Goal: Transaction & Acquisition: Obtain resource

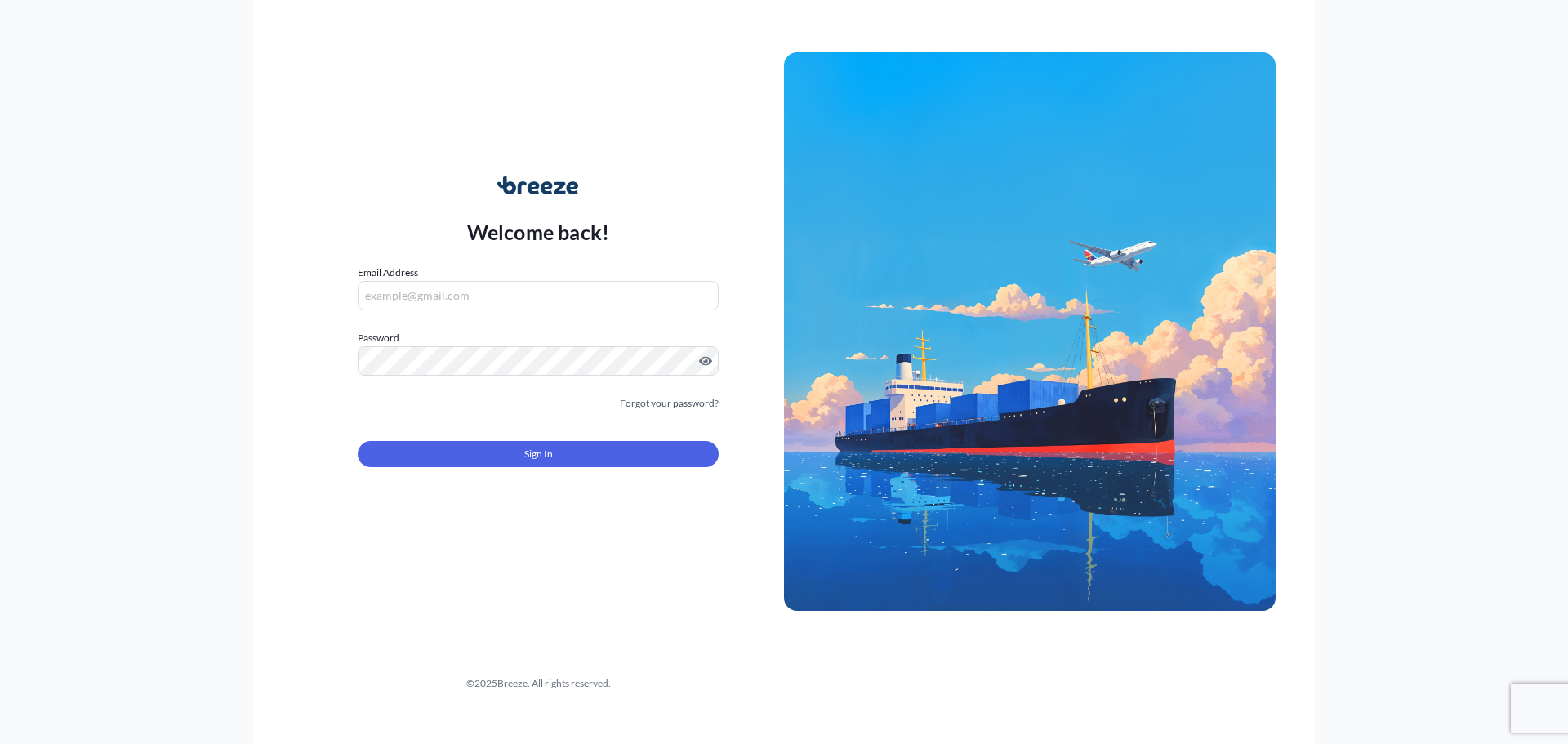
type input "[EMAIL_ADDRESS][DOMAIN_NAME]"
click at [477, 457] on button "Sign In" at bounding box center [538, 453] width 361 height 26
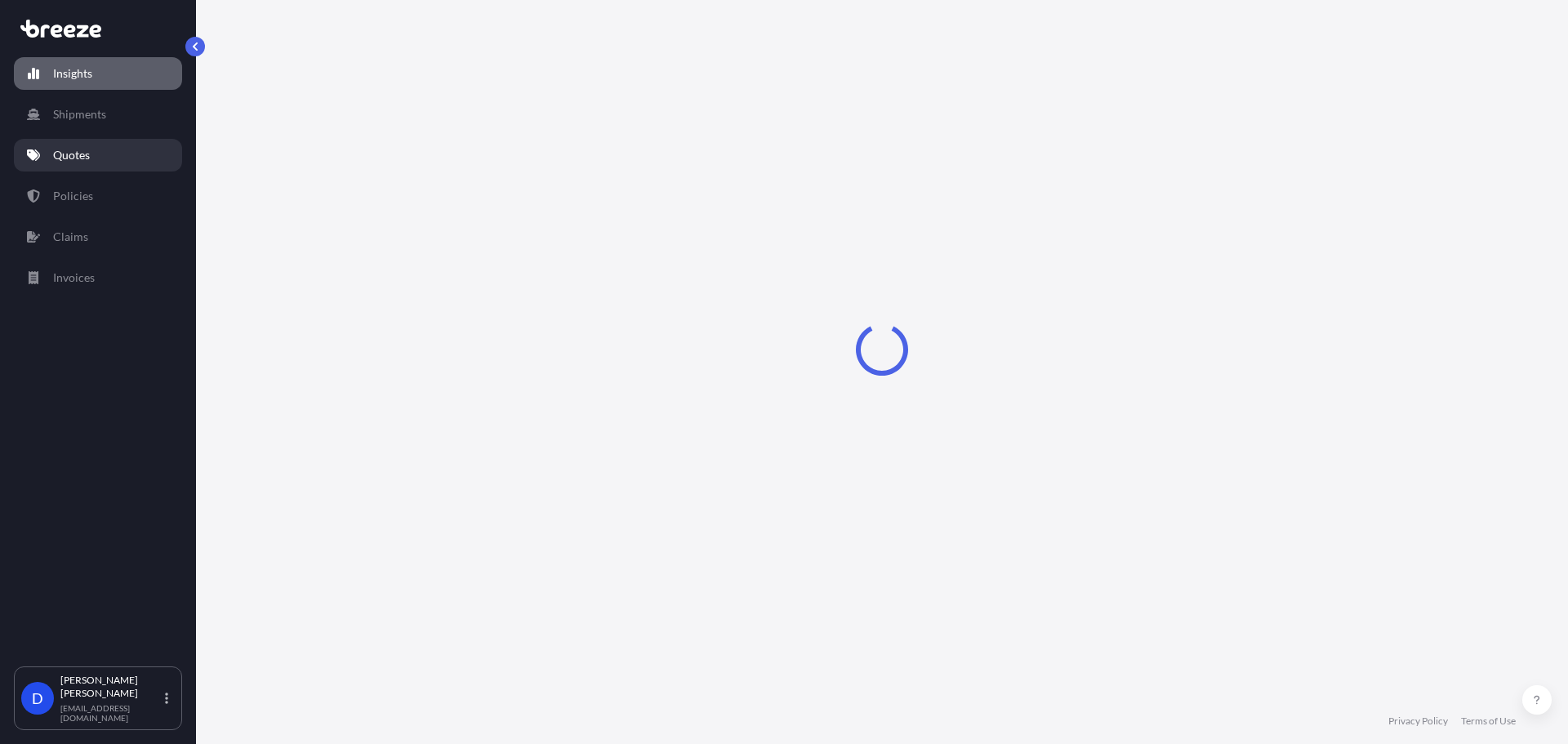
select select "2025"
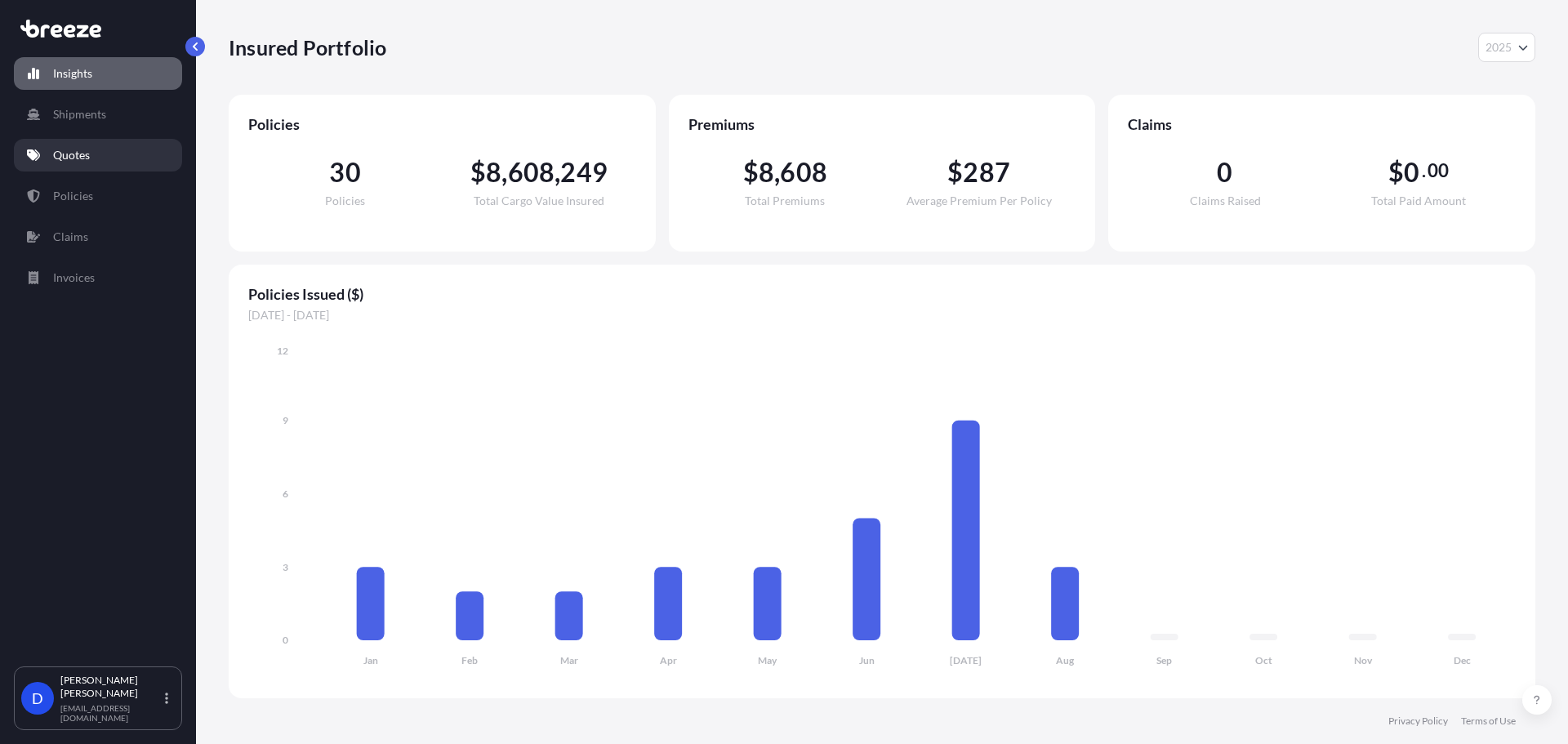
click at [115, 147] on link "Quotes" at bounding box center [98, 155] width 168 height 32
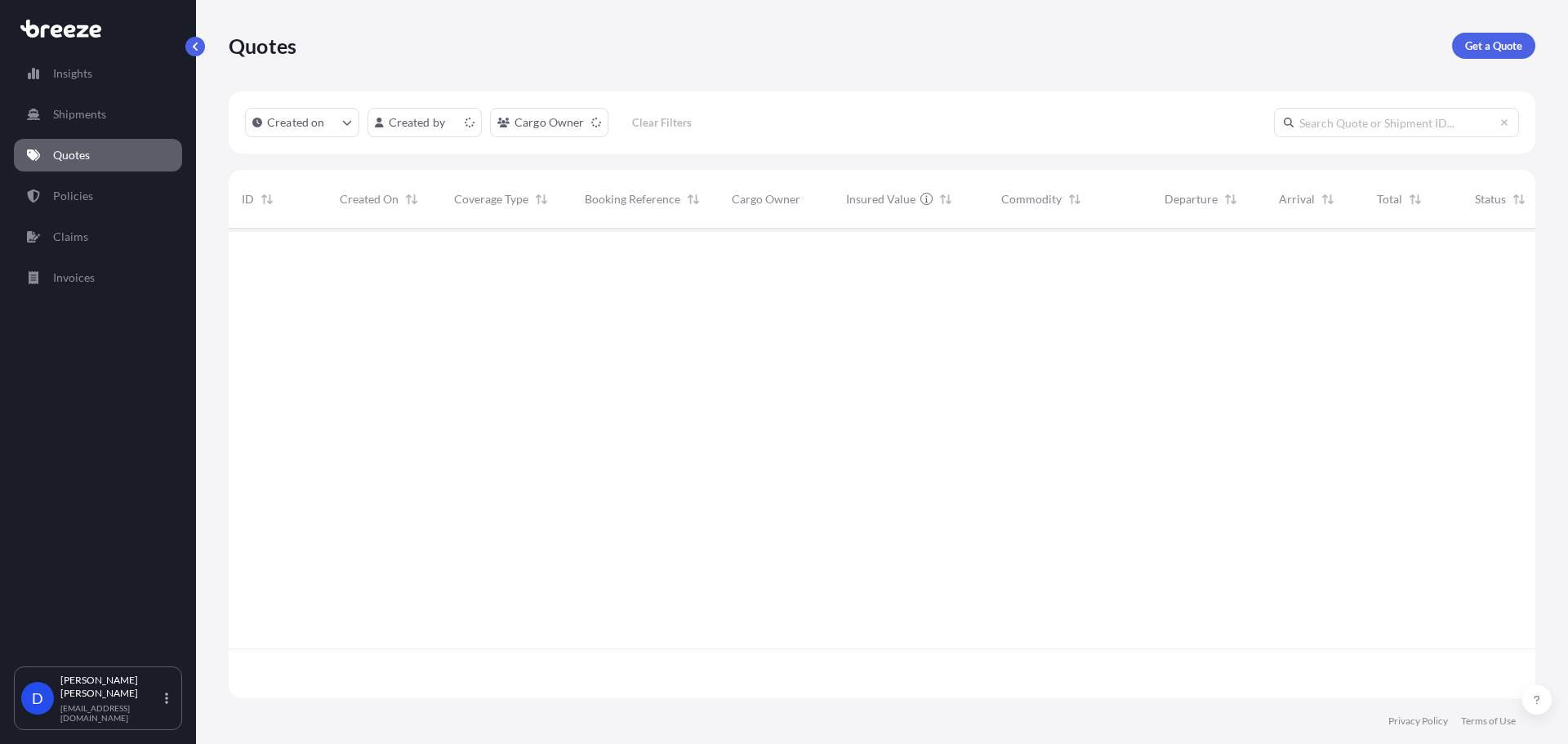
scroll to position [466, 1295]
click at [1477, 49] on p "Get a Quote" at bounding box center [1494, 46] width 58 height 17
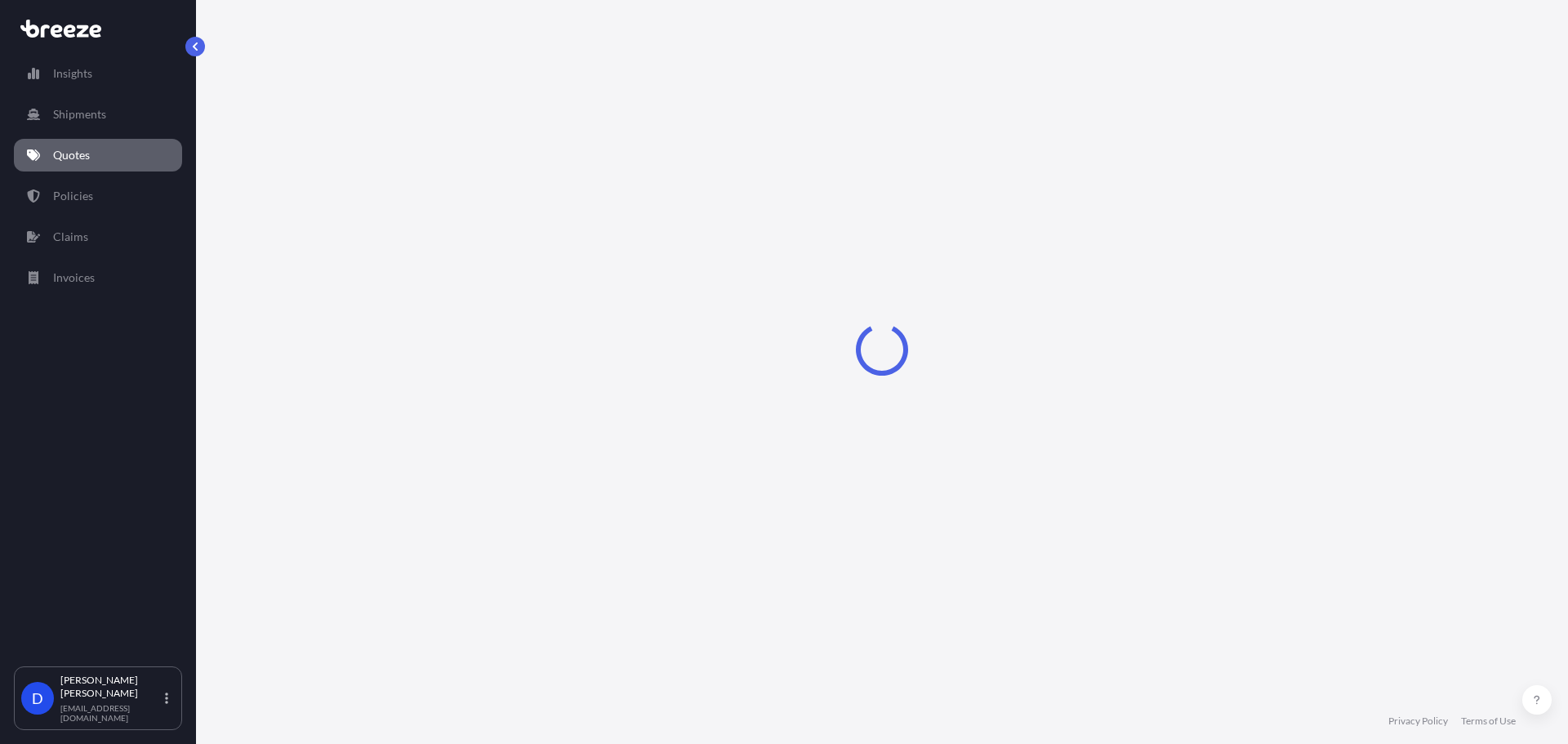
select select "Sea"
select select "1"
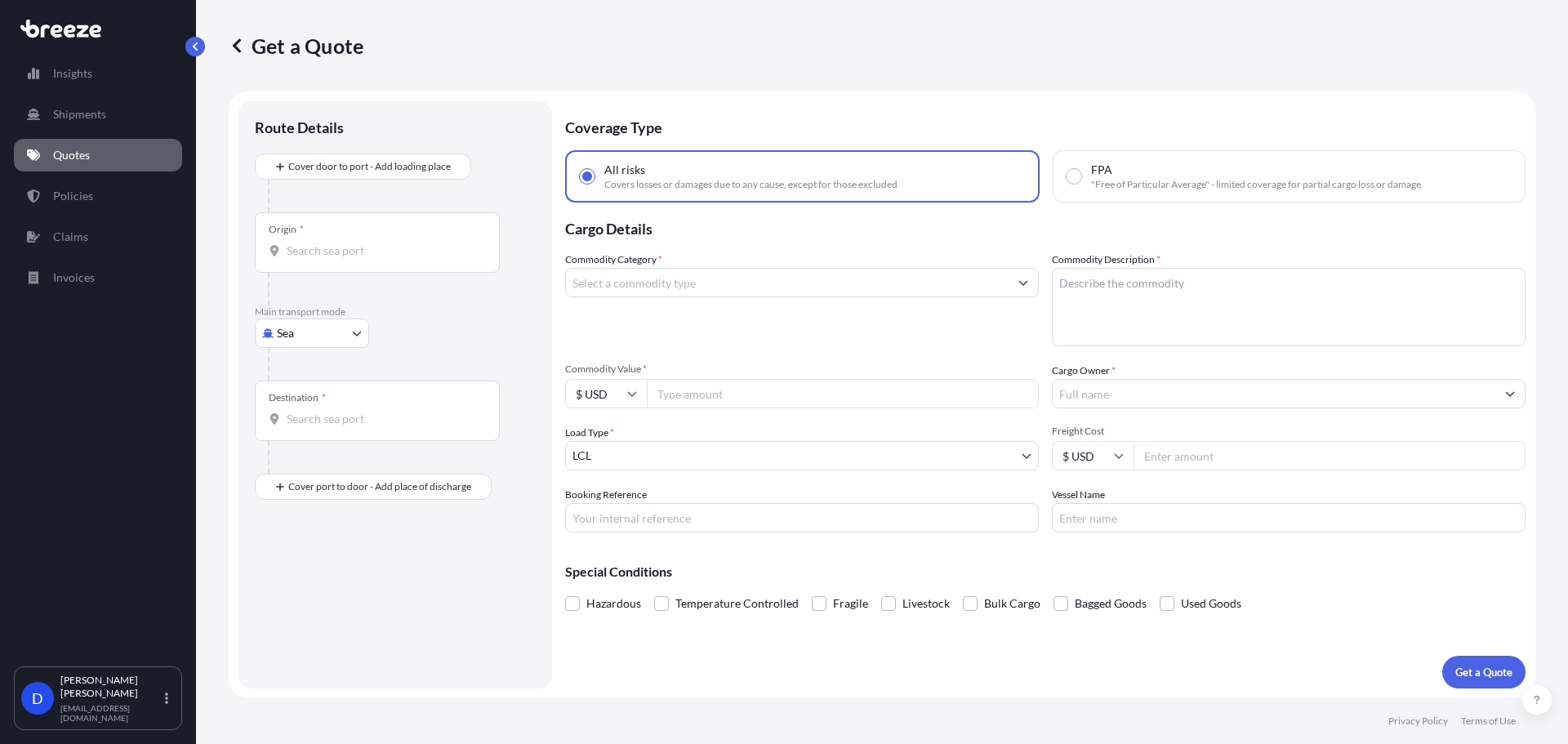
click at [721, 289] on input "Commodity Category *" at bounding box center [787, 282] width 443 height 29
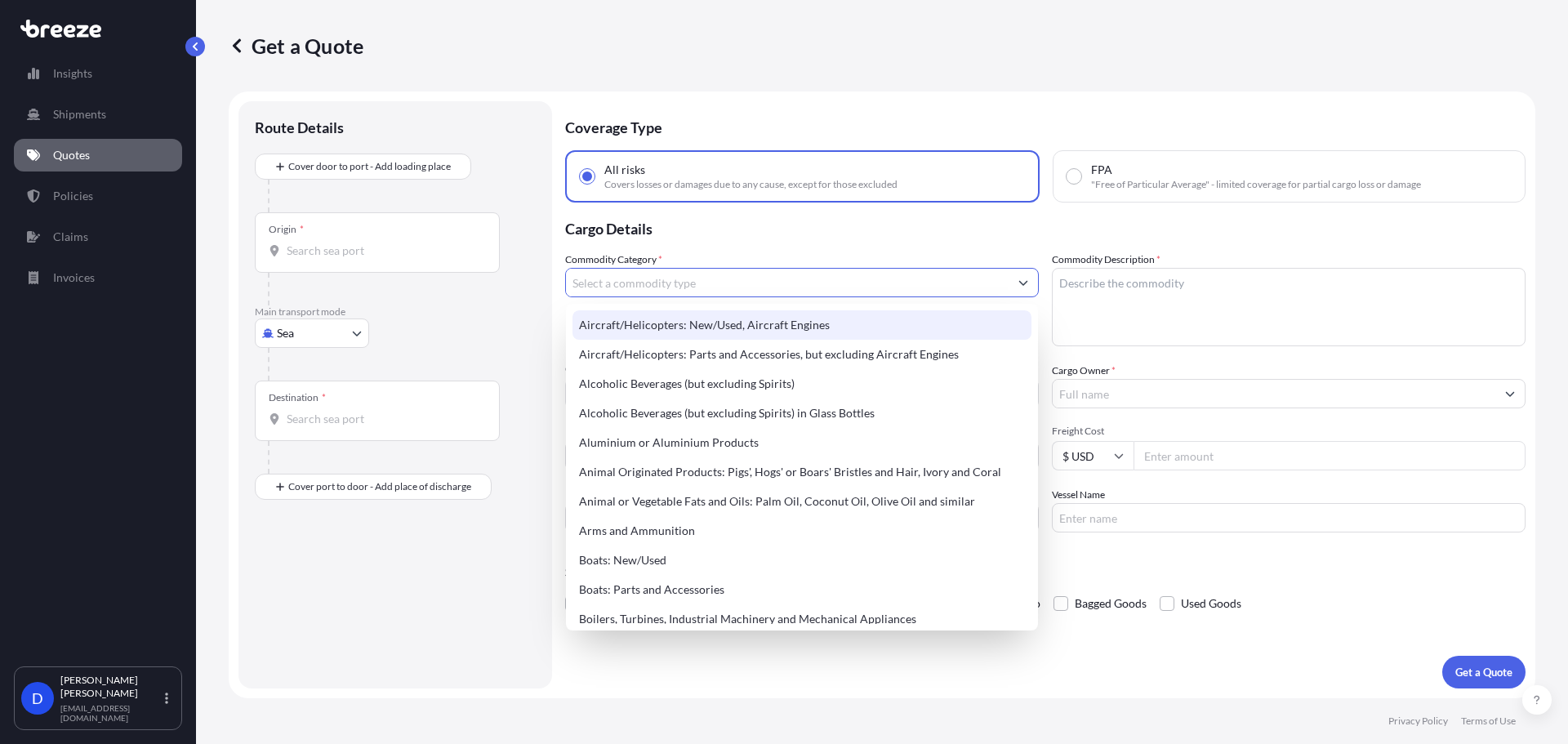
click at [648, 286] on input "Commodity Category *" at bounding box center [787, 282] width 443 height 29
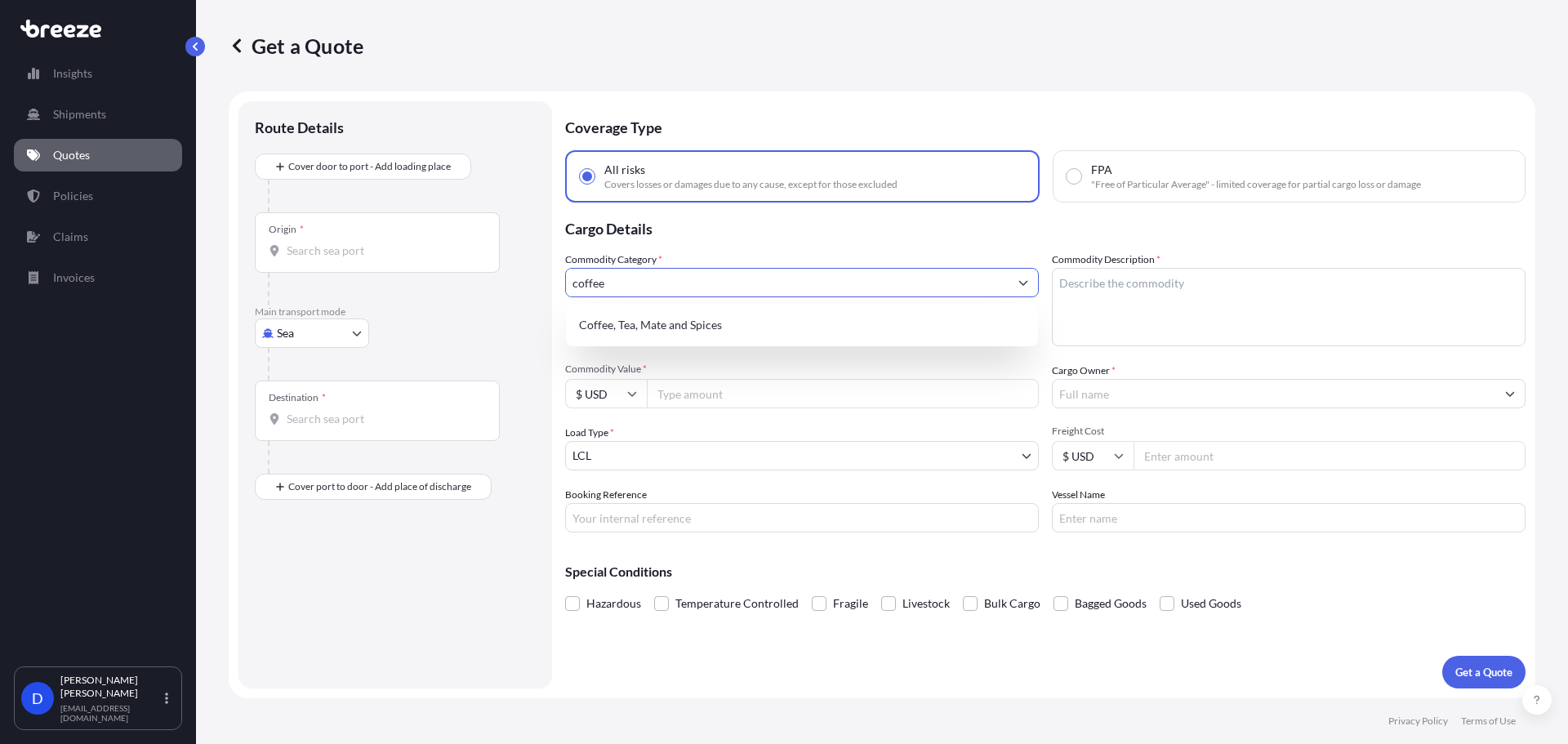
type input "coffee"
click at [1170, 296] on textarea "Commodity Description *" at bounding box center [1289, 307] width 473 height 78
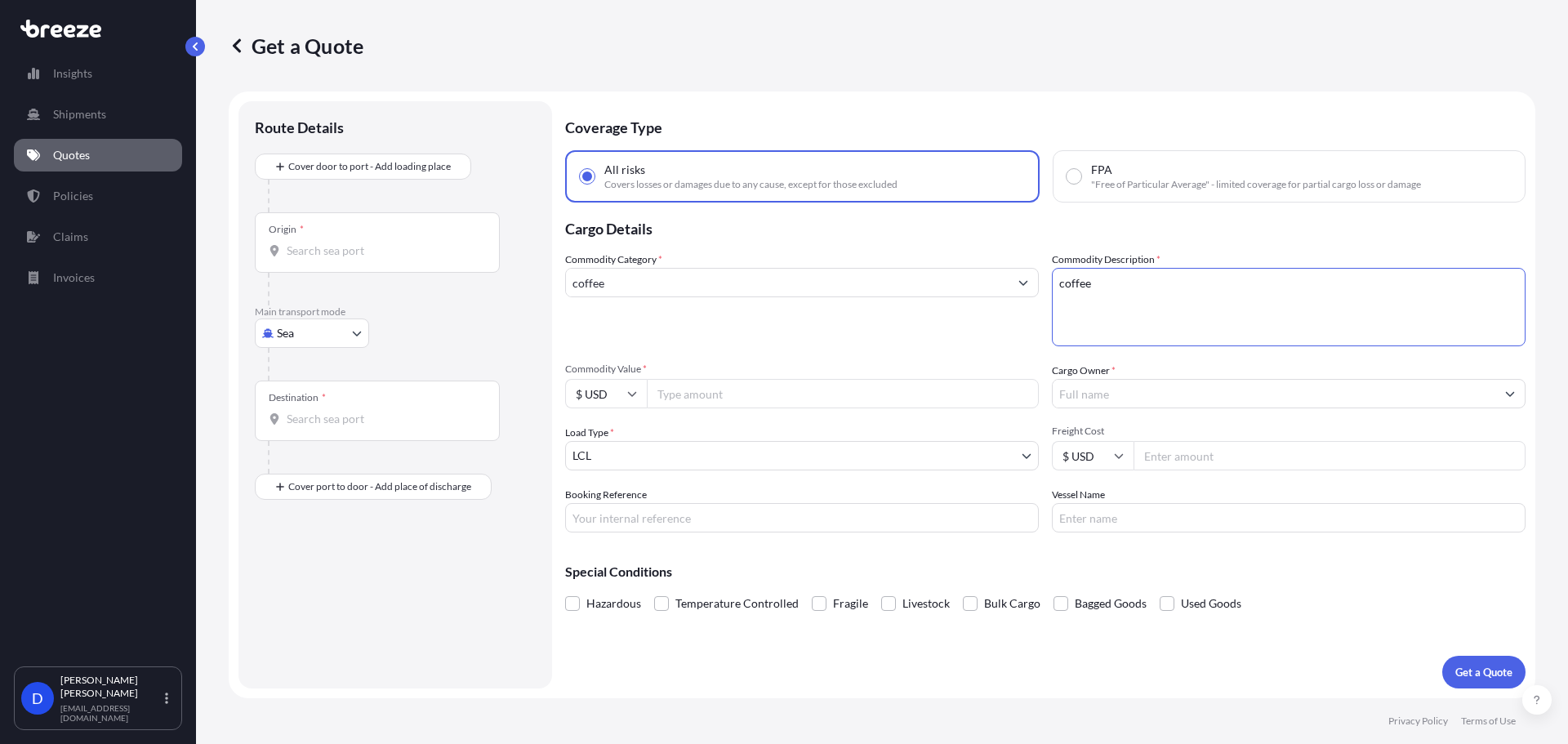
type textarea "coffee"
drag, startPoint x: 756, startPoint y: 267, endPoint x: 705, endPoint y: 282, distance: 53.2
click at [705, 282] on div "coffee" at bounding box center [802, 282] width 473 height 29
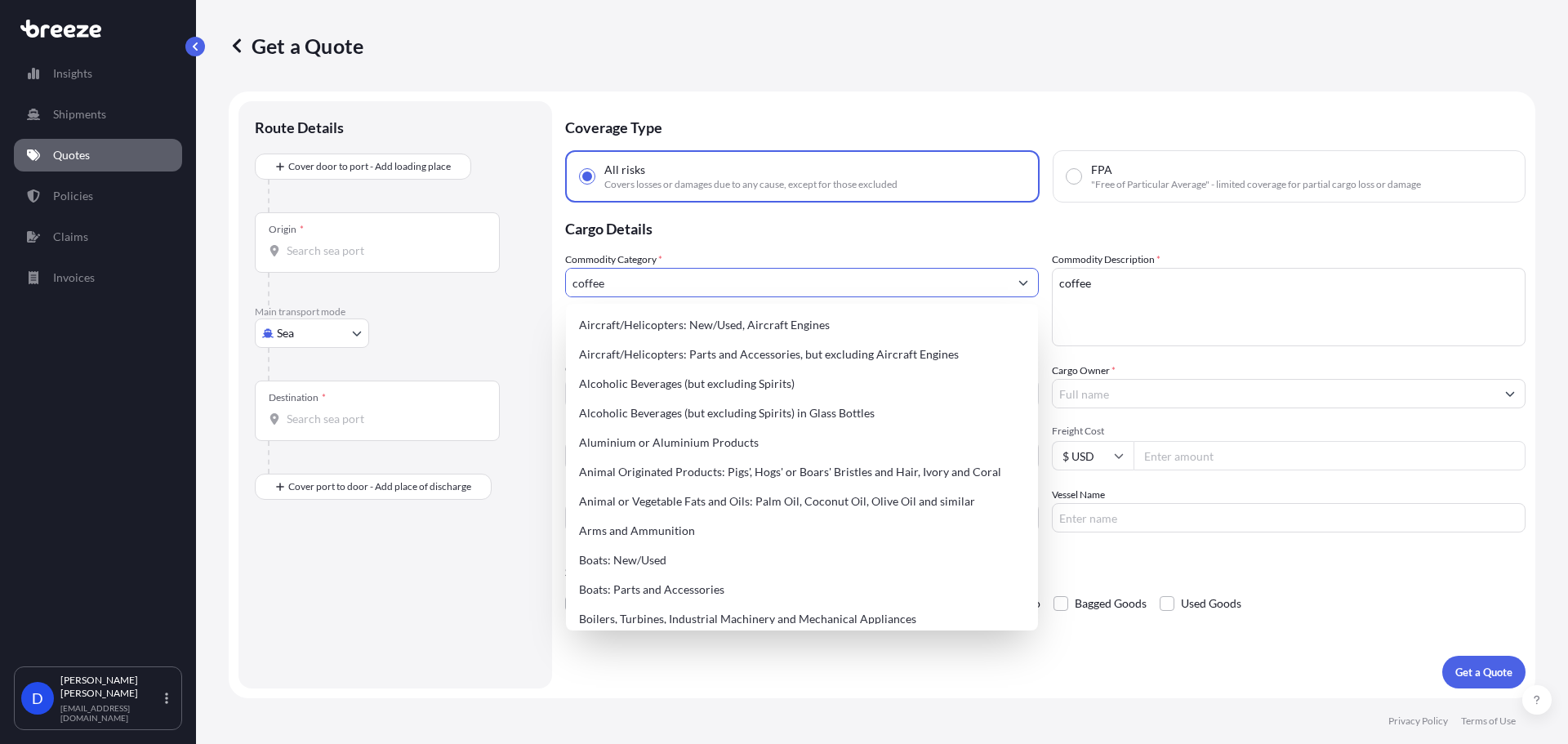
drag, startPoint x: 705, startPoint y: 282, endPoint x: 333, endPoint y: 288, distance: 372.0
click at [333, 288] on form "Route Details Cover door to port - Add loading place Place of loading Road Road…" at bounding box center [882, 395] width 1307 height 607
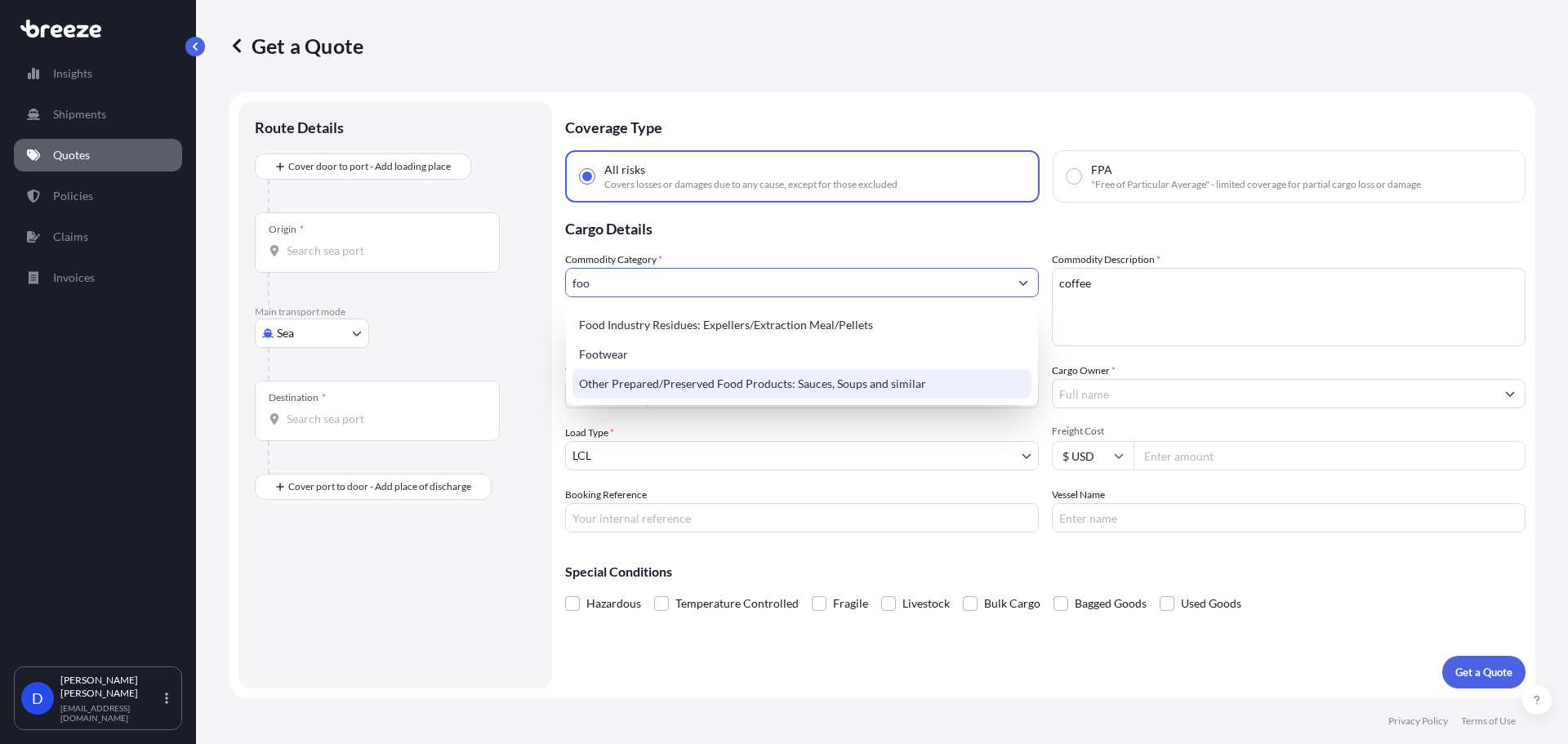
click at [713, 397] on div "Other Prepared/Preserved Food Products: Sauces, Soups and similar" at bounding box center [802, 383] width 459 height 29
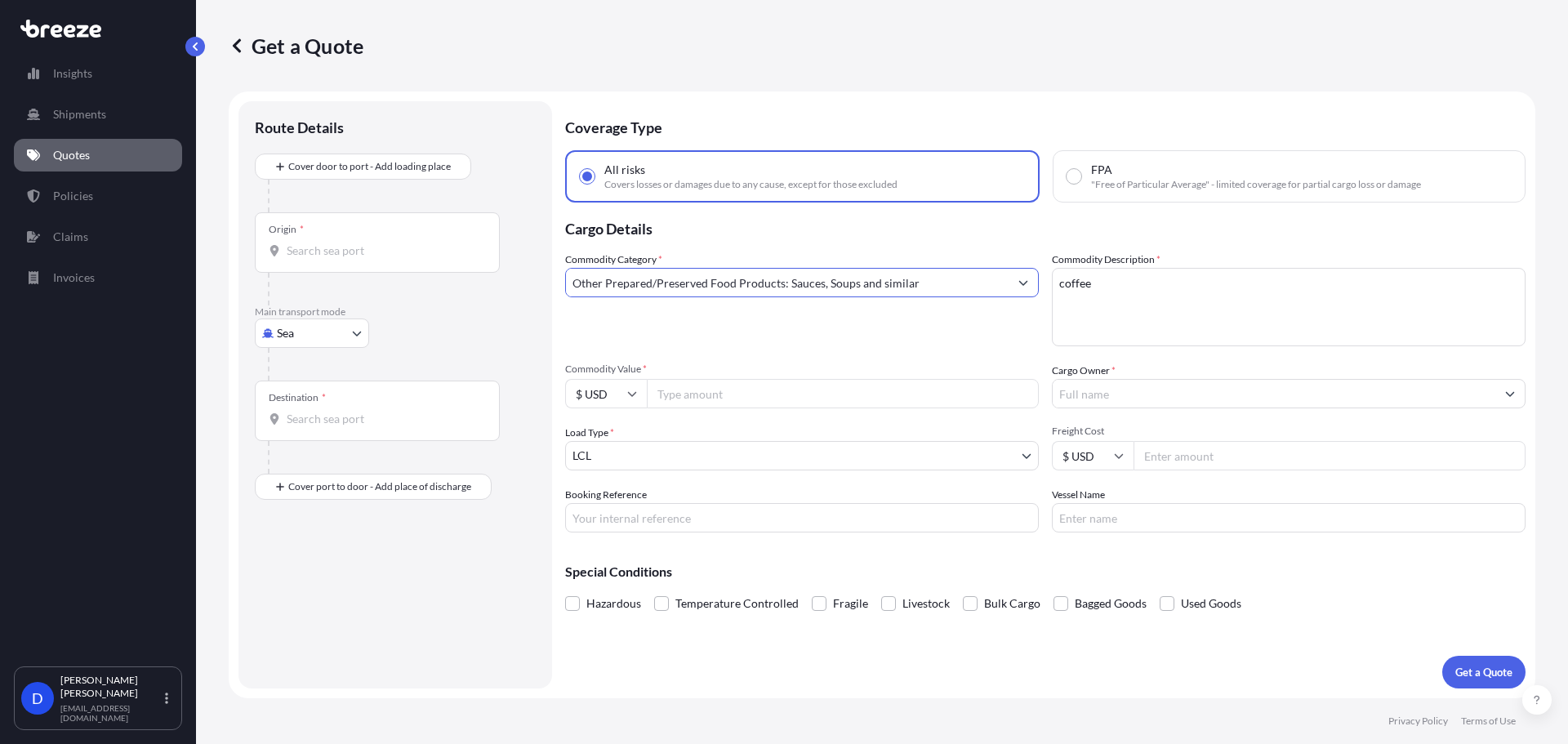
type input "Other Prepared/Preserved Food Products: Sauces, Soups and similar"
click at [833, 405] on input "Commodity Value *" at bounding box center [843, 393] width 392 height 29
type input "166"
click at [1093, 387] on input "Cargo Owner *" at bounding box center [1274, 393] width 443 height 29
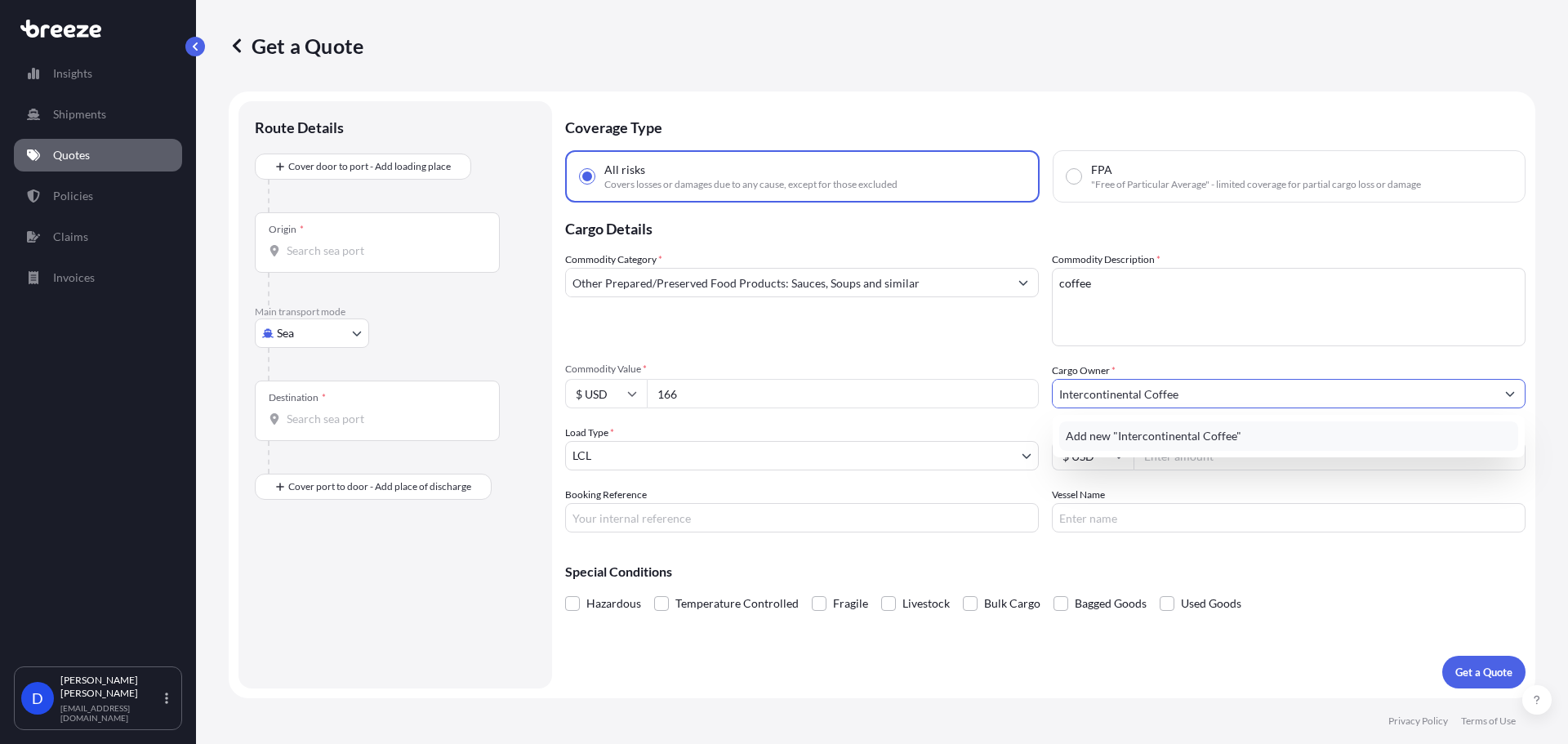
click at [1131, 434] on span "Add new "Intercontinental Coffee"" at bounding box center [1154, 436] width 176 height 17
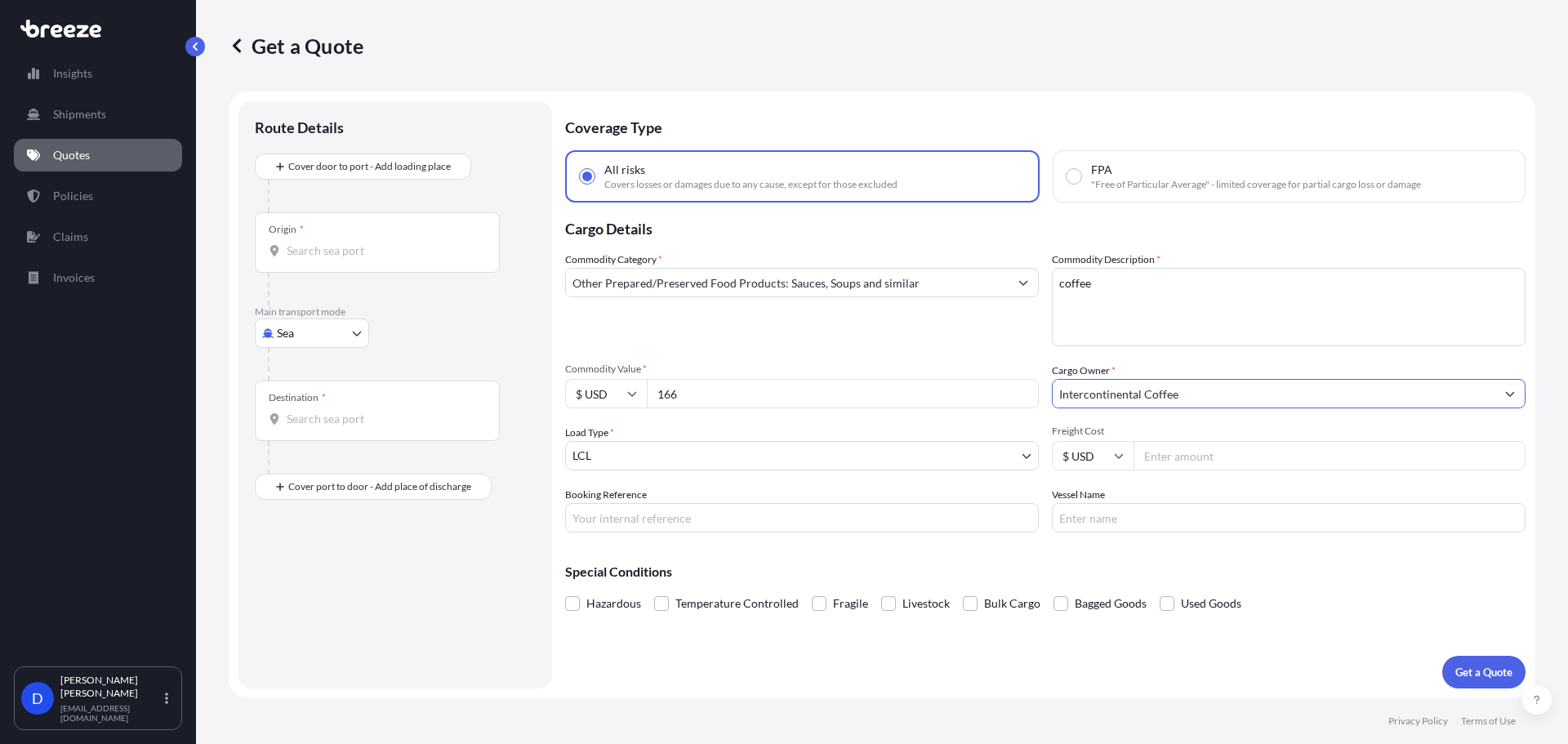
type input "Intercontinental Coffee"
click at [660, 468] on body "0 options available. 1 option available. 0 options available. 1 option availabl…" at bounding box center [784, 433] width 1568 height 866
click at [308, 337] on body "0 options available. 1 option available. 0 options available. 1 option availabl…" at bounding box center [784, 433] width 1568 height 866
click at [298, 439] on span "Road" at bounding box center [298, 434] width 26 height 17
select select "Road"
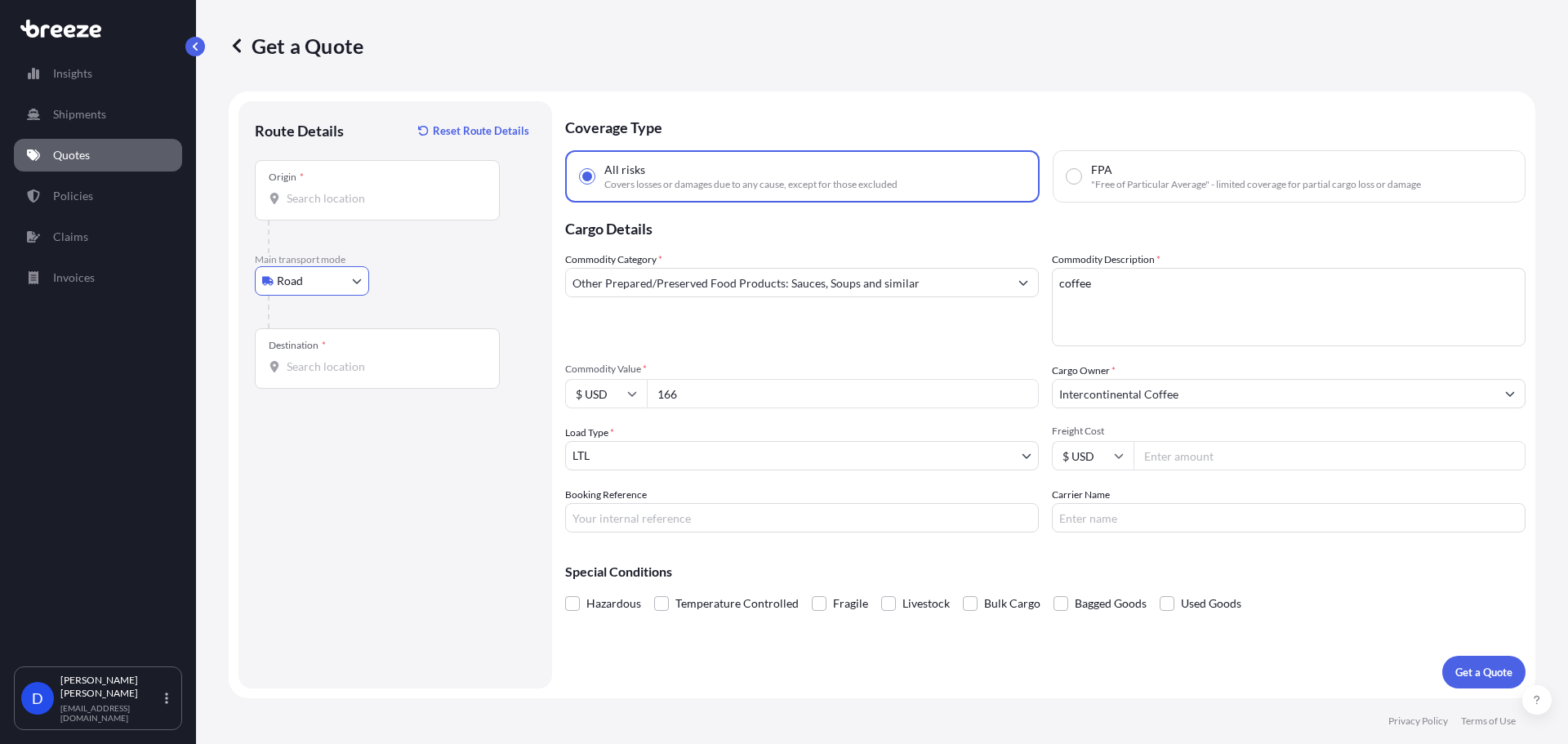
click at [719, 453] on body "0 options available. 1 option available. 0 options available. 1 option availabl…" at bounding box center [784, 433] width 1568 height 866
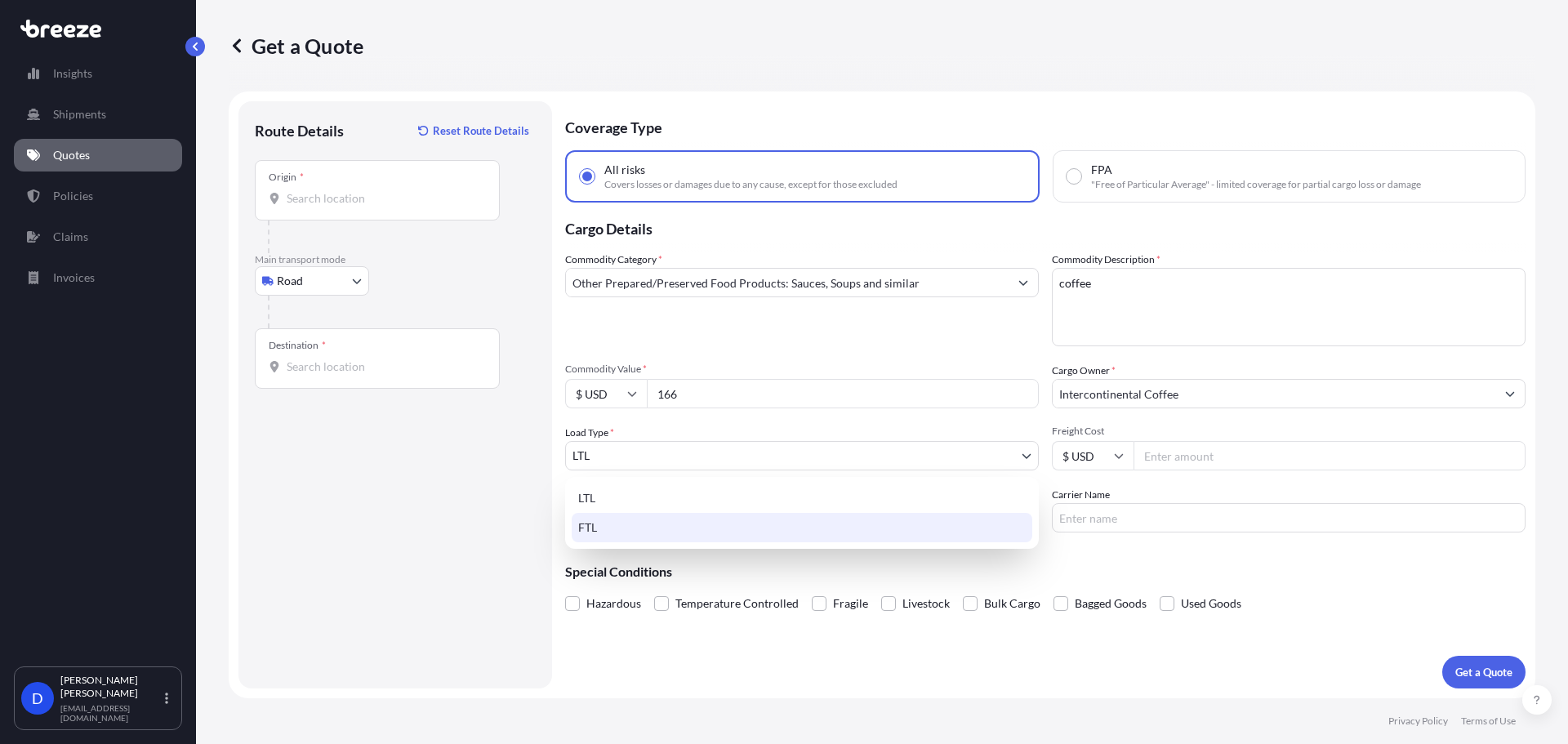
click at [654, 525] on div "FTL" at bounding box center [802, 527] width 461 height 29
select select "2"
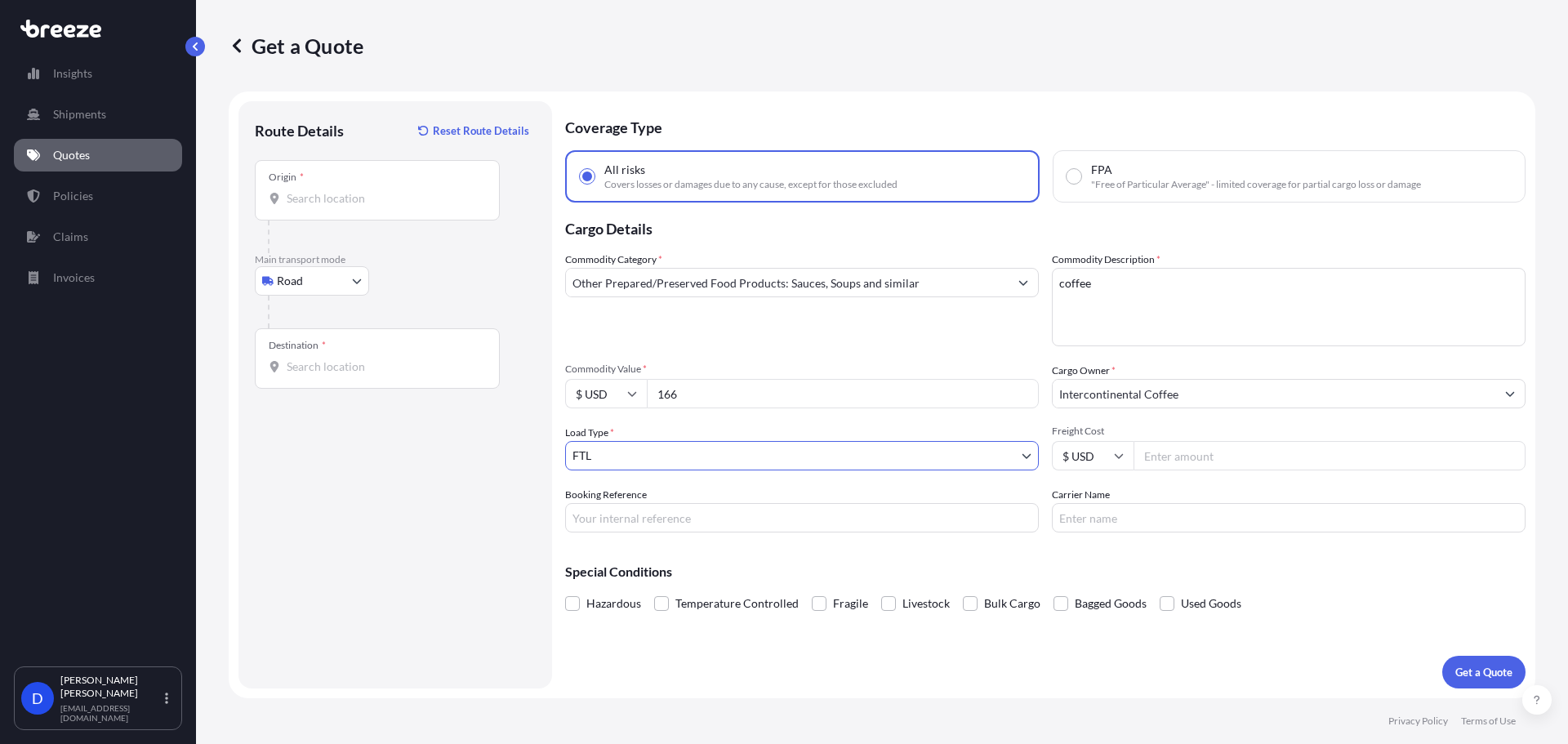
click at [835, 406] on input "166" at bounding box center [843, 393] width 392 height 29
type input "166000"
click at [1242, 462] on input "Freight Cost" at bounding box center [1330, 455] width 392 height 29
type input "6100"
click at [292, 422] on form "Route Details Reset Route Details Place of loading Road Road Rail Origin * Main…" at bounding box center [882, 395] width 1307 height 607
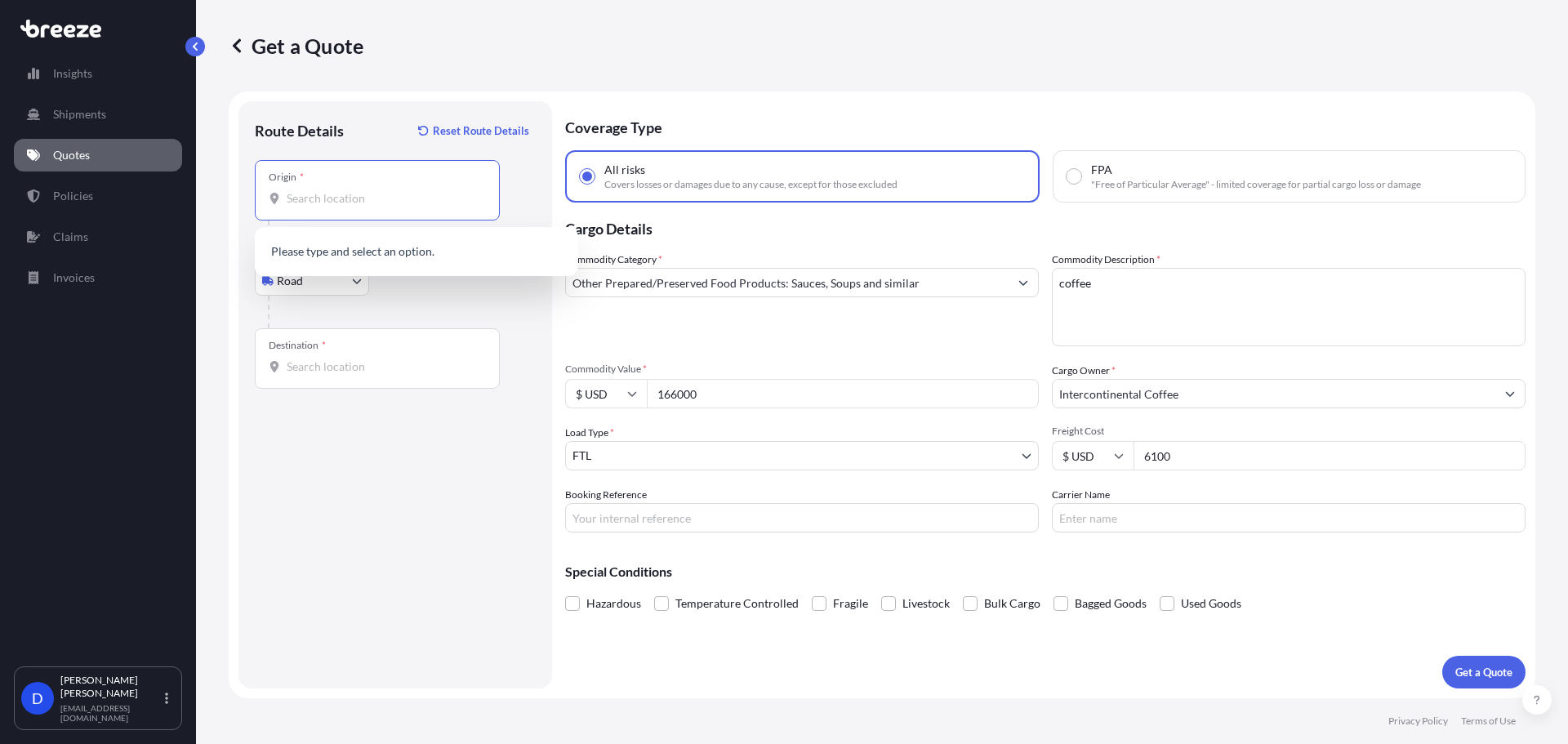
click at [335, 194] on input "Origin *" at bounding box center [383, 198] width 193 height 17
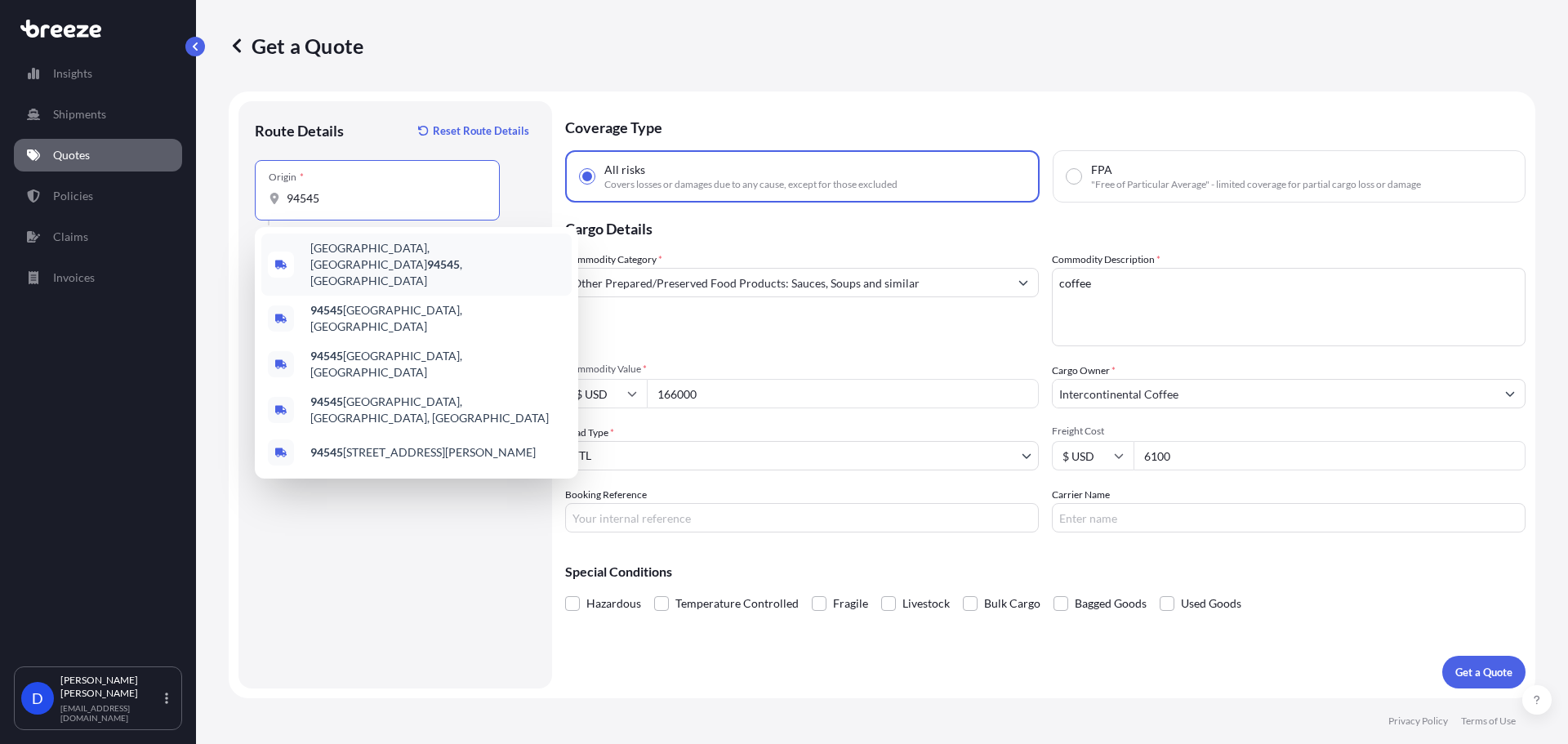
click at [353, 263] on div "Hayward, CA 94545 , USA" at bounding box center [417, 264] width 310 height 62
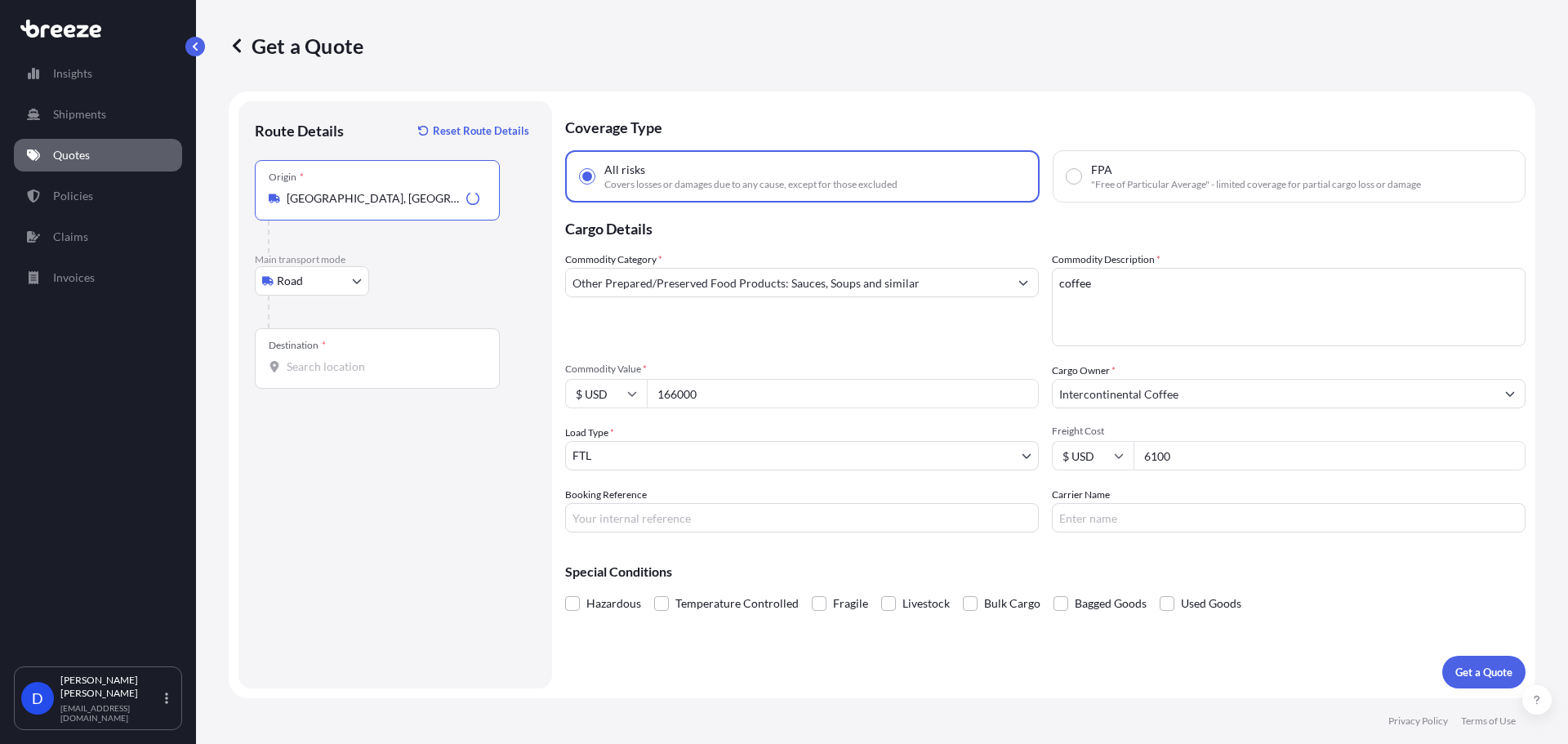
type input "Hayward, CA 94545, USA"
click at [321, 354] on div "Destination *" at bounding box center [378, 358] width 245 height 61
click at [321, 358] on input "Destination *" at bounding box center [383, 367] width 193 height 17
type input "Edison, NJ 08837, USA"
click at [1466, 679] on p "Get a Quote" at bounding box center [1484, 672] width 58 height 17
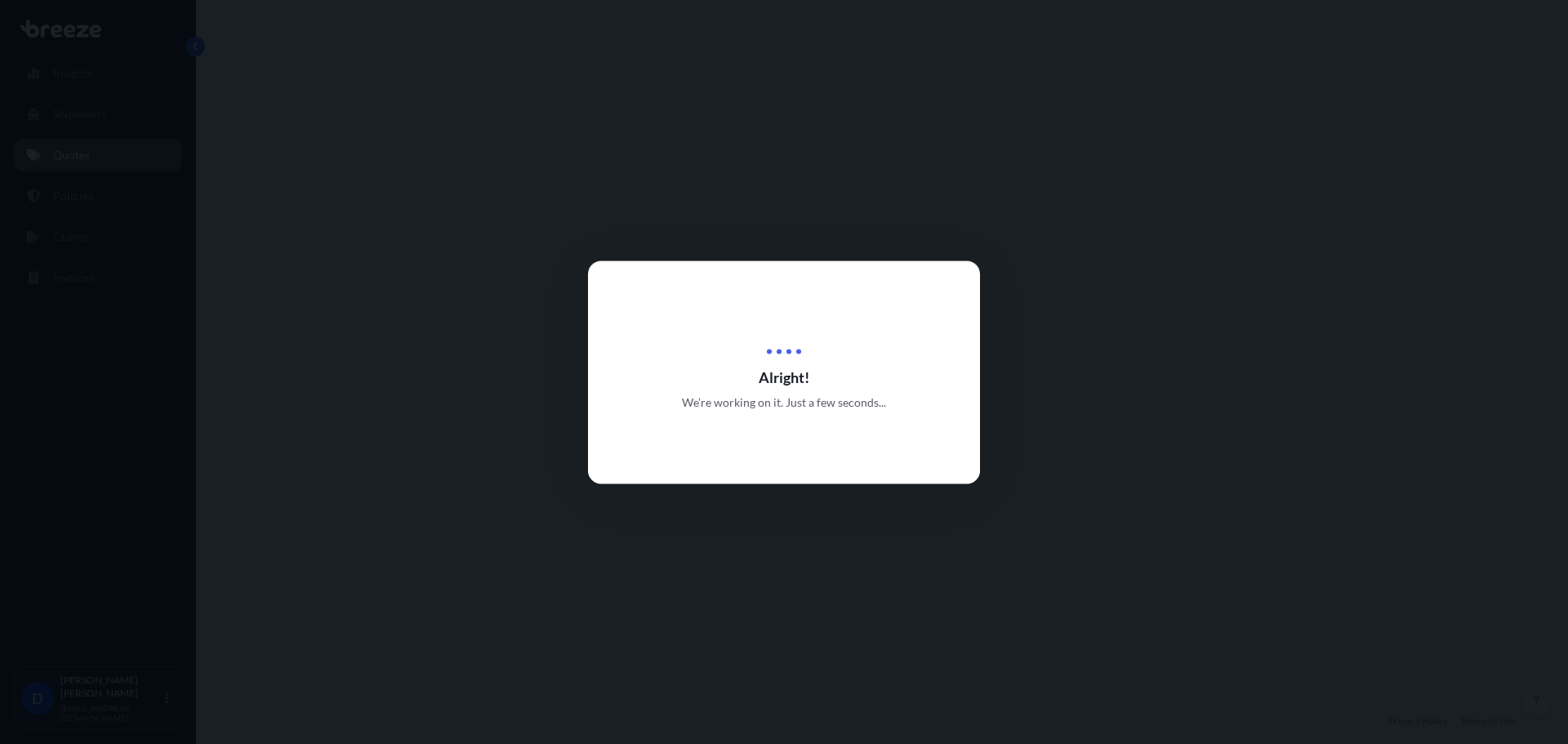
select select "Road"
select select "2"
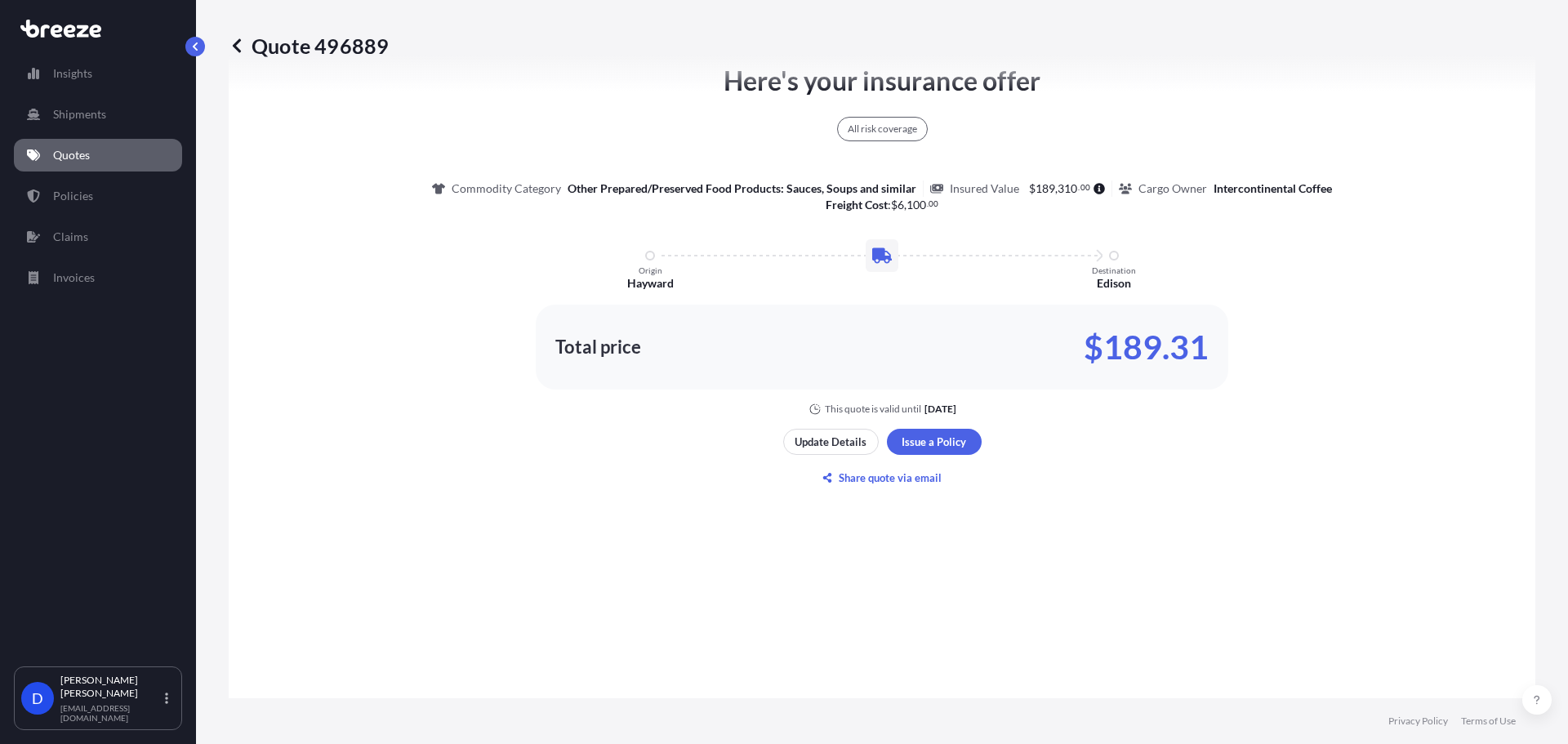
scroll to position [1001, 0]
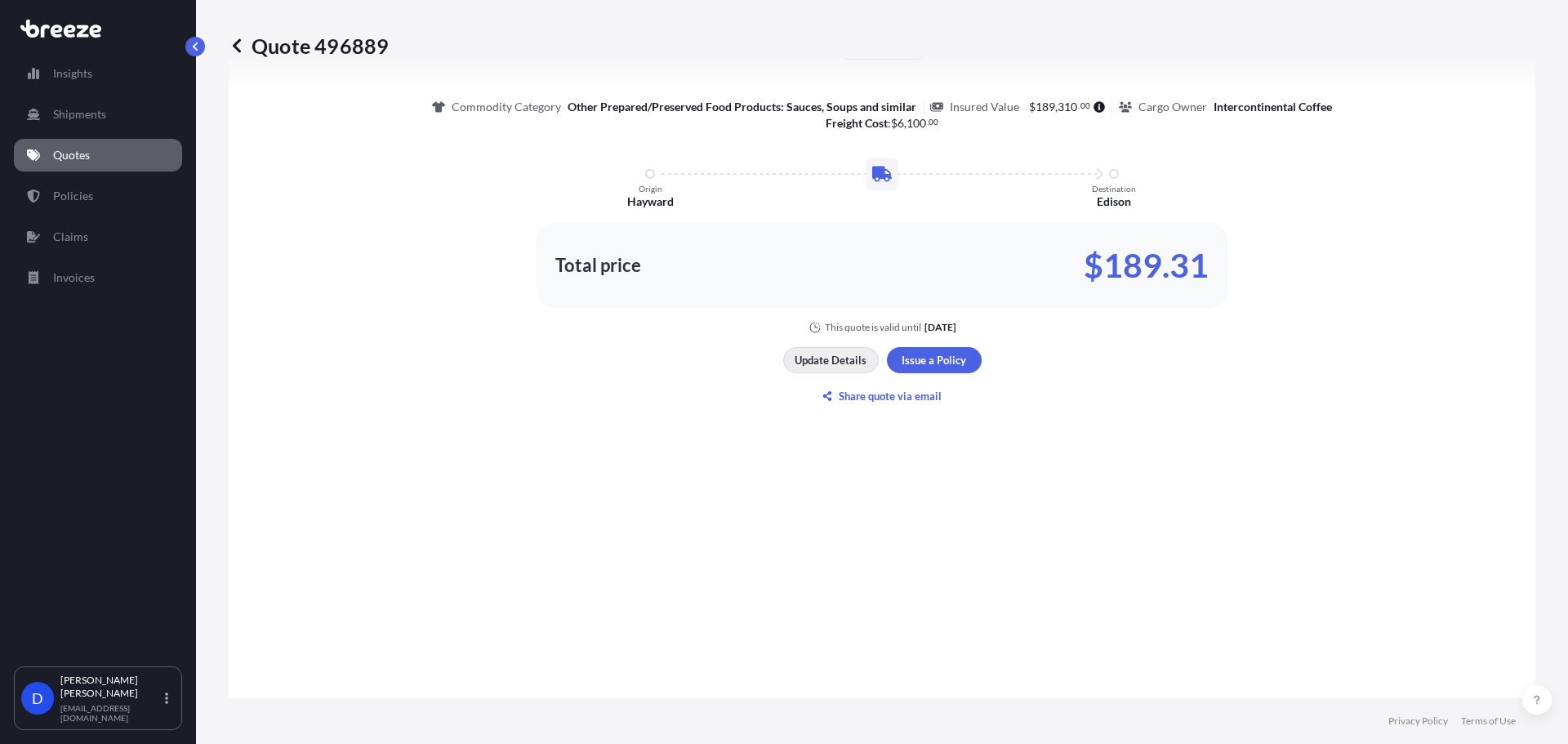
click at [815, 354] on p "Update Details" at bounding box center [830, 360] width 72 height 17
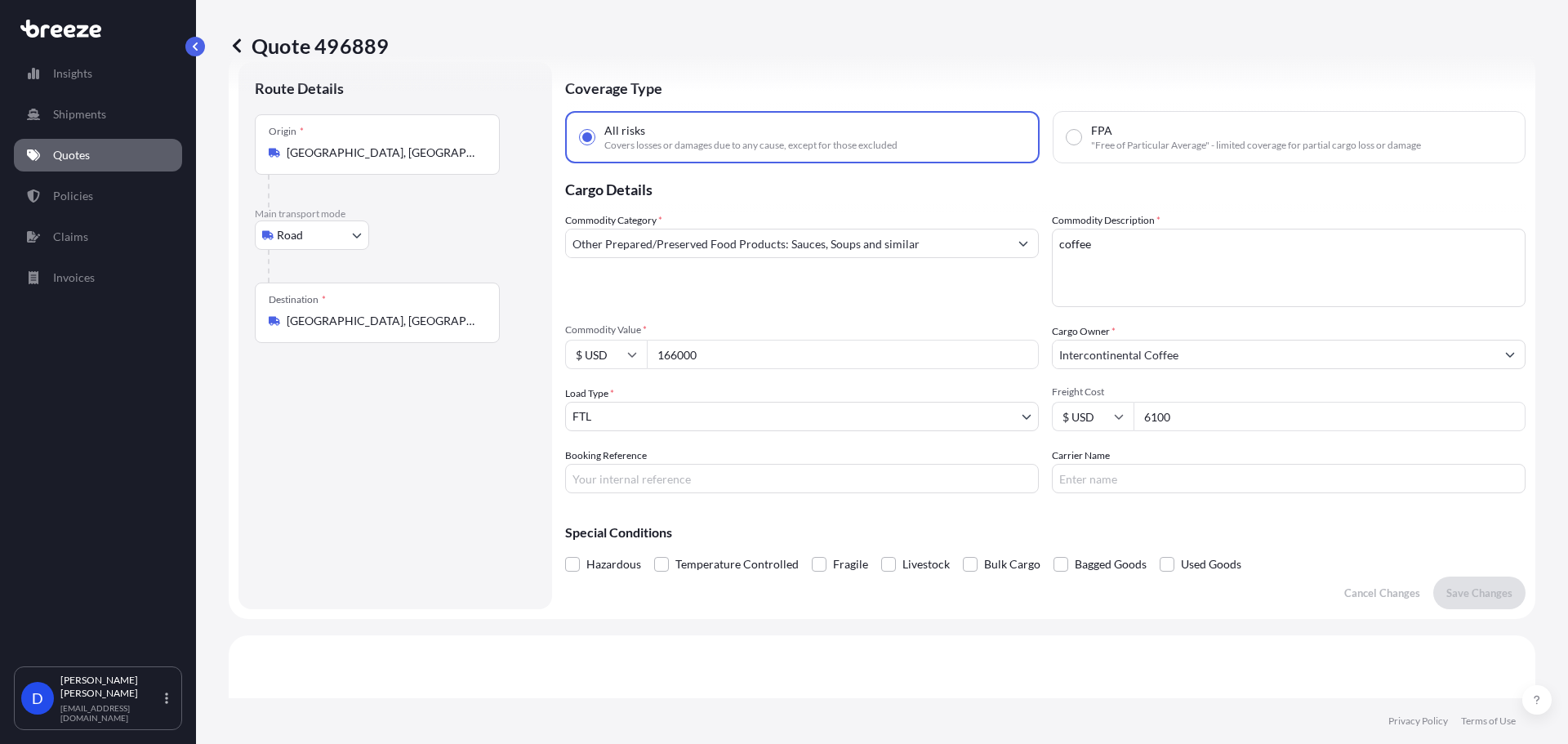
scroll to position [26, 0]
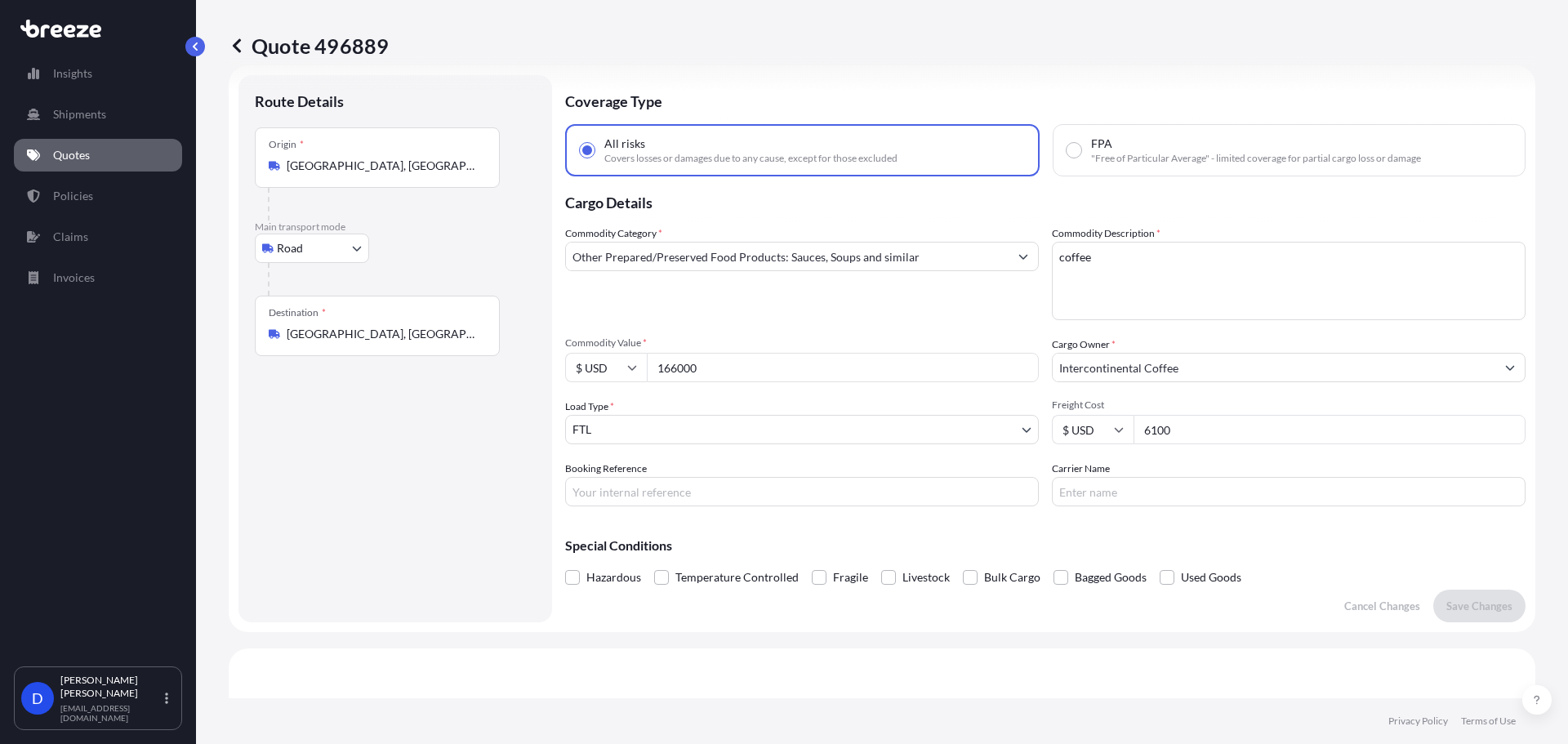
click at [354, 244] on body "Insights Shipments Quotes Policies Claims Invoices D Dan Morico dmorico@hartley…" at bounding box center [784, 433] width 1568 height 866
click at [297, 384] on span "Rail" at bounding box center [296, 379] width 20 height 17
select select "Rail"
select select "1"
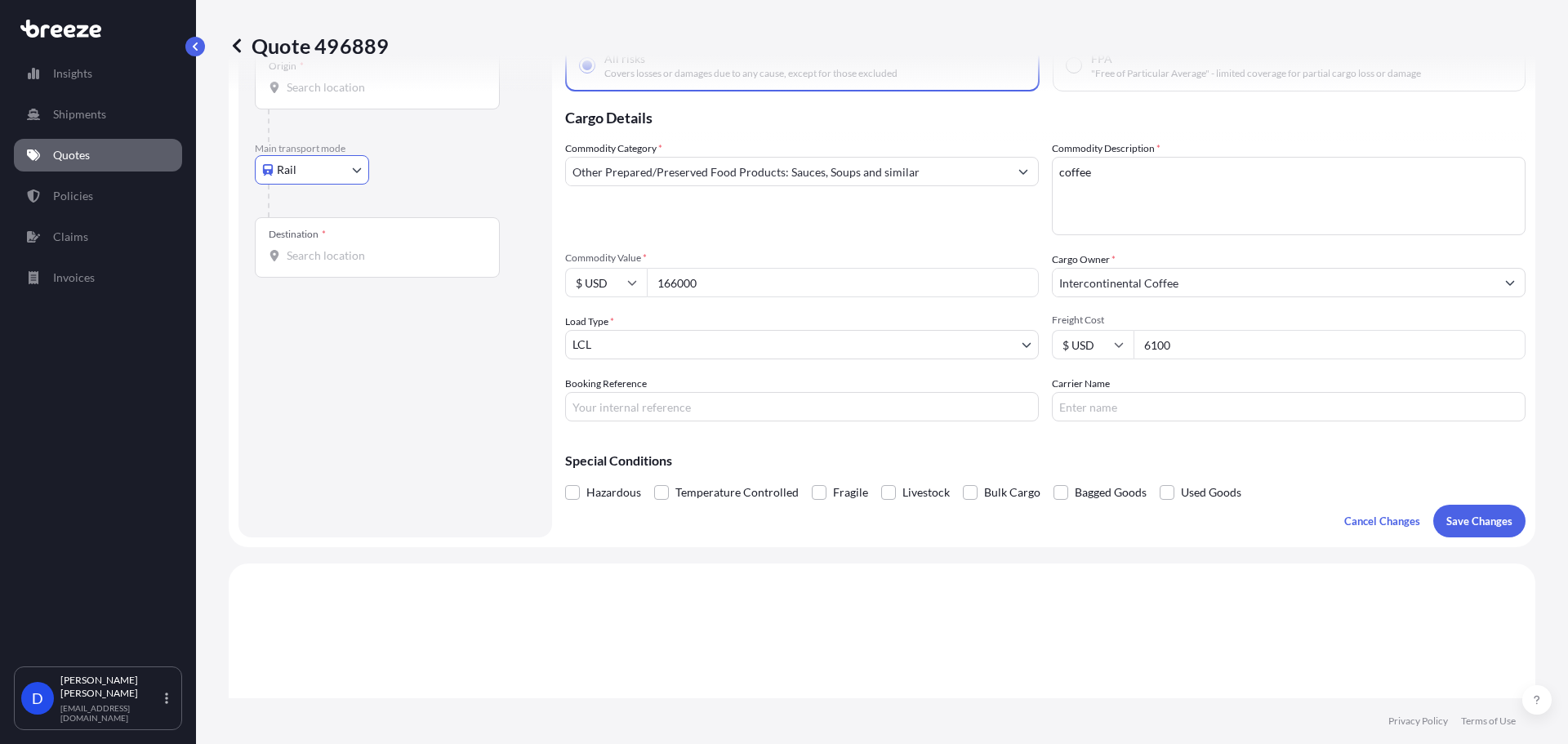
scroll to position [162, 0]
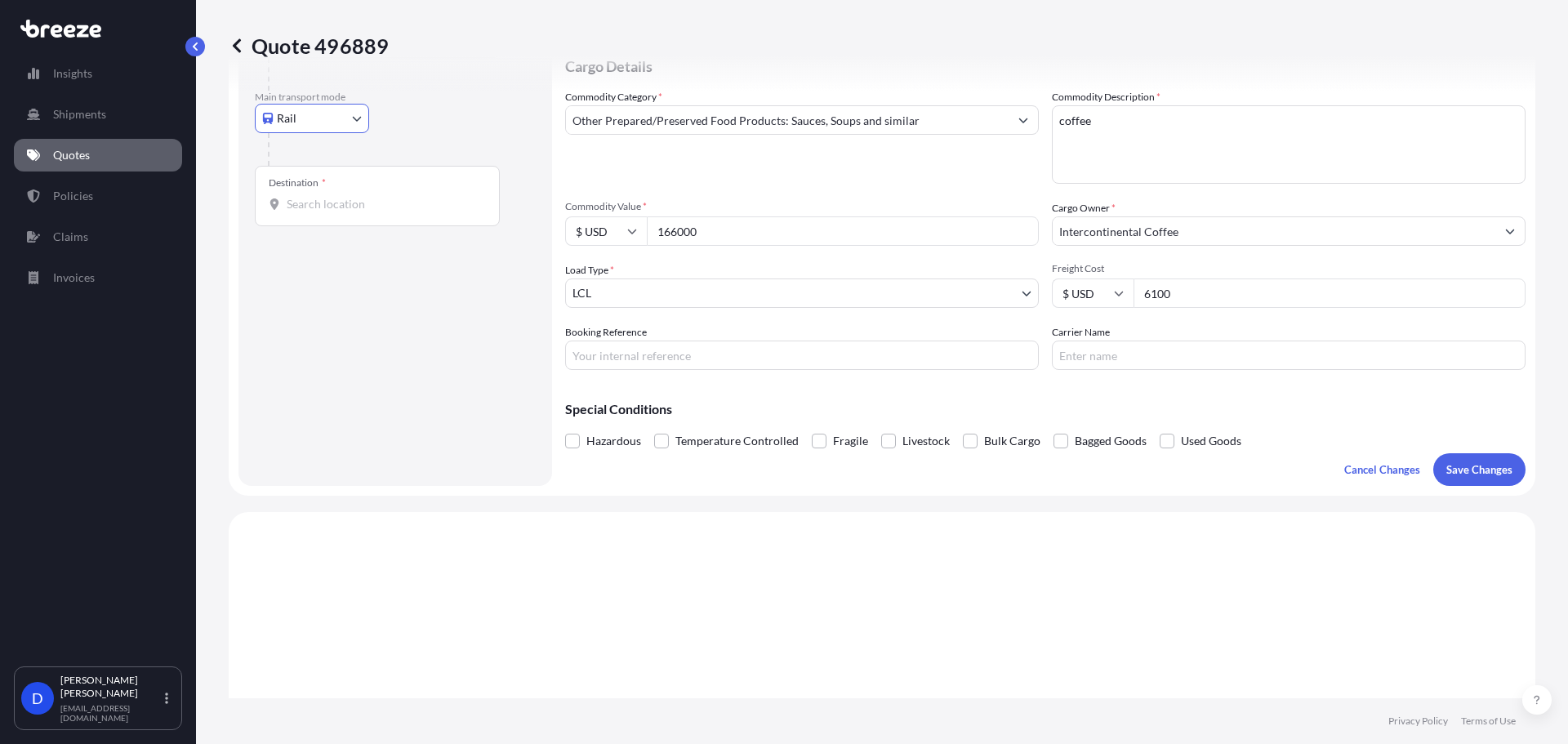
click at [1174, 296] on input "6100" at bounding box center [1330, 292] width 392 height 29
type input "4040"
click at [960, 297] on body "Insights Shipments Quotes Policies Claims Invoices D Dan Morico dmorico@hartley…" at bounding box center [784, 433] width 1568 height 866
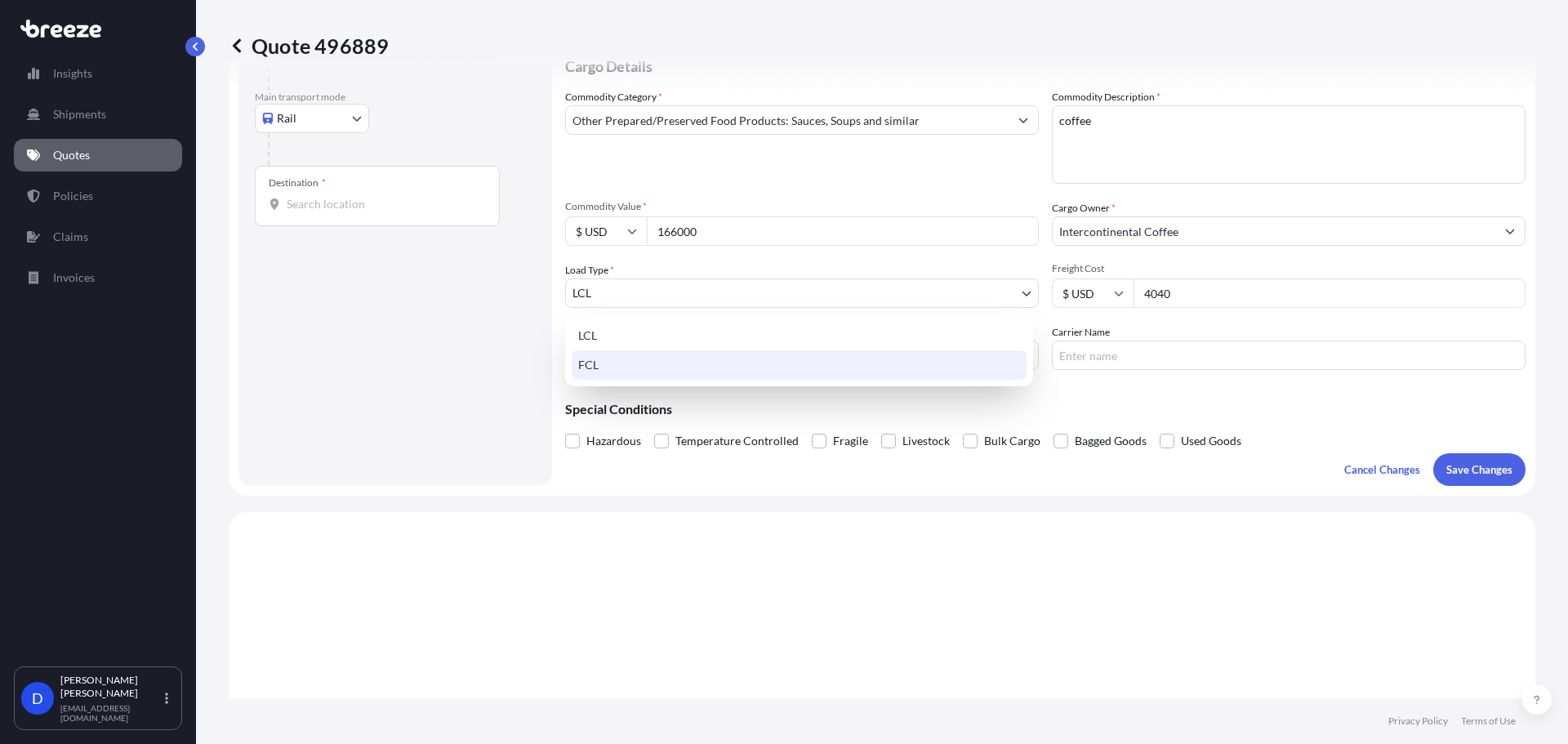
click at [824, 363] on div "FCL" at bounding box center [799, 364] width 455 height 29
select select "2"
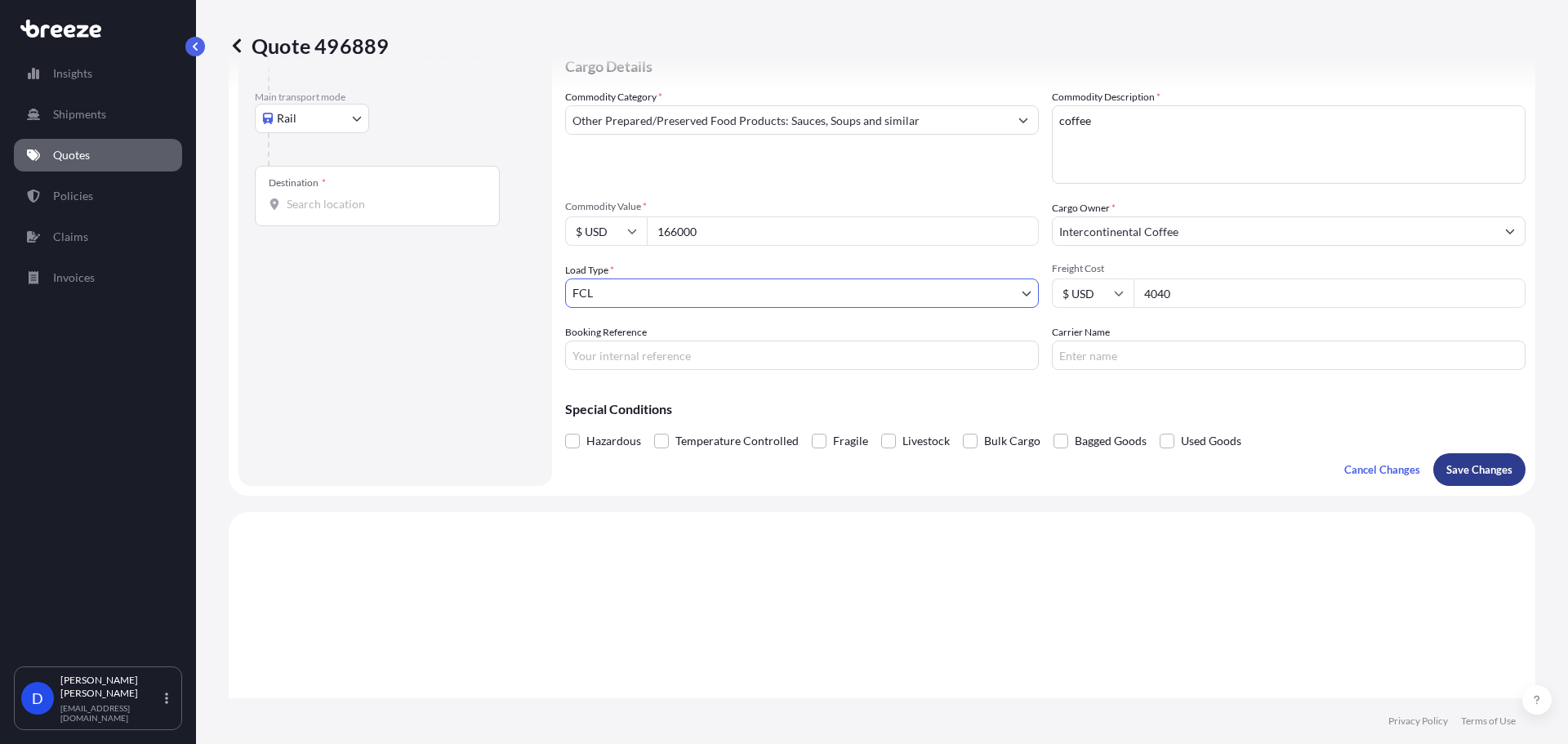
click at [1476, 472] on p "Save Changes" at bounding box center [1479, 470] width 66 height 17
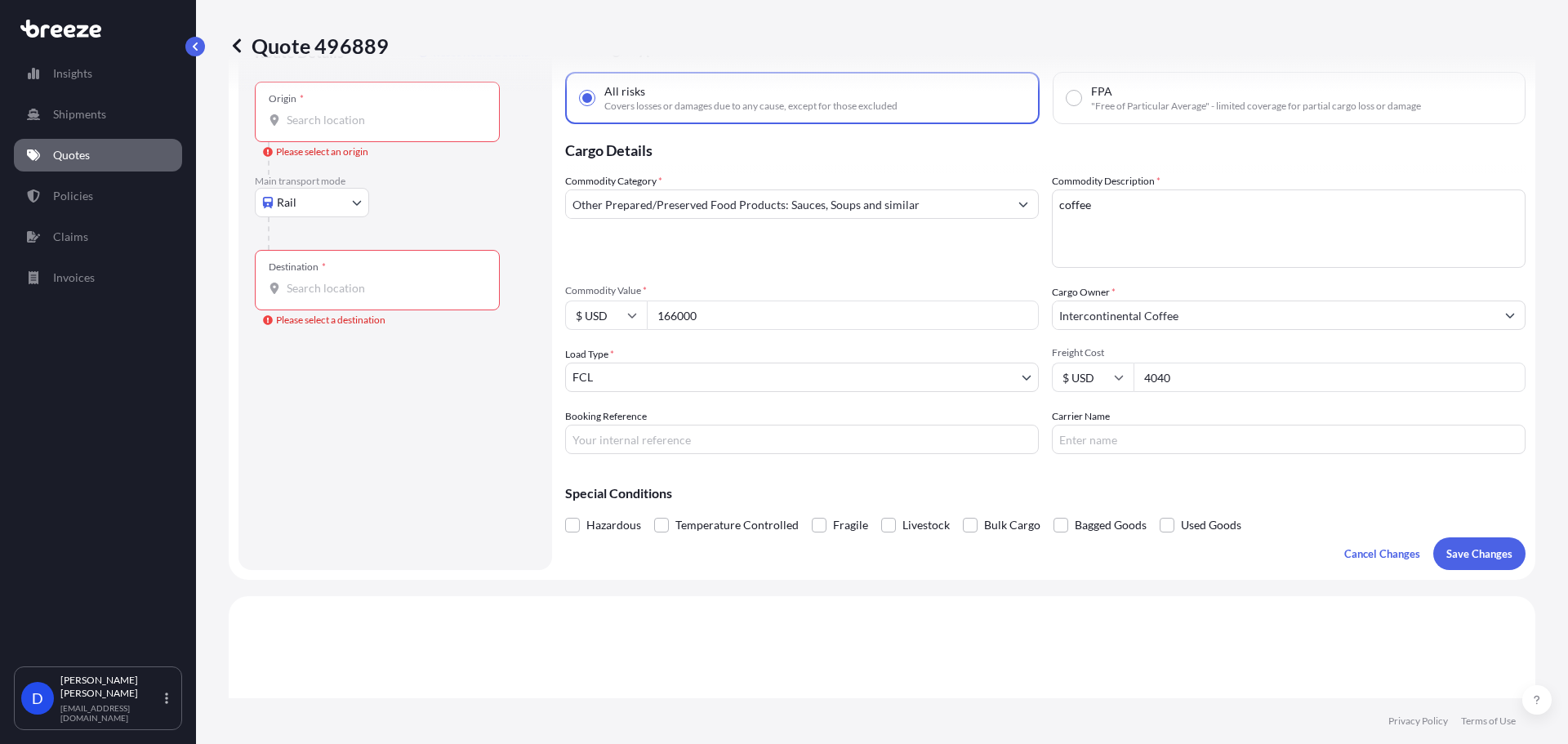
scroll to position [26, 0]
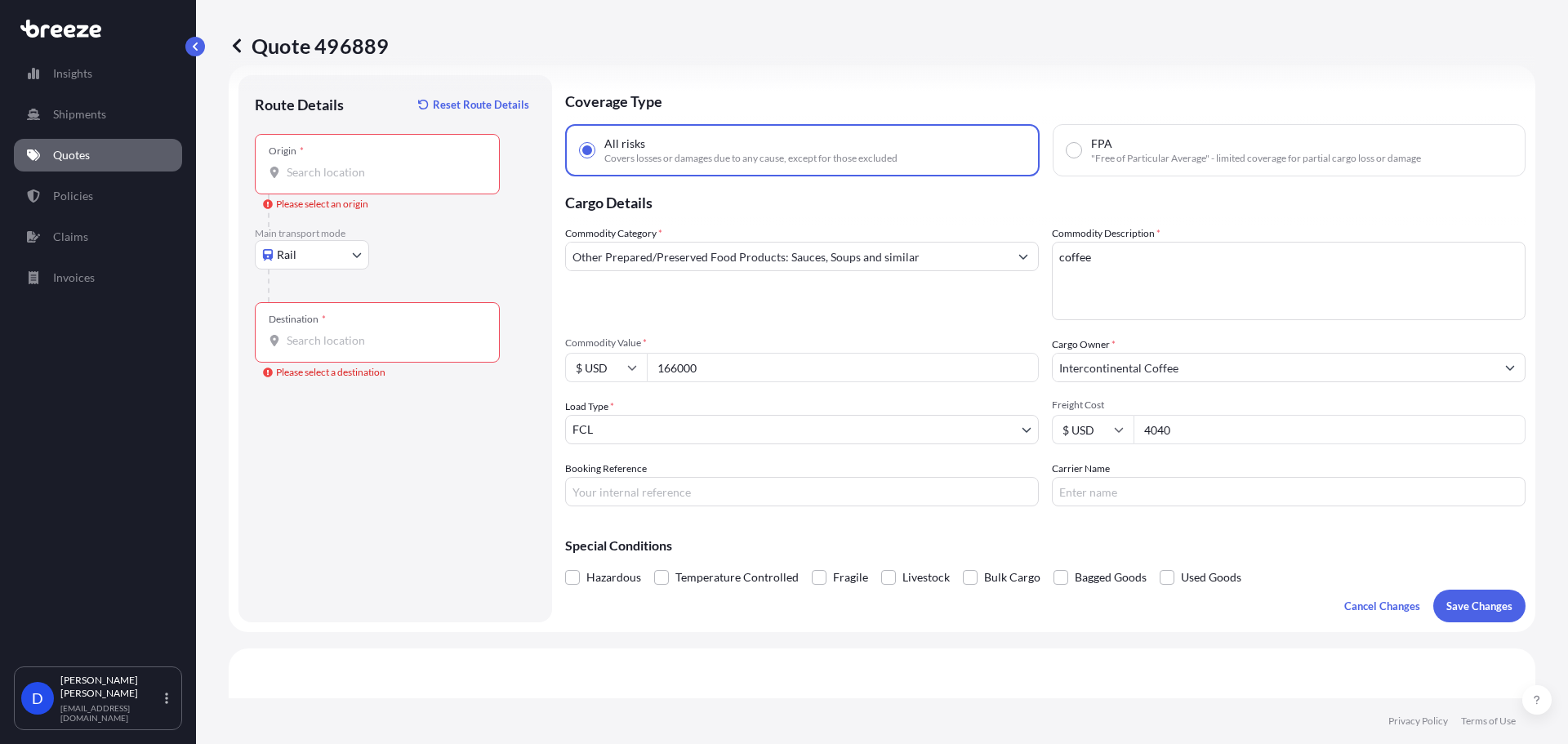
click at [331, 169] on input "Origin * Please select an origin" at bounding box center [383, 172] width 193 height 17
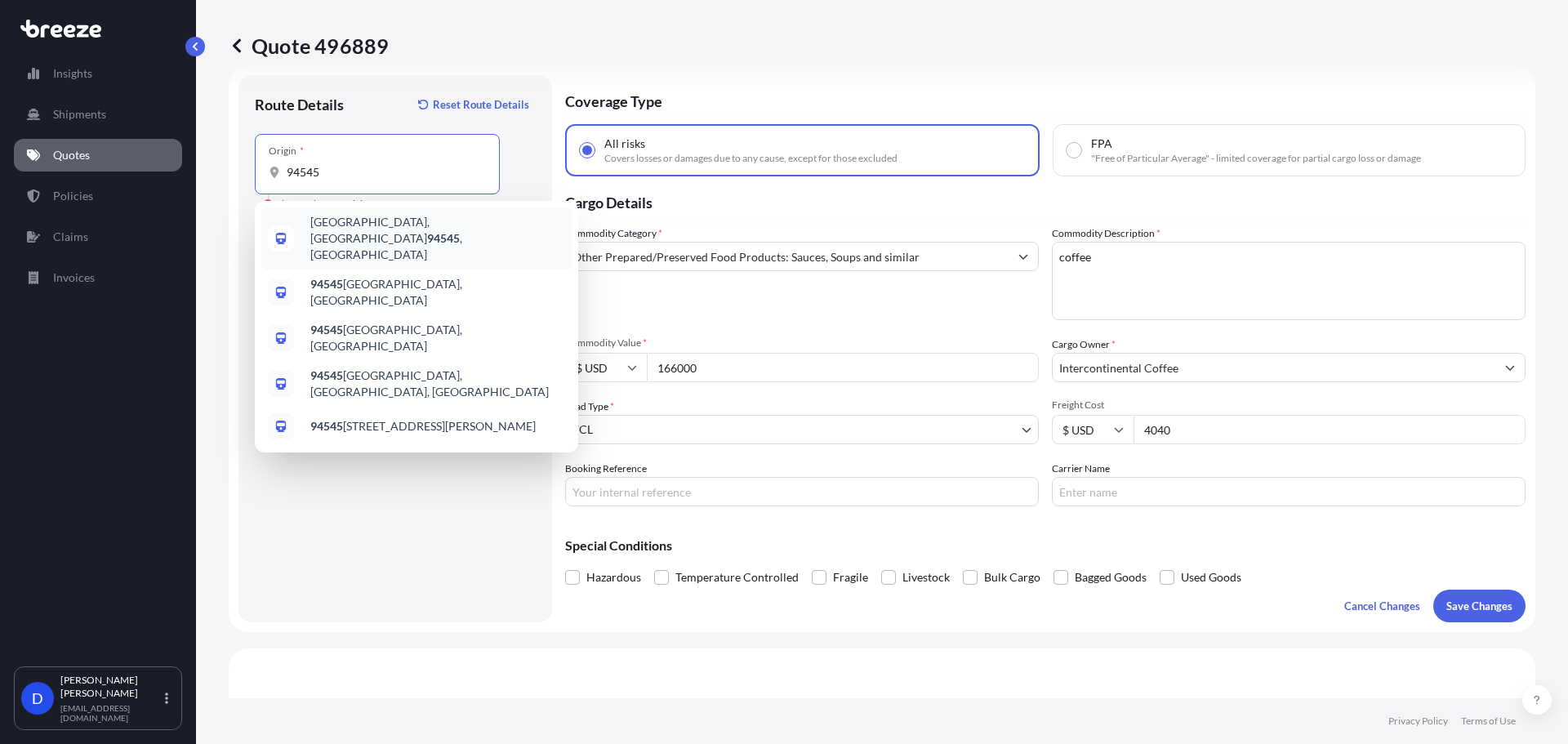
click at [338, 225] on span "Hayward, CA 94545 , USA" at bounding box center [438, 238] width 255 height 49
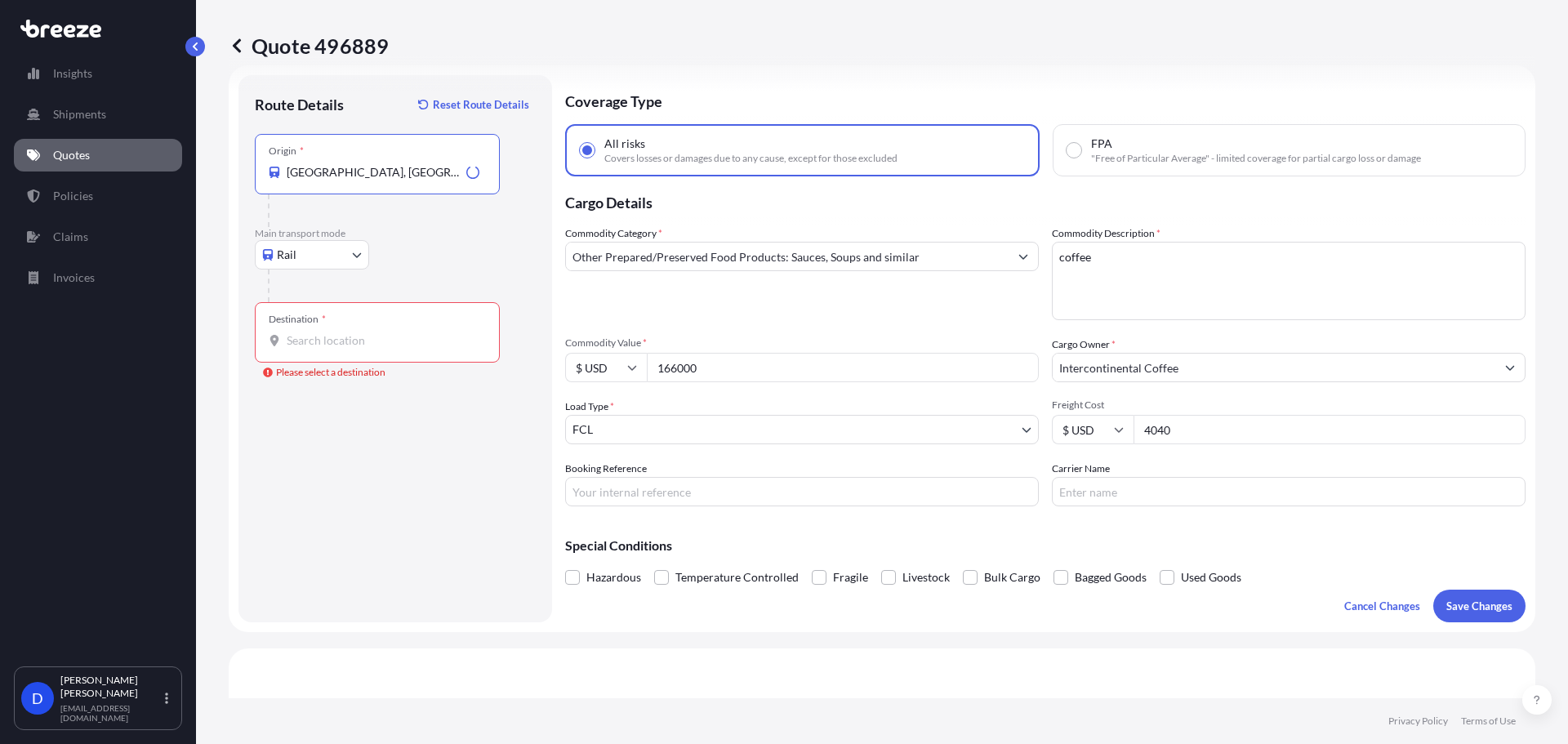
type input "Hayward, CA 94545, USA"
click at [343, 352] on div "Destination *" at bounding box center [378, 332] width 245 height 61
click at [343, 348] on input "Destination * Please select a destination" at bounding box center [383, 341] width 193 height 17
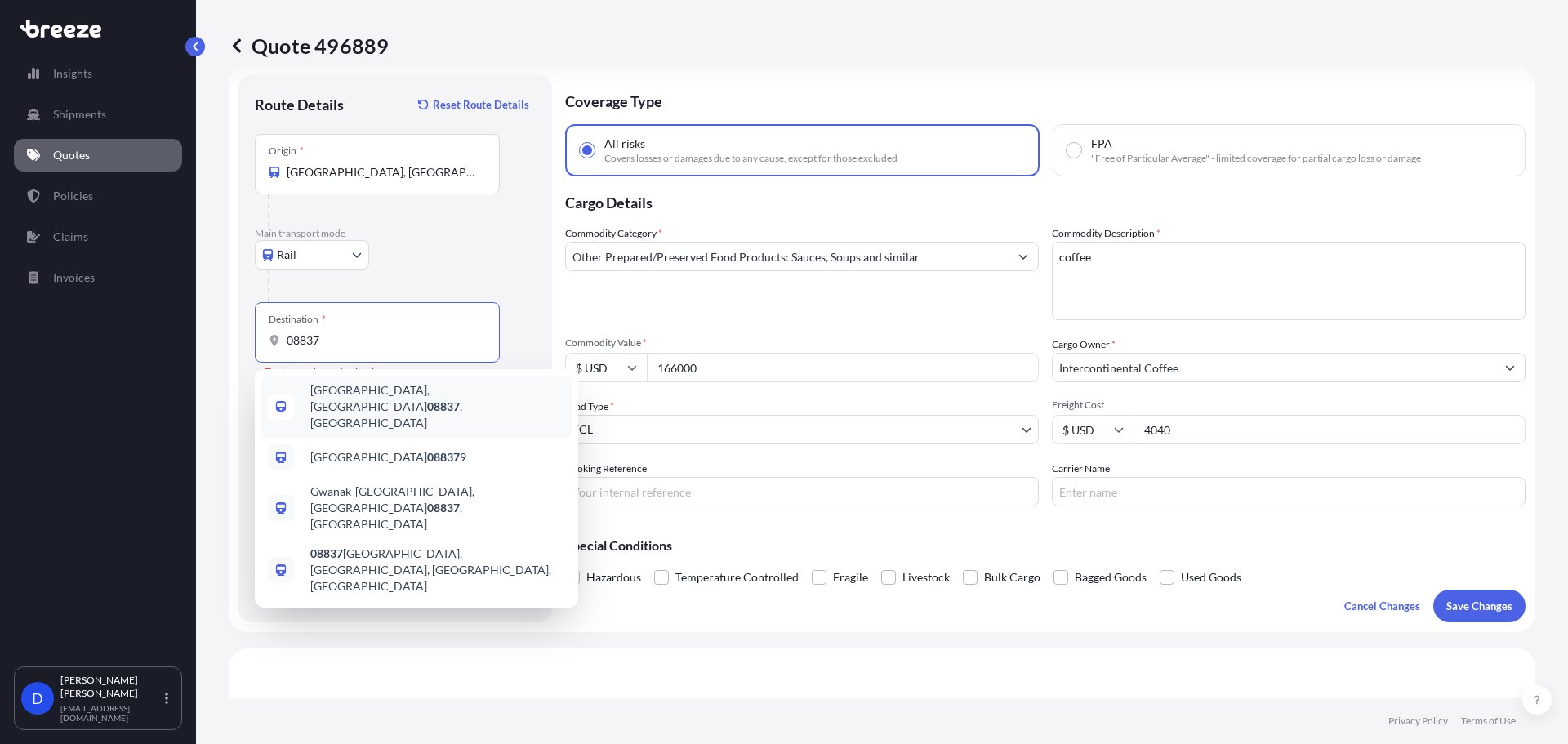
click at [307, 401] on div "Edison, NJ 08837 , USA" at bounding box center [417, 407] width 310 height 62
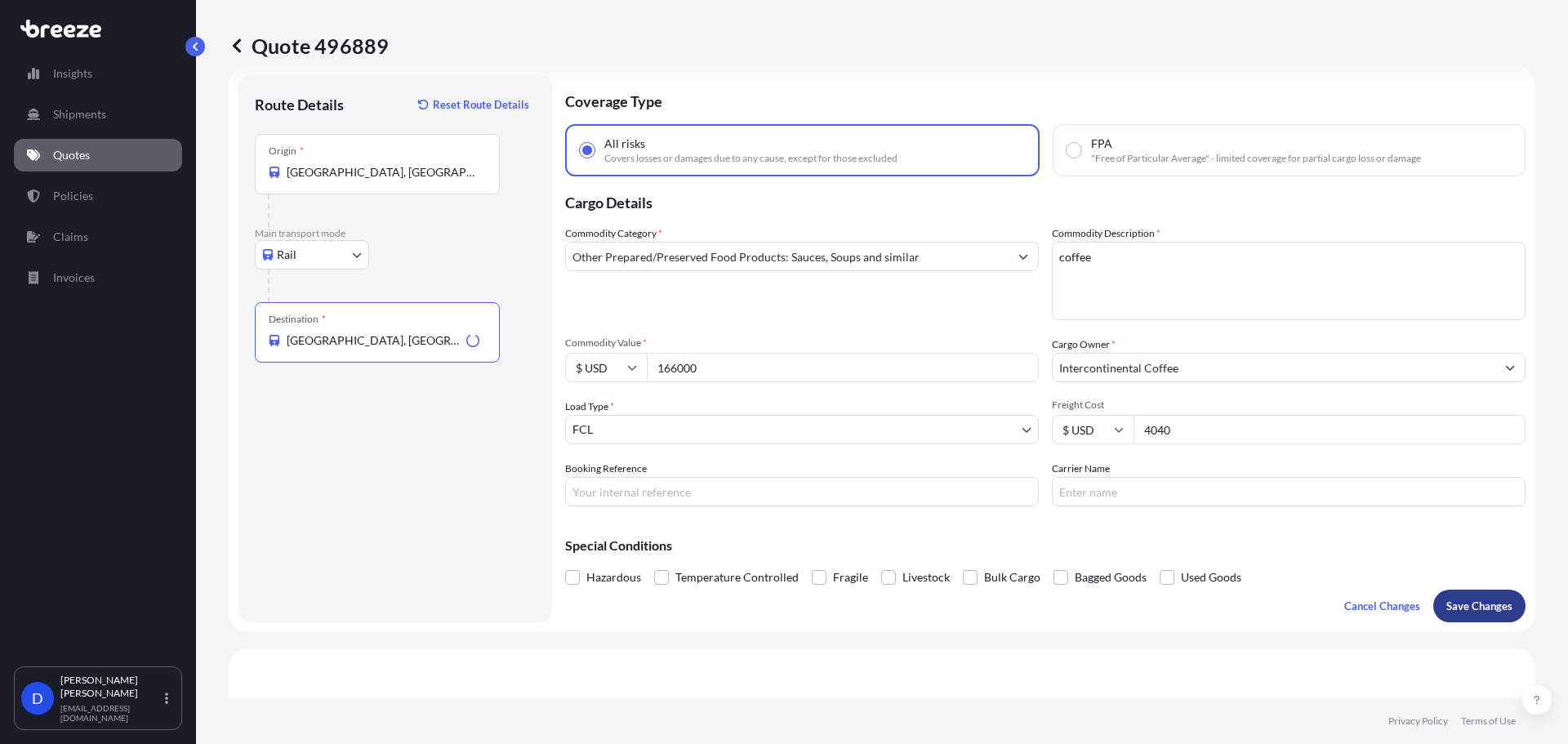
type input "Edison, NJ 08837, USA"
click at [1479, 608] on p "Save Changes" at bounding box center [1479, 606] width 66 height 17
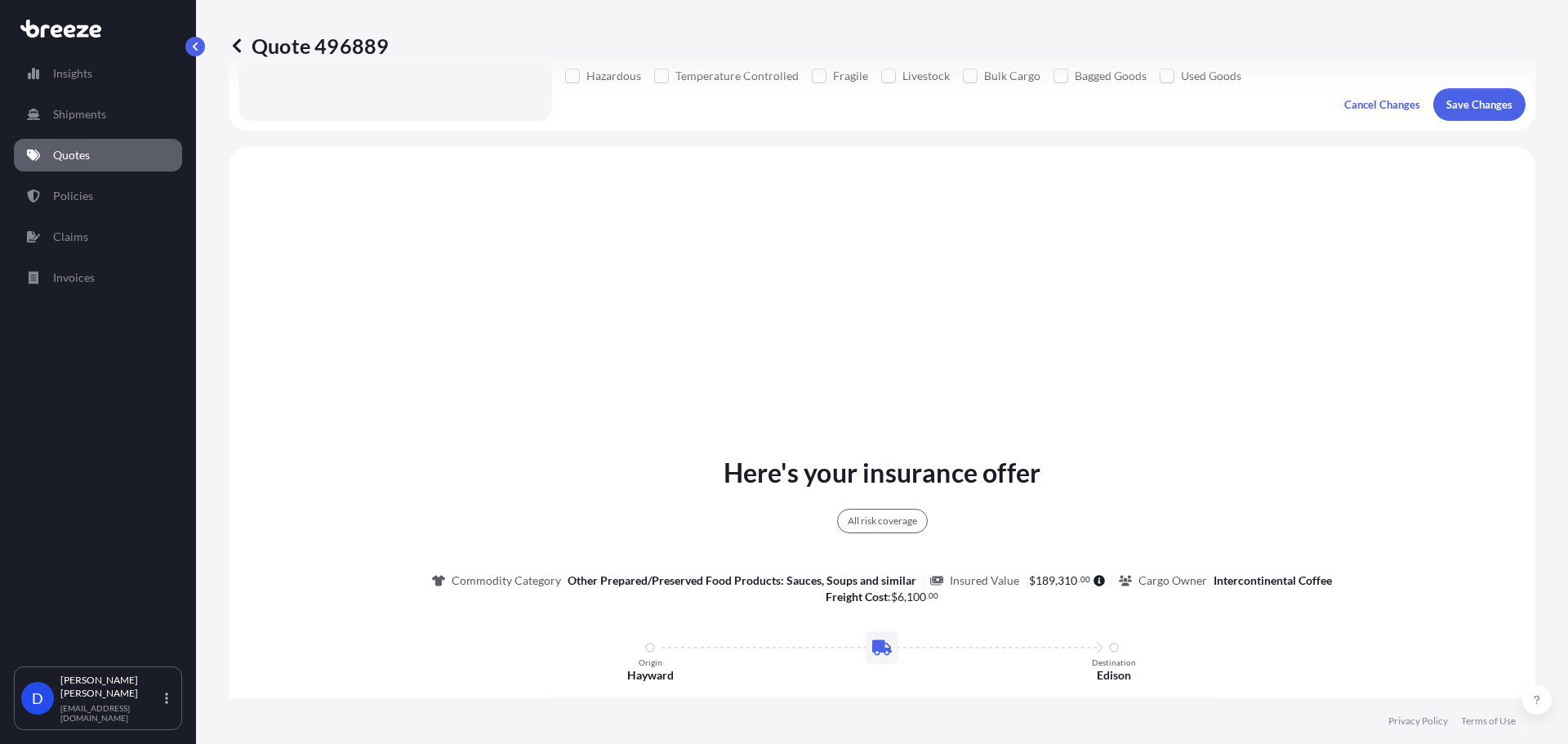
scroll to position [592, 0]
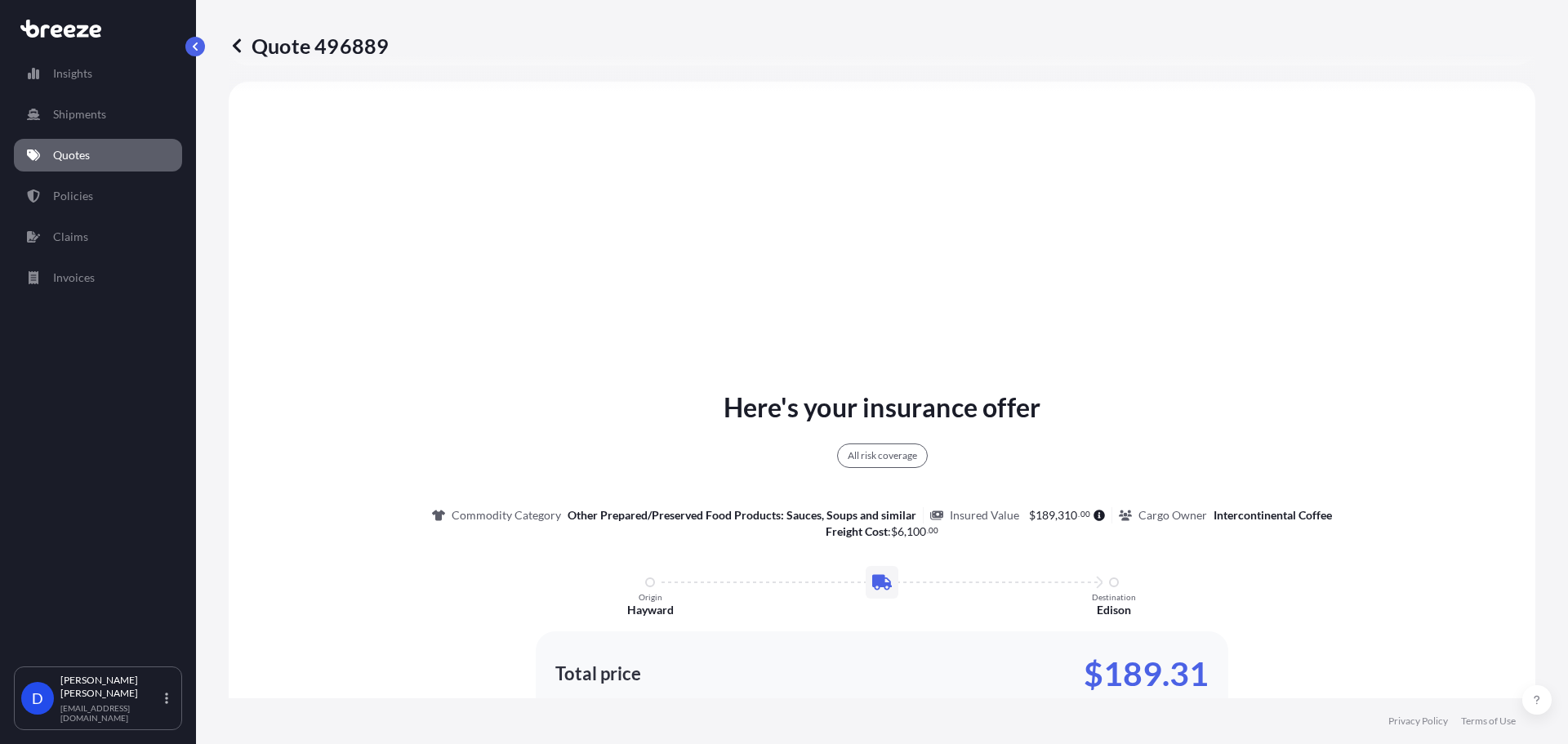
select select "Rail"
select select "2"
click at [243, 41] on icon at bounding box center [237, 46] width 17 height 17
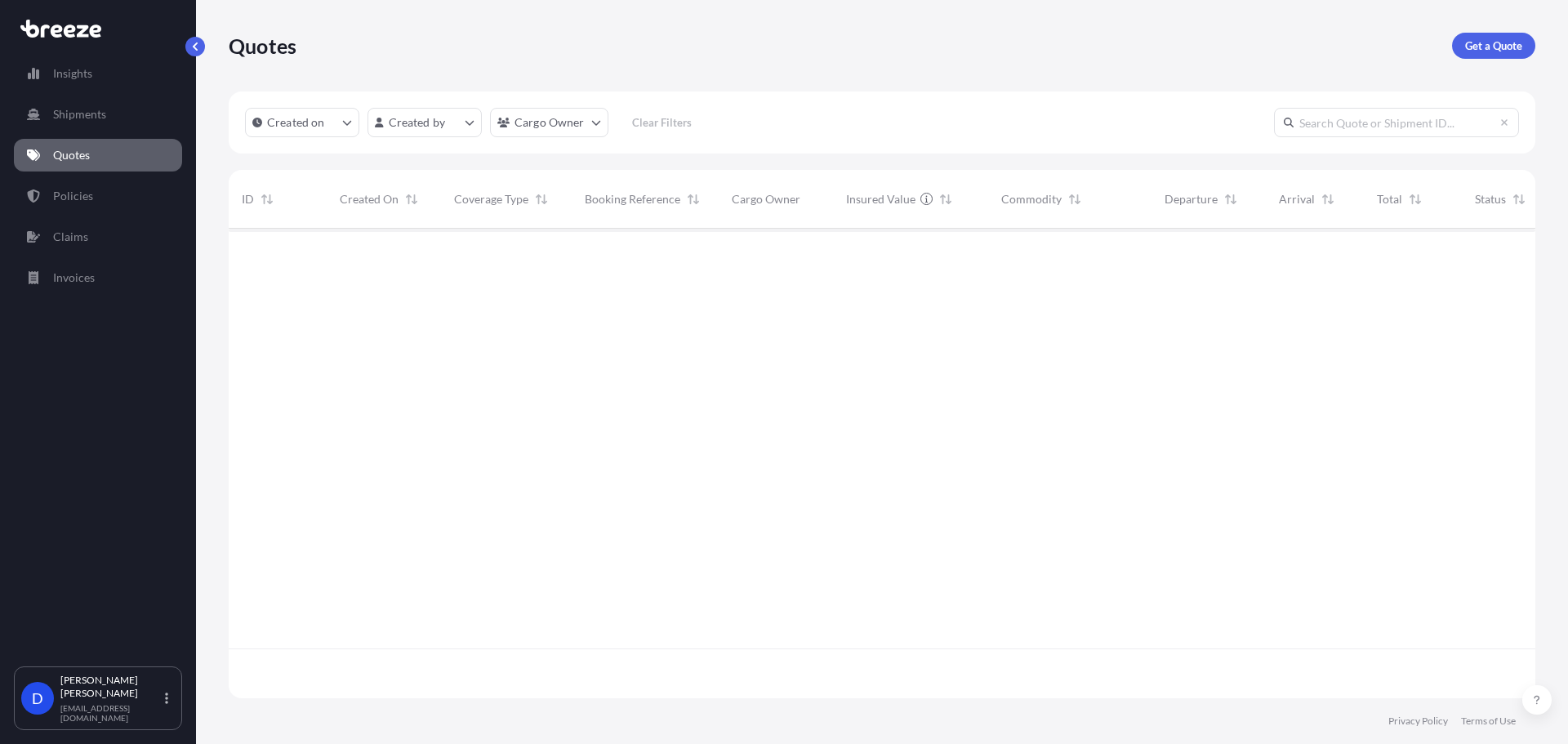
scroll to position [466, 1295]
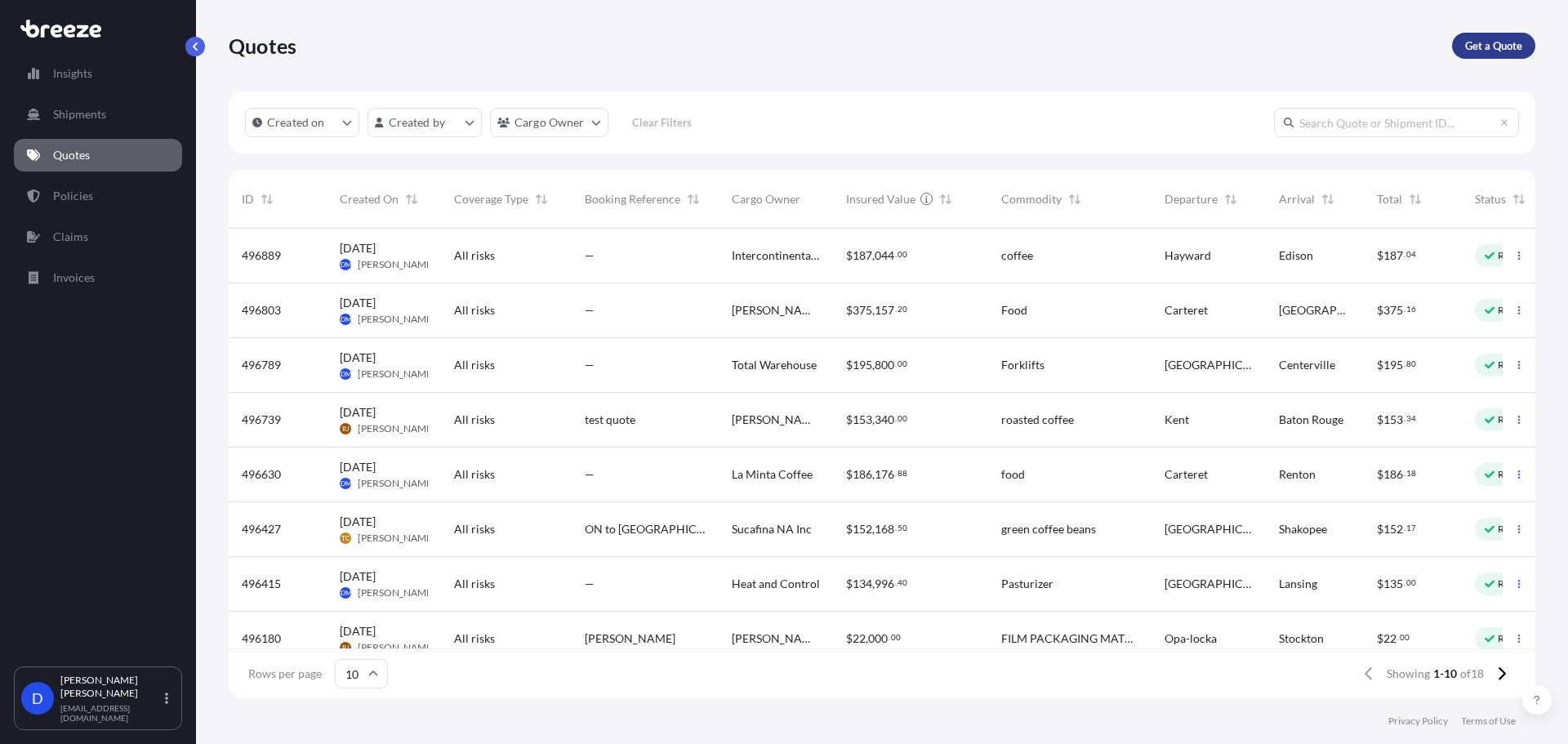
click at [1483, 47] on p "Get a Quote" at bounding box center [1494, 46] width 58 height 17
select select "Sea"
select select "1"
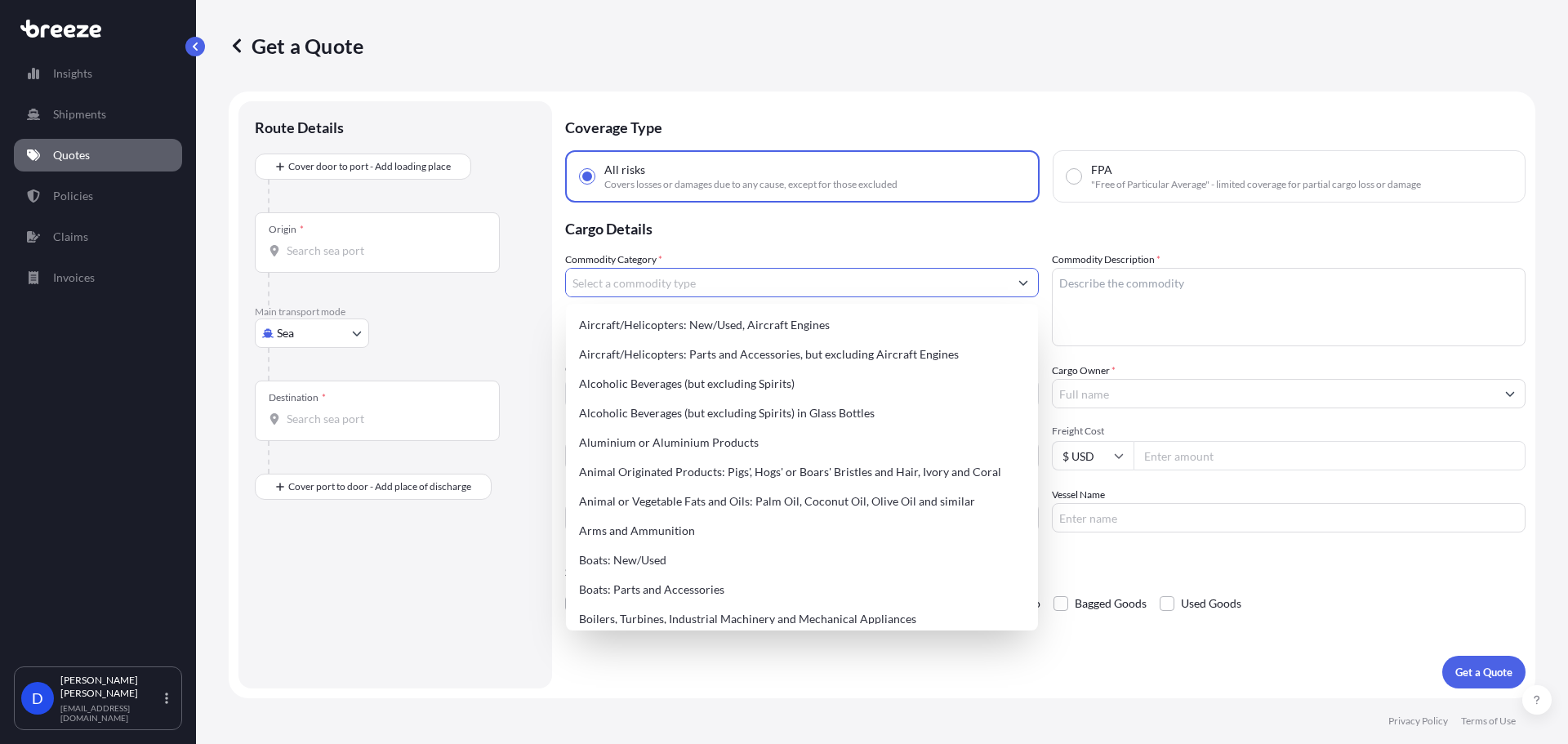
click at [646, 291] on input "Commodity Category *" at bounding box center [787, 282] width 443 height 29
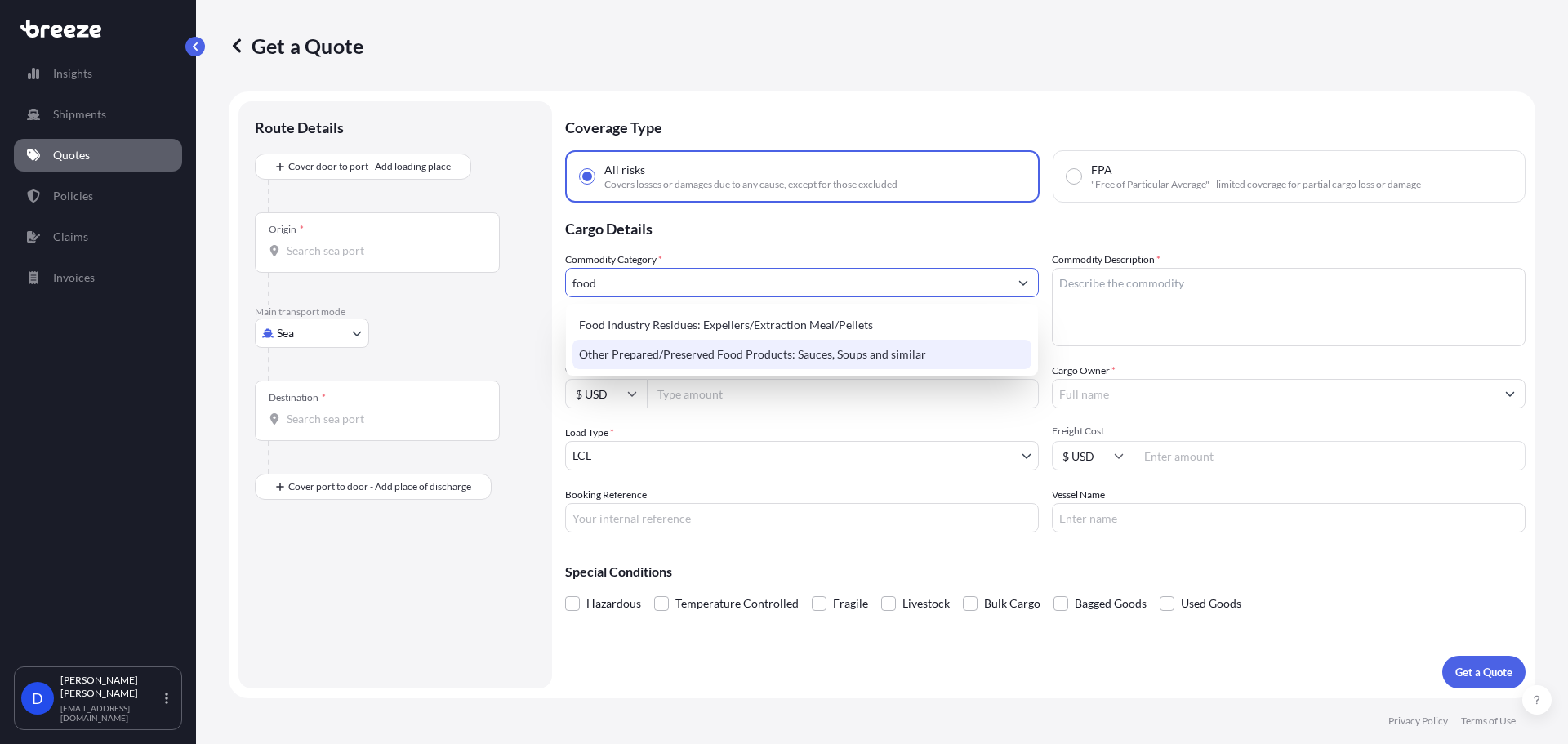
click at [804, 355] on div "Other Prepared/Preserved Food Products: Sauces, Soups and similar" at bounding box center [802, 354] width 459 height 29
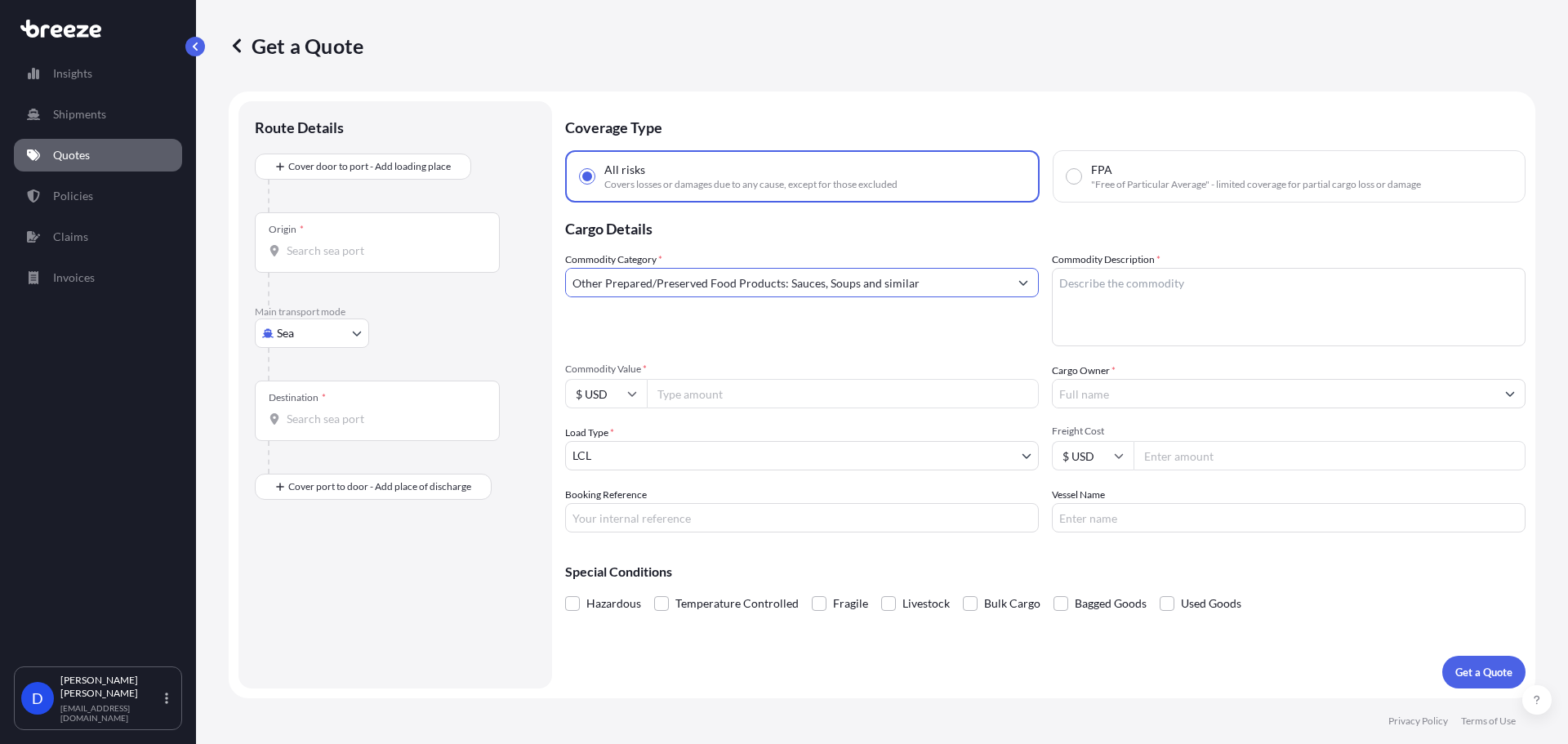
type input "Other Prepared/Preserved Food Products: Sauces, Soups and similar"
click at [1341, 309] on textarea "Commodity Description *" at bounding box center [1289, 307] width 473 height 78
type textarea "Coffee"
click at [335, 232] on div "Origin *" at bounding box center [378, 242] width 245 height 61
click at [335, 242] on input "Origin *" at bounding box center [383, 251] width 193 height 17
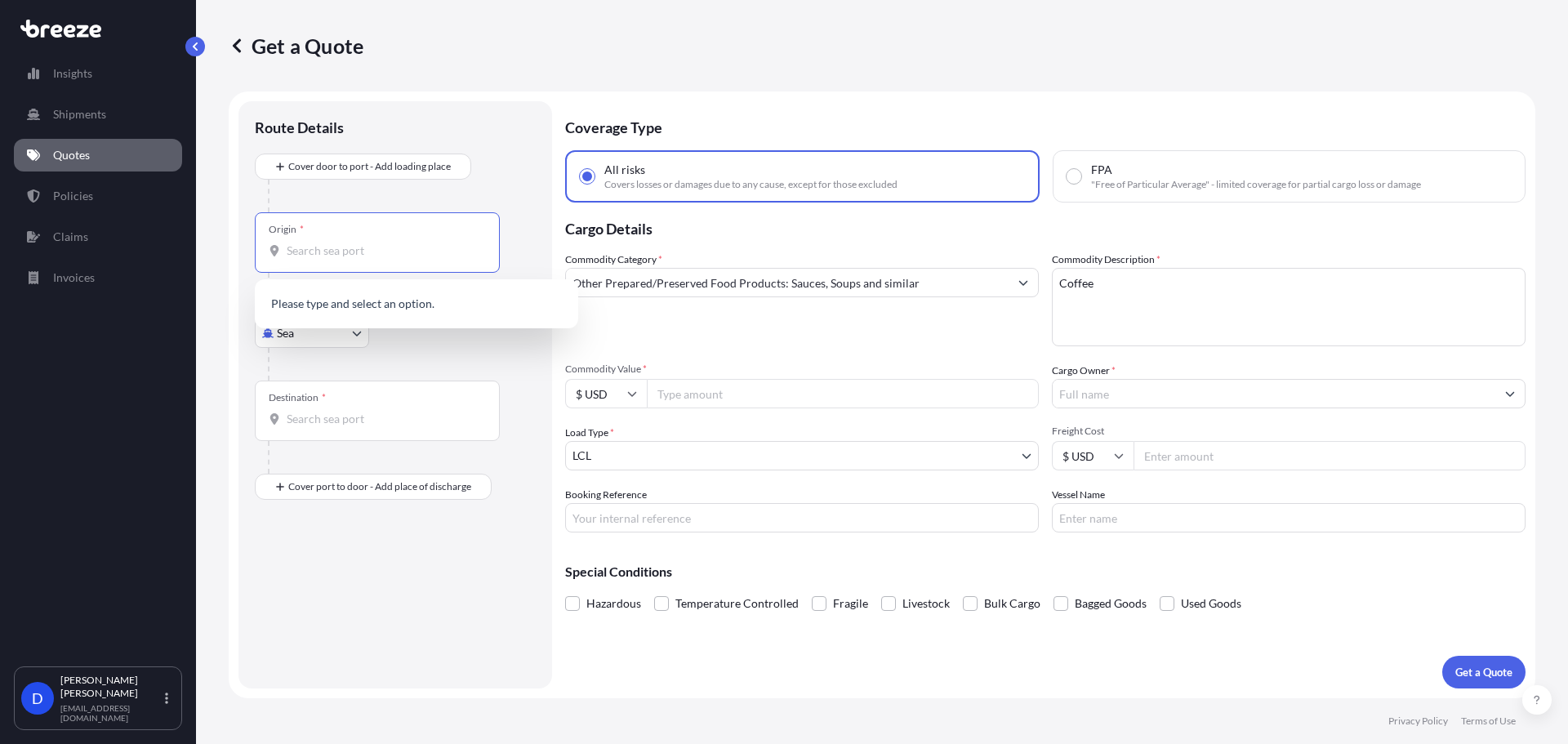
click at [323, 340] on body "Insights Shipments Quotes Policies Claims Invoices D Dan Morico dmorico@hartley…" at bounding box center [784, 433] width 1568 height 866
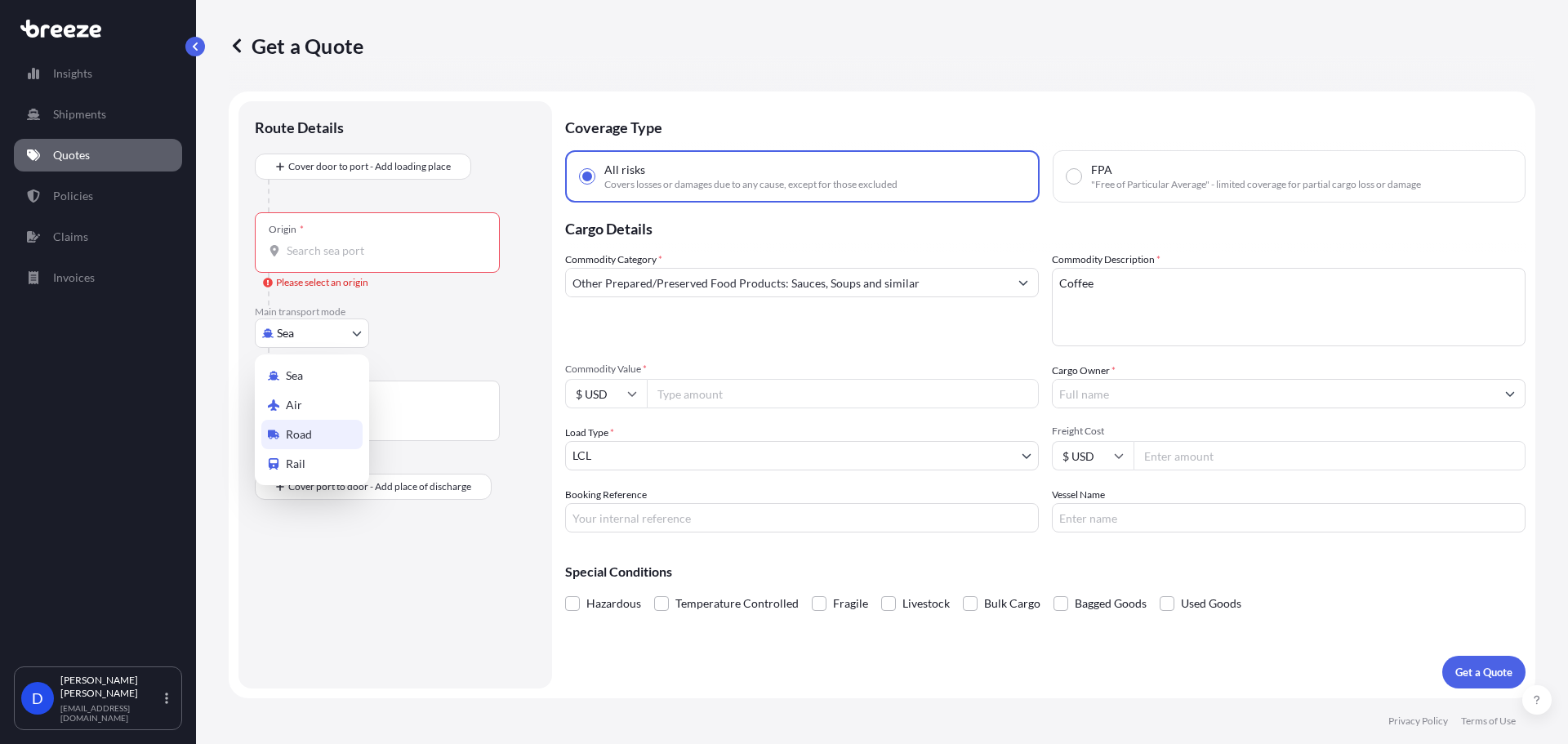
click at [343, 445] on div "Road" at bounding box center [312, 434] width 101 height 29
select select "Road"
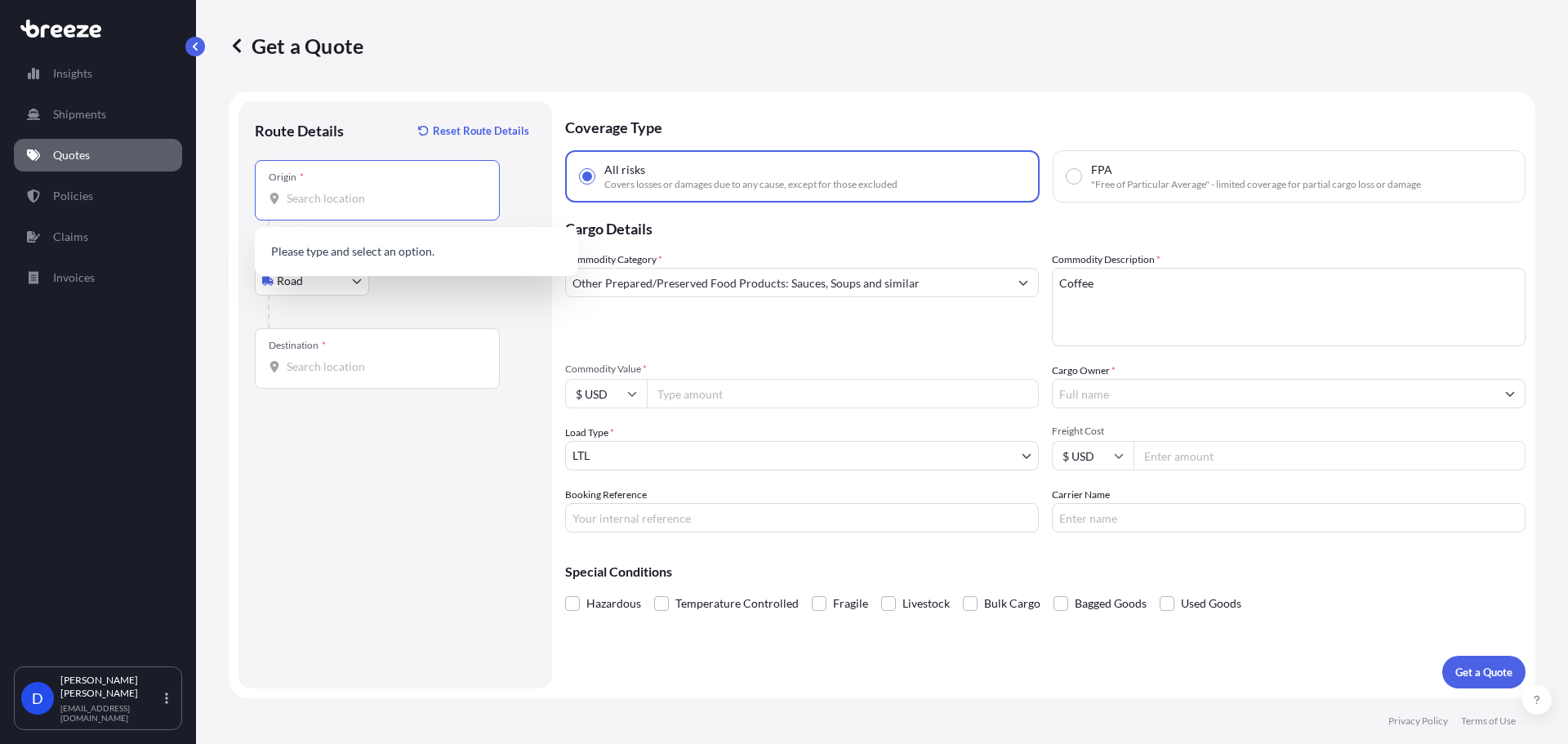
click at [358, 194] on input "Origin *" at bounding box center [383, 198] width 193 height 17
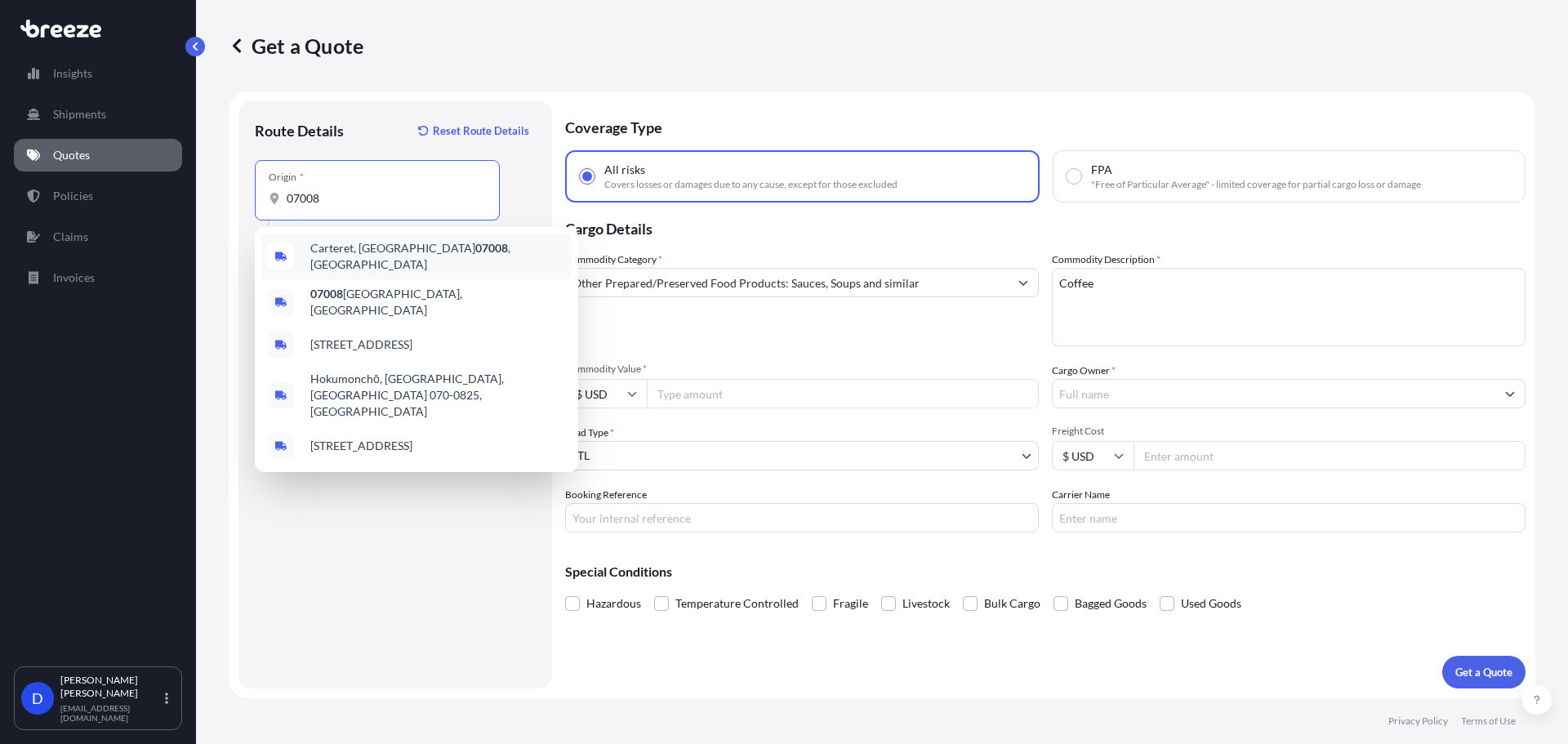
click at [360, 243] on div "Carteret, NJ 07008 , USA" at bounding box center [417, 256] width 310 height 46
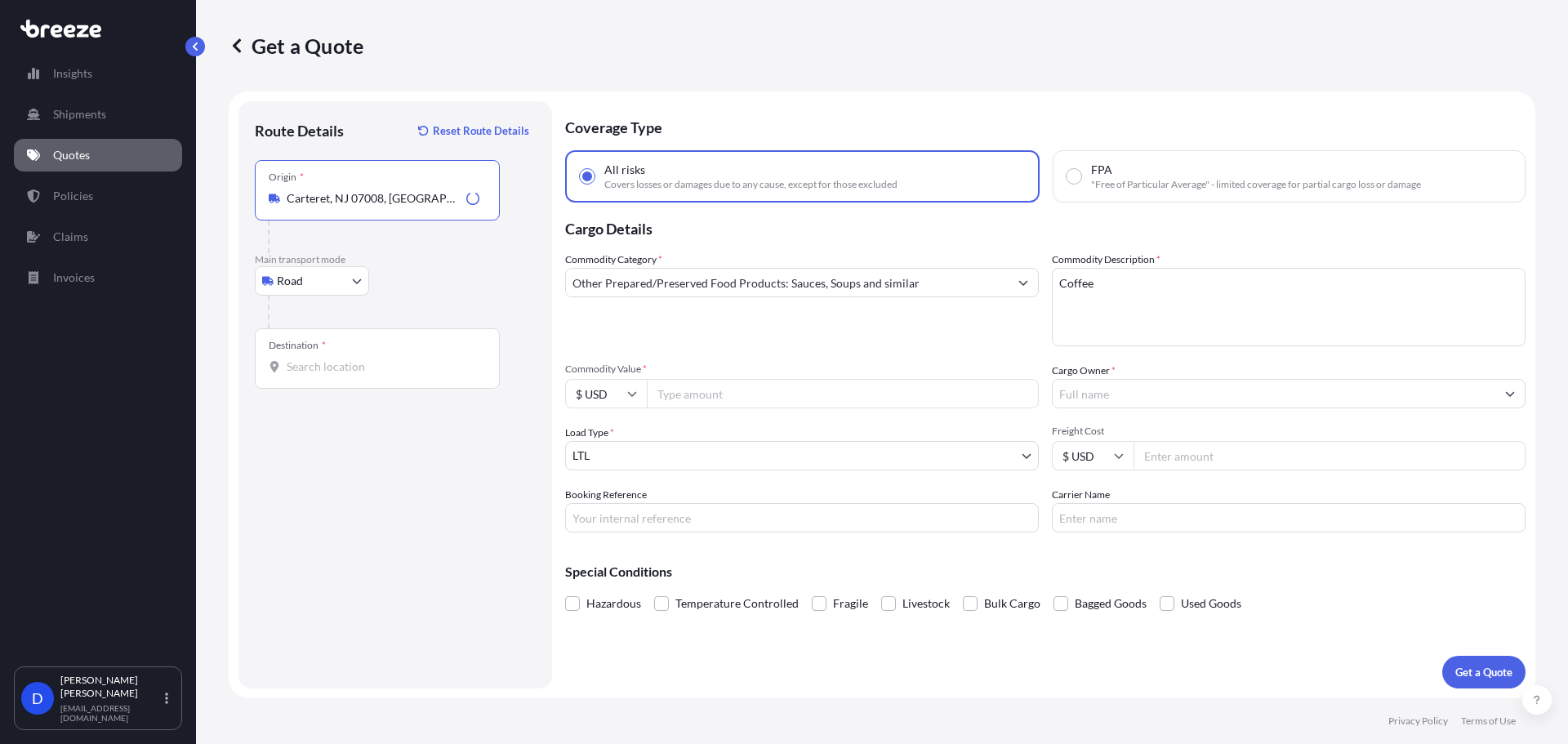
type input "Carteret, NJ 07008, USA"
click at [328, 366] on input "Destination *" at bounding box center [383, 367] width 193 height 17
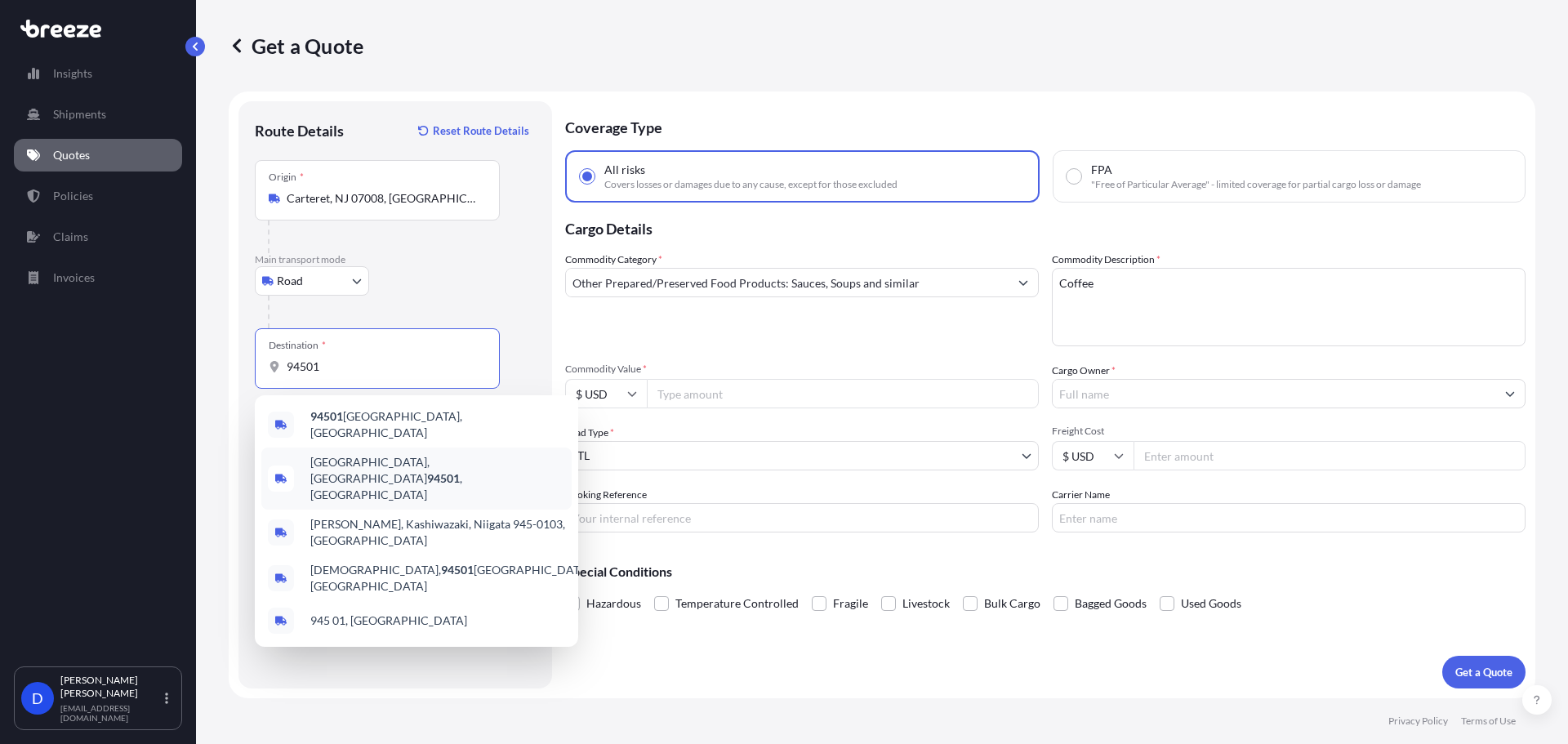
click at [366, 477] on div "[GEOGRAPHIC_DATA]" at bounding box center [417, 478] width 310 height 62
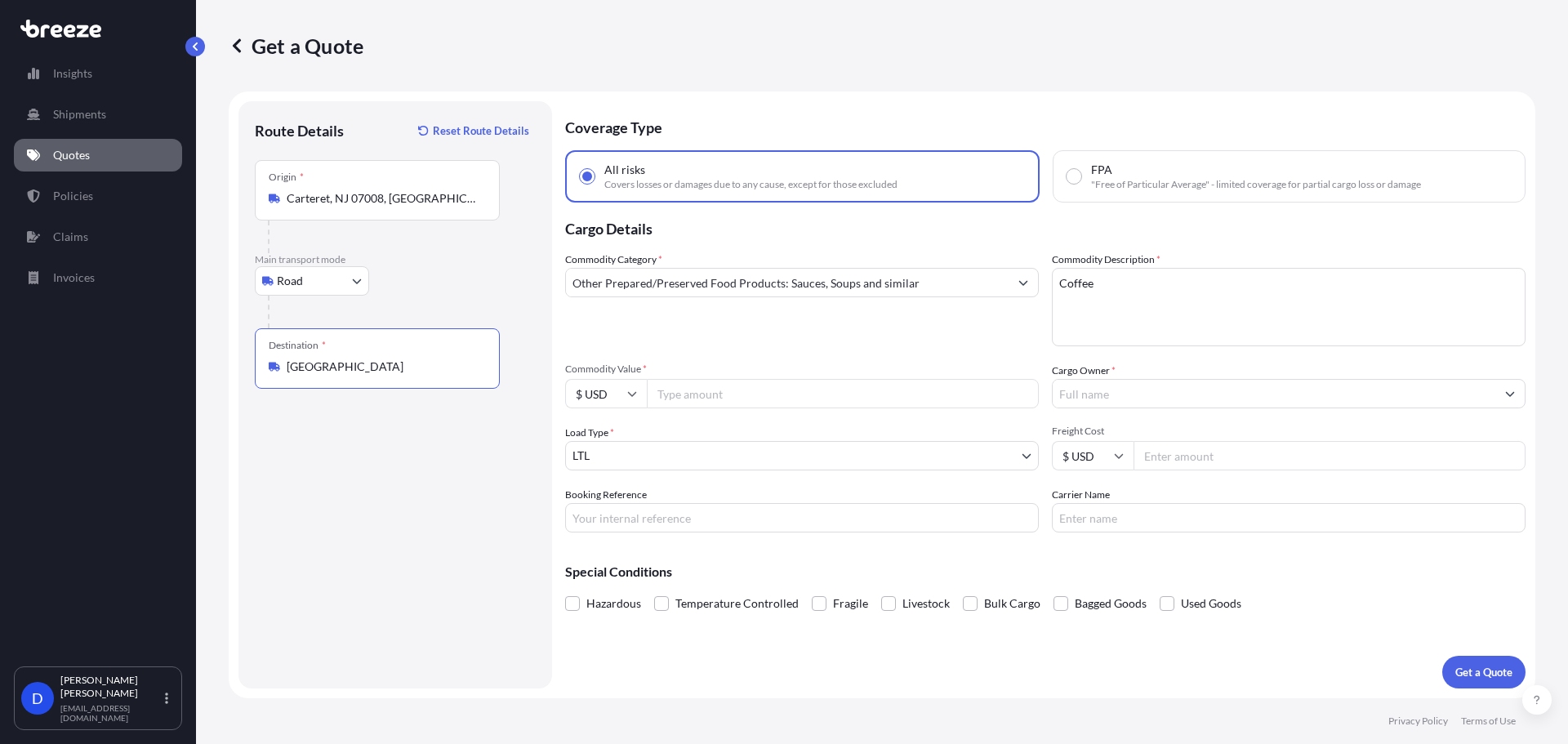
type input "[GEOGRAPHIC_DATA]"
click at [720, 400] on input "Commodity Value *" at bounding box center [843, 393] width 392 height 29
drag, startPoint x: 702, startPoint y: 388, endPoint x: 675, endPoint y: 391, distance: 27.2
click at [675, 391] on input "110000" at bounding box center [843, 393] width 392 height 29
click at [745, 397] on input "110000" at bounding box center [843, 393] width 392 height 29
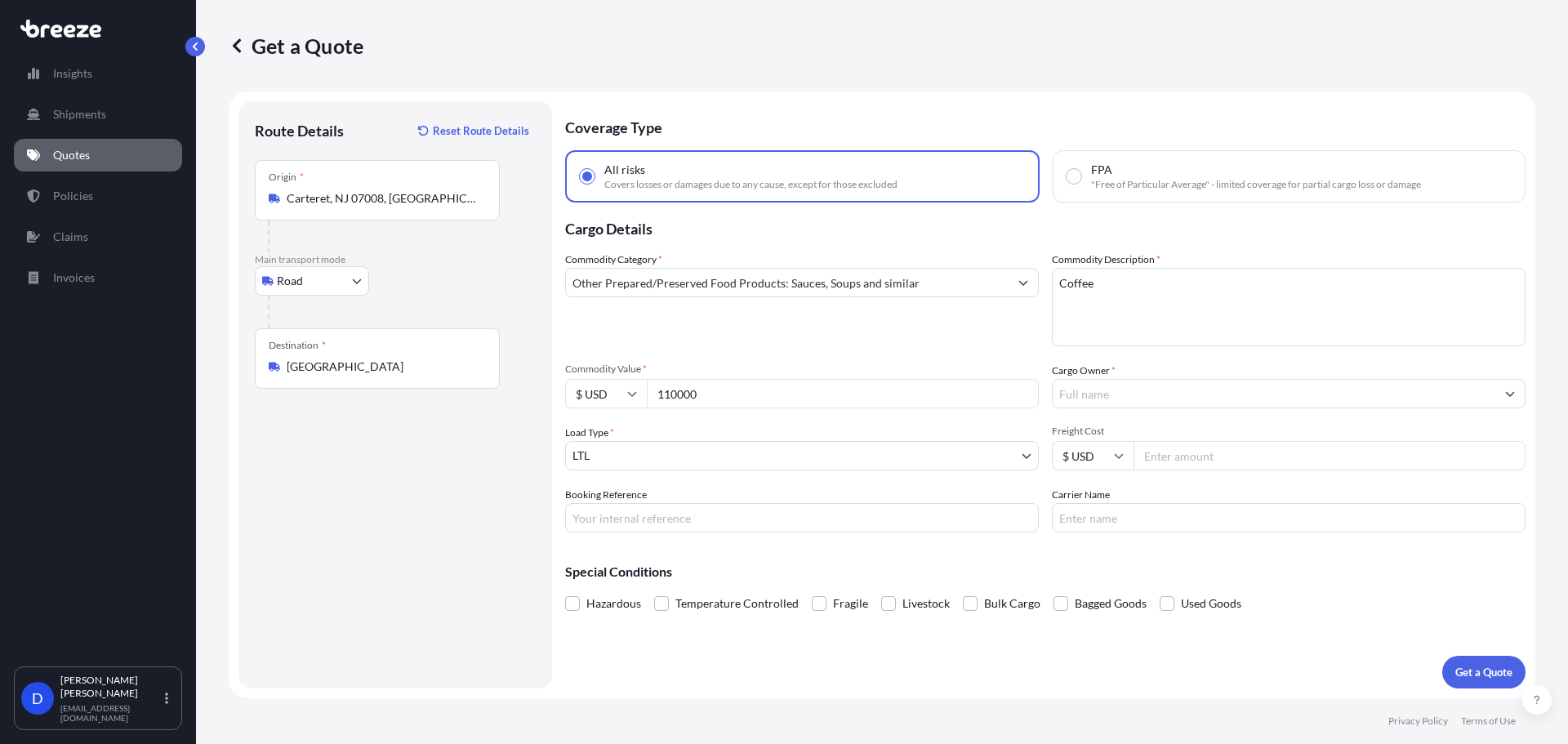
type input "110000"
click at [1210, 402] on input "Cargo Owner *" at bounding box center [1274, 393] width 443 height 29
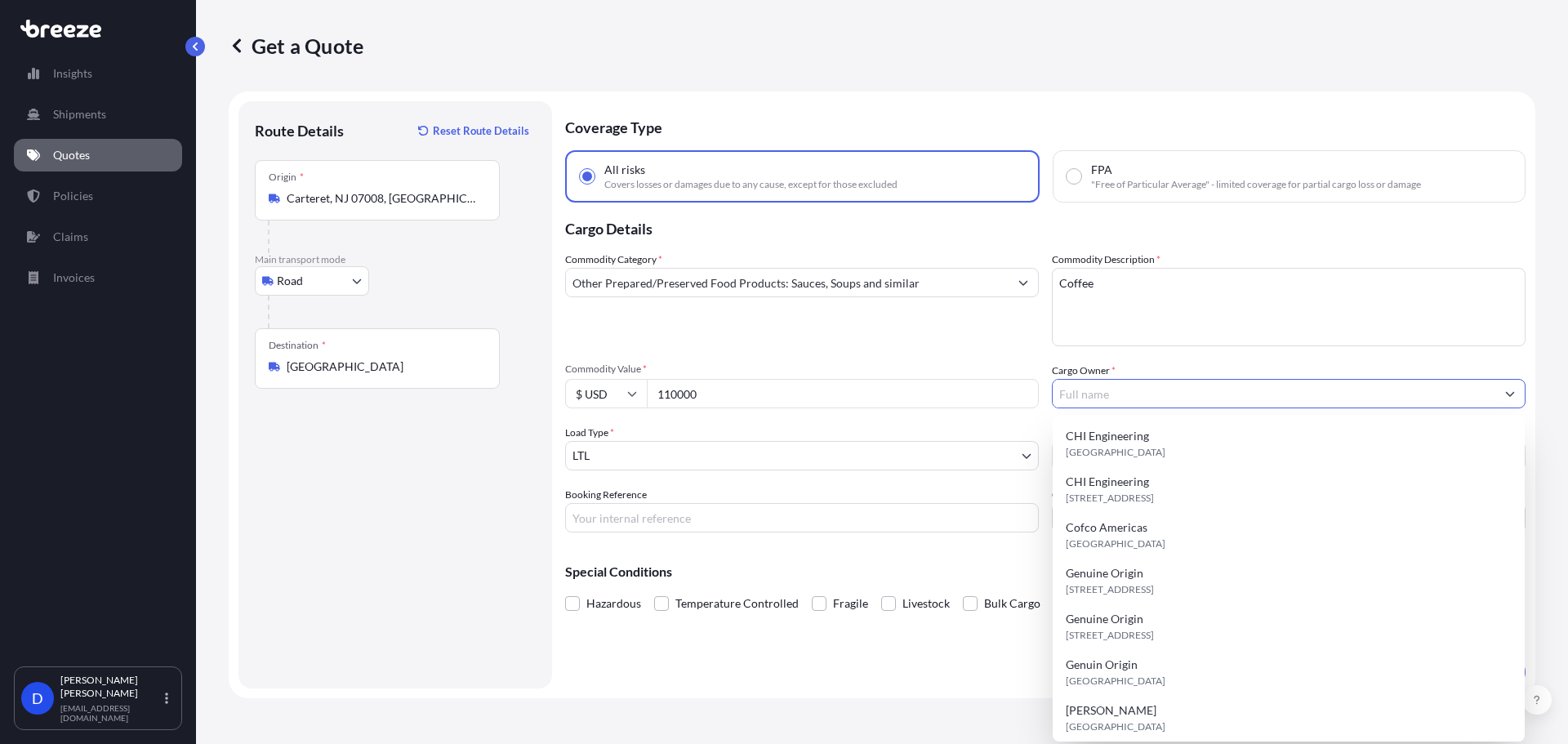
click at [1075, 383] on input "Cargo Owner *" at bounding box center [1274, 393] width 443 height 29
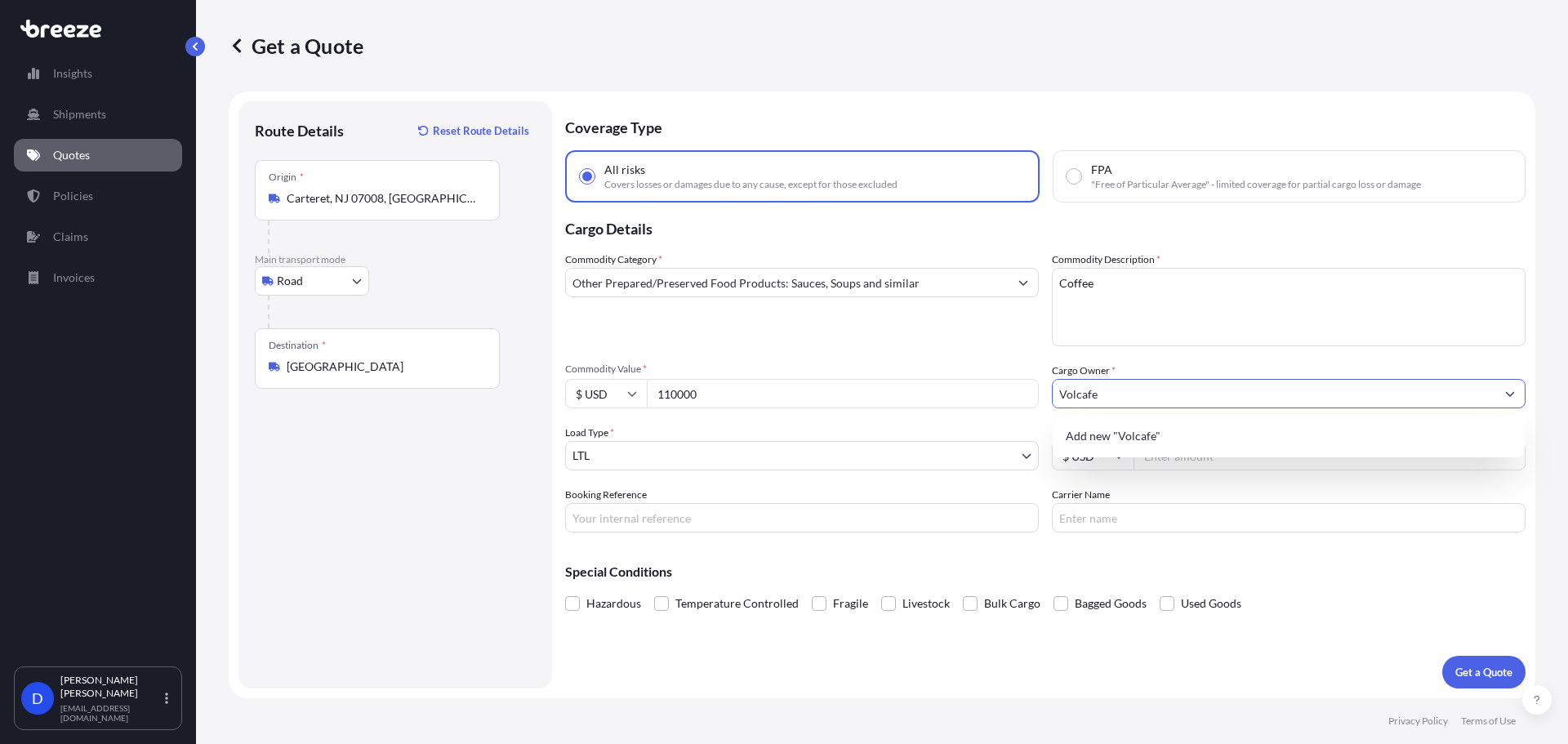
type input "Volcafe"
click at [700, 454] on body "0 options available. 1 option available. 0 options available. 1 option availabl…" at bounding box center [784, 433] width 1568 height 866
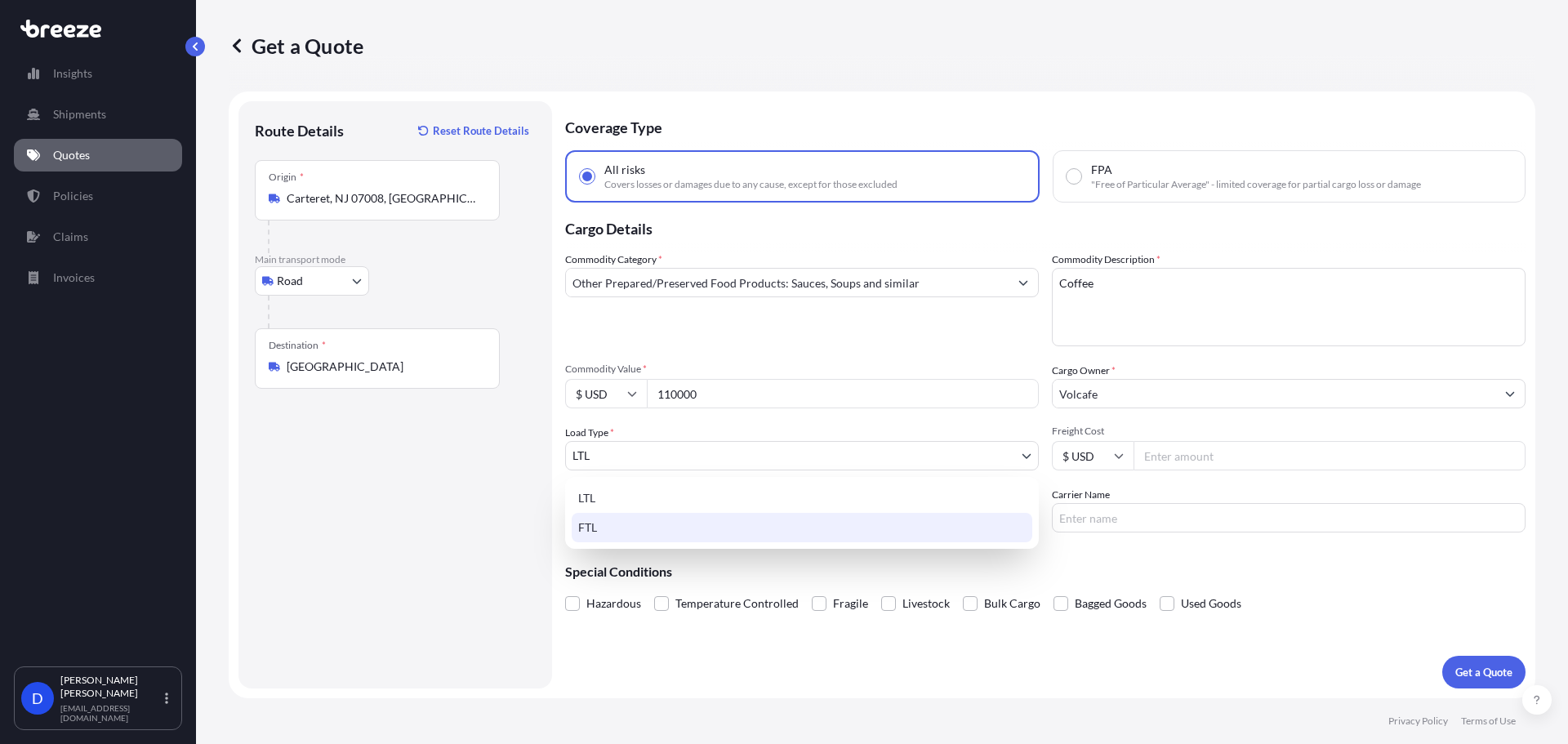
click at [634, 527] on div "FTL" at bounding box center [802, 527] width 461 height 29
select select "2"
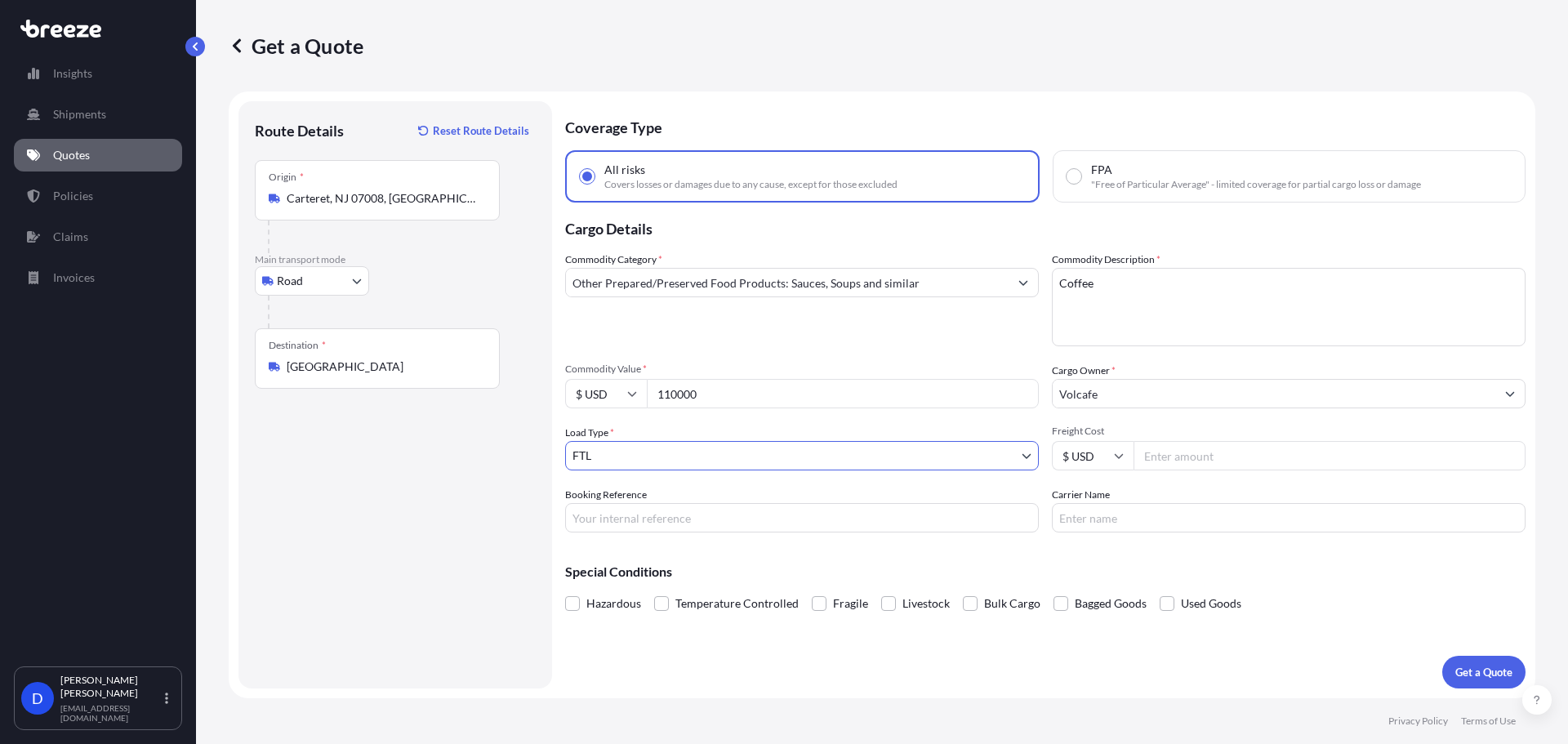
click at [1199, 468] on input "Freight Cost" at bounding box center [1330, 455] width 392 height 29
type input "4600"
click at [1474, 677] on p "Get a Quote" at bounding box center [1484, 672] width 58 height 17
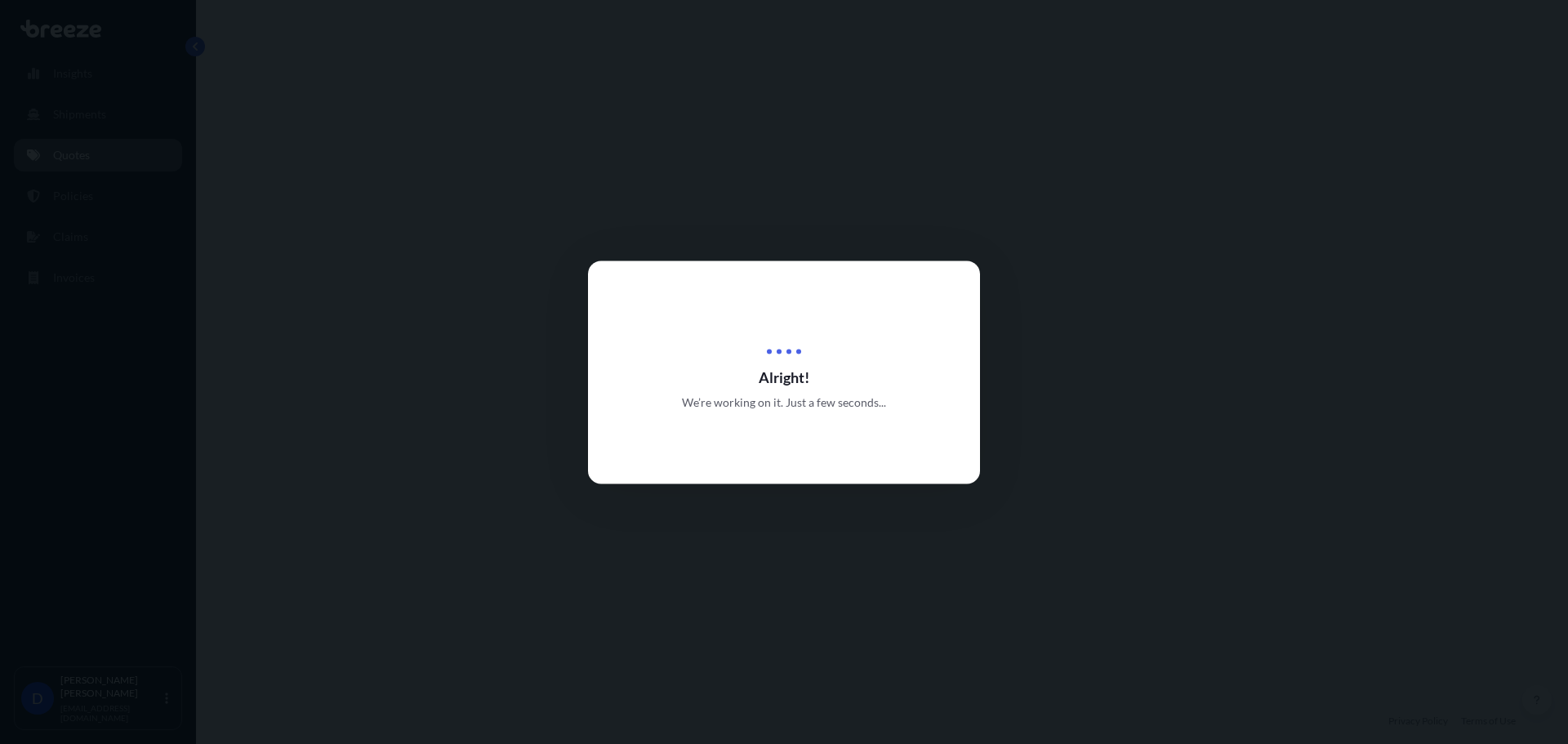
select select "Road"
select select "2"
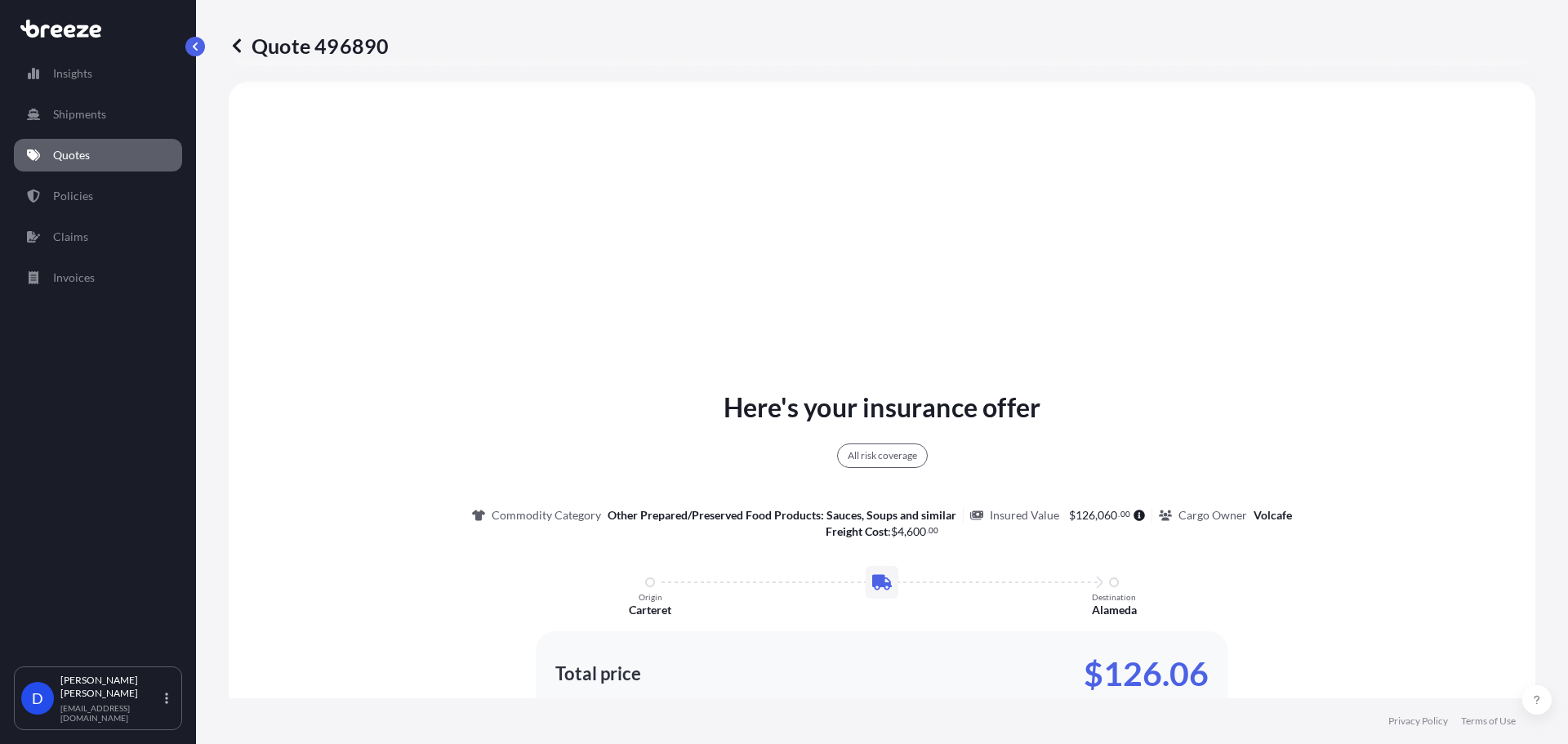
scroll to position [865, 0]
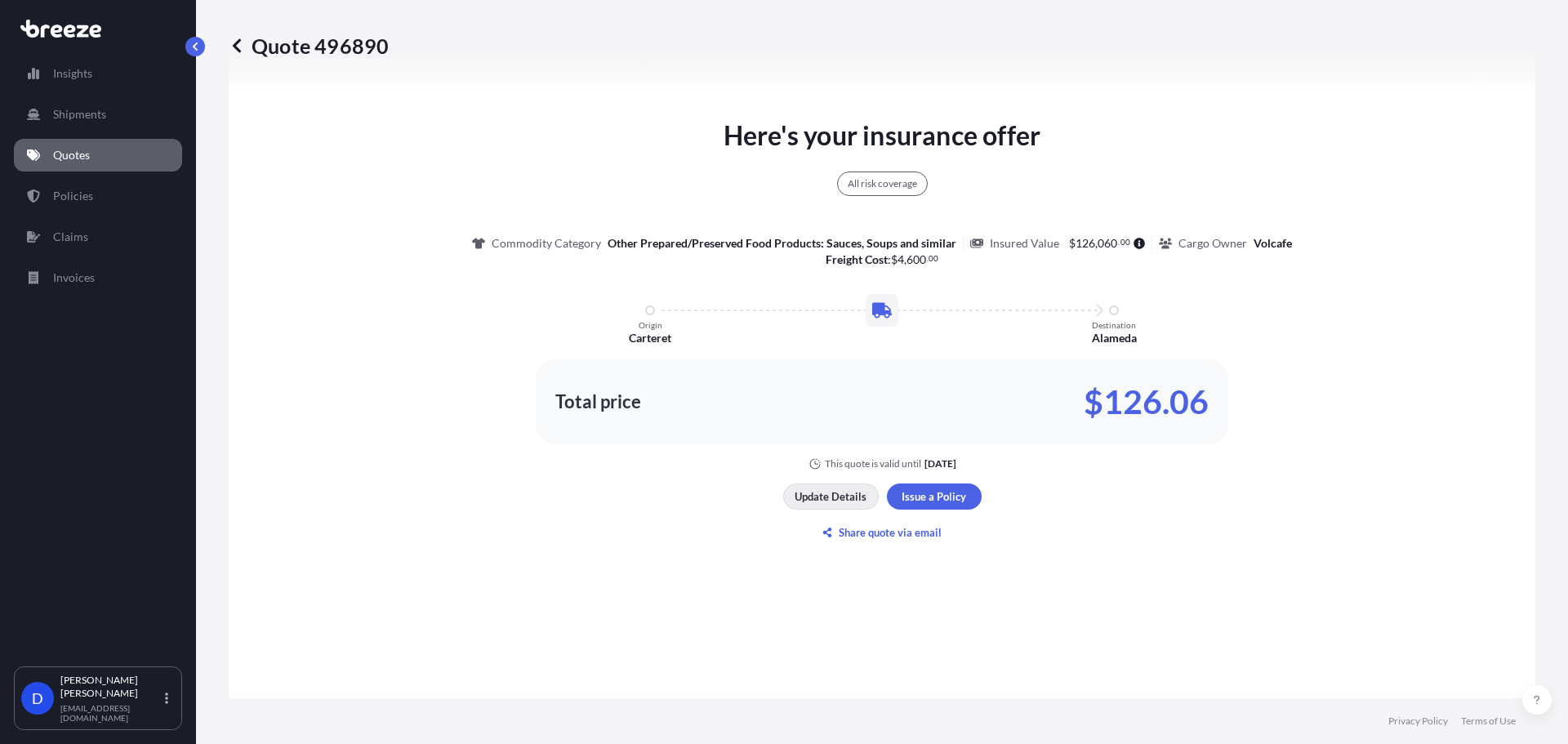
click at [830, 502] on p "Update Details" at bounding box center [830, 497] width 72 height 17
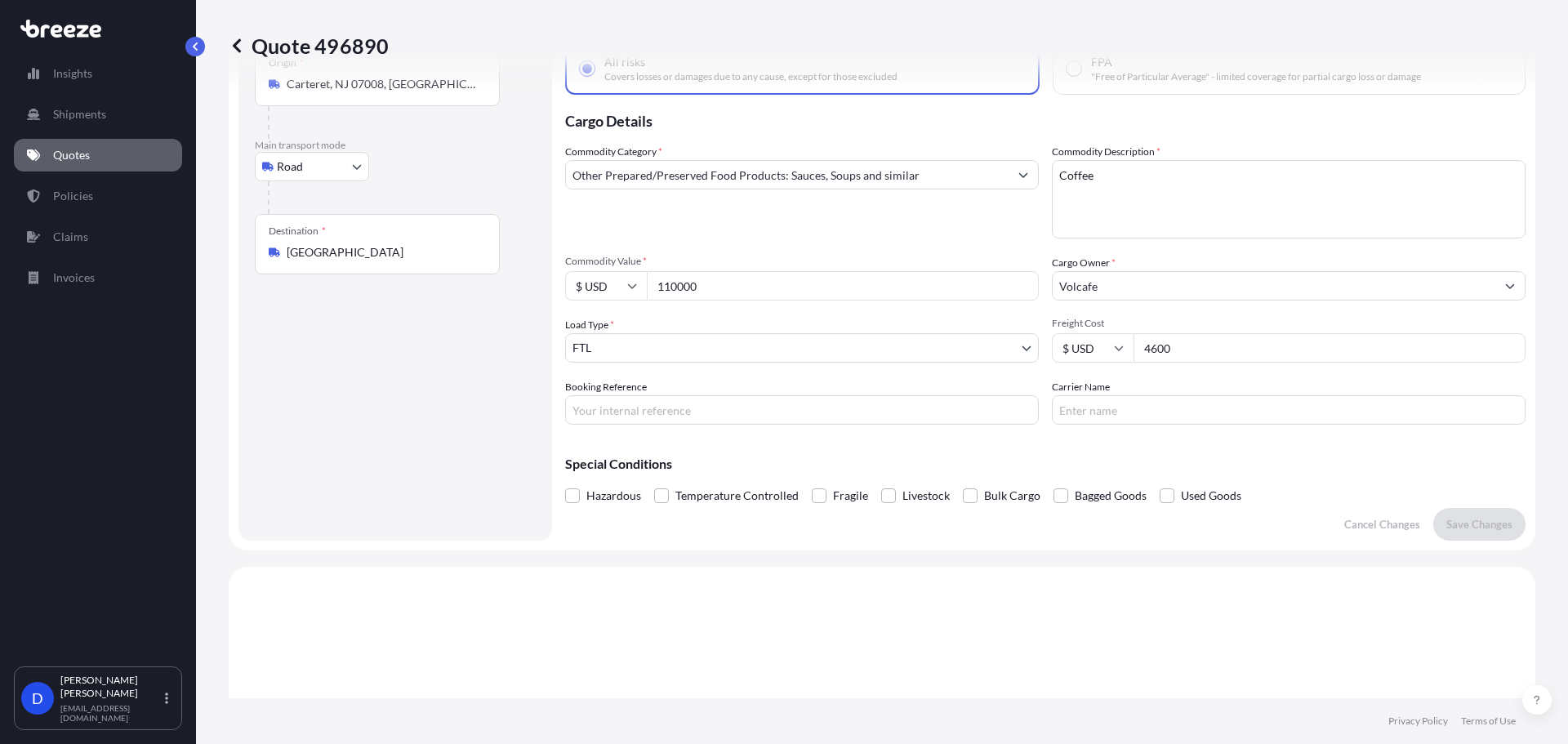
scroll to position [26, 0]
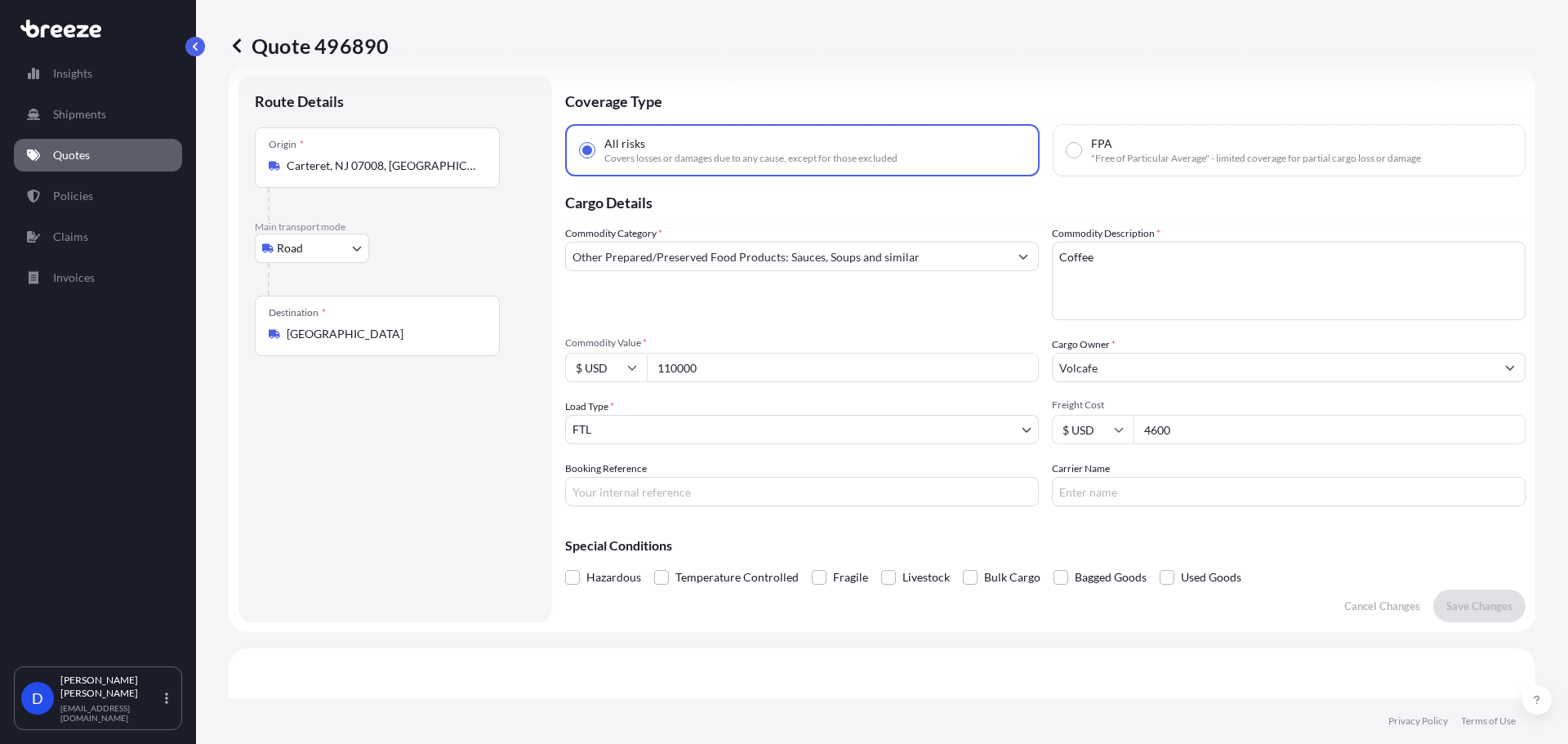
click at [323, 252] on body "Insights Shipments Quotes Policies Claims Invoices D Dan Morico dmorico@hartley…" at bounding box center [784, 433] width 1568 height 866
click at [293, 379] on span "Rail" at bounding box center [296, 379] width 20 height 17
select select "Rail"
select select "1"
click at [344, 180] on input "Origin *" at bounding box center [383, 172] width 193 height 17
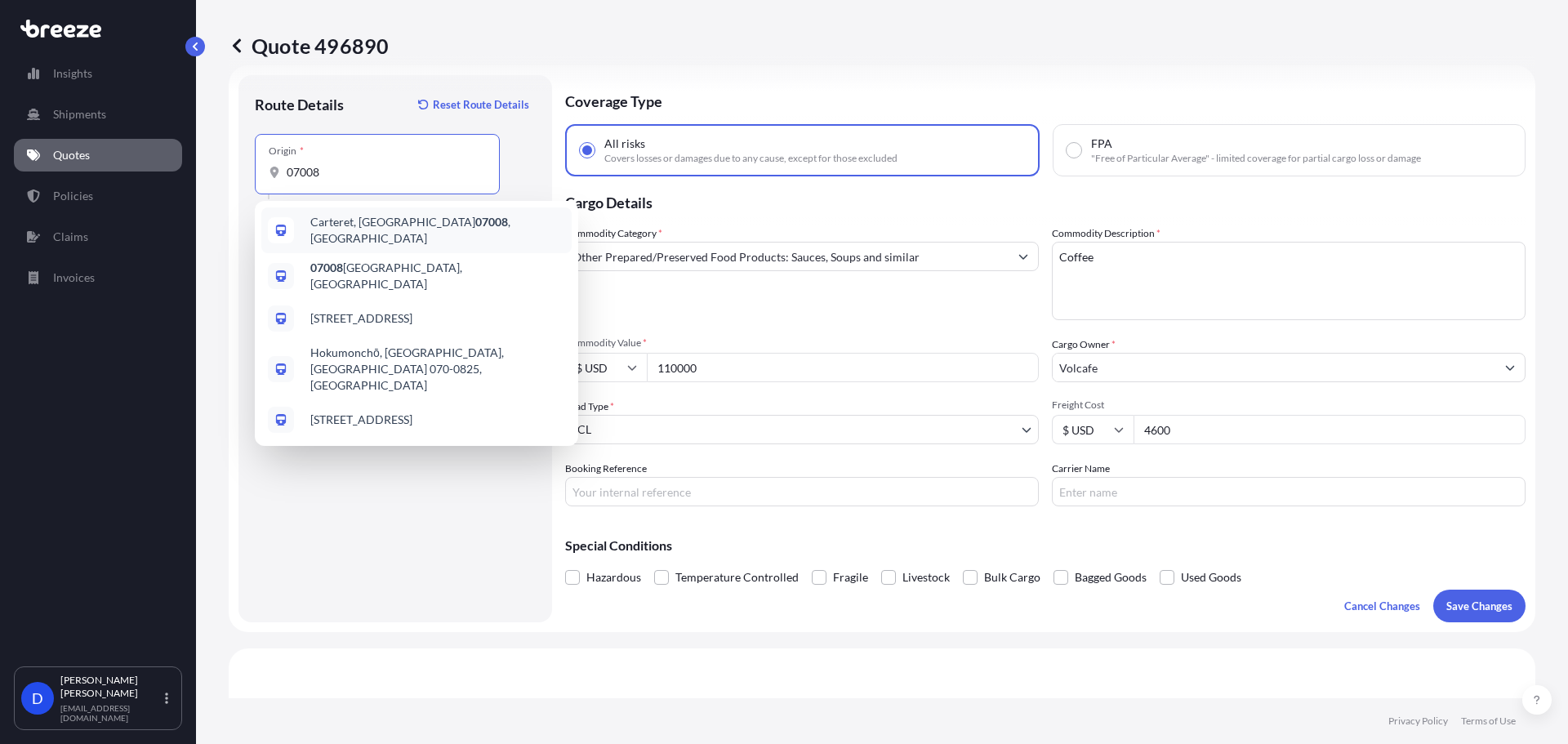
click at [332, 237] on div "Carteret, NJ 07008 , USA" at bounding box center [417, 230] width 310 height 46
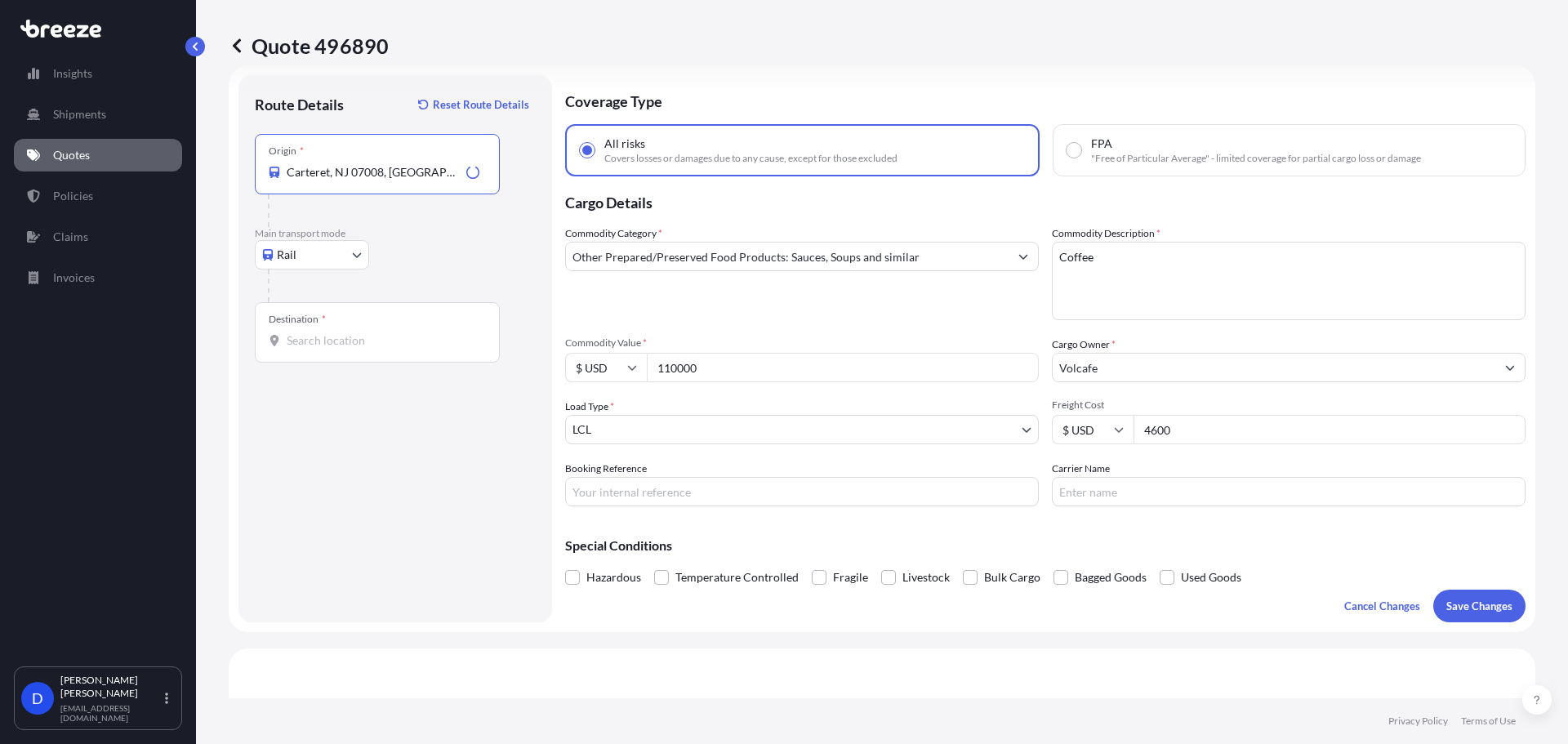
type input "Carteret, NJ 07008, USA"
click at [313, 349] on div "Destination *" at bounding box center [378, 332] width 245 height 61
click at [313, 348] on input "Destination *" at bounding box center [383, 341] width 193 height 17
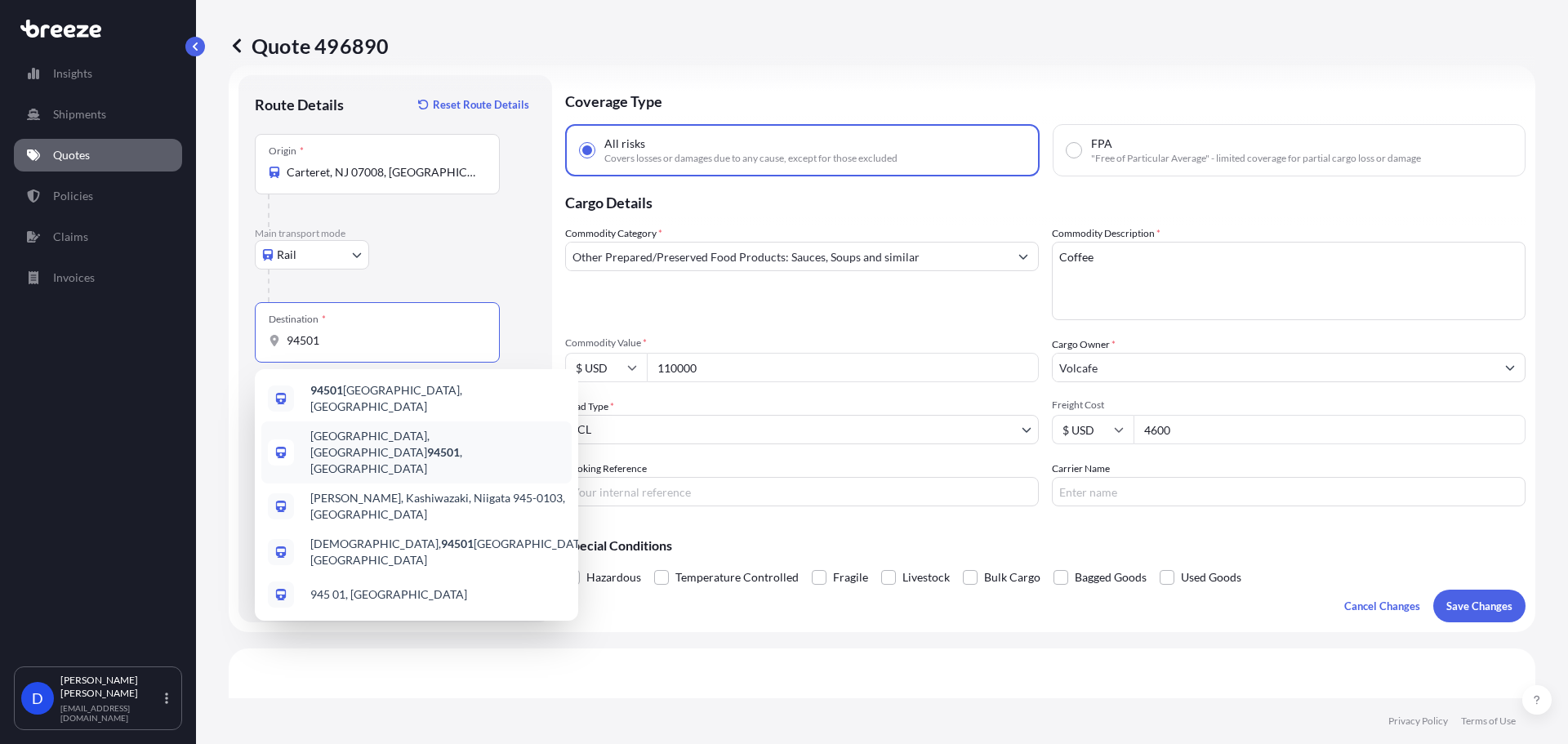
click at [303, 429] on div "[GEOGRAPHIC_DATA]" at bounding box center [417, 452] width 310 height 62
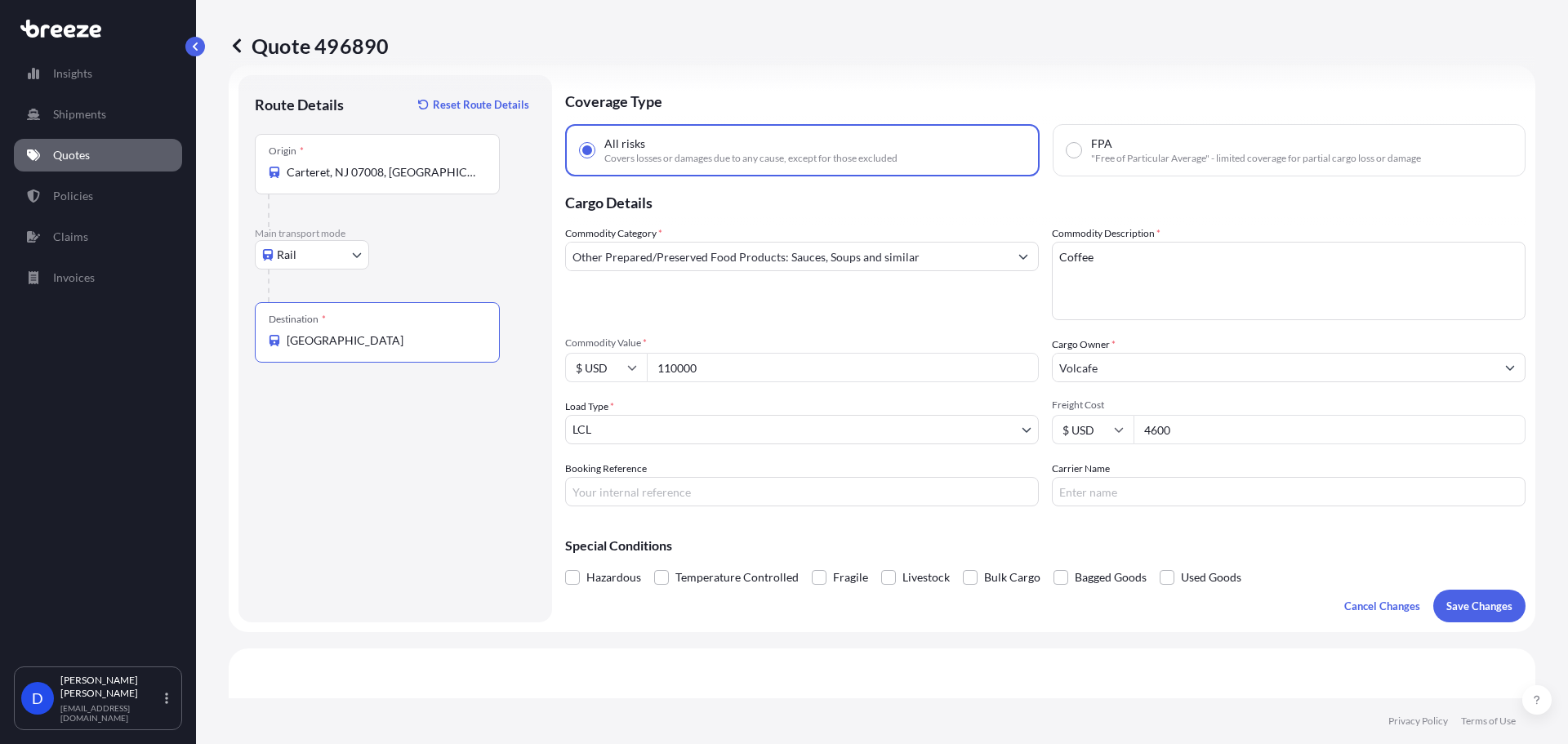
type input "[GEOGRAPHIC_DATA]"
click at [1175, 446] on div "Commodity Category * Other Prepared/Preserved Food Products: Sauces, Soups and …" at bounding box center [1045, 365] width 960 height 281
click at [1185, 432] on input "4600" at bounding box center [1330, 429] width 392 height 29
click at [1186, 432] on input "4600" at bounding box center [1330, 429] width 392 height 29
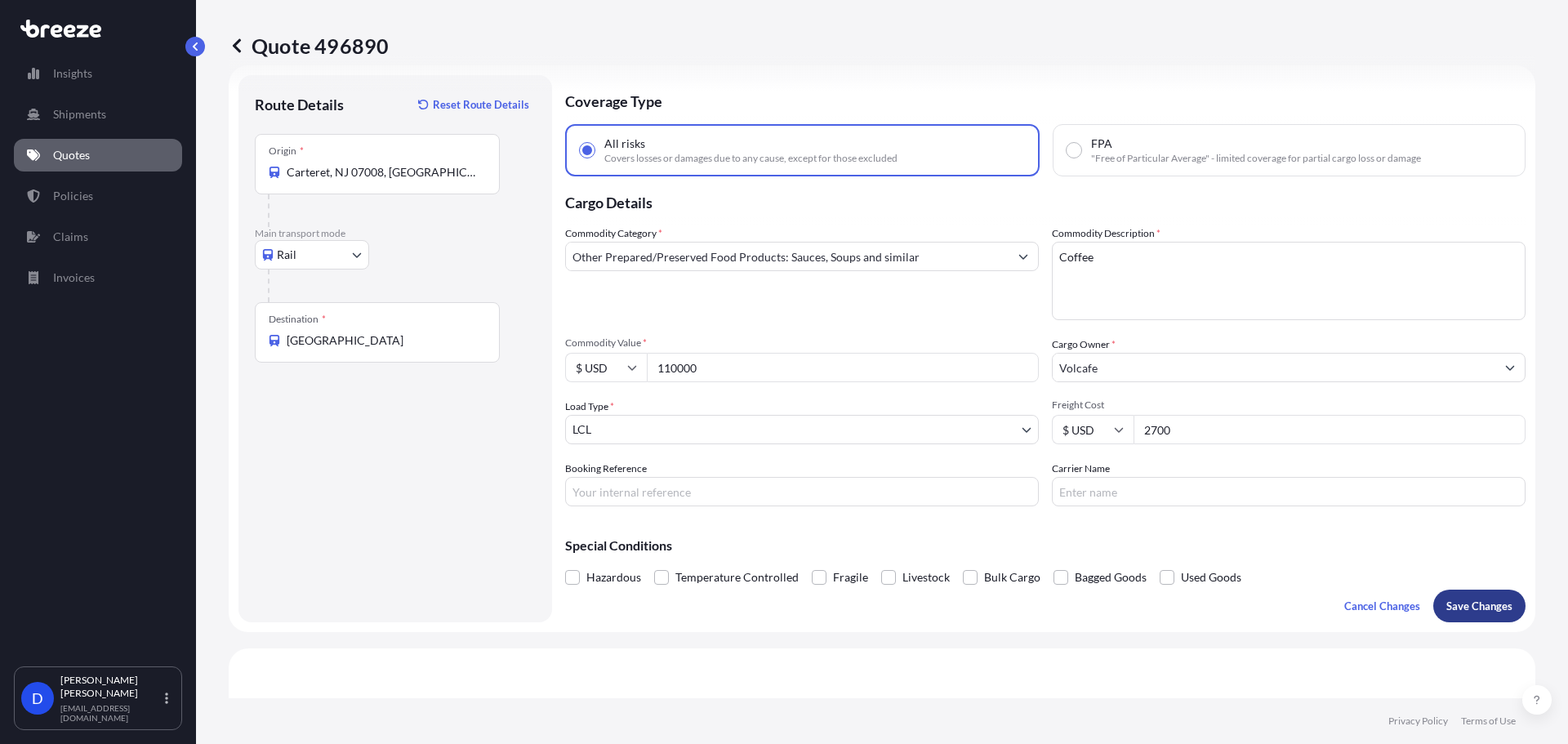
type input "2700"
click at [1470, 600] on p "Save Changes" at bounding box center [1479, 606] width 66 height 17
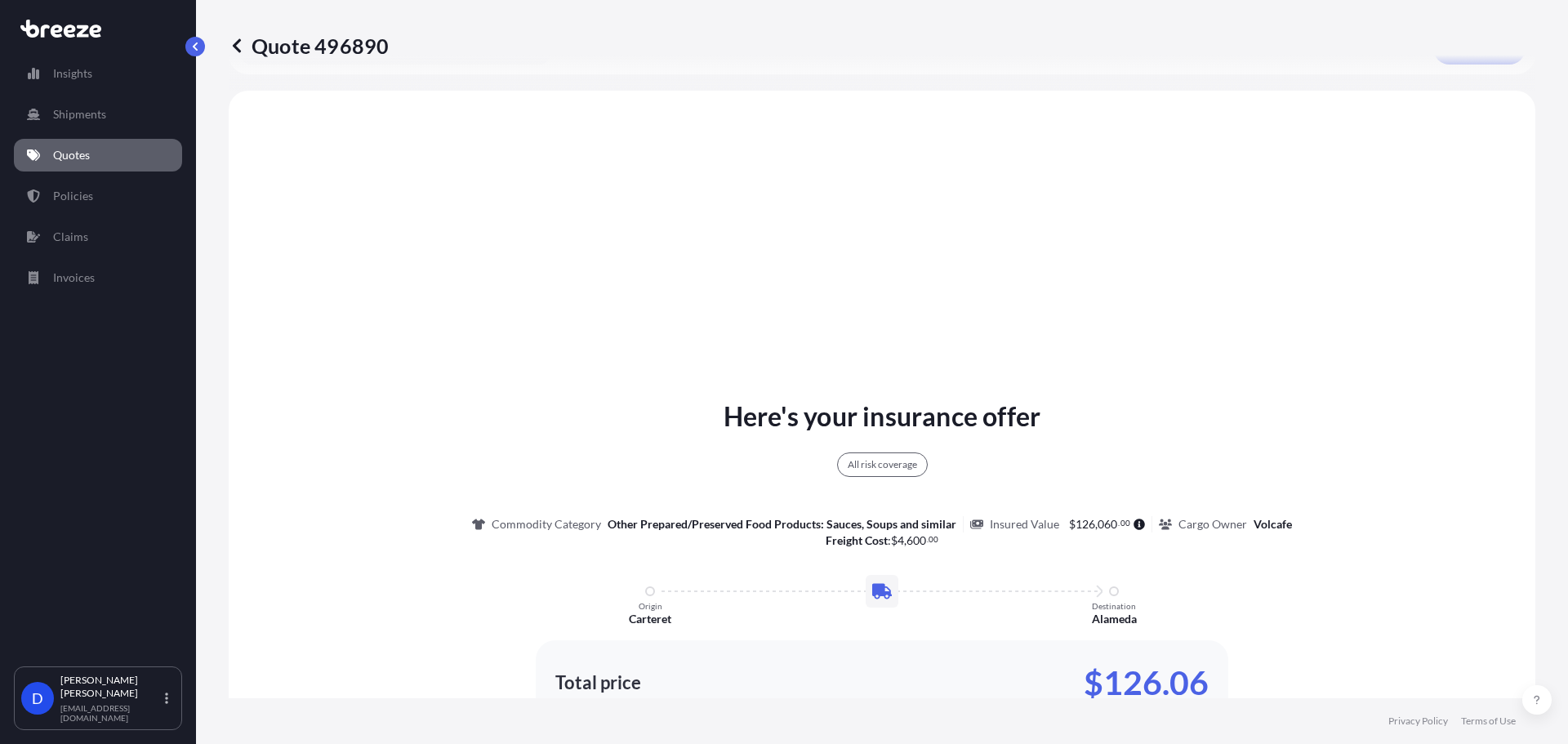
scroll to position [592, 0]
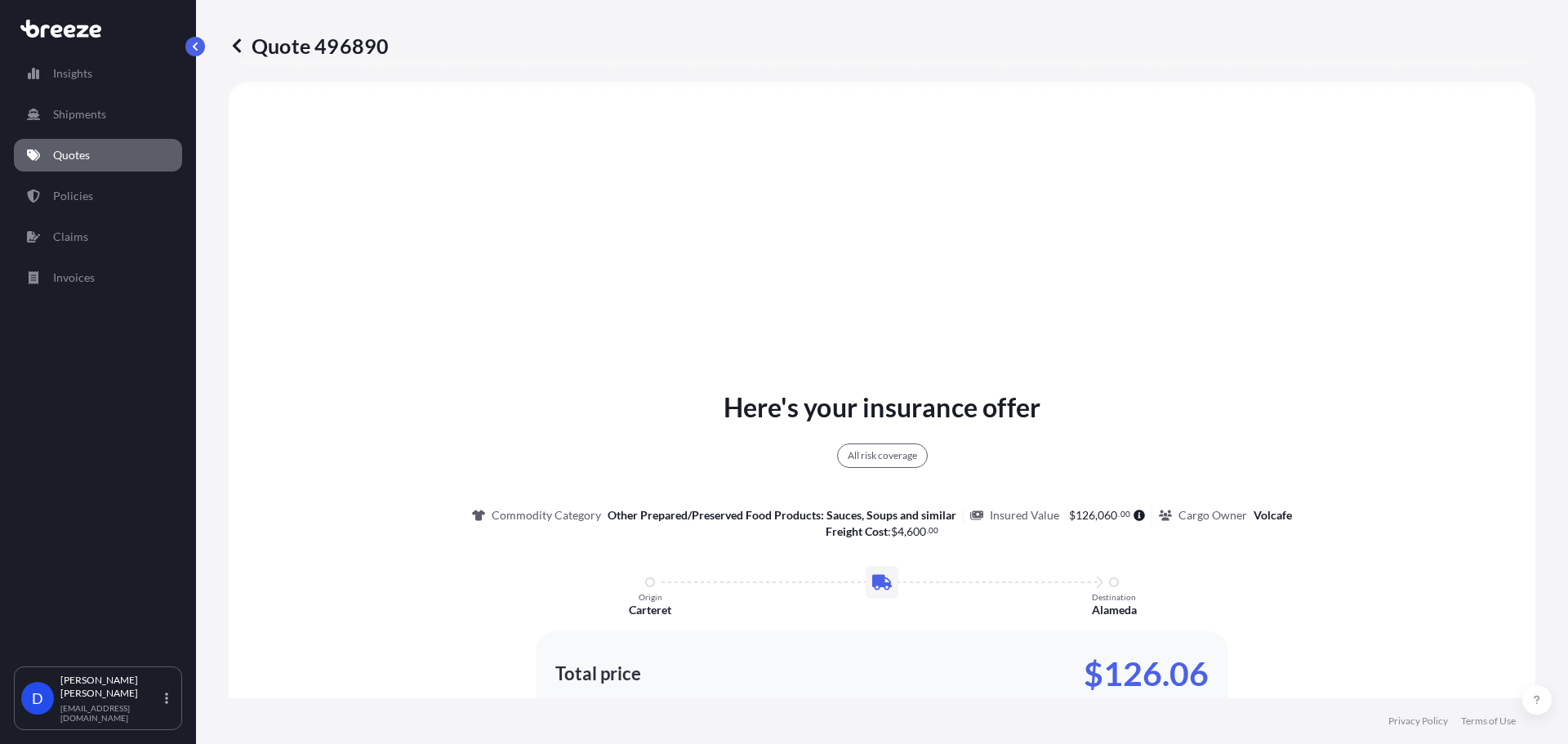
select select "Rail"
select select "1"
click at [233, 45] on icon at bounding box center [237, 46] width 17 height 17
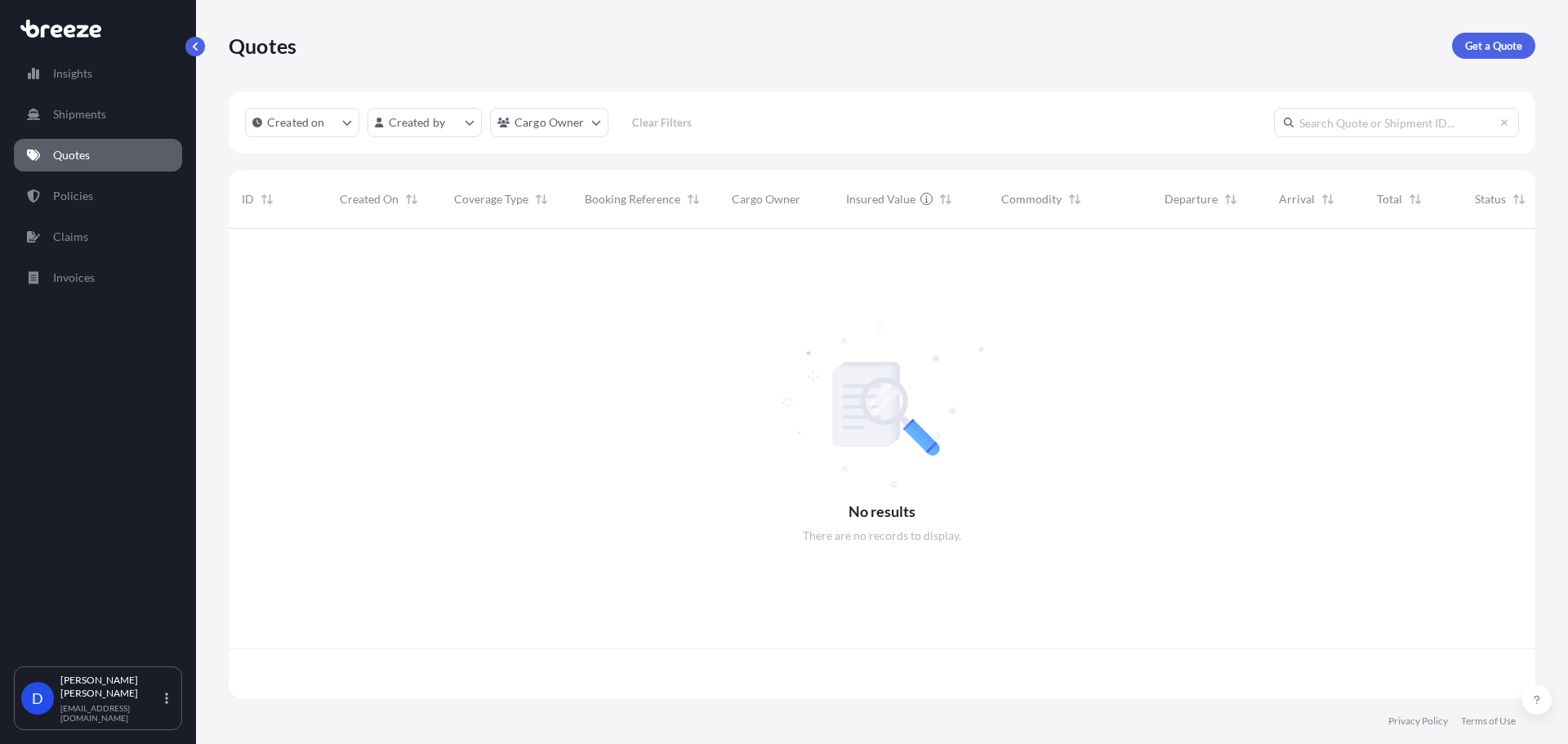
scroll to position [466, 1295]
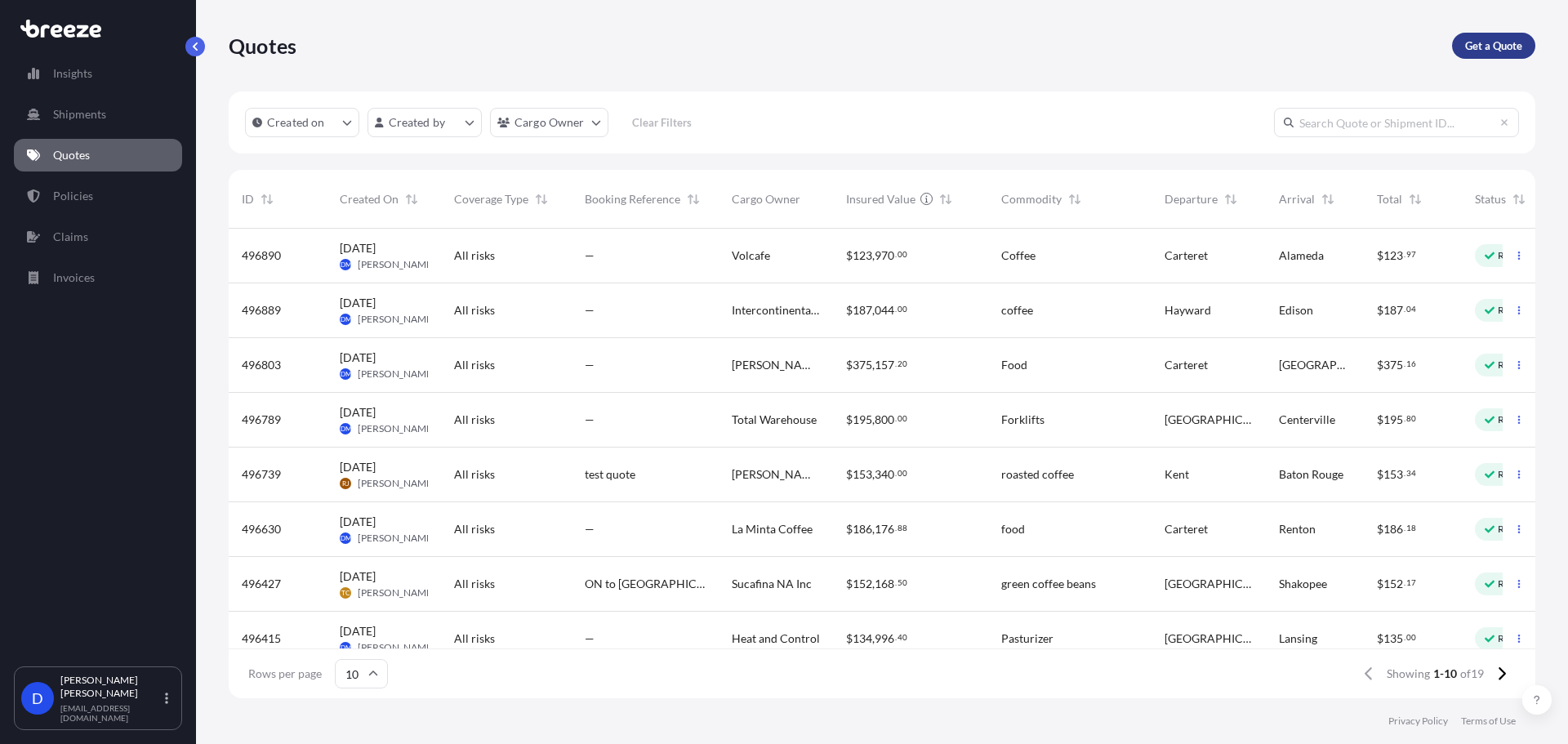
click at [1475, 53] on p "Get a Quote" at bounding box center [1494, 46] width 58 height 17
select select "Sea"
select select "1"
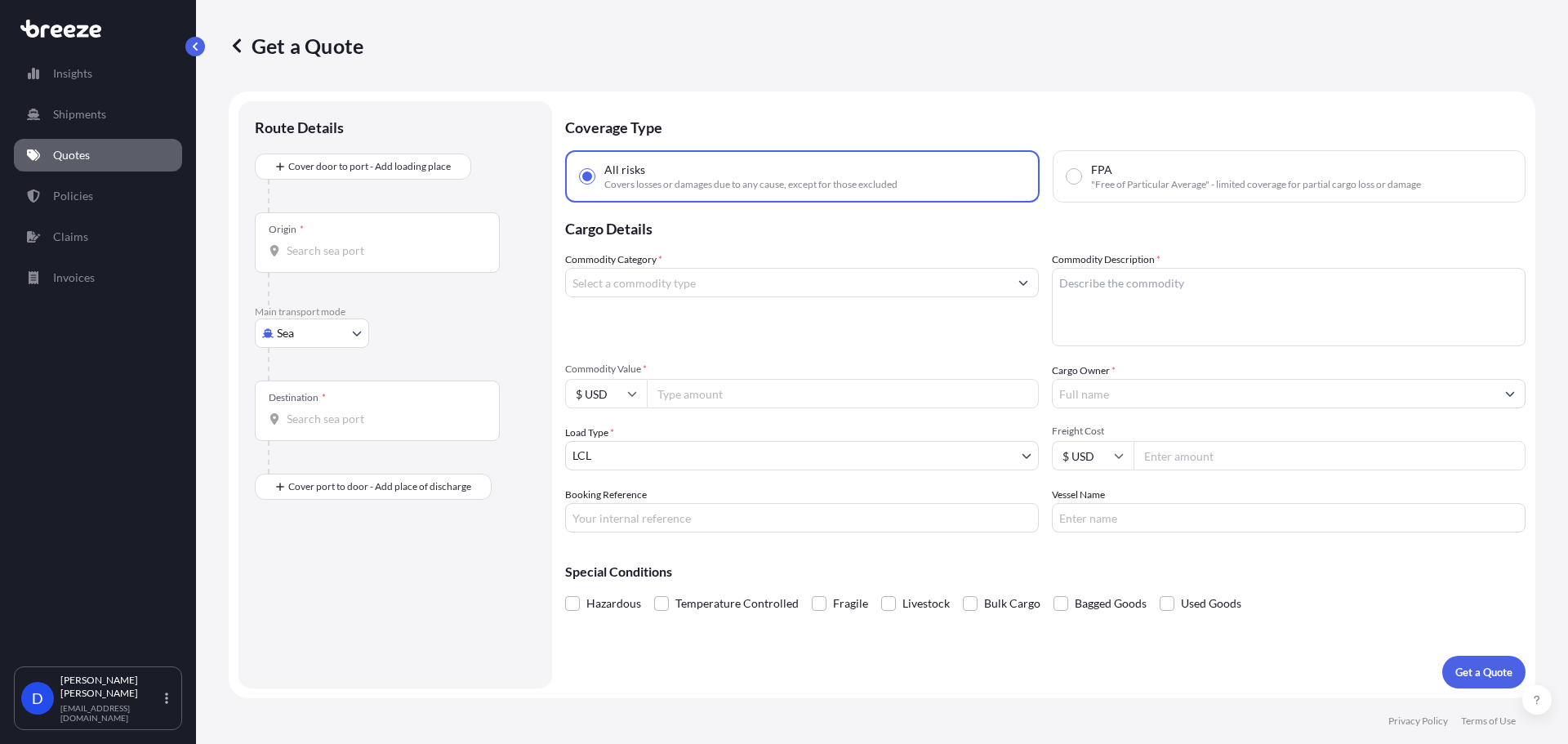
click at [679, 287] on input "Commodity Category *" at bounding box center [787, 282] width 443 height 29
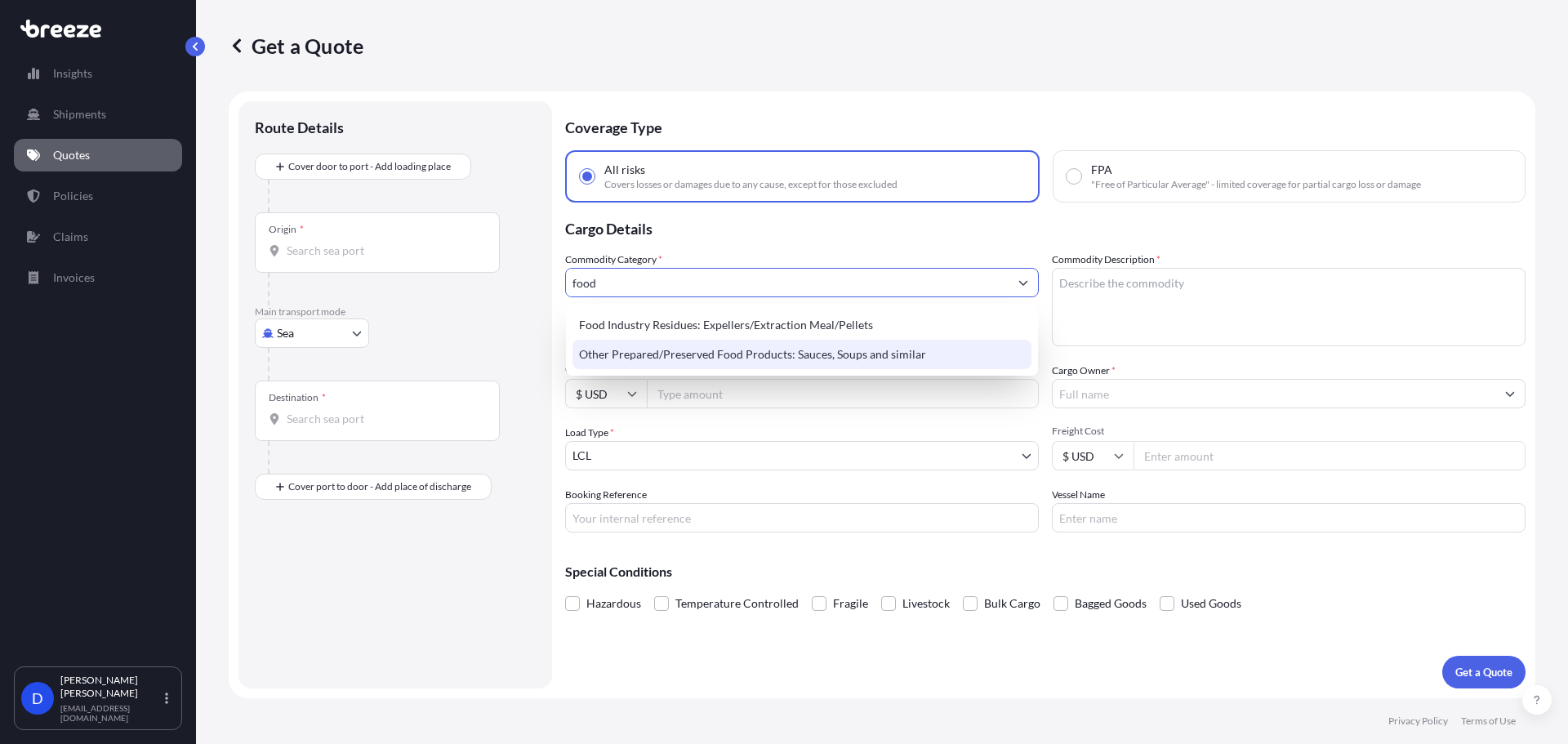
click at [796, 348] on div "Other Prepared/Preserved Food Products: Sauces, Soups and similar" at bounding box center [802, 354] width 459 height 29
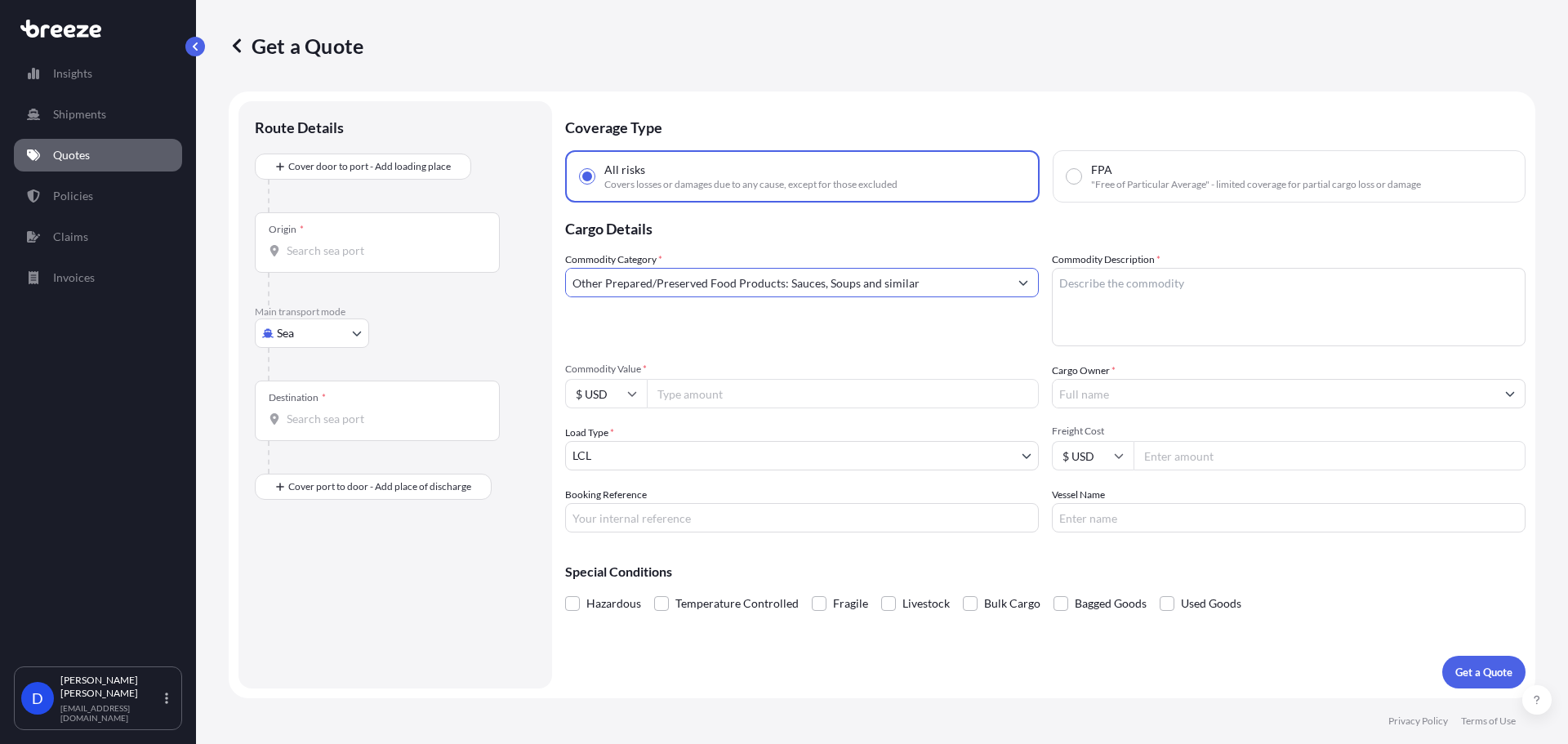
type input "Other Prepared/Preserved Food Products: Sauces, Soups and similar"
click at [1141, 282] on textarea "Commodity Description *" at bounding box center [1289, 307] width 473 height 78
type textarea "Coffee"
click at [681, 400] on input "Commodity Value *" at bounding box center [843, 393] width 392 height 29
click at [323, 323] on body "Insights Shipments Quotes Policies Claims Invoices D Dan Morico dmorico@hartley…" at bounding box center [784, 433] width 1568 height 866
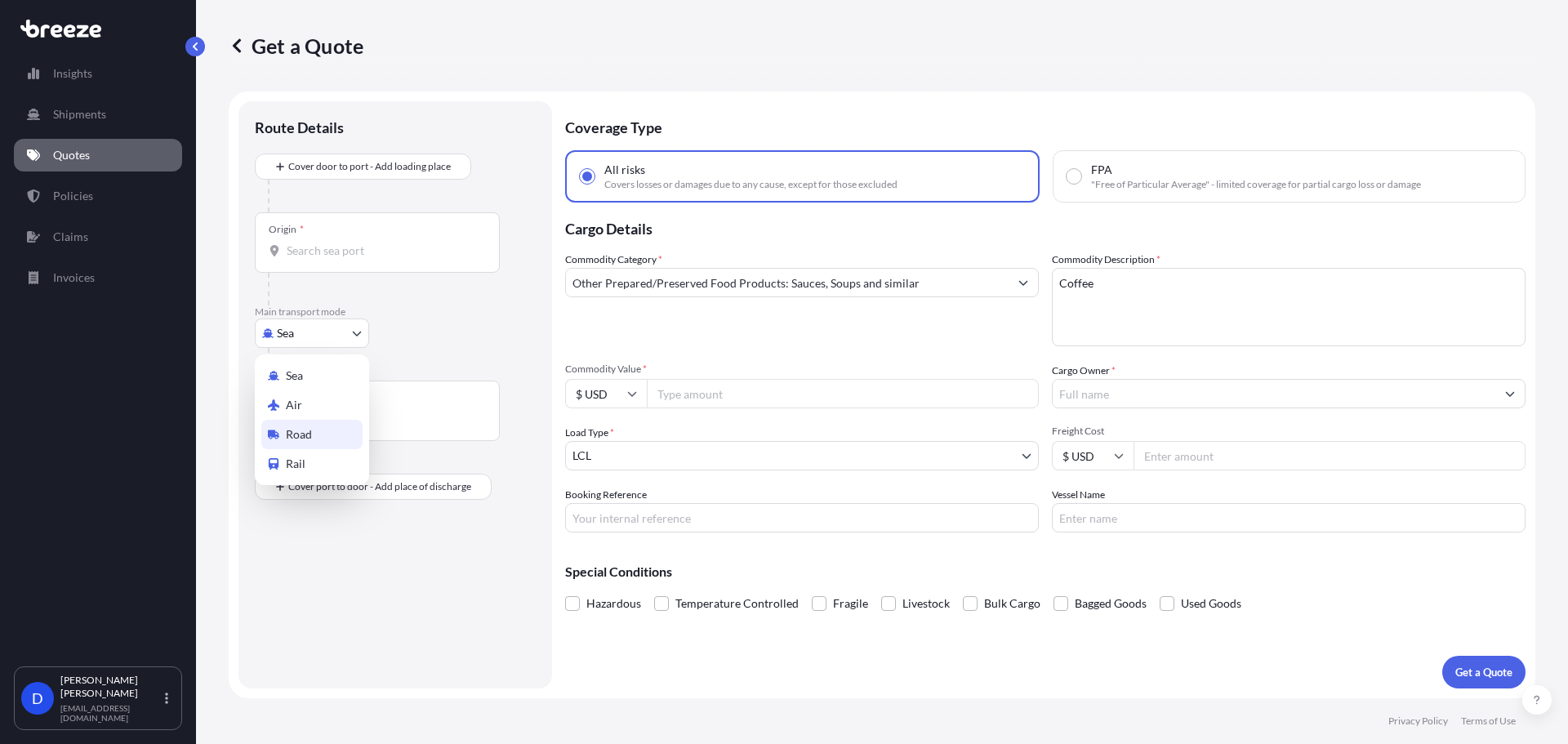
click at [317, 435] on div "Road" at bounding box center [312, 434] width 101 height 29
select select "Road"
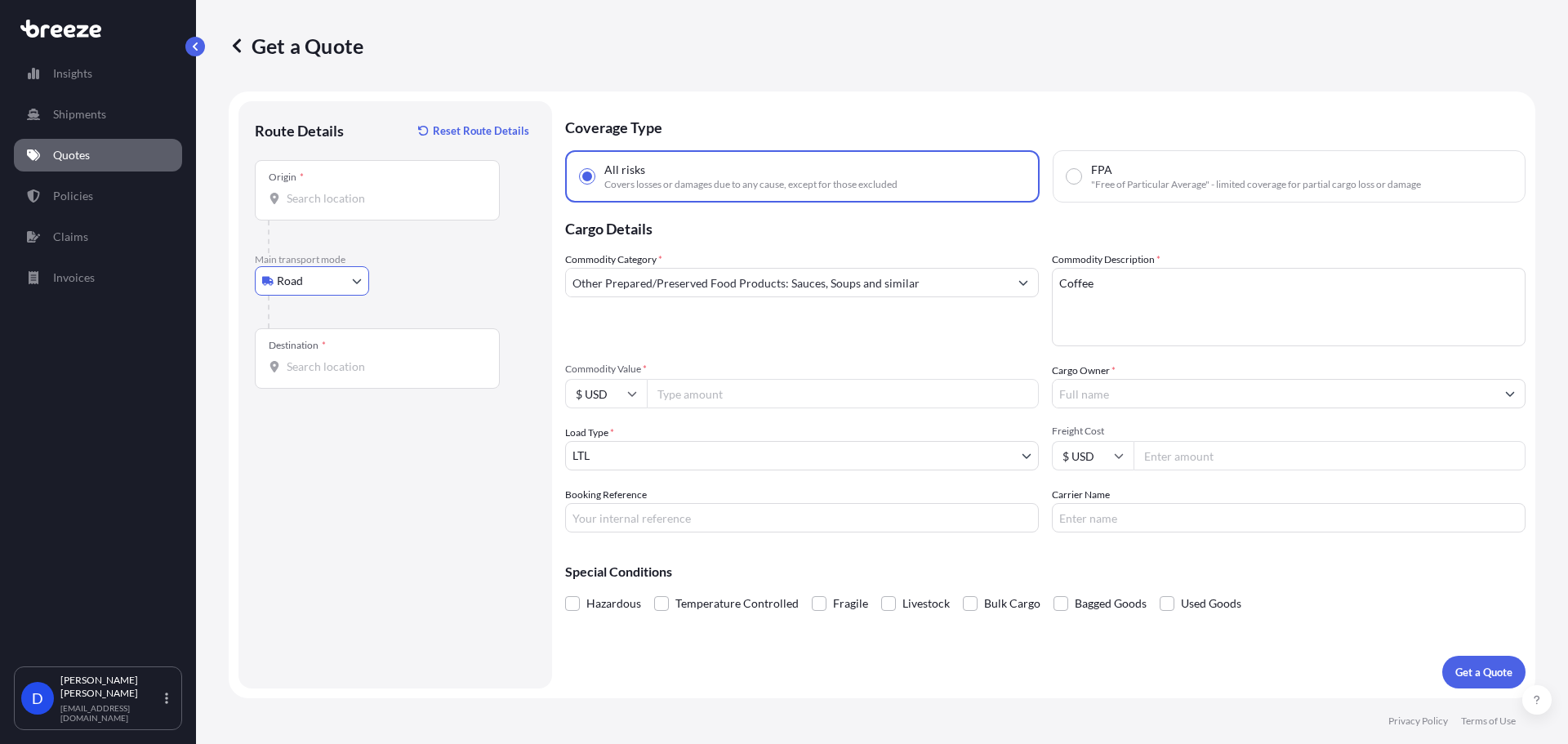
click at [342, 209] on div "Origin *" at bounding box center [378, 190] width 245 height 61
click at [342, 207] on input "Origin *" at bounding box center [383, 198] width 193 height 17
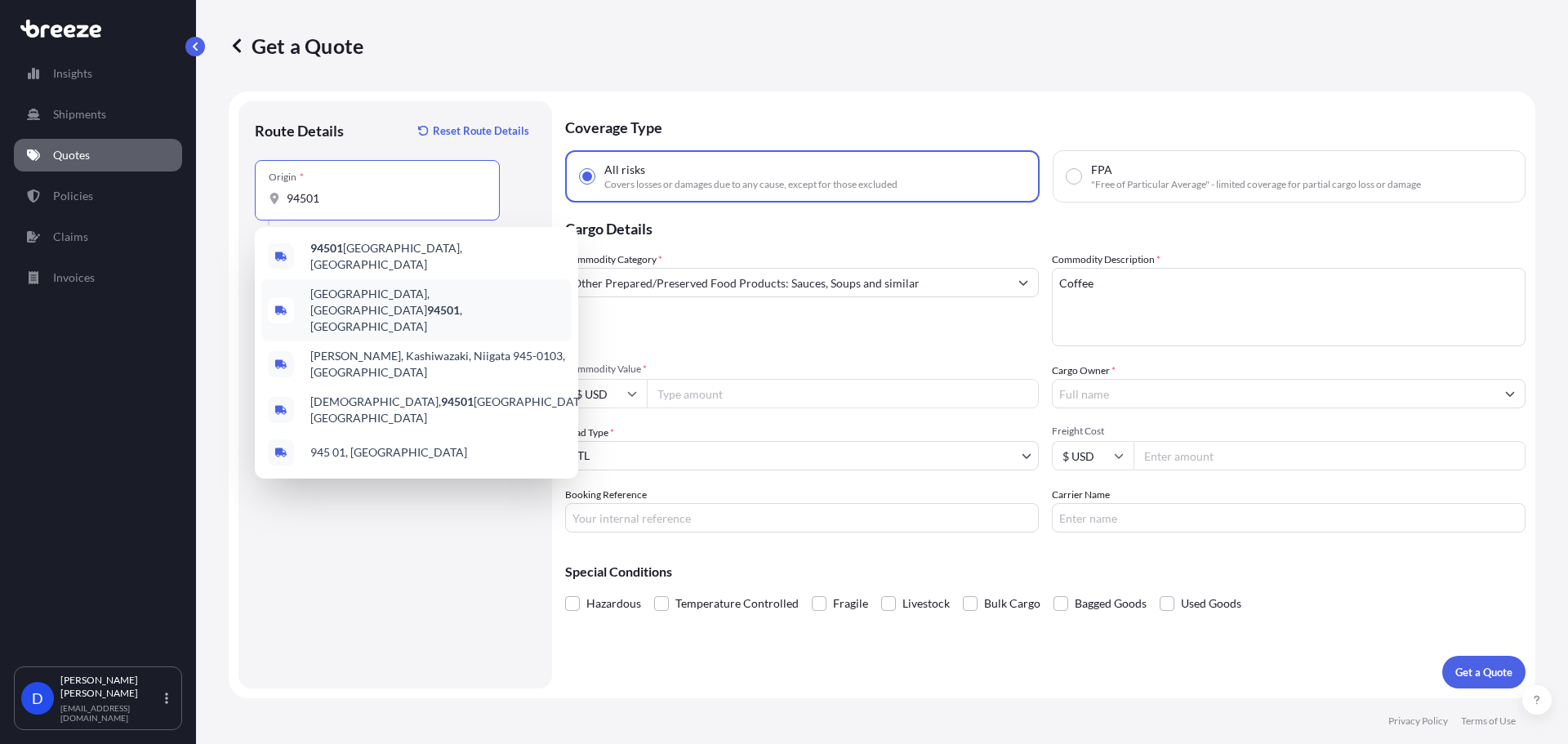
click at [356, 288] on span "[GEOGRAPHIC_DATA]" at bounding box center [438, 310] width 255 height 49
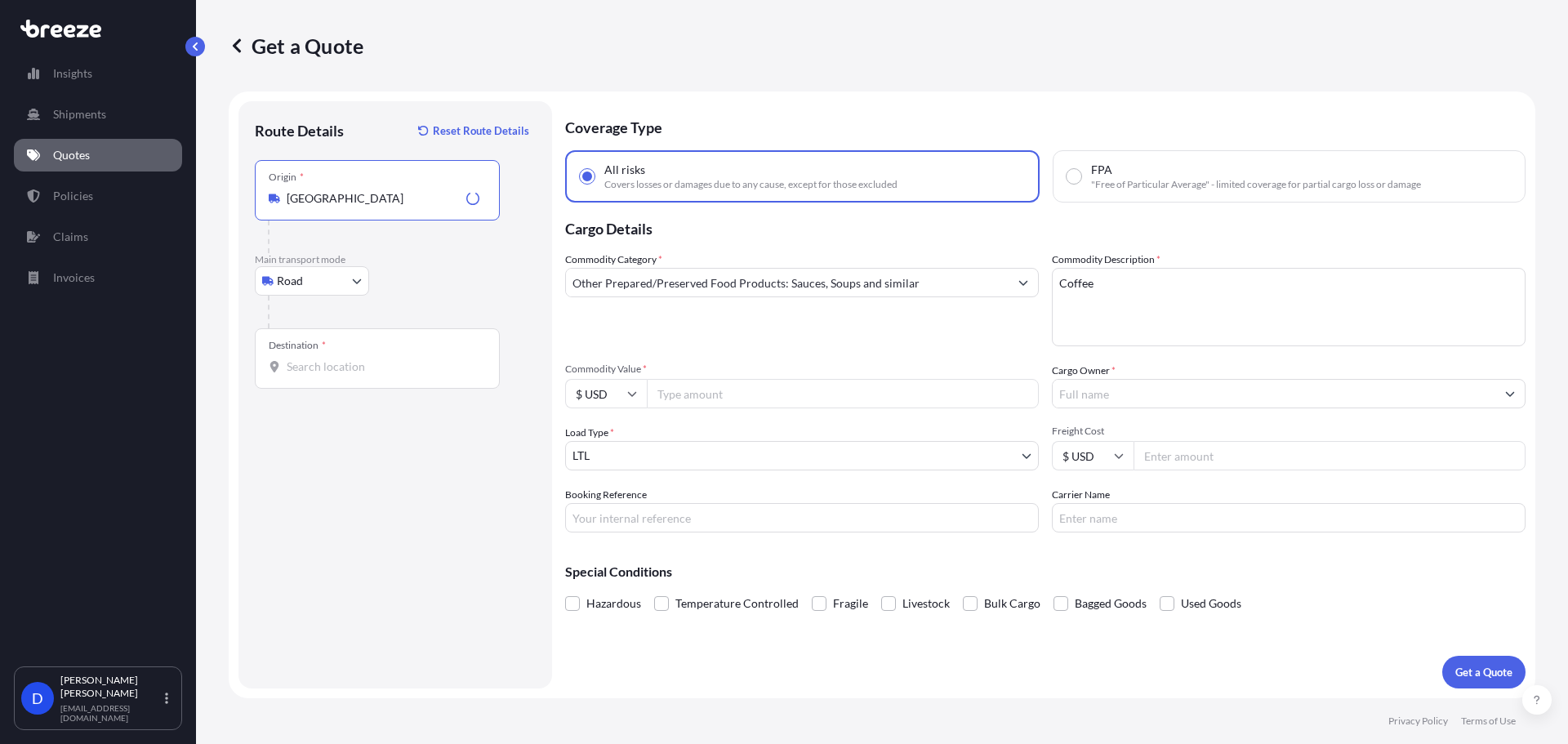
type input "[GEOGRAPHIC_DATA]"
click at [341, 355] on div "Destination *" at bounding box center [378, 358] width 245 height 61
click at [341, 358] on input "Destination *" at bounding box center [383, 367] width 193 height 17
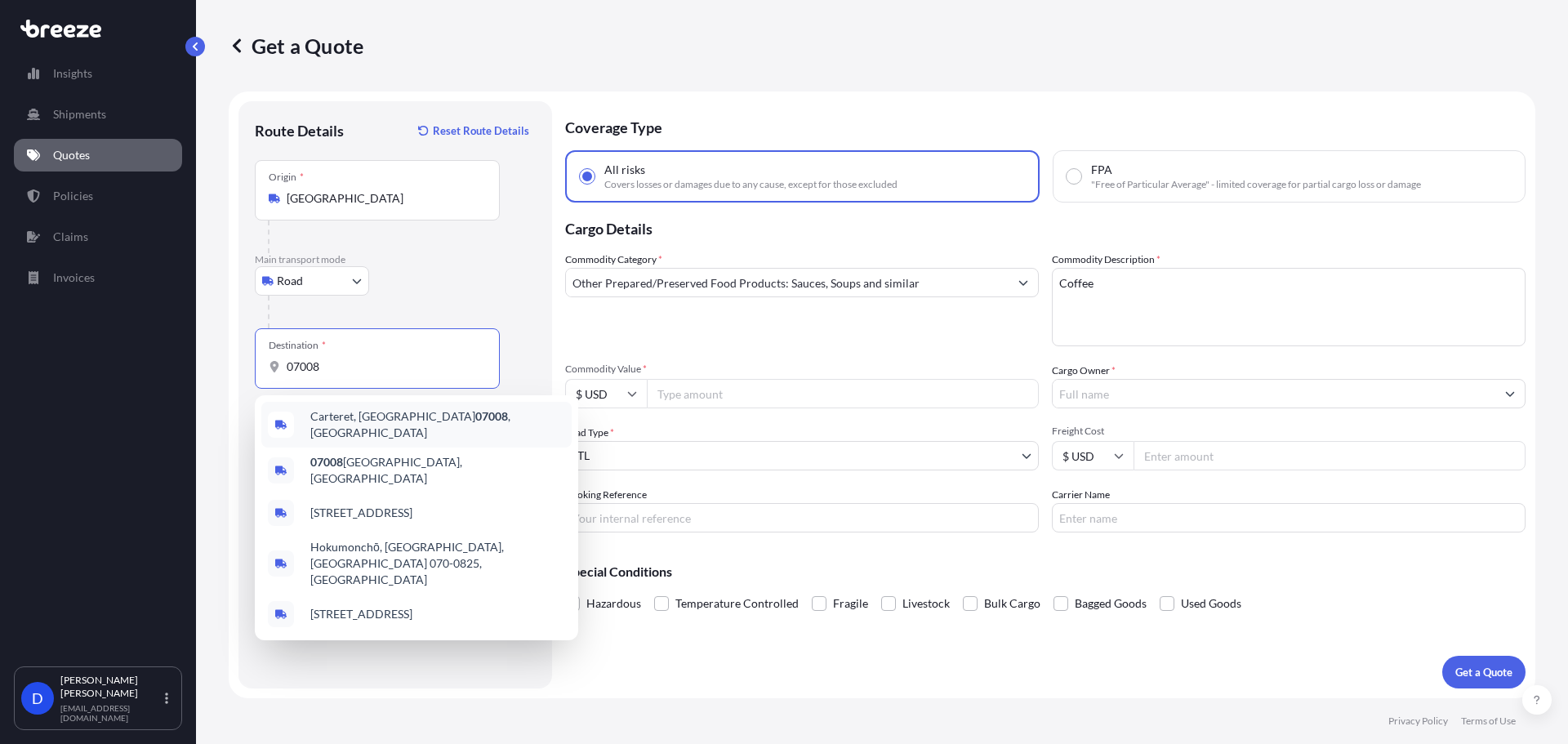
click at [458, 430] on div "Carteret, NJ 07008 , USA" at bounding box center [417, 424] width 310 height 46
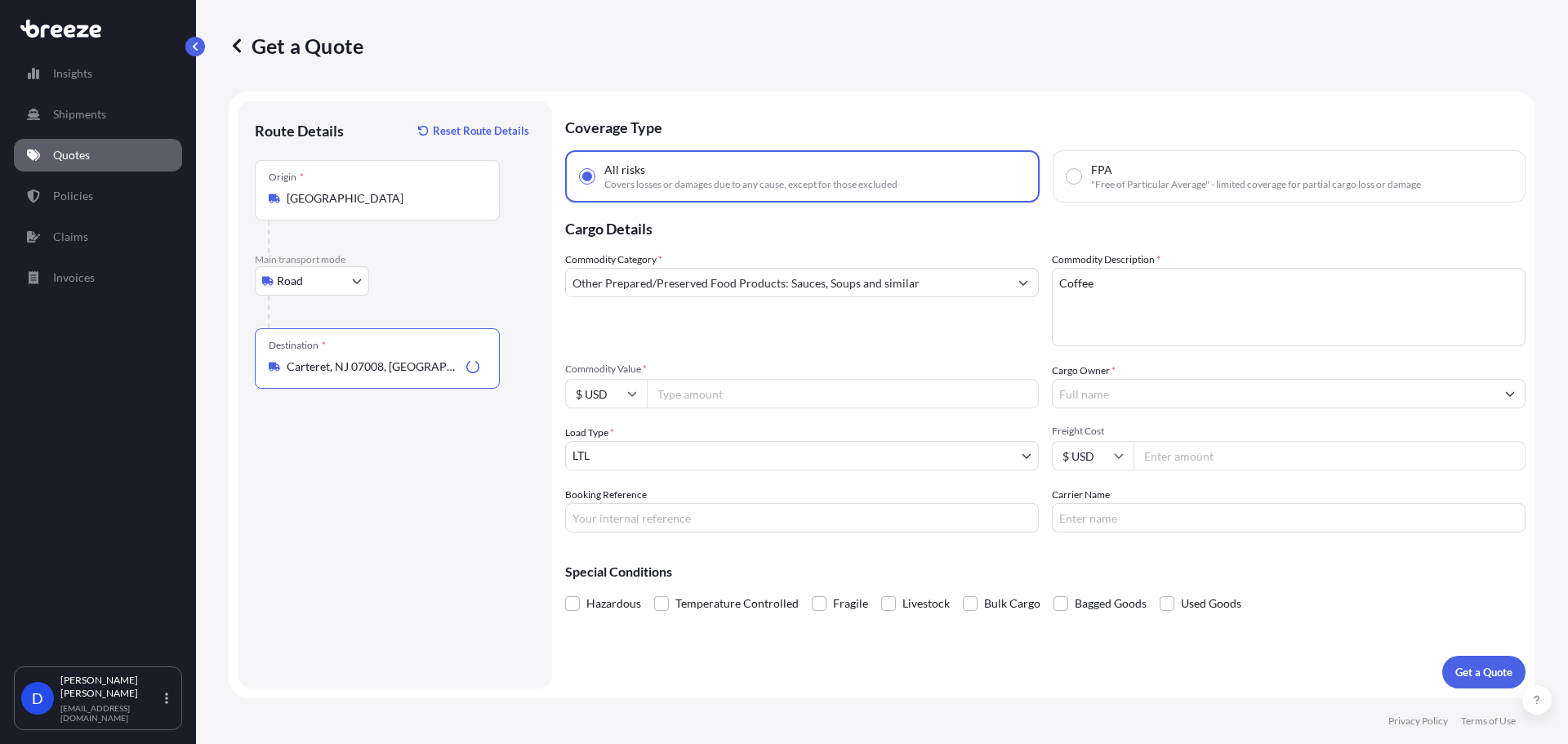
type input "Carteret, NJ 07008, USA"
click at [700, 397] on input "Commodity Value *" at bounding box center [843, 393] width 392 height 29
type input "110000"
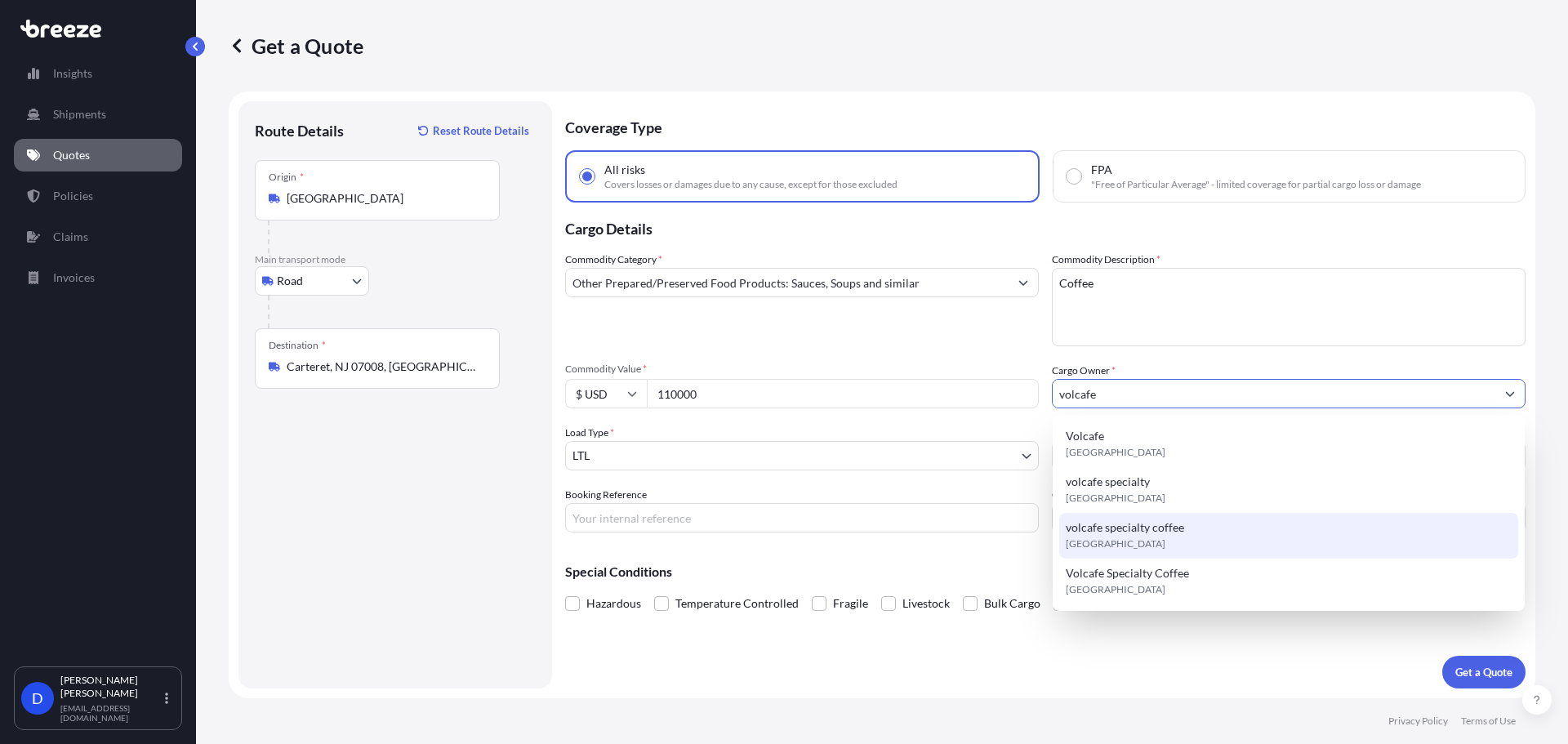
click at [1179, 538] on div "volcafe specialty coffee United Kingdom" at bounding box center [1289, 535] width 459 height 46
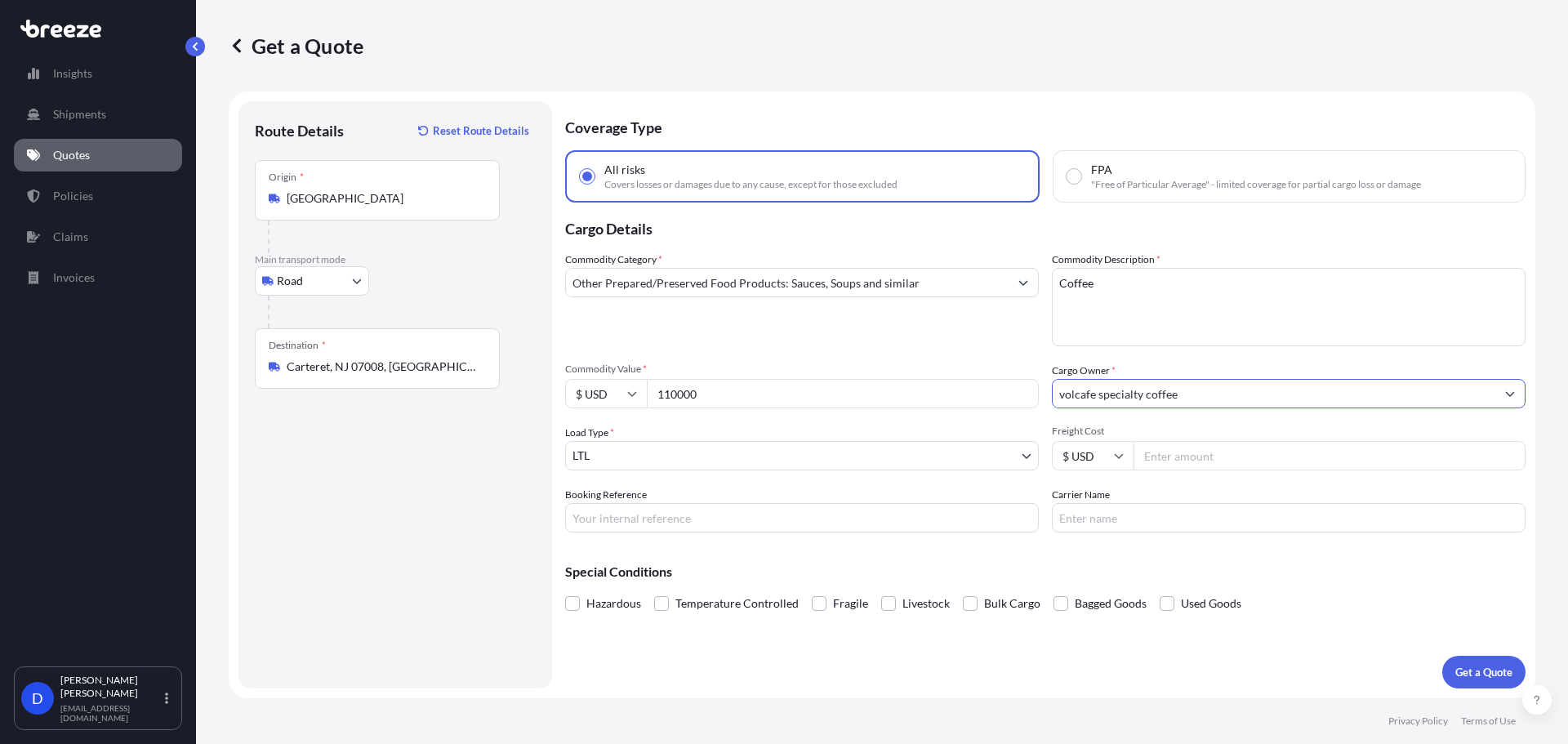
type input "volcafe specialty coffee"
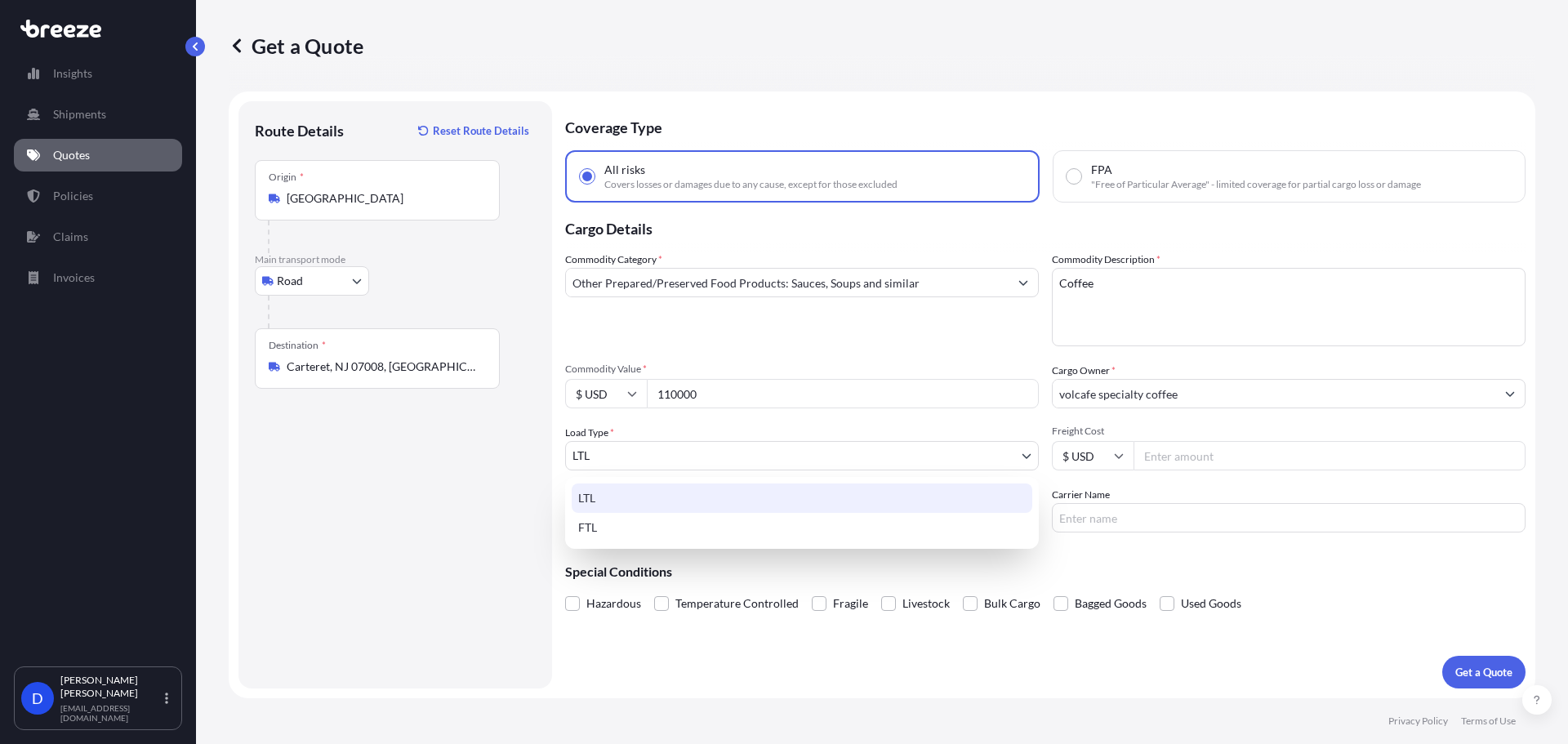
click at [604, 455] on body "0 options available. 4 options available. Insights Shipments Quotes Policies Cl…" at bounding box center [784, 433] width 1568 height 866
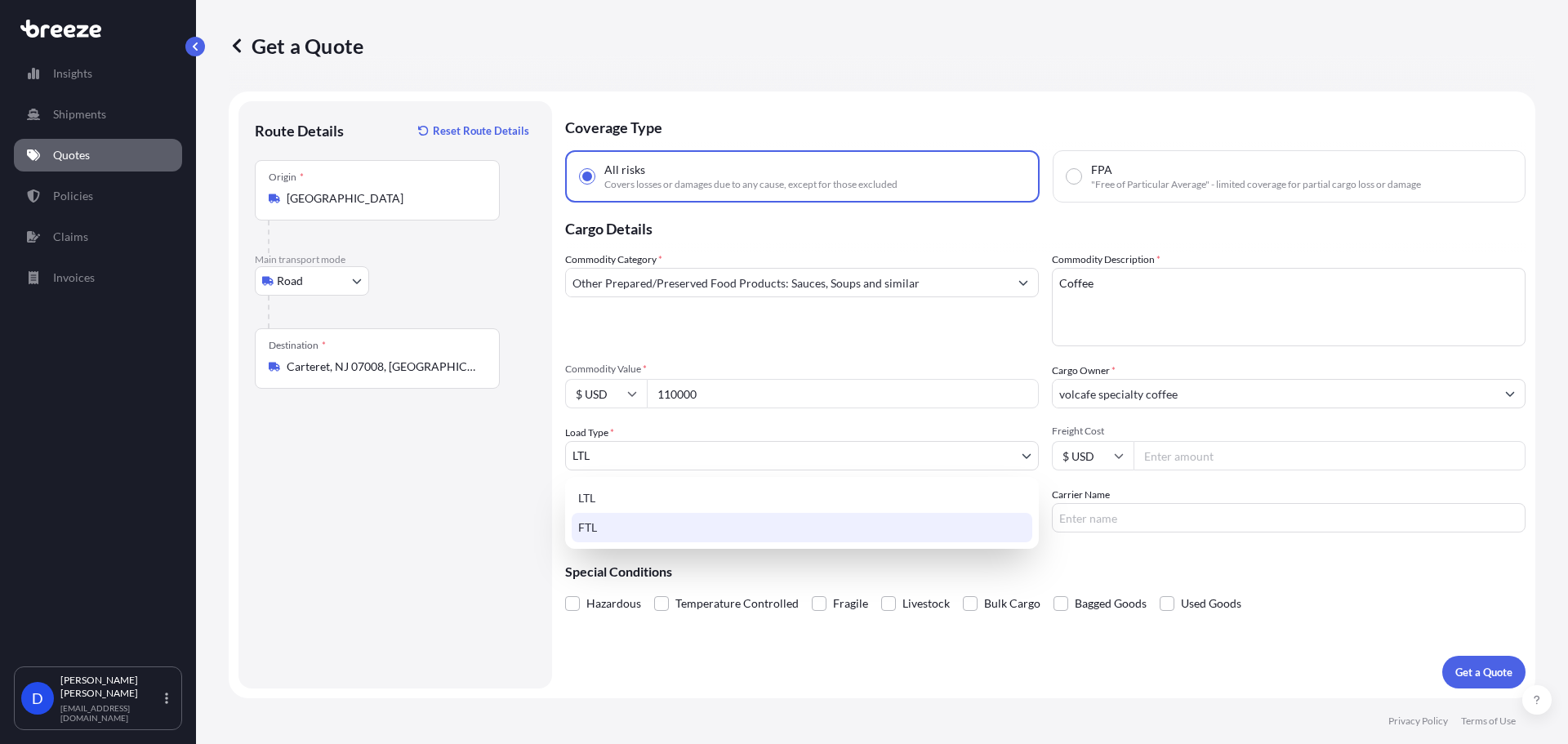
click at [604, 530] on div "FTL" at bounding box center [802, 527] width 461 height 29
select select "2"
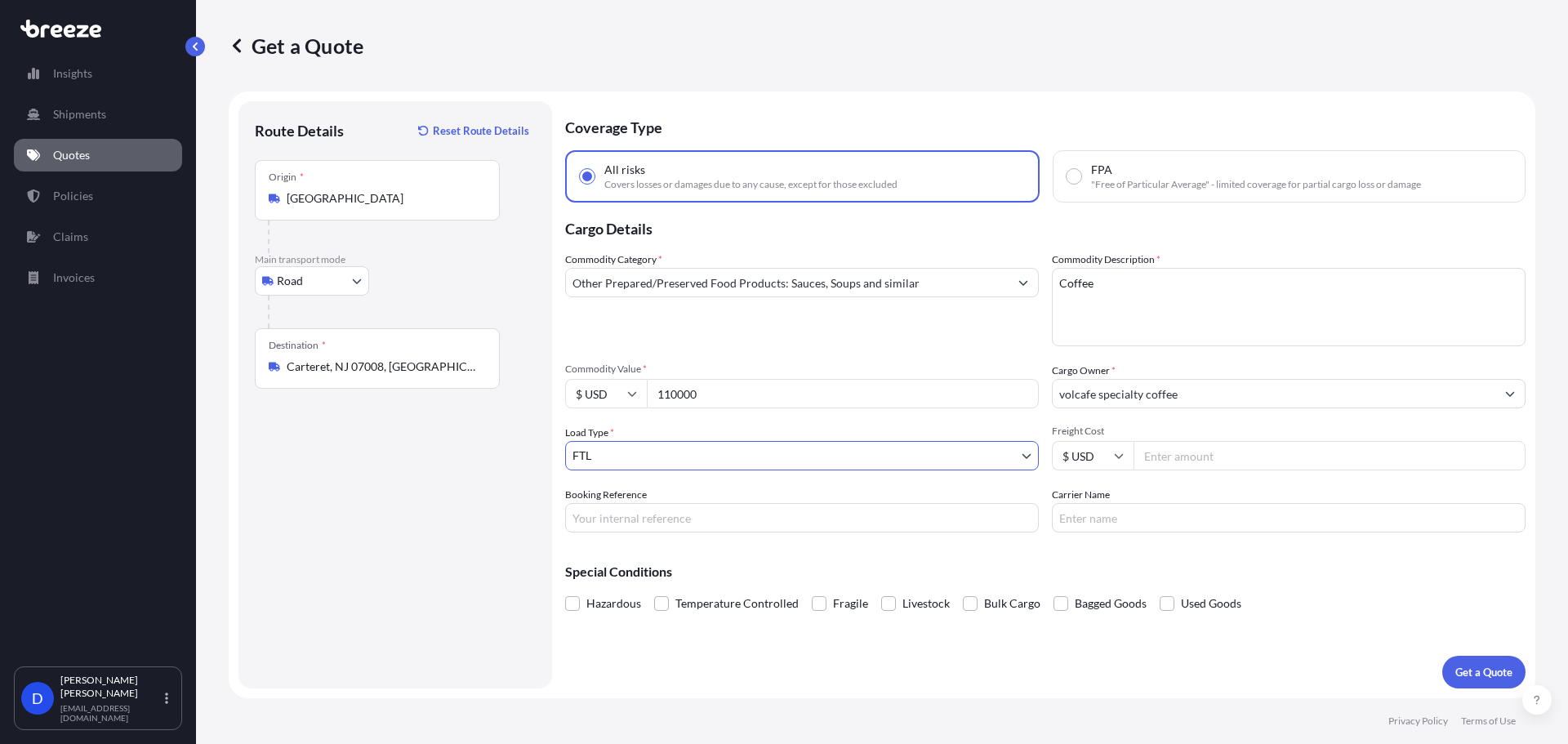
click at [1167, 448] on input "Freight Cost" at bounding box center [1330, 455] width 392 height 29
type input "6100"
click at [1473, 671] on p "Get a Quote" at bounding box center [1484, 672] width 58 height 17
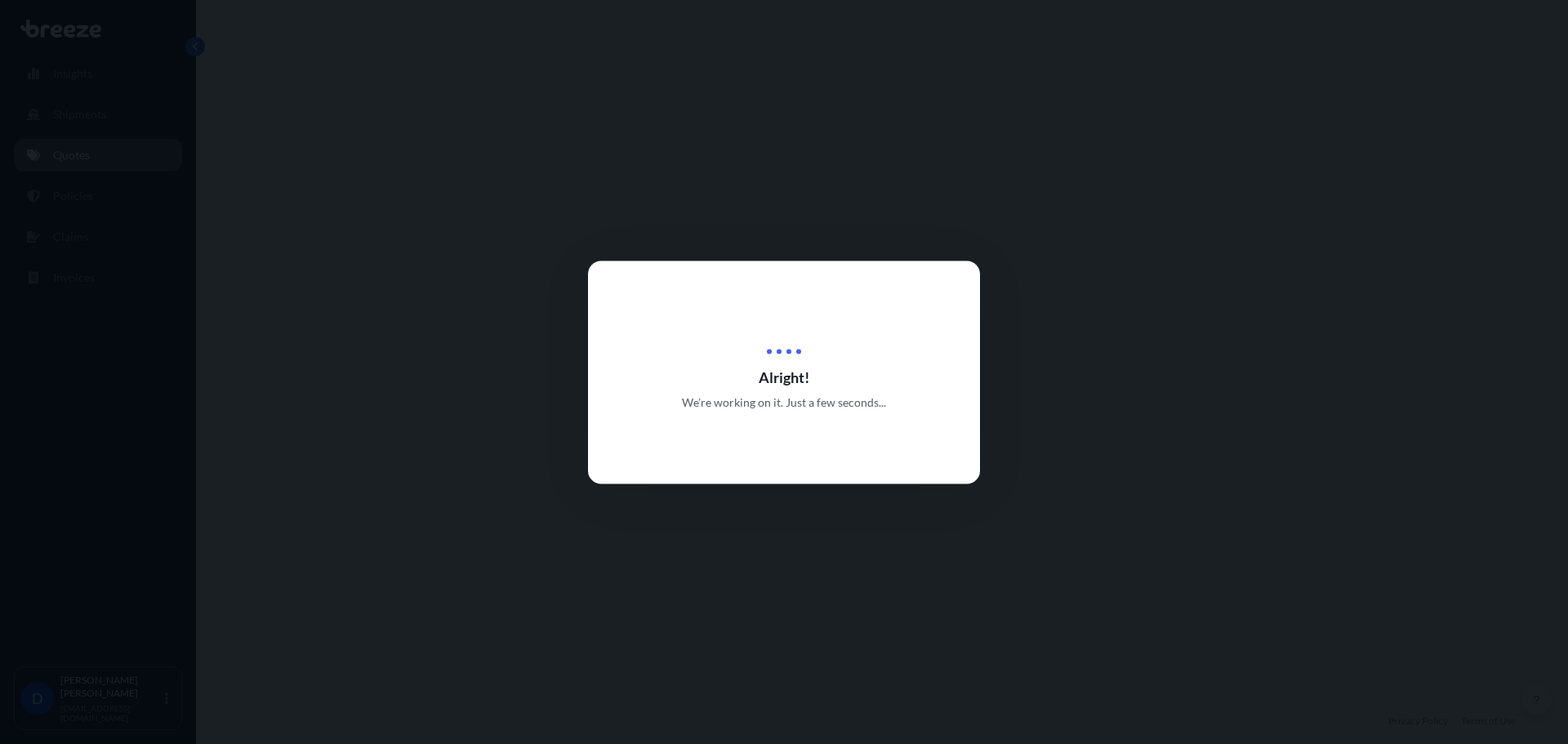
select select "Road"
select select "2"
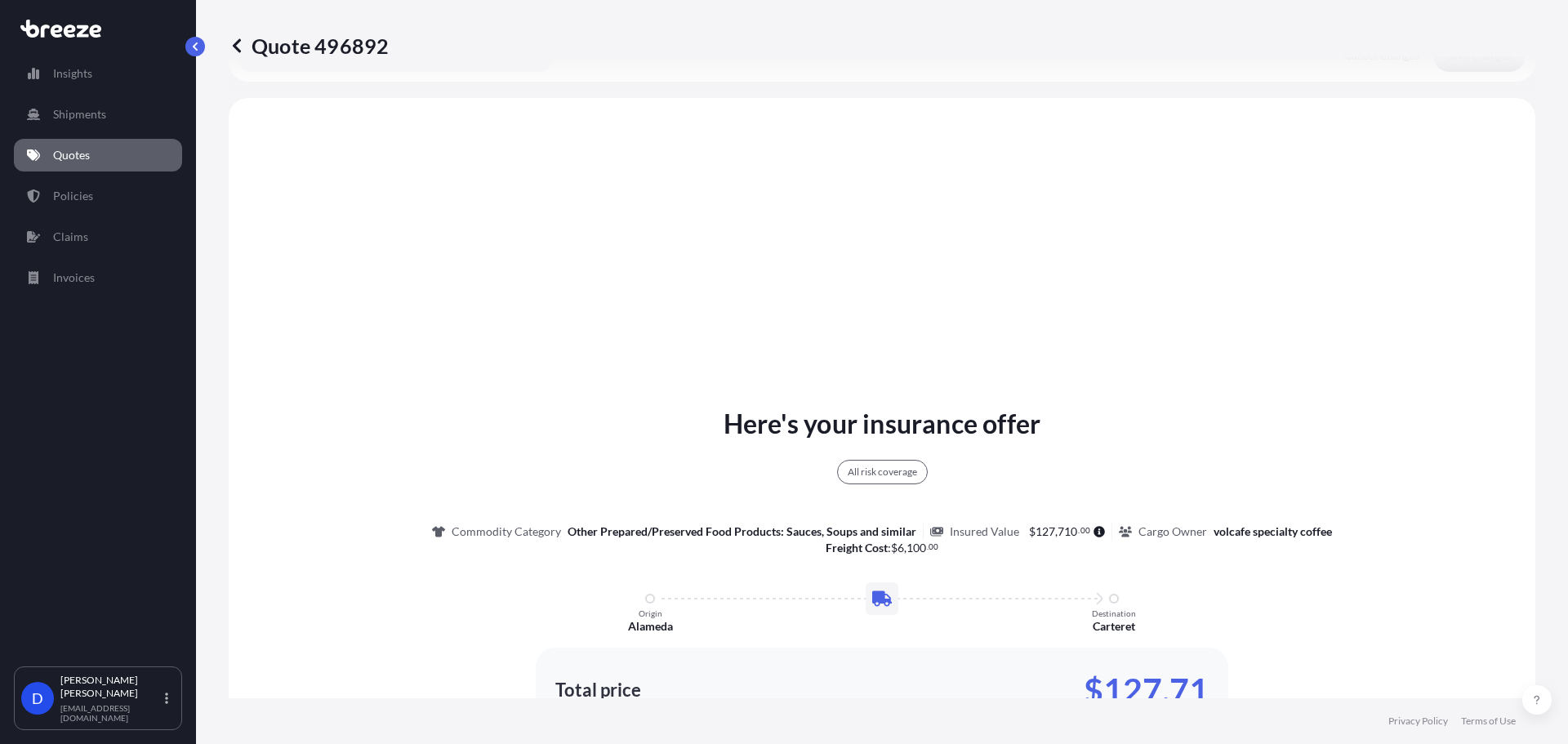
scroll to position [592, 0]
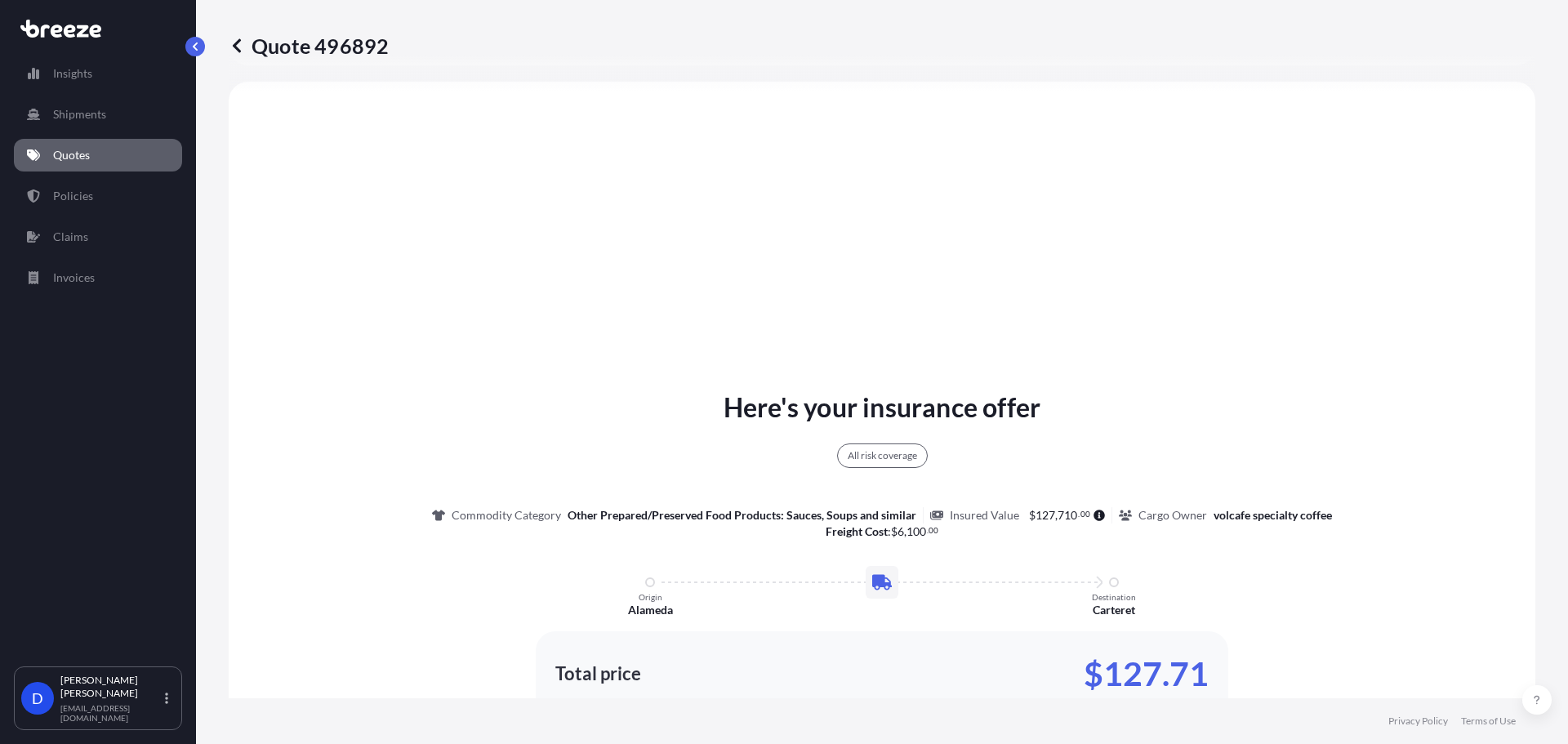
click at [238, 38] on icon at bounding box center [237, 46] width 17 height 17
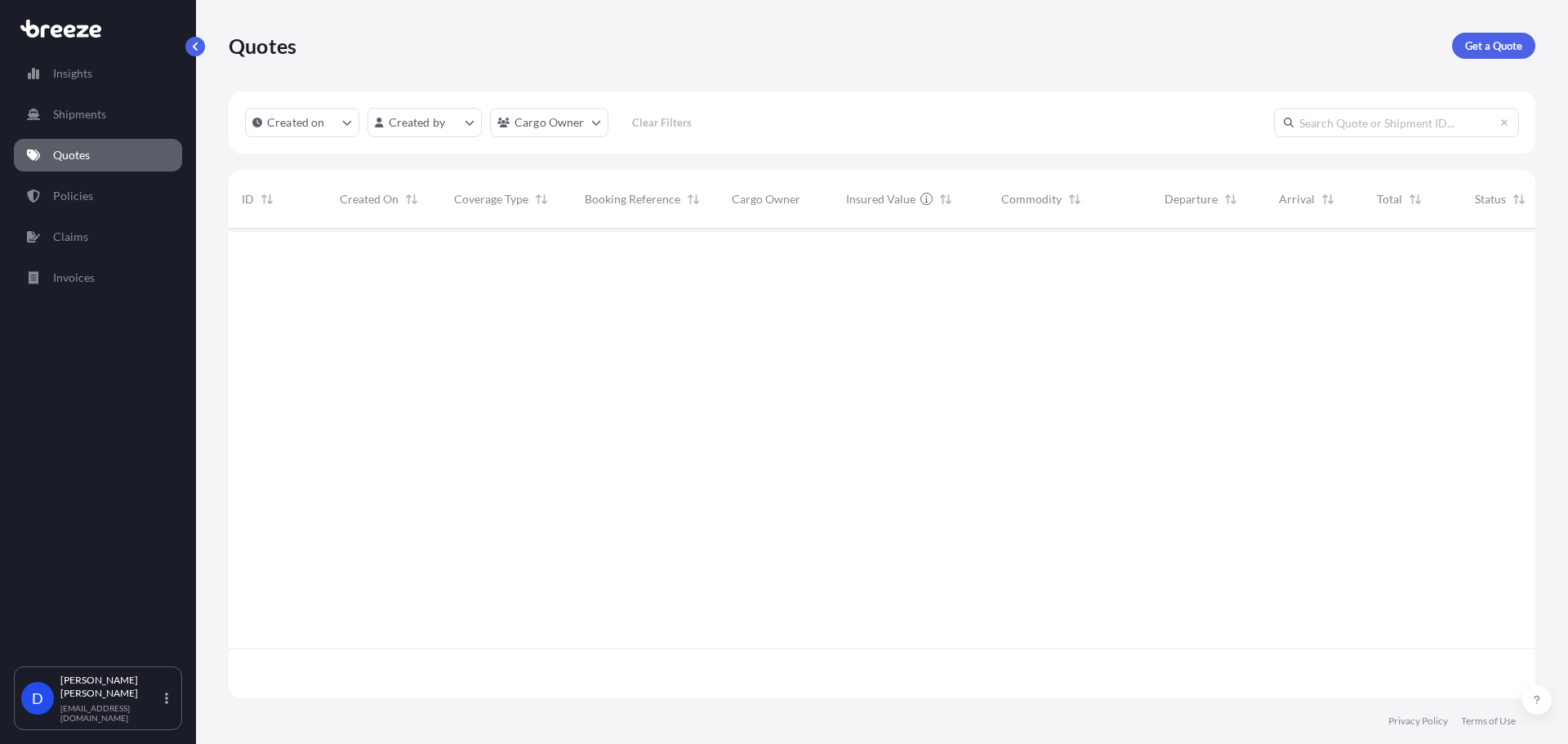
scroll to position [466, 1295]
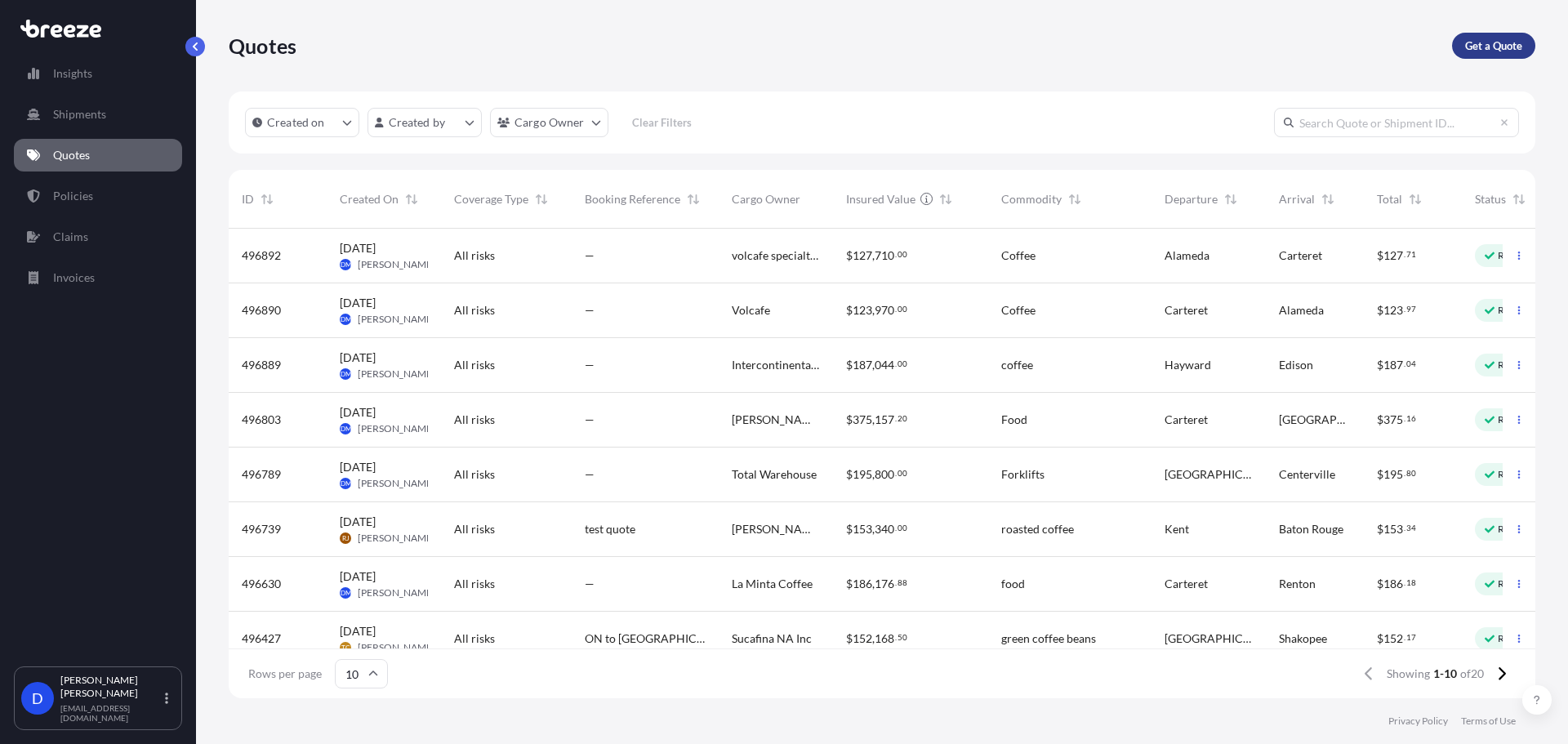
click at [1512, 44] on p "Get a Quote" at bounding box center [1494, 46] width 58 height 17
select select "Sea"
select select "1"
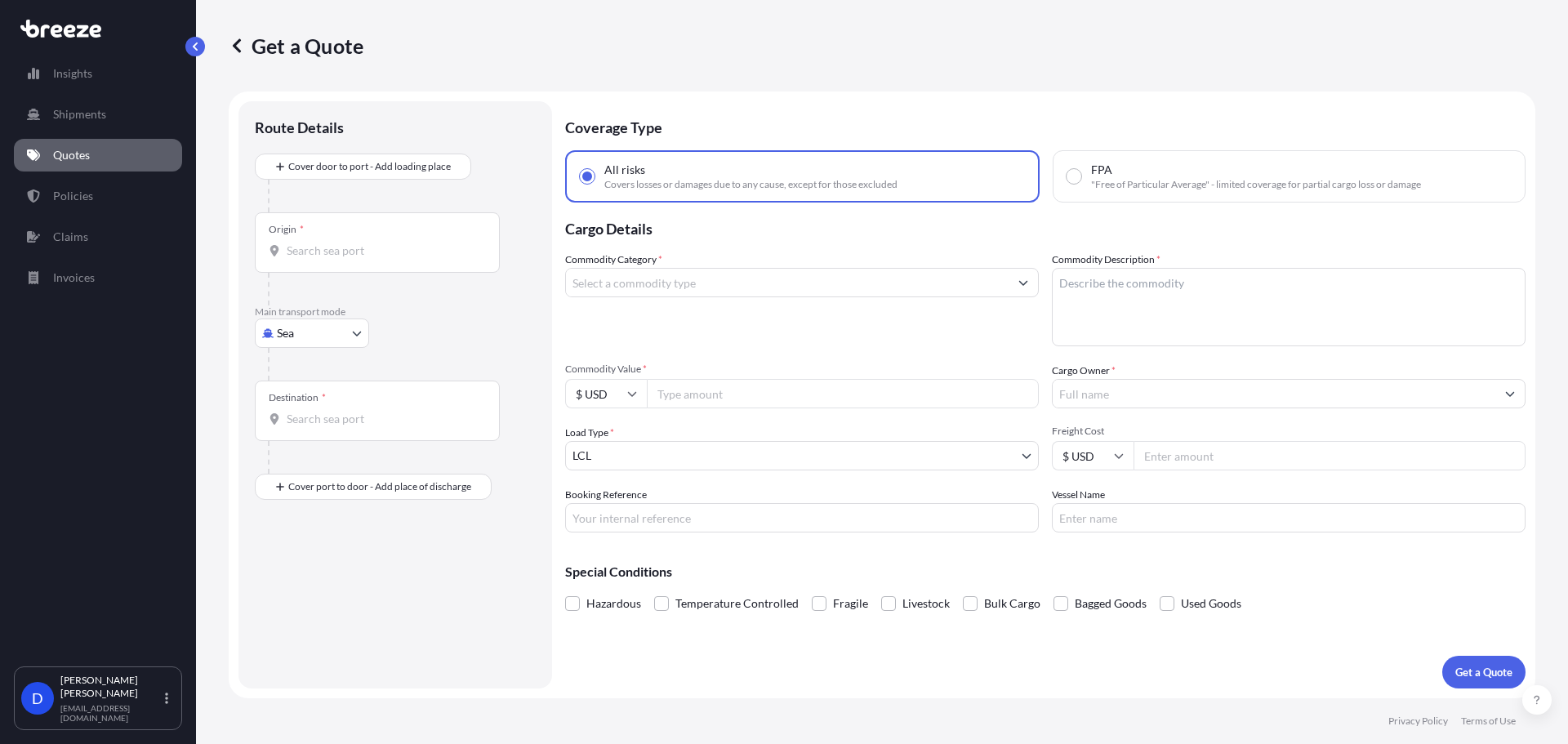
click at [309, 247] on input "Origin *" at bounding box center [383, 251] width 193 height 17
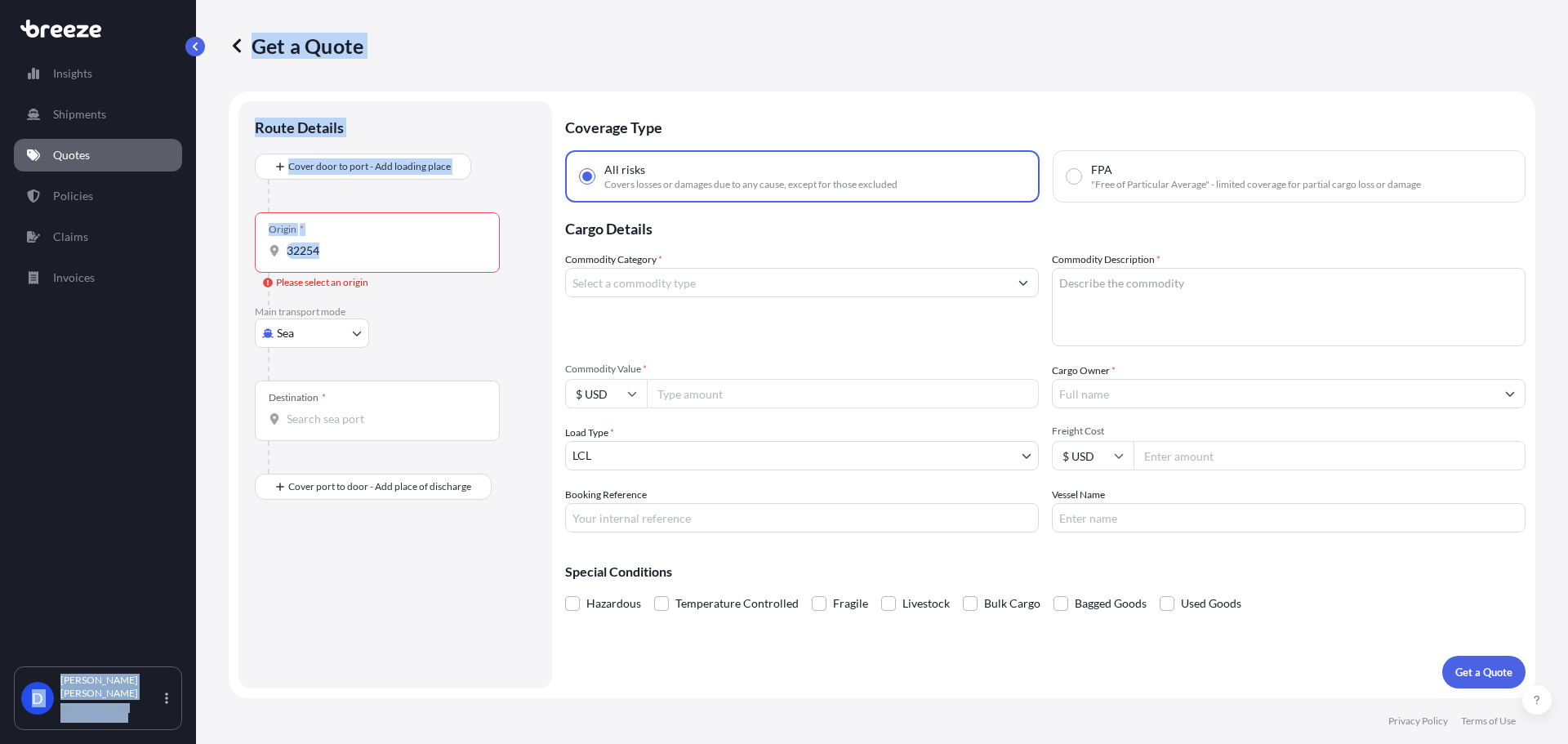
drag, startPoint x: 389, startPoint y: 260, endPoint x: 188, endPoint y: 257, distance: 201.0
click at [188, 257] on div "Insights Shipments Quotes Policies Claims Invoices D Dan Morico dmorico@hartley…" at bounding box center [784, 372] width 1568 height 744
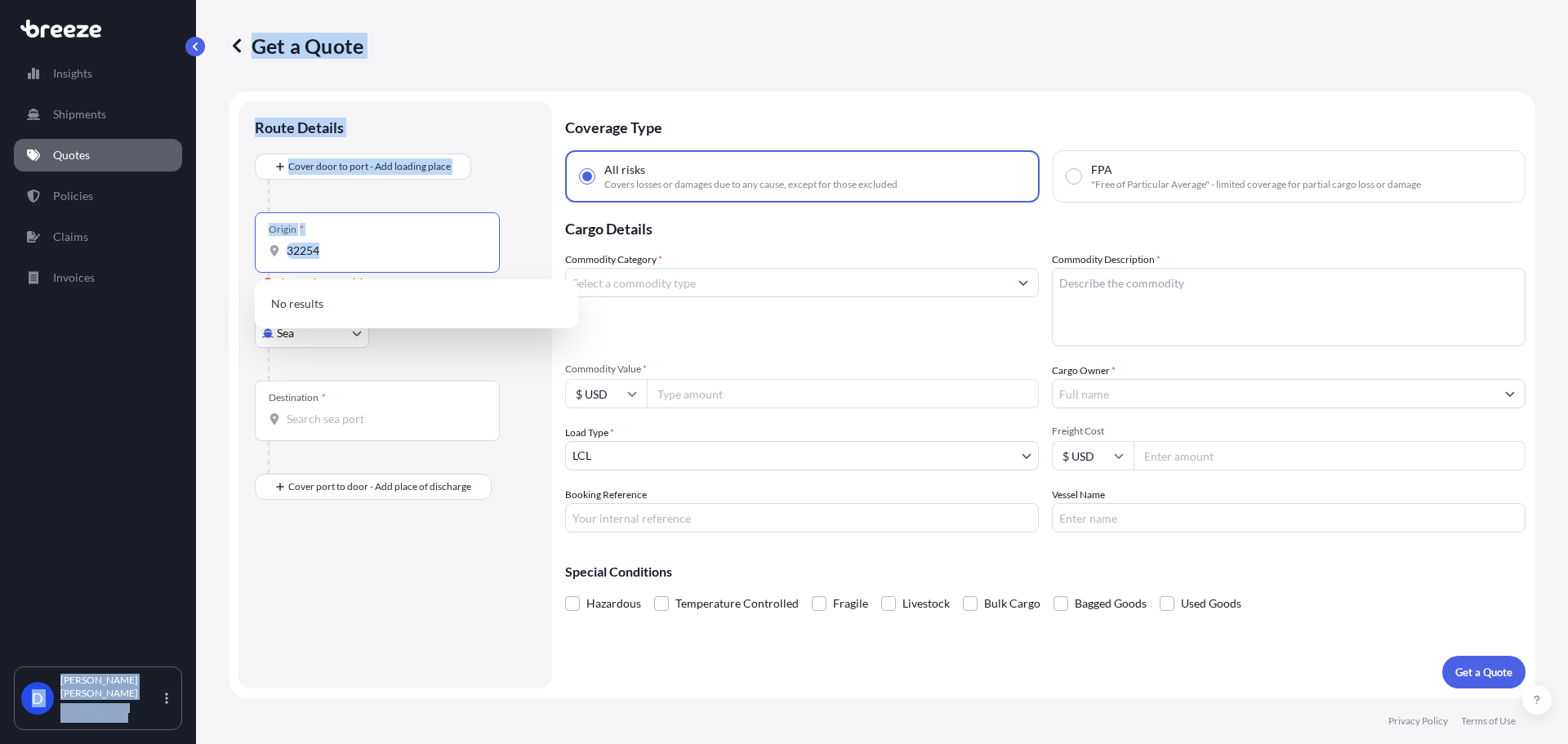
click at [323, 253] on input "32254" at bounding box center [383, 251] width 193 height 17
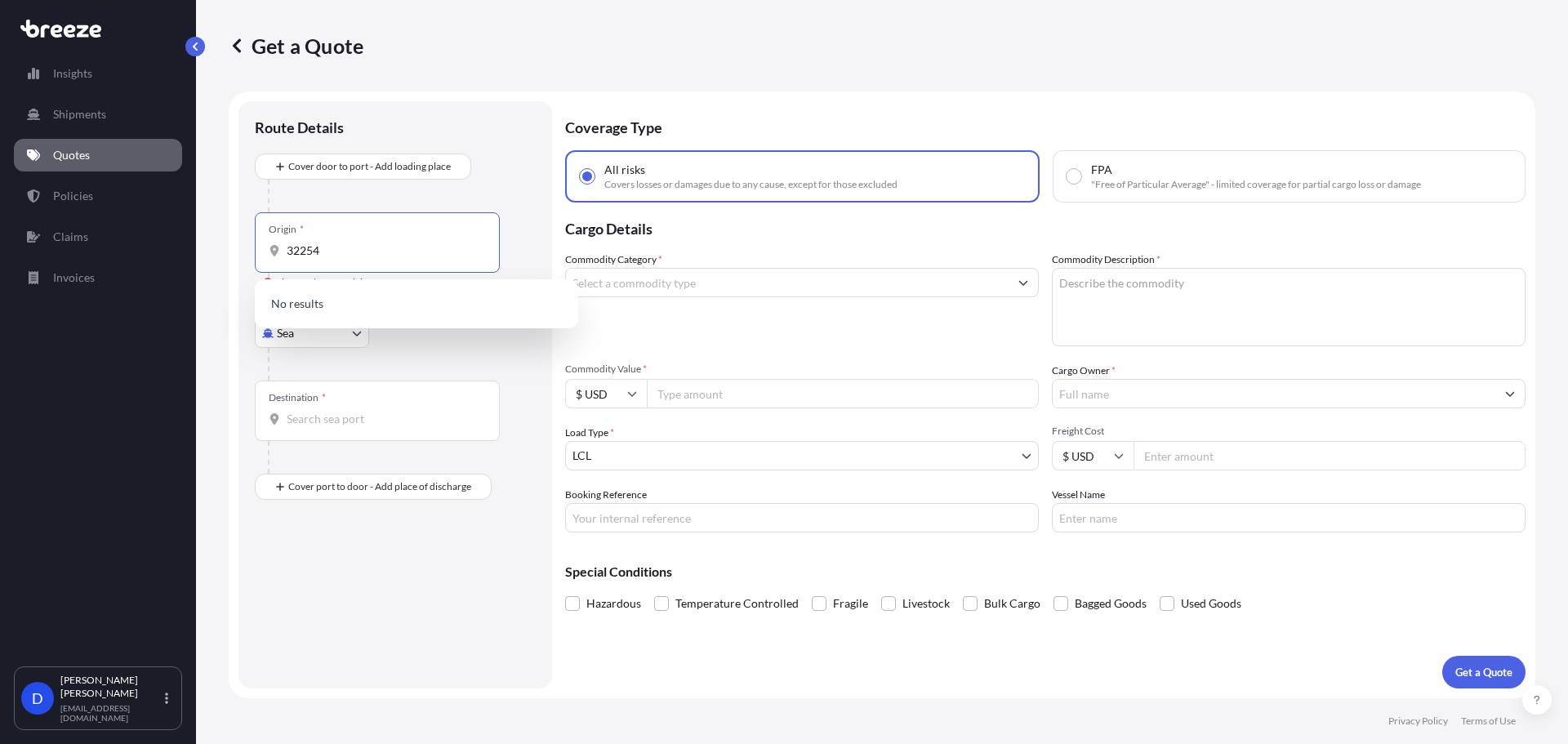
click at [328, 248] on input "32254" at bounding box center [383, 251] width 193 height 17
click at [367, 252] on input "3224" at bounding box center [383, 251] width 193 height 17
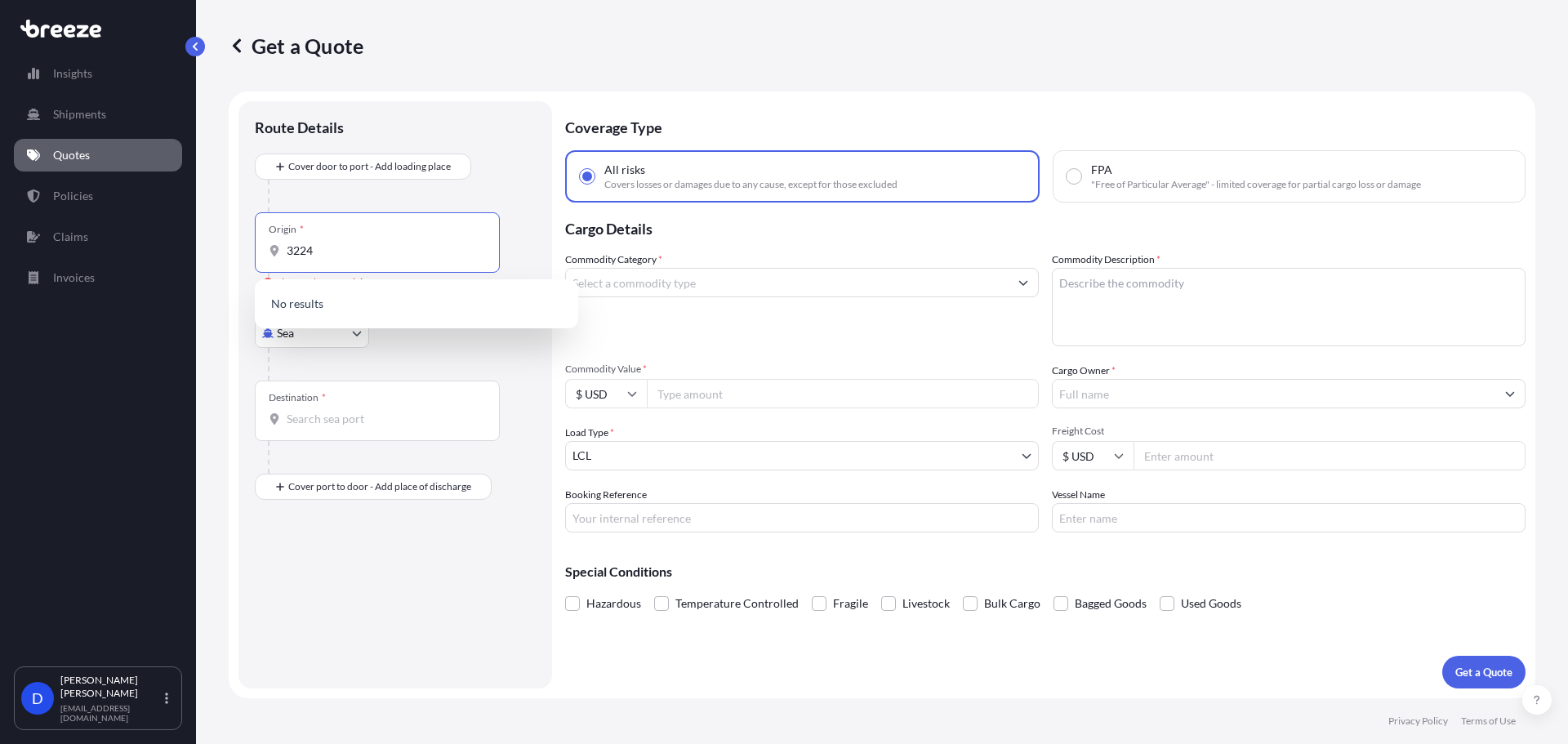
click at [367, 252] on input "3224" at bounding box center [383, 251] width 193 height 17
drag, startPoint x: 367, startPoint y: 252, endPoint x: 254, endPoint y: 255, distance: 113.0
click at [254, 255] on div "Route Details Cover door to port - Add loading place Place of loading Road Road…" at bounding box center [395, 394] width 313 height 587
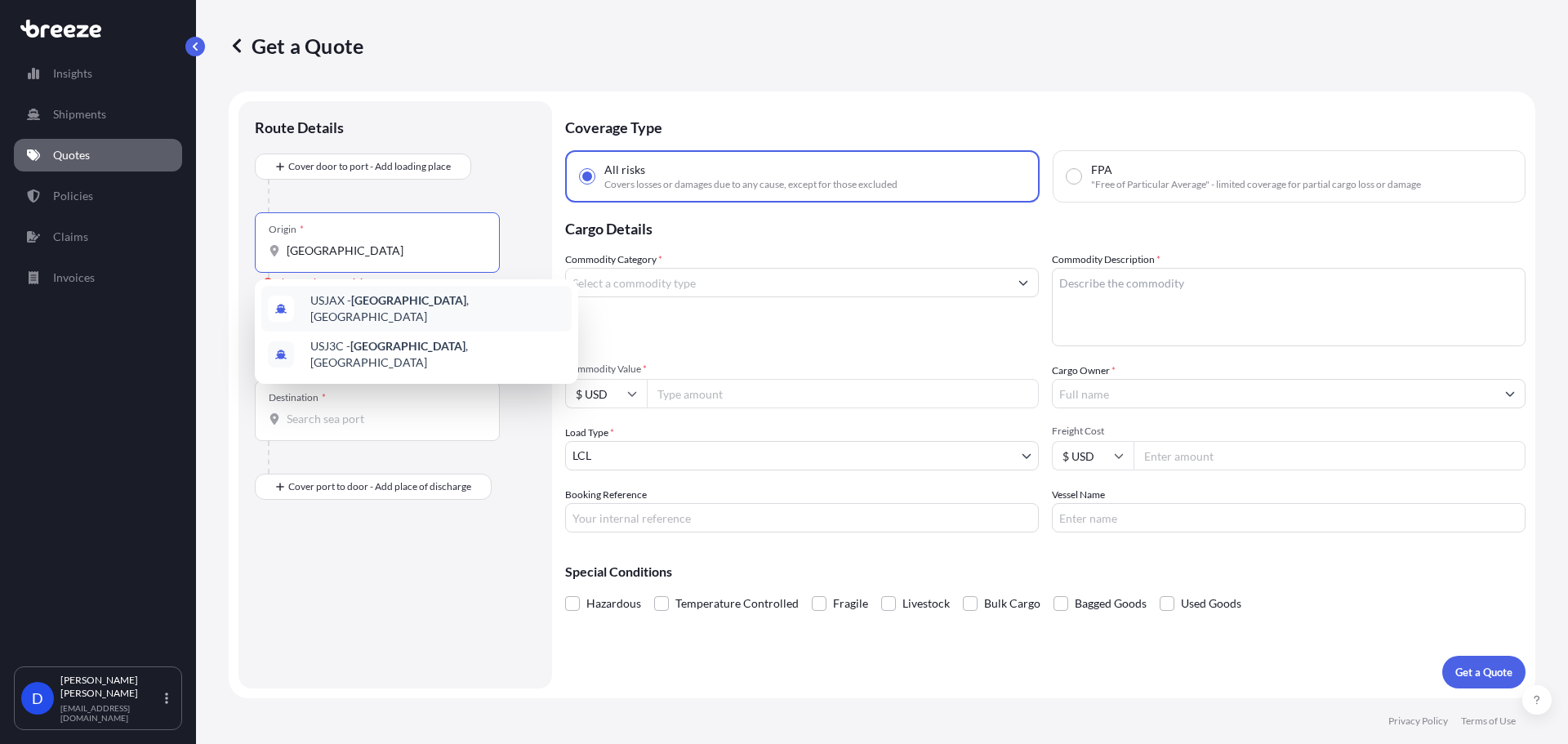
click at [423, 307] on span "USJAX - Jacksonville , United States" at bounding box center [438, 308] width 255 height 32
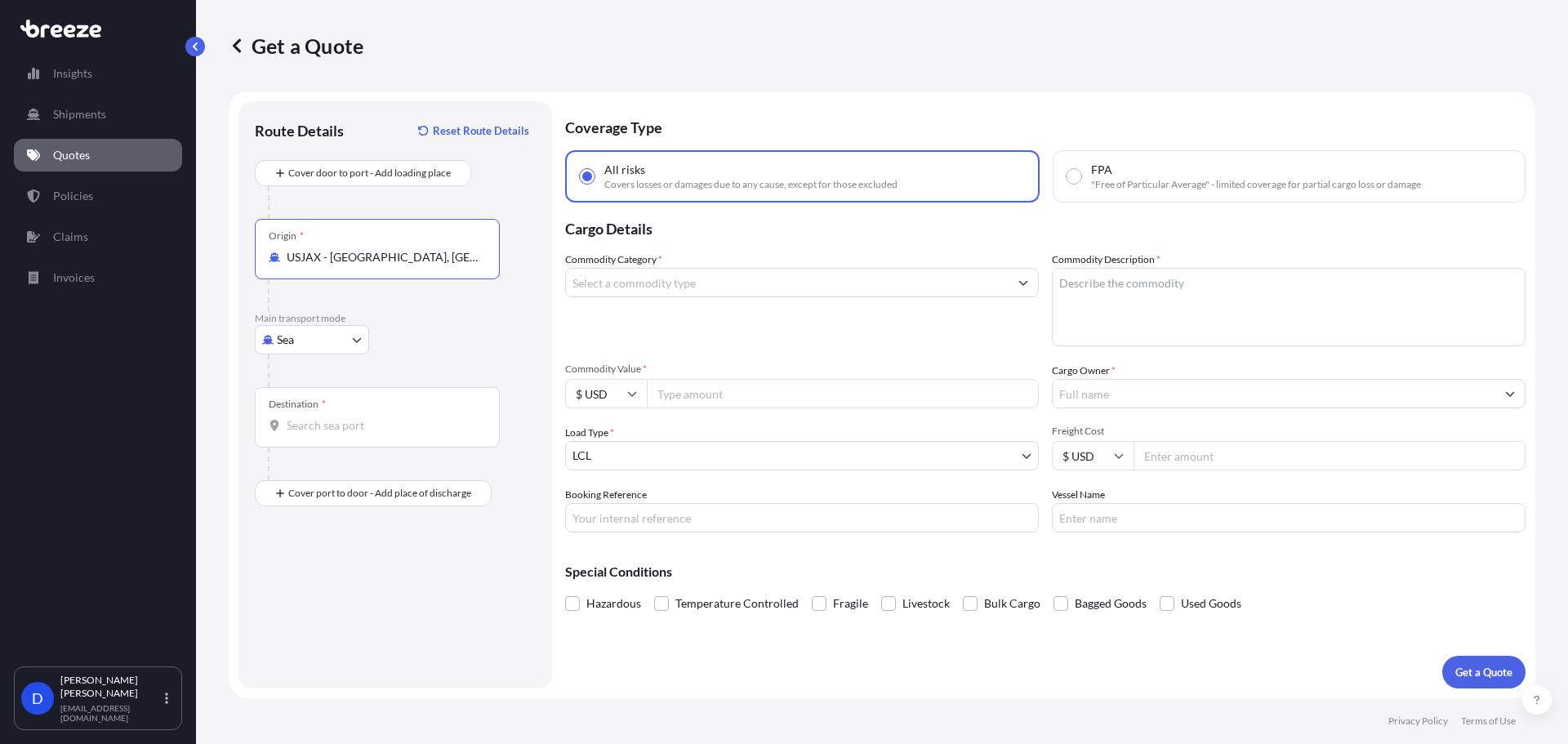
type input "USJAX - Jacksonville, United States"
click at [365, 432] on input "Destination *" at bounding box center [383, 426] width 193 height 17
type input "94501"
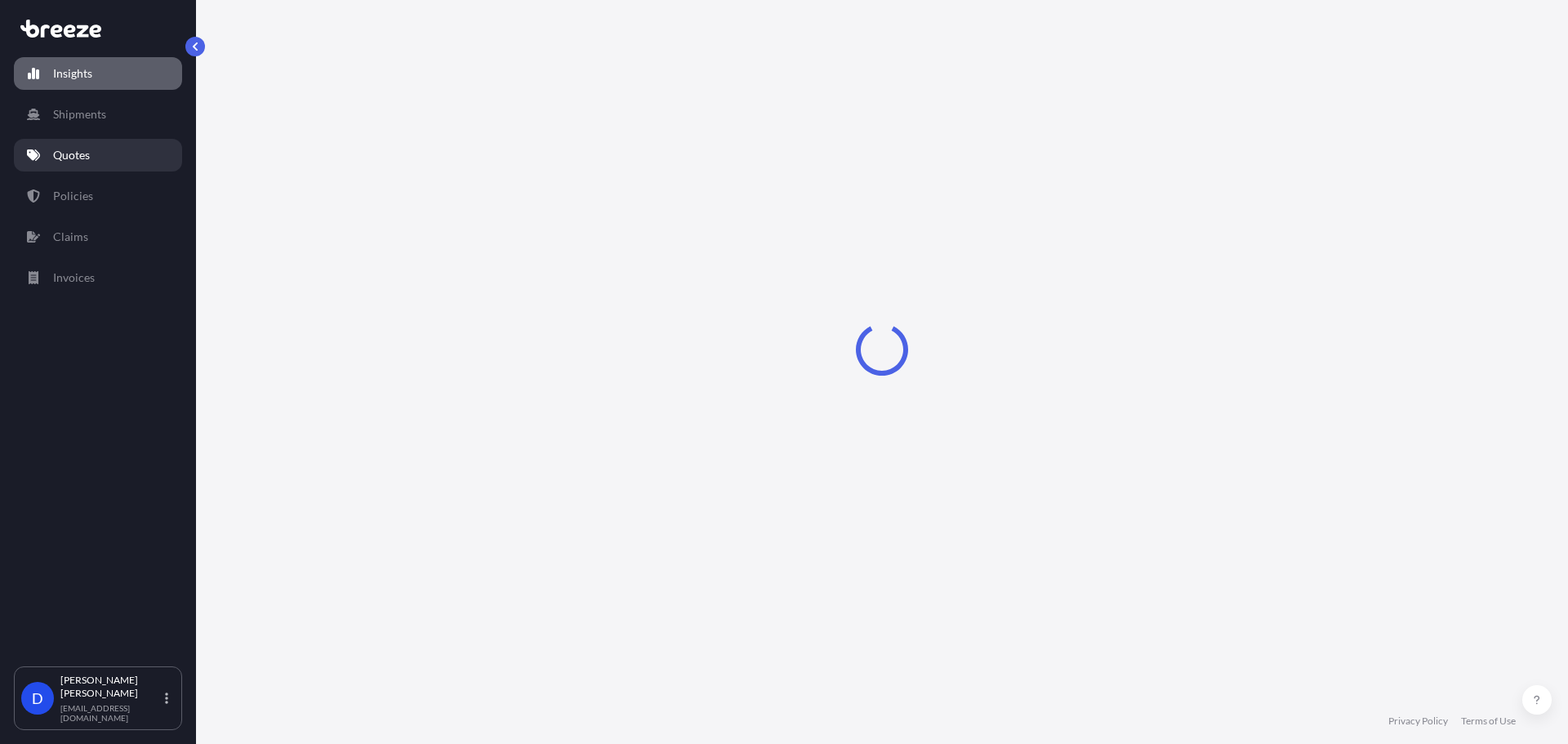
select select "2025"
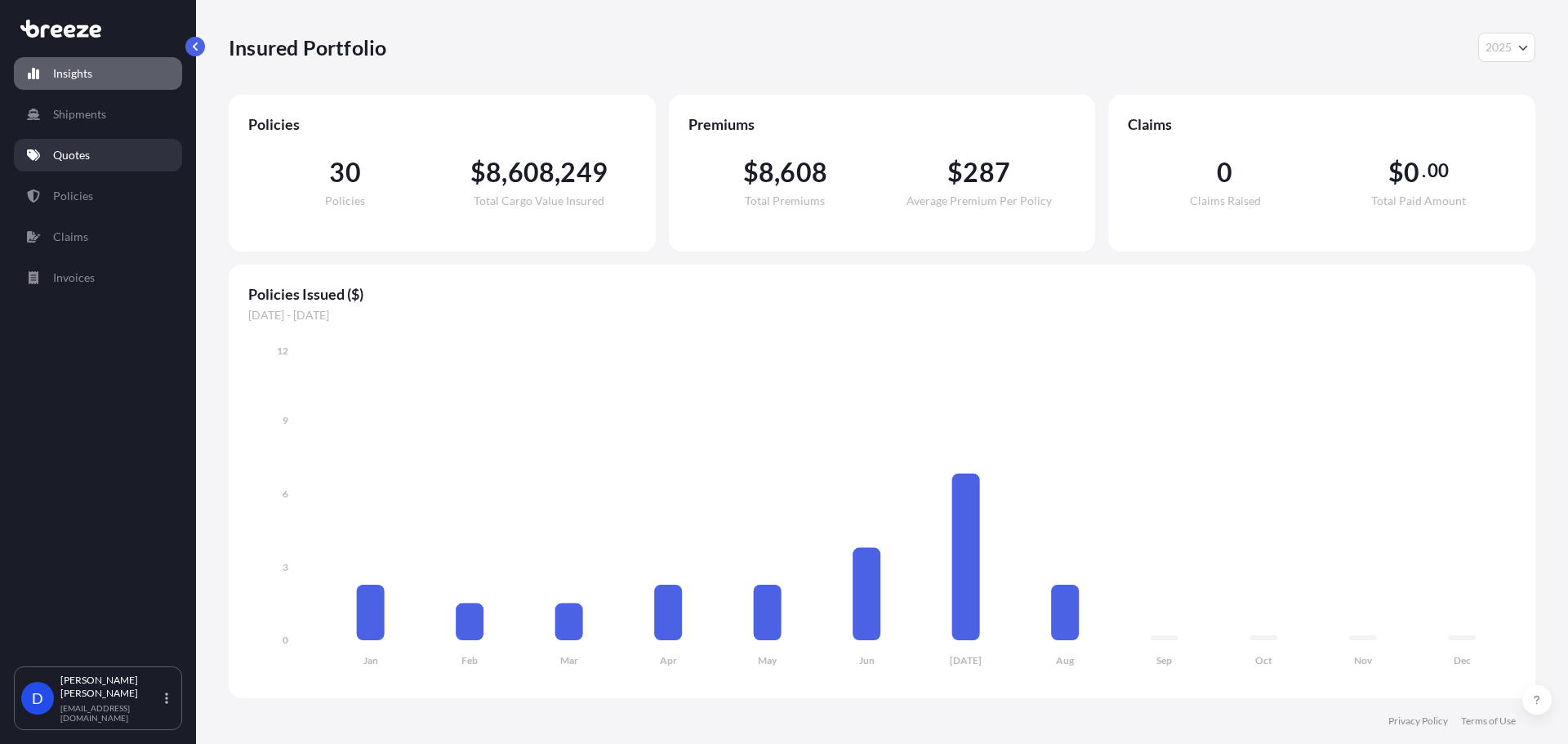
click at [107, 142] on link "Quotes" at bounding box center [98, 155] width 168 height 32
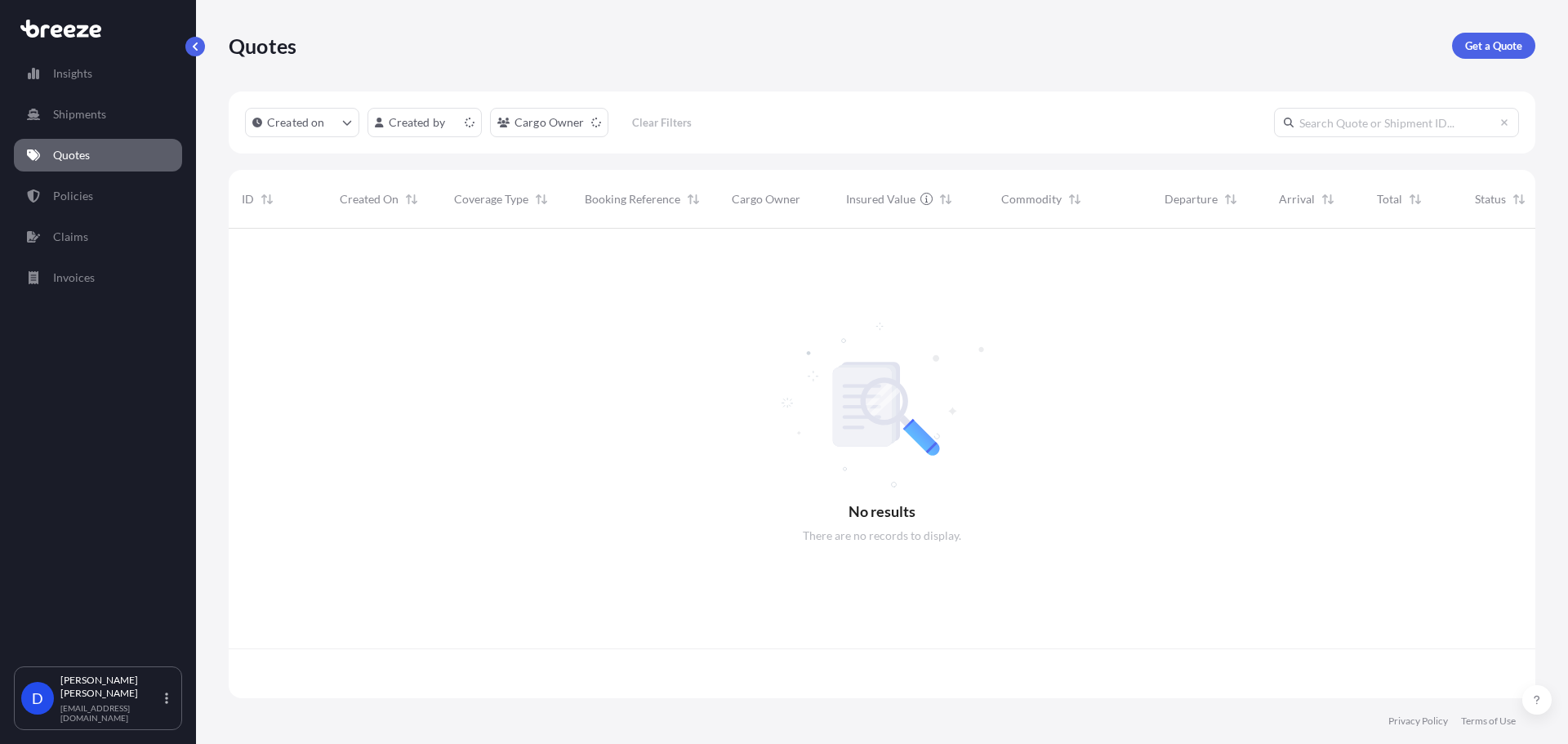
scroll to position [466, 1295]
click at [1502, 41] on p "Get a Quote" at bounding box center [1494, 46] width 58 height 17
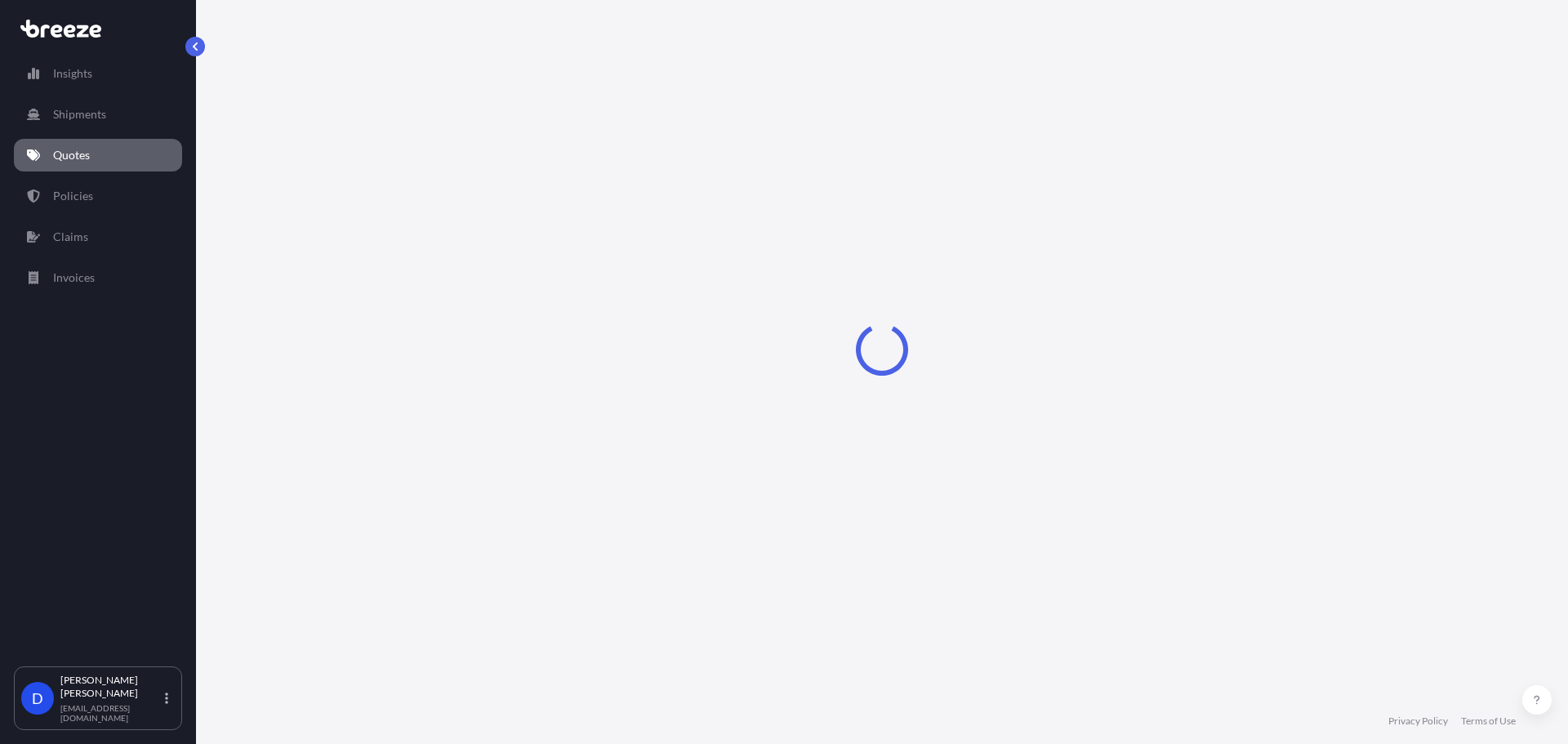
select select "Sea"
select select "1"
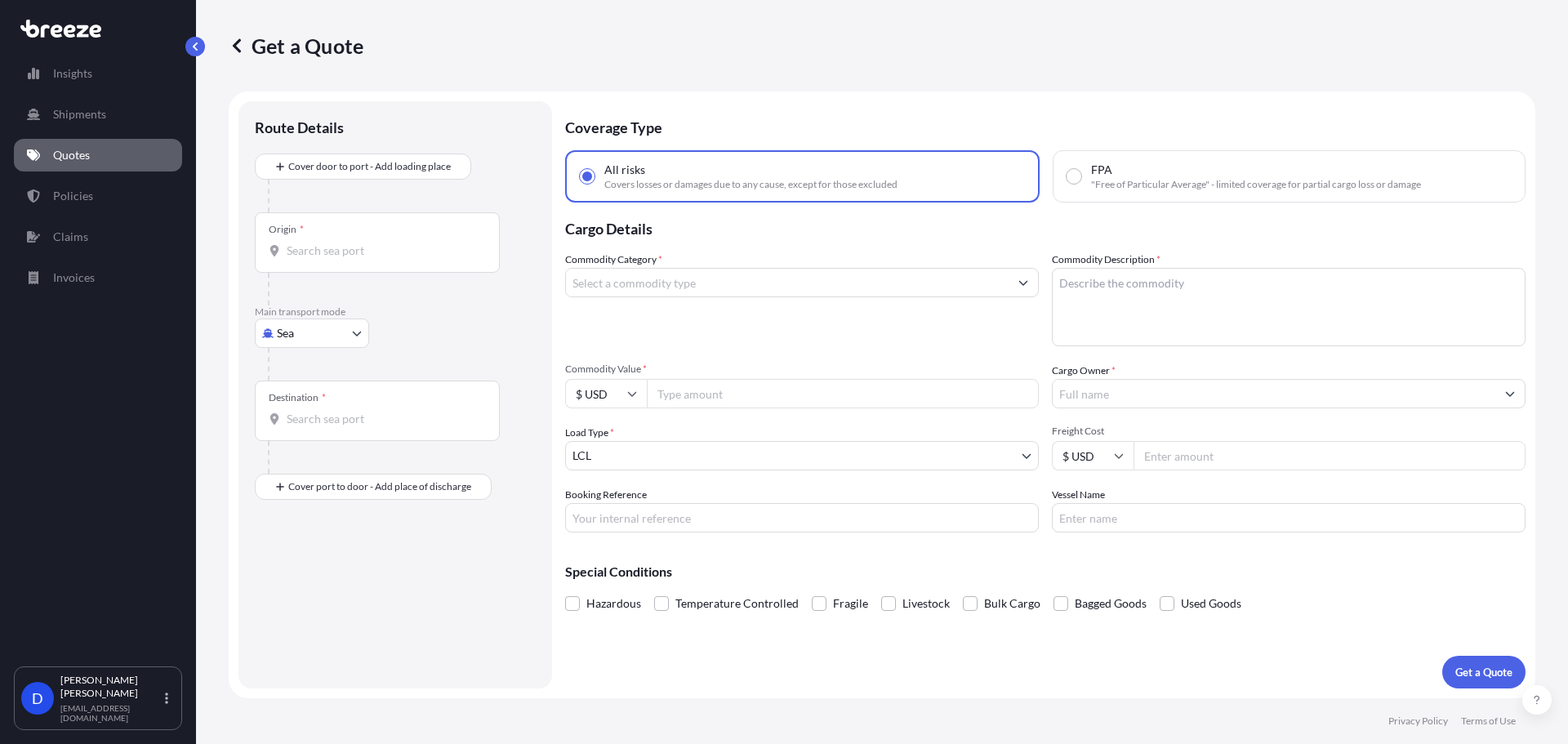
click at [327, 347] on div at bounding box center [401, 363] width 268 height 32
click at [329, 342] on body "Insights Shipments Quotes Policies Claims Invoices D [PERSON_NAME] [EMAIL_ADDRE…" at bounding box center [784, 433] width 1568 height 866
click at [309, 423] on div "Road" at bounding box center [312, 434] width 101 height 29
select select "Road"
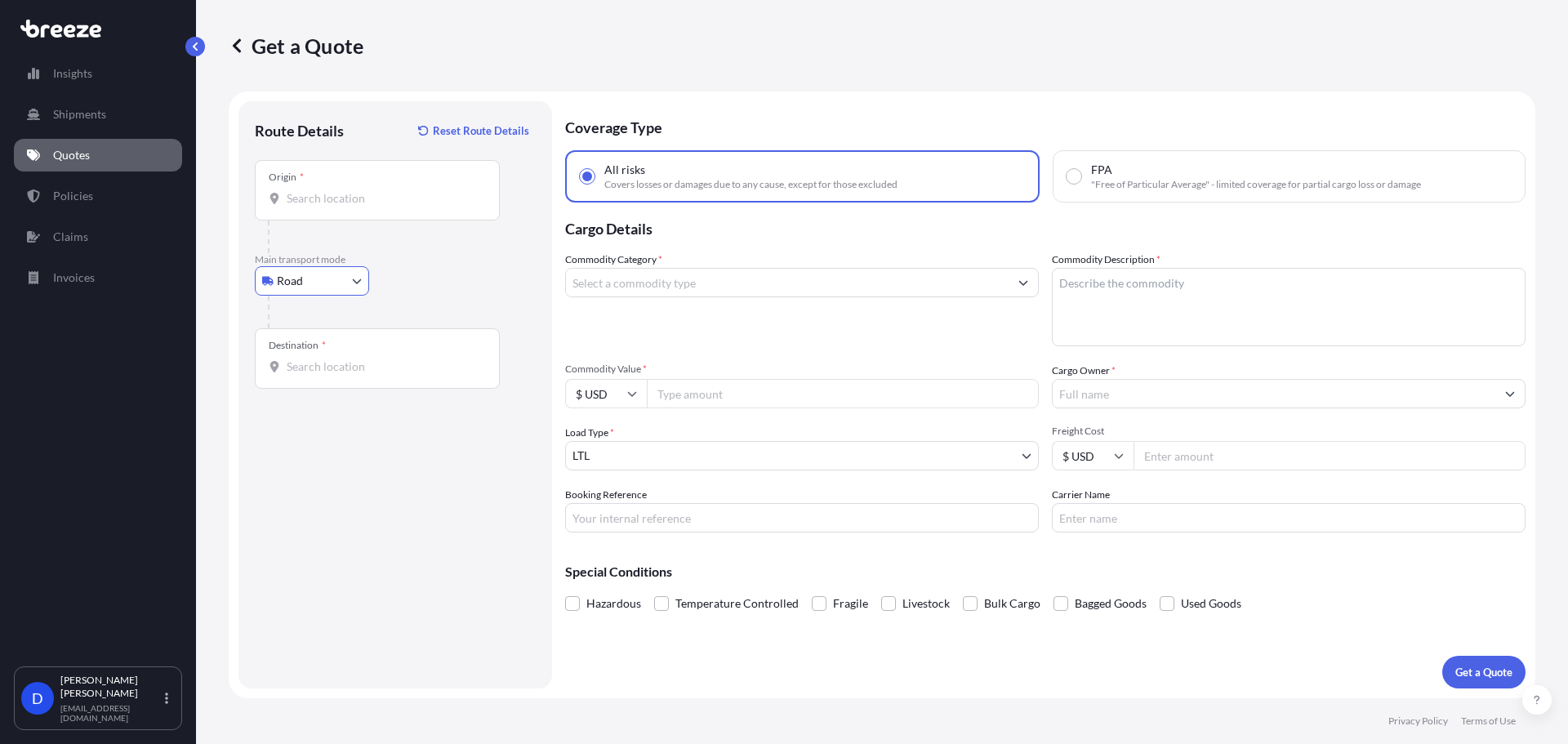
click at [330, 211] on div "Origin *" at bounding box center [378, 190] width 245 height 61
click at [330, 207] on input "Origin *" at bounding box center [383, 198] width 193 height 17
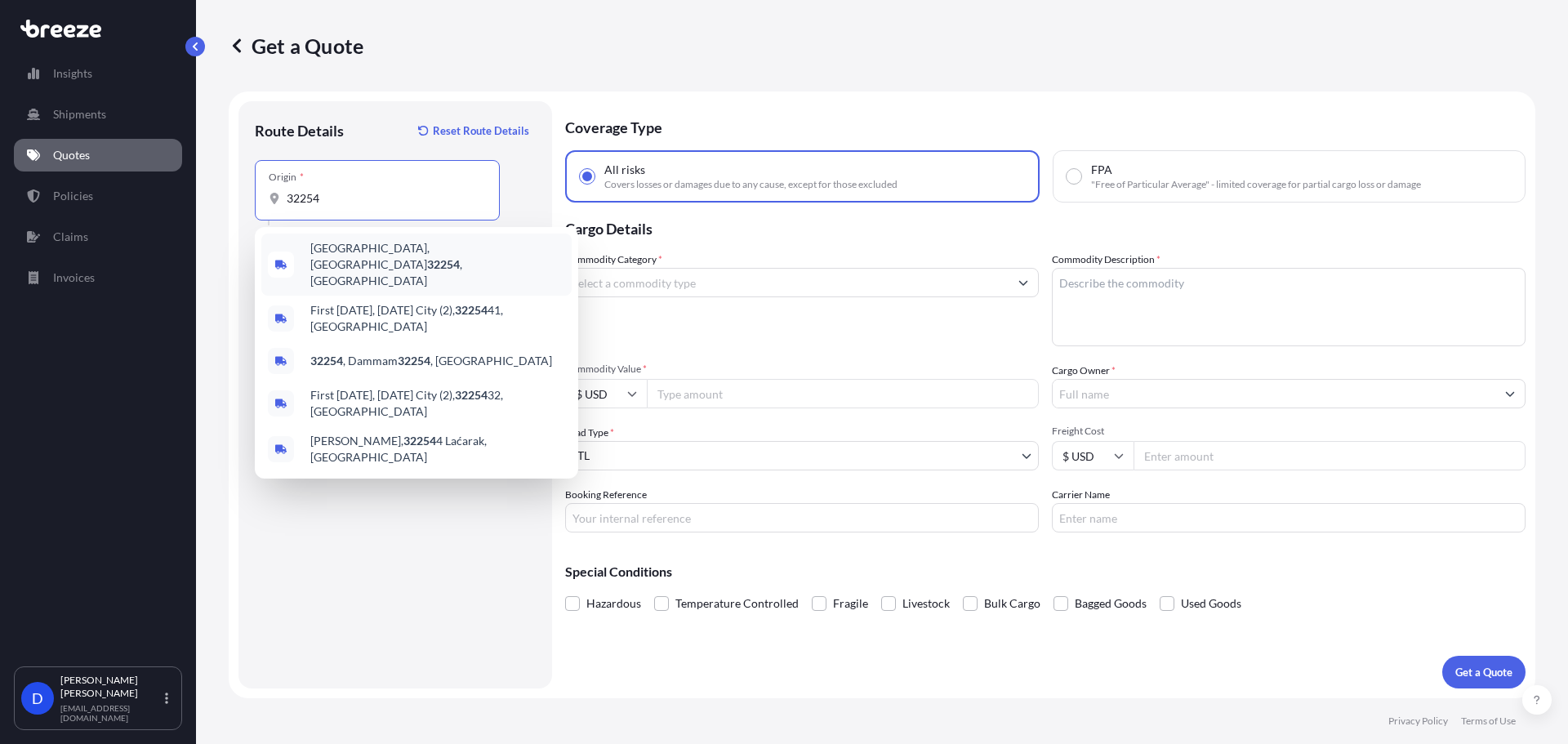
click at [333, 262] on div "[GEOGRAPHIC_DATA] , [GEOGRAPHIC_DATA]" at bounding box center [417, 264] width 310 height 62
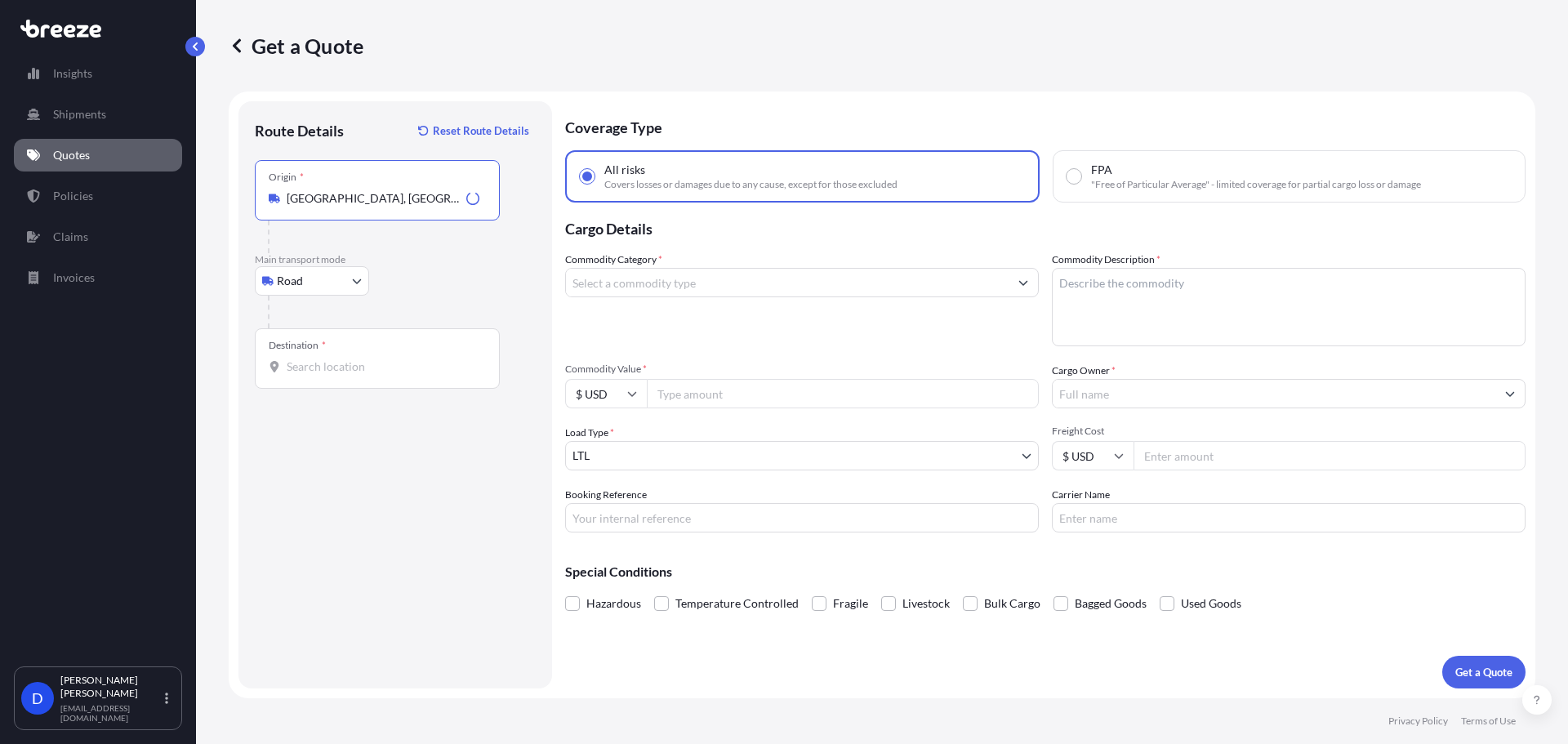
type input "[GEOGRAPHIC_DATA], [GEOGRAPHIC_DATA]"
click at [315, 349] on div "Destination *" at bounding box center [297, 346] width 58 height 13
click at [315, 358] on input "Destination *" at bounding box center [383, 367] width 193 height 17
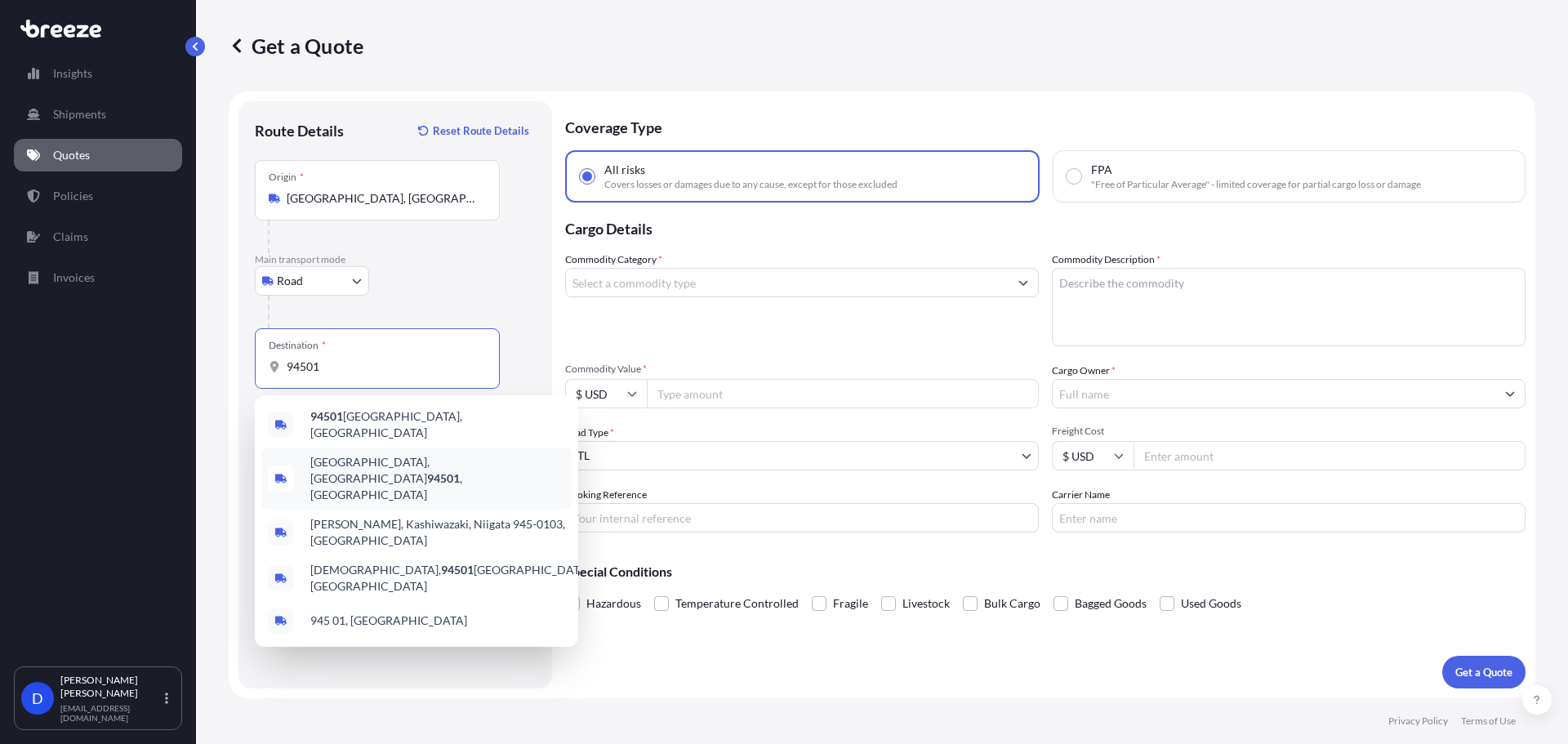
click at [418, 457] on span "[GEOGRAPHIC_DATA]" at bounding box center [438, 478] width 255 height 49
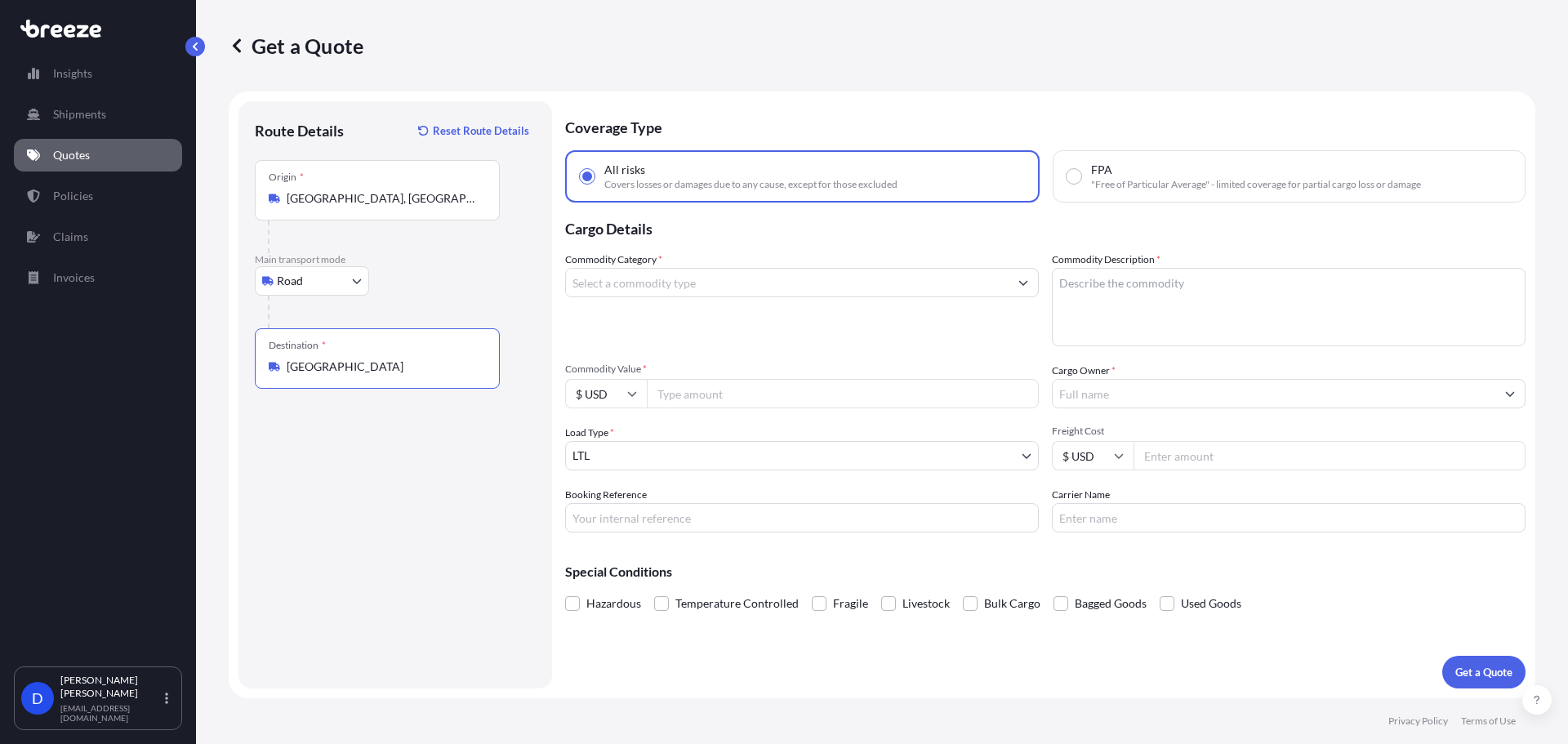
type input "[GEOGRAPHIC_DATA]"
click at [649, 280] on input "Commodity Category *" at bounding box center [787, 282] width 443 height 29
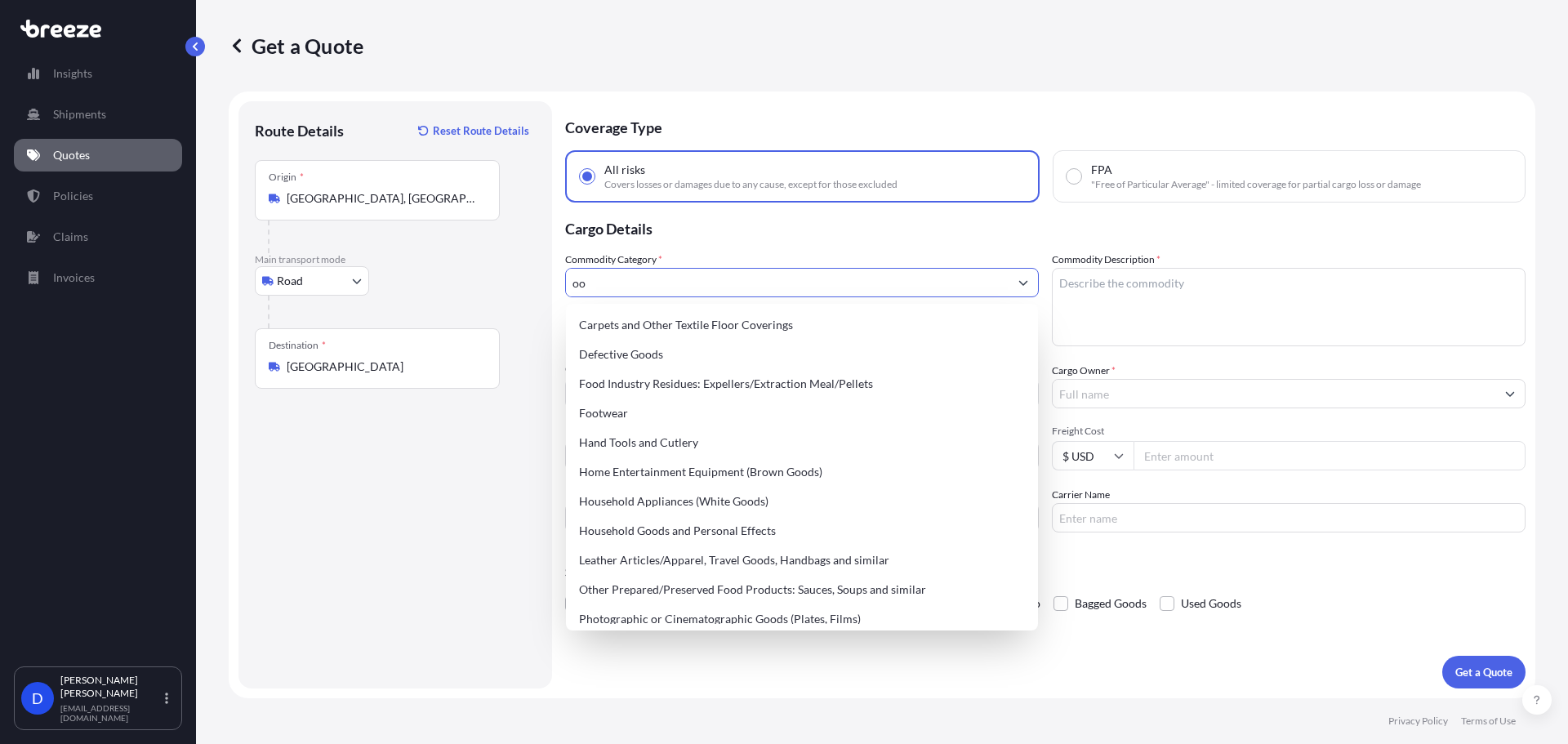
type input "o"
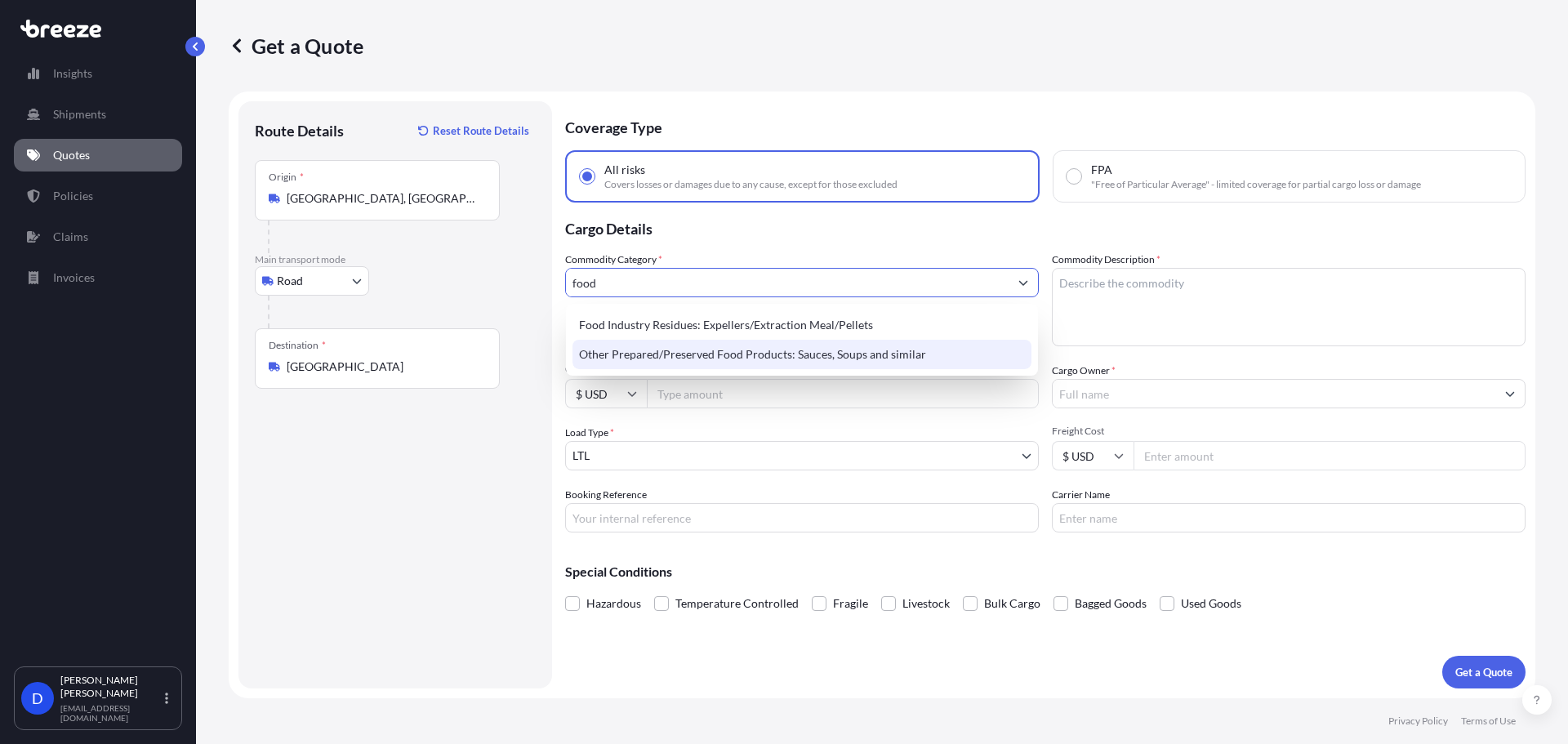
click at [796, 360] on div "Other Prepared/Preserved Food Products: Sauces, Soups and similar" at bounding box center [802, 354] width 459 height 29
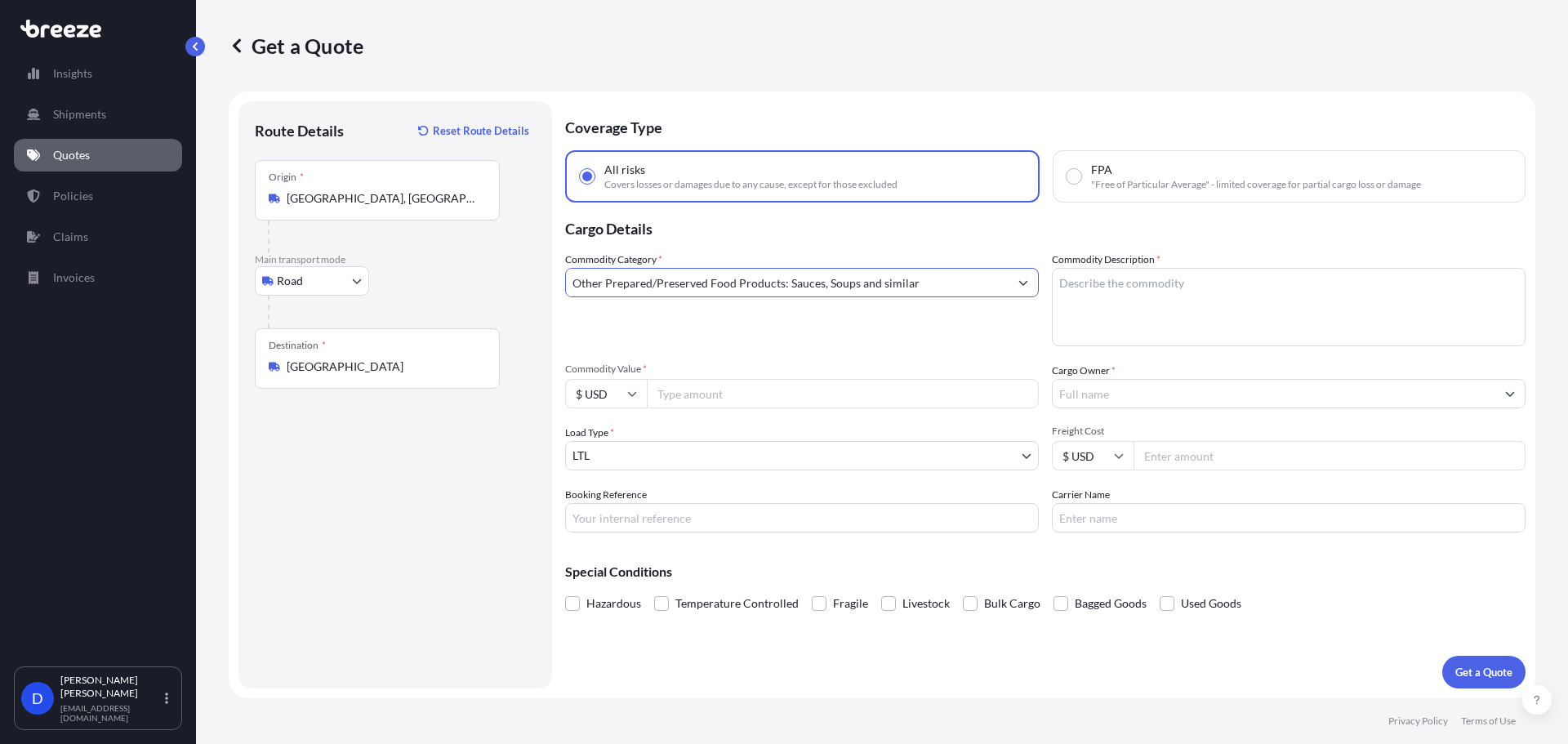
type input "Other Prepared/Preserved Food Products: Sauces, Soups and similar"
click at [1214, 286] on textarea "Commodity Description *" at bounding box center [1289, 307] width 473 height 78
type textarea "Coffee"
click at [727, 397] on input "Commodity Value *" at bounding box center [843, 393] width 392 height 29
type input "200000"
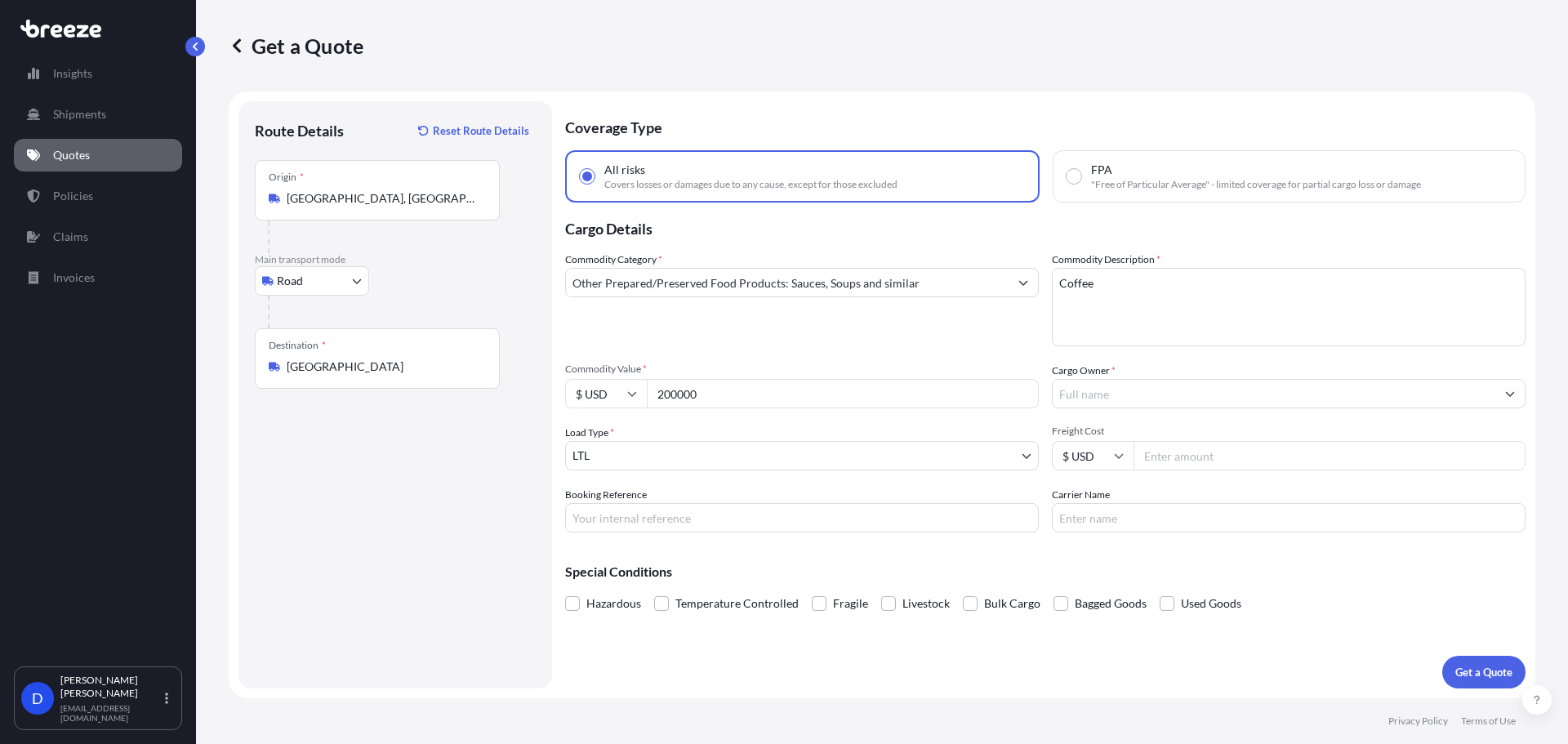
click at [1139, 394] on input "Cargo Owner *" at bounding box center [1274, 393] width 443 height 29
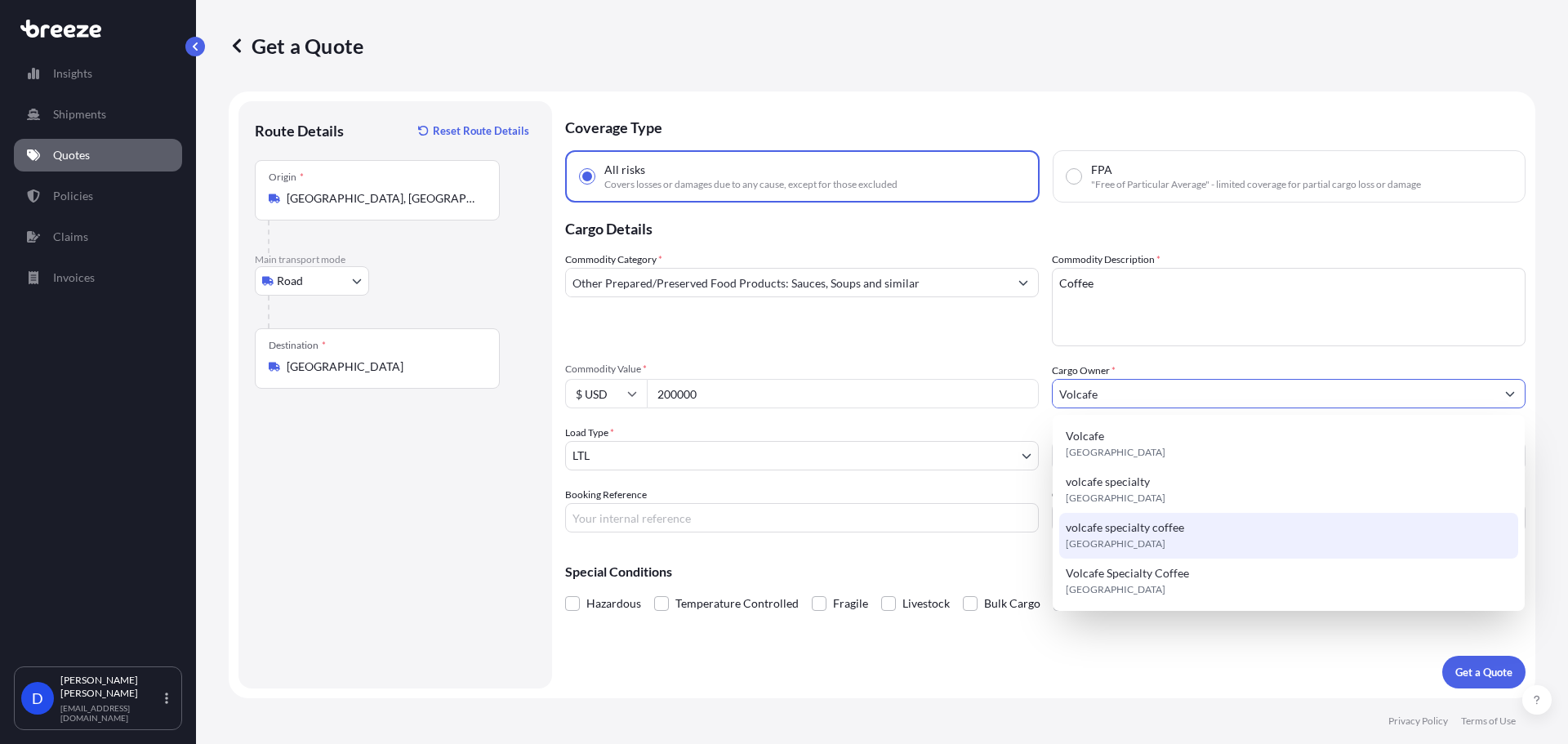
click at [1175, 534] on span "volcafe specialty coffee" at bounding box center [1125, 527] width 118 height 17
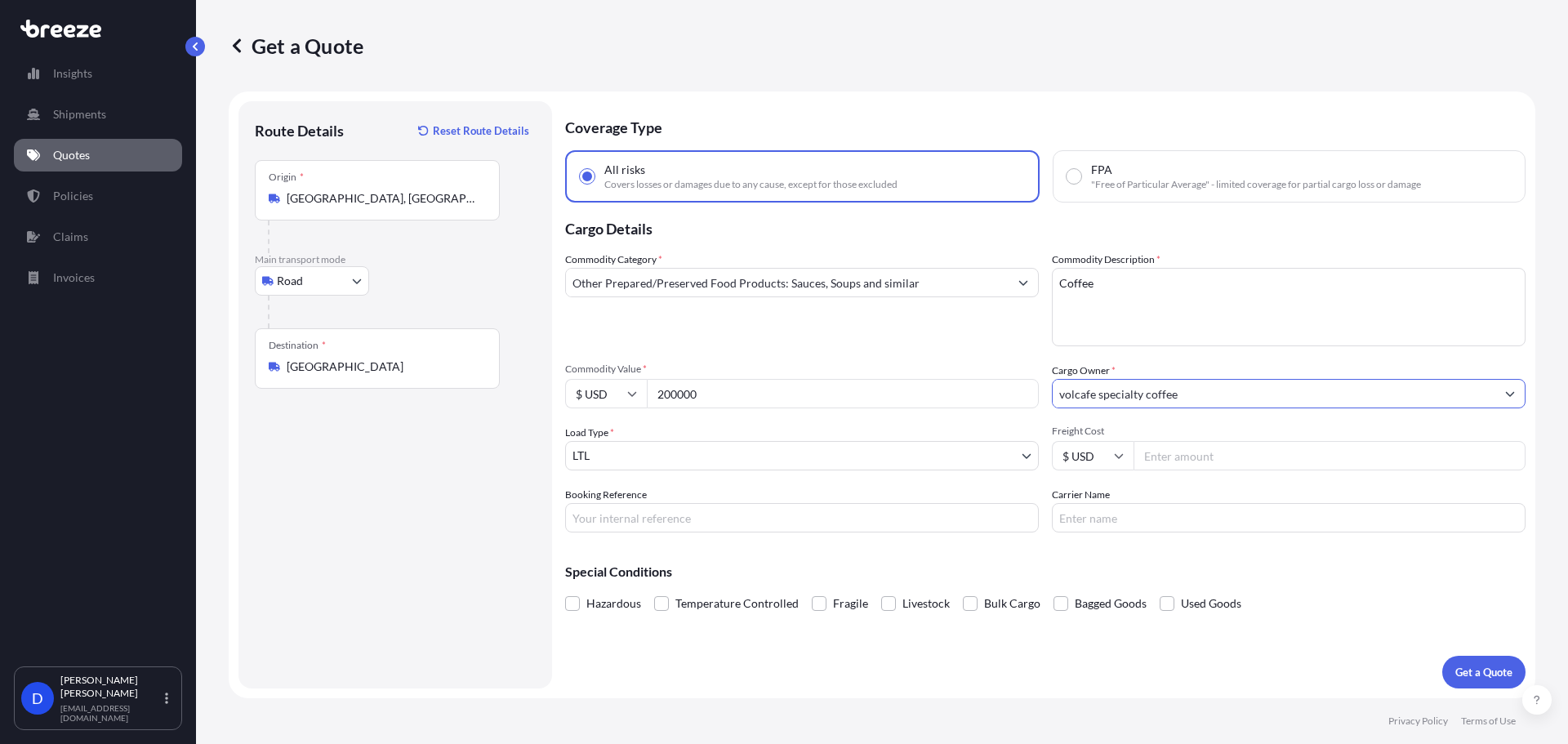
type input "volcafe specialty coffee"
click at [661, 464] on body "0 options available. 4 options available. Insights Shipments Quotes Policies Cl…" at bounding box center [784, 433] width 1568 height 866
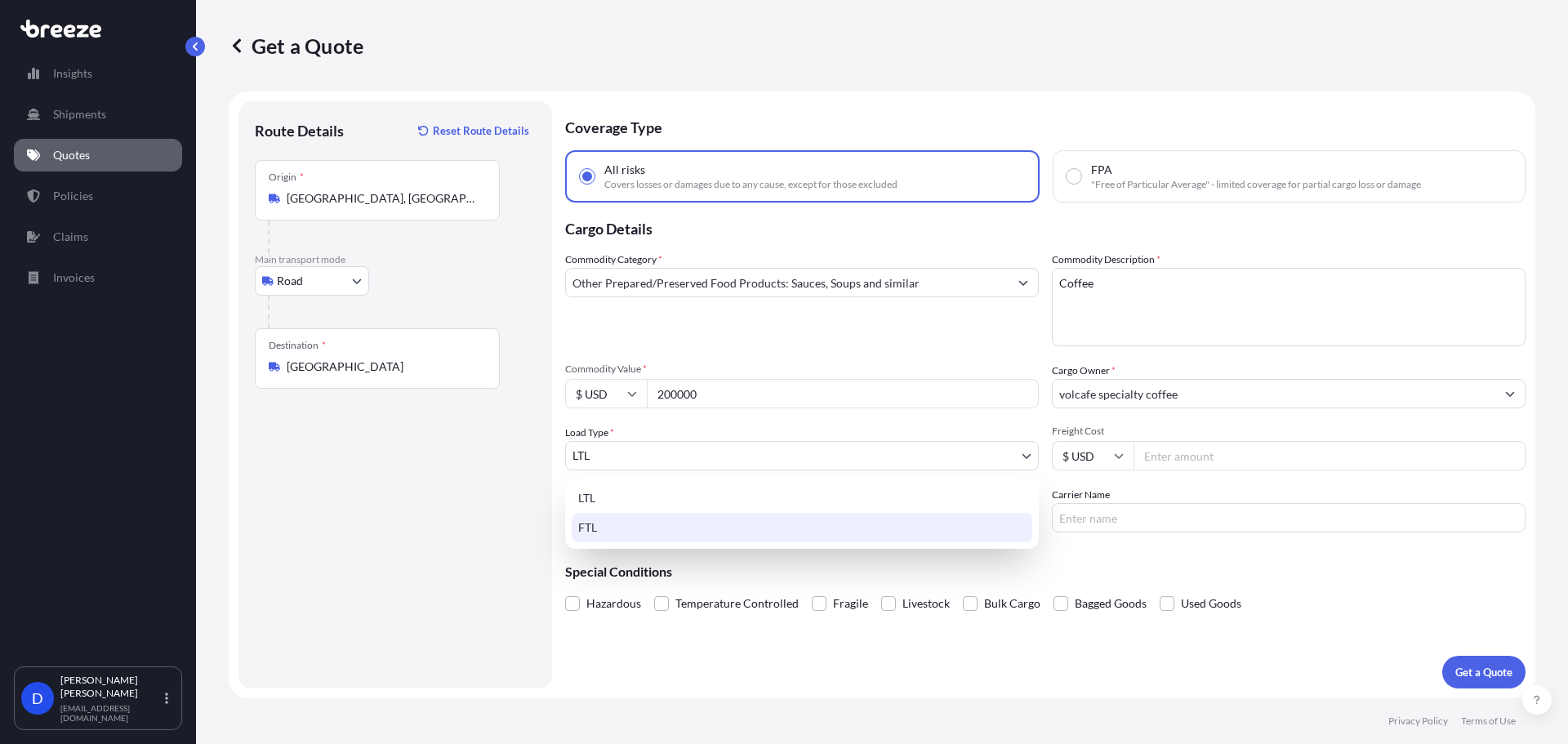
click at [644, 541] on div "FTL" at bounding box center [802, 527] width 461 height 29
select select "2"
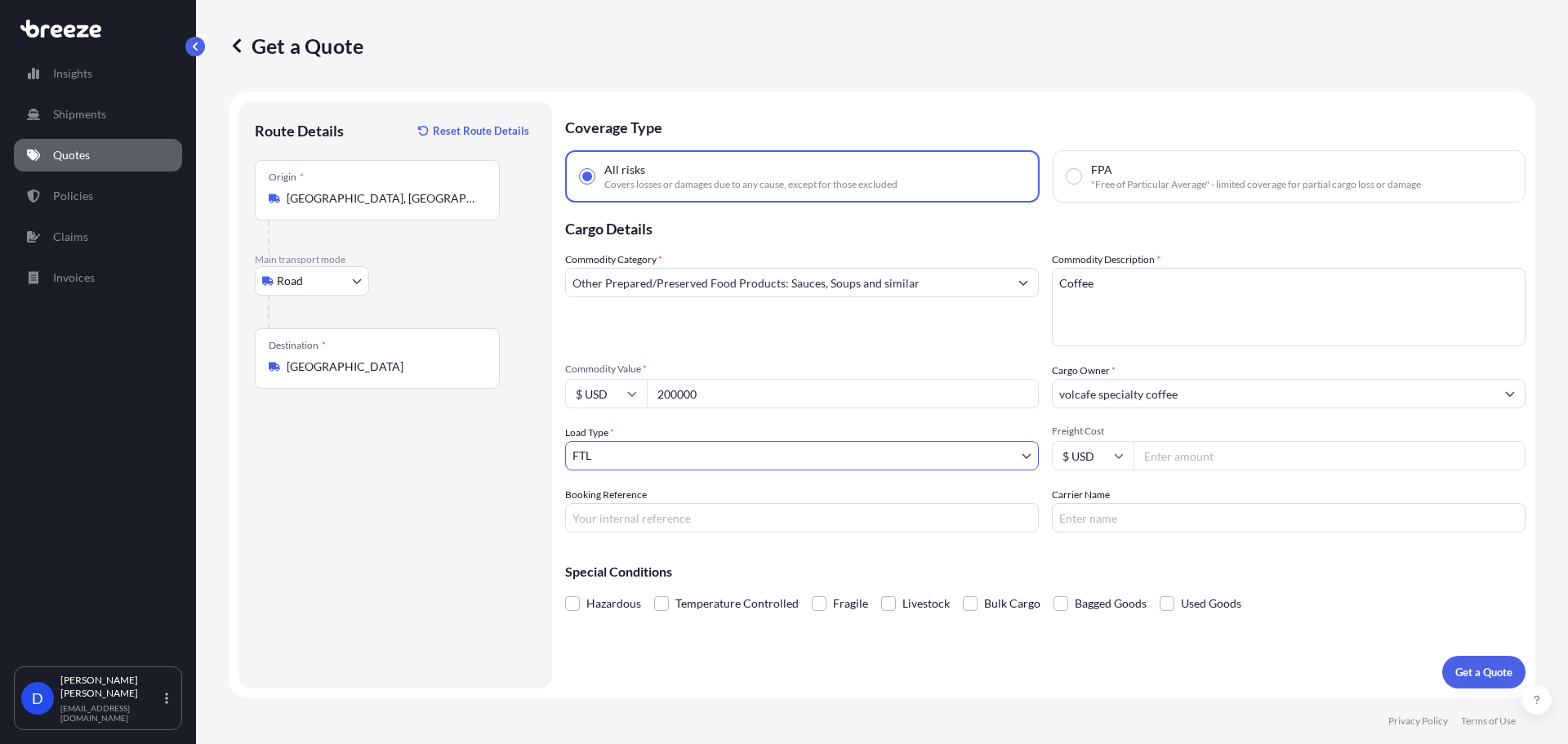
click at [1151, 452] on input "Freight Cost" at bounding box center [1330, 455] width 392 height 29
type input "4995"
click at [1445, 665] on button "Get a Quote" at bounding box center [1484, 672] width 83 height 32
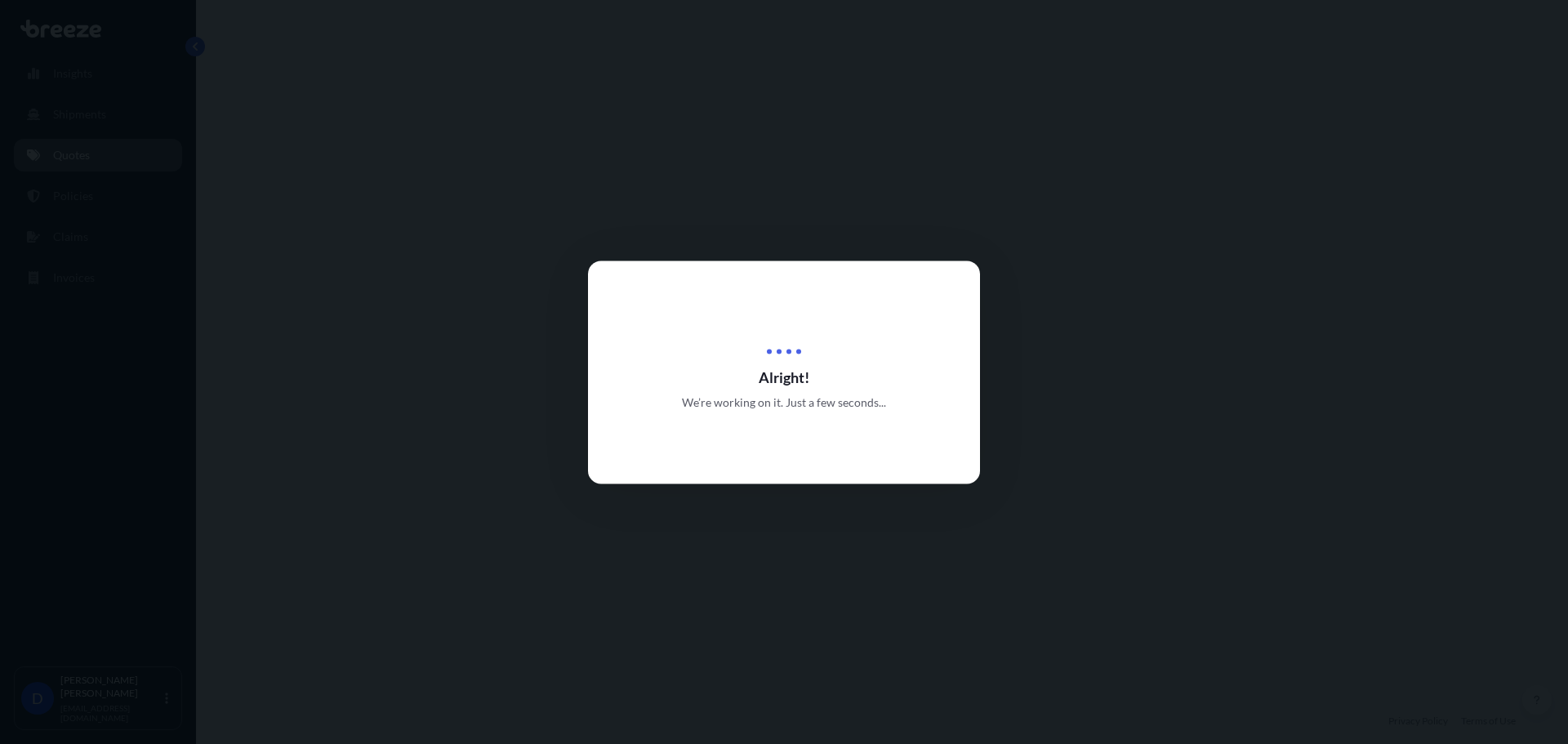
select select "Road"
select select "2"
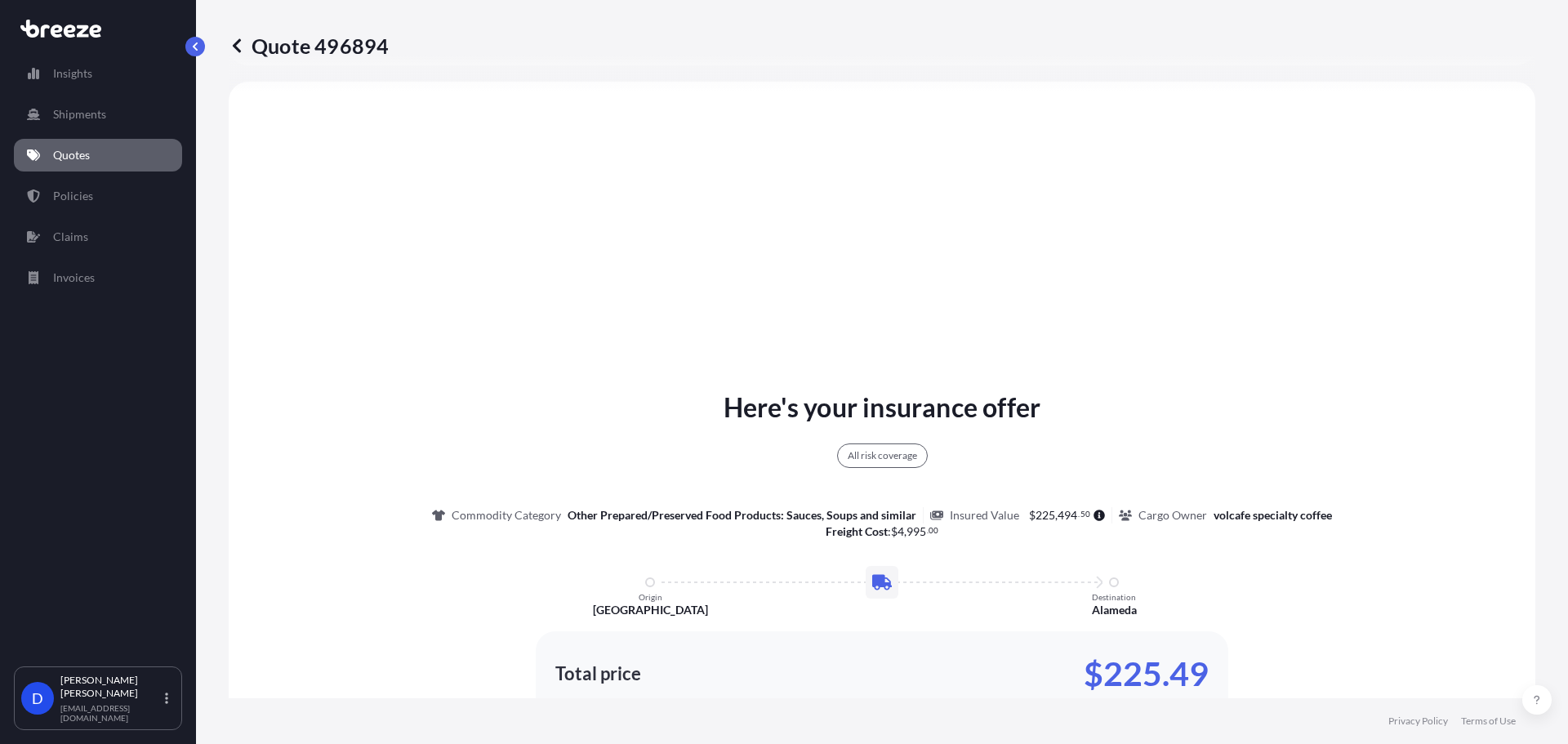
scroll to position [865, 0]
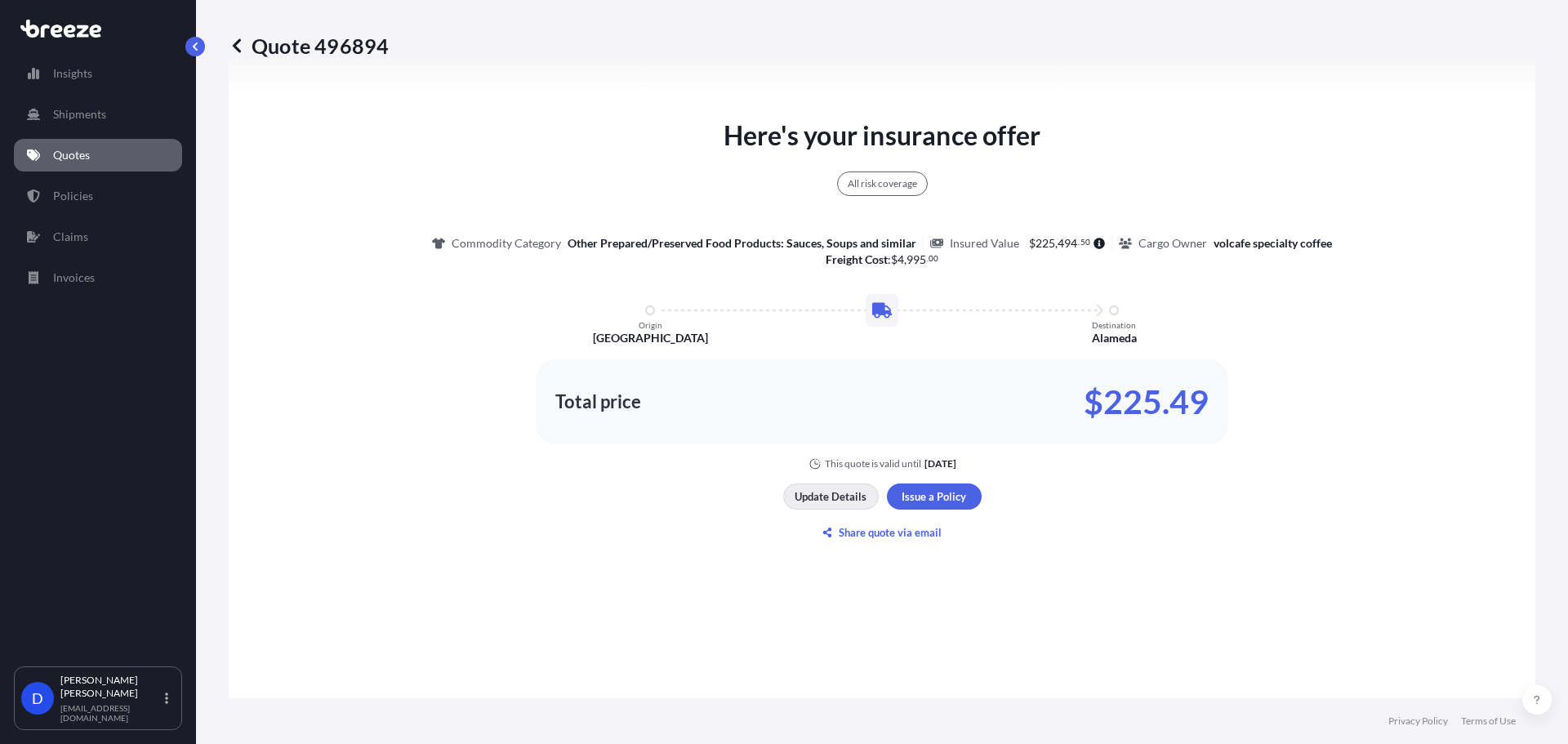
click at [810, 486] on button "Update Details" at bounding box center [831, 496] width 96 height 26
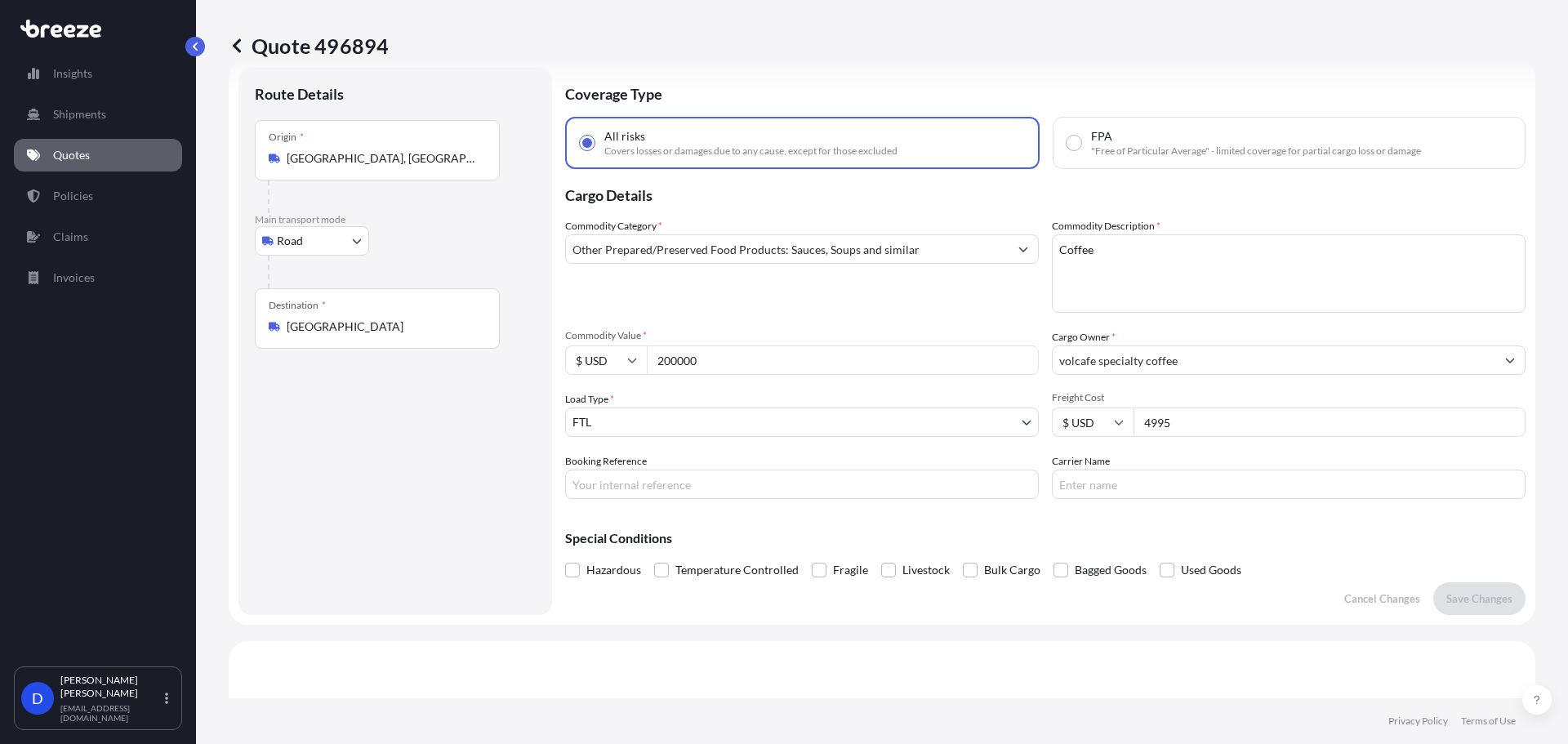
scroll to position [26, 0]
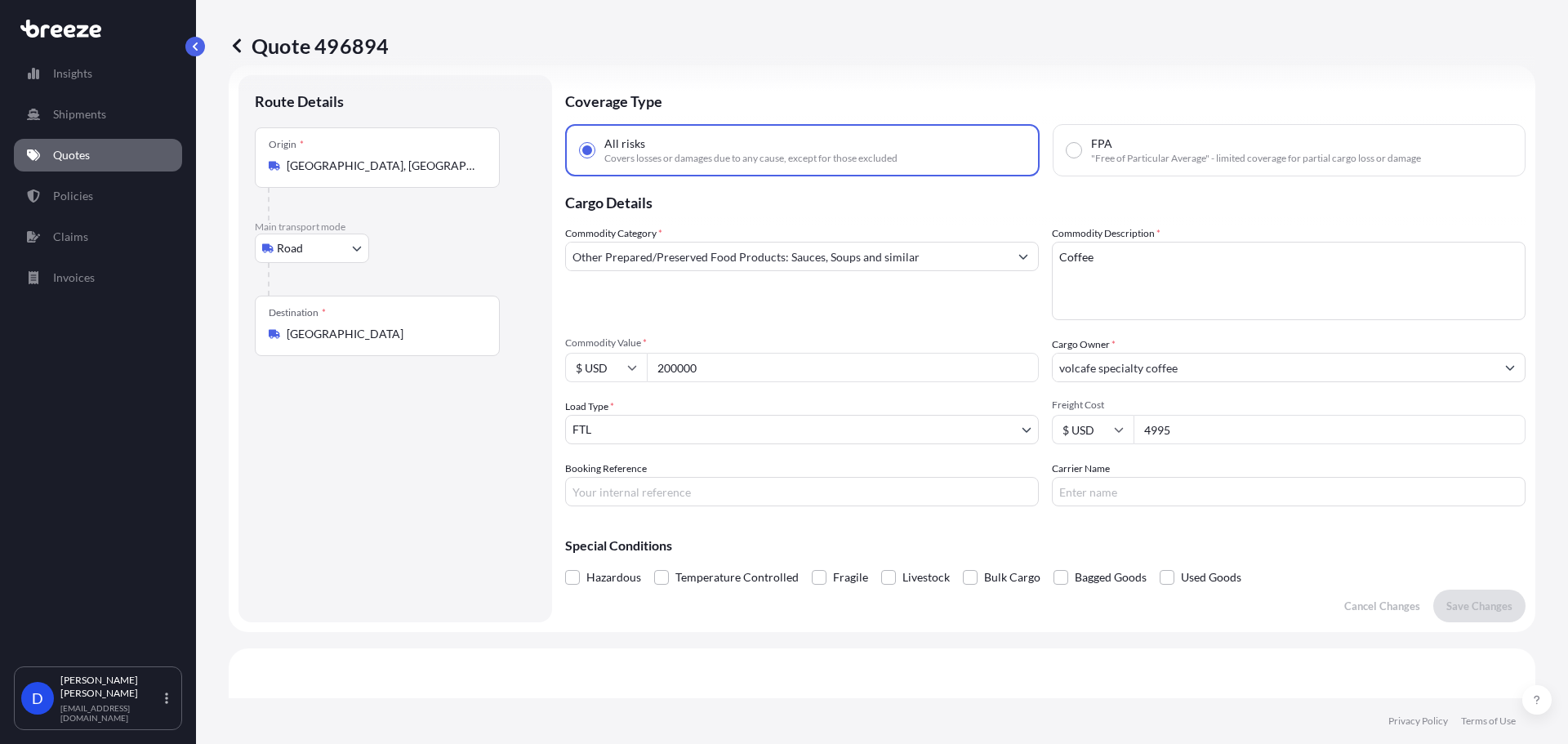
click at [668, 366] on input "200000" at bounding box center [843, 367] width 392 height 29
type input "180000"
click at [1500, 599] on p "Save Changes" at bounding box center [1479, 606] width 66 height 17
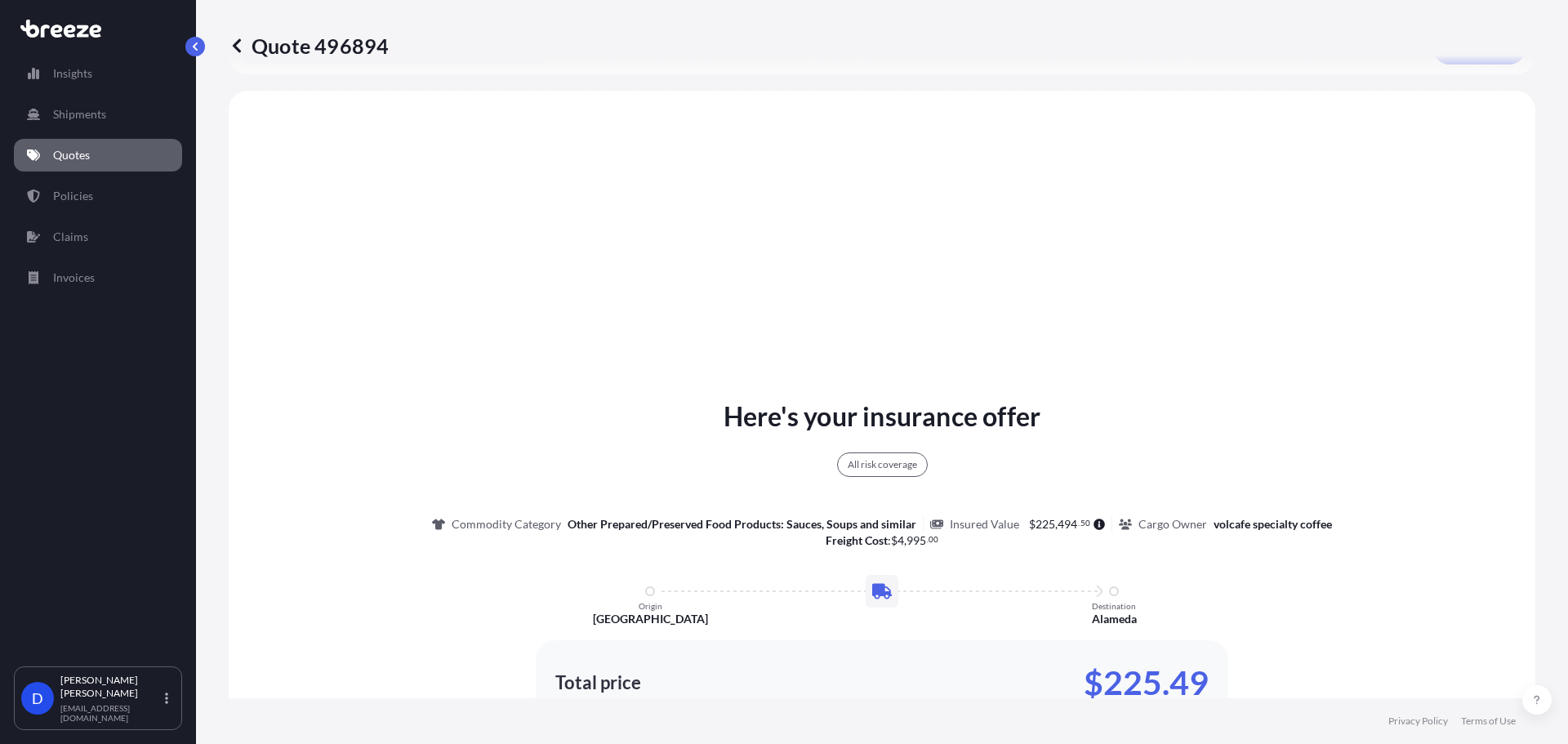
scroll to position [592, 0]
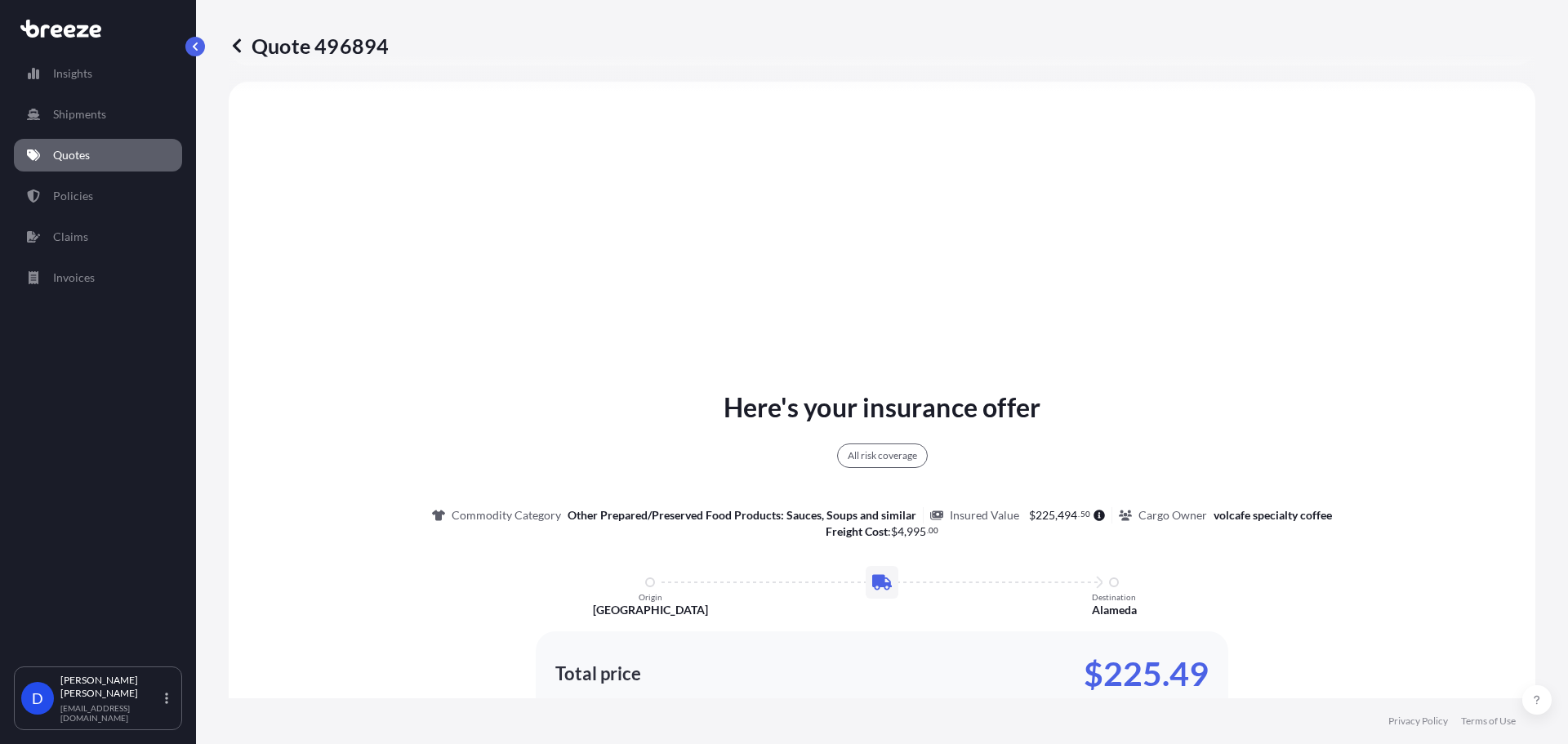
select select "Road"
select select "2"
click at [244, 44] on icon at bounding box center [237, 46] width 17 height 17
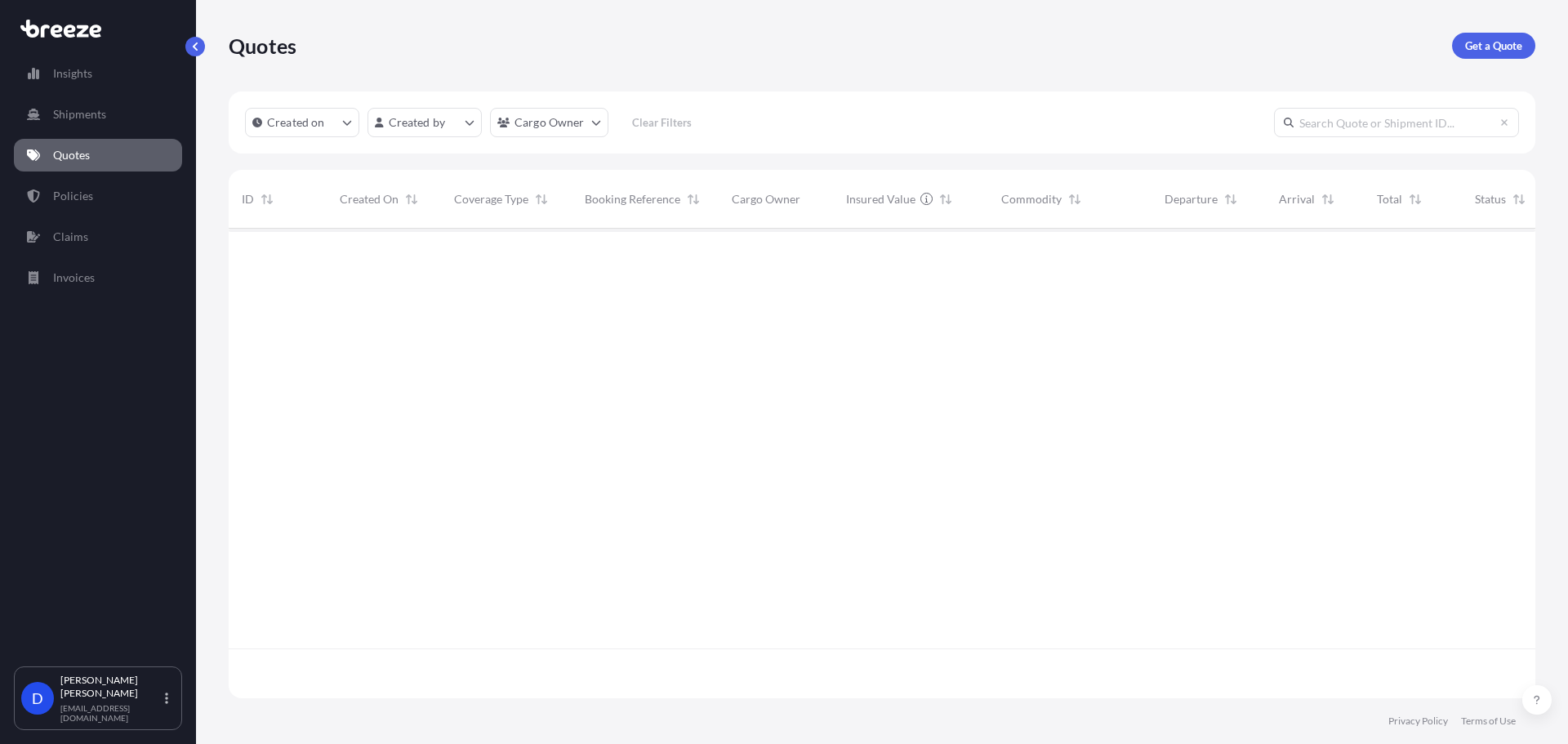
scroll to position [466, 1295]
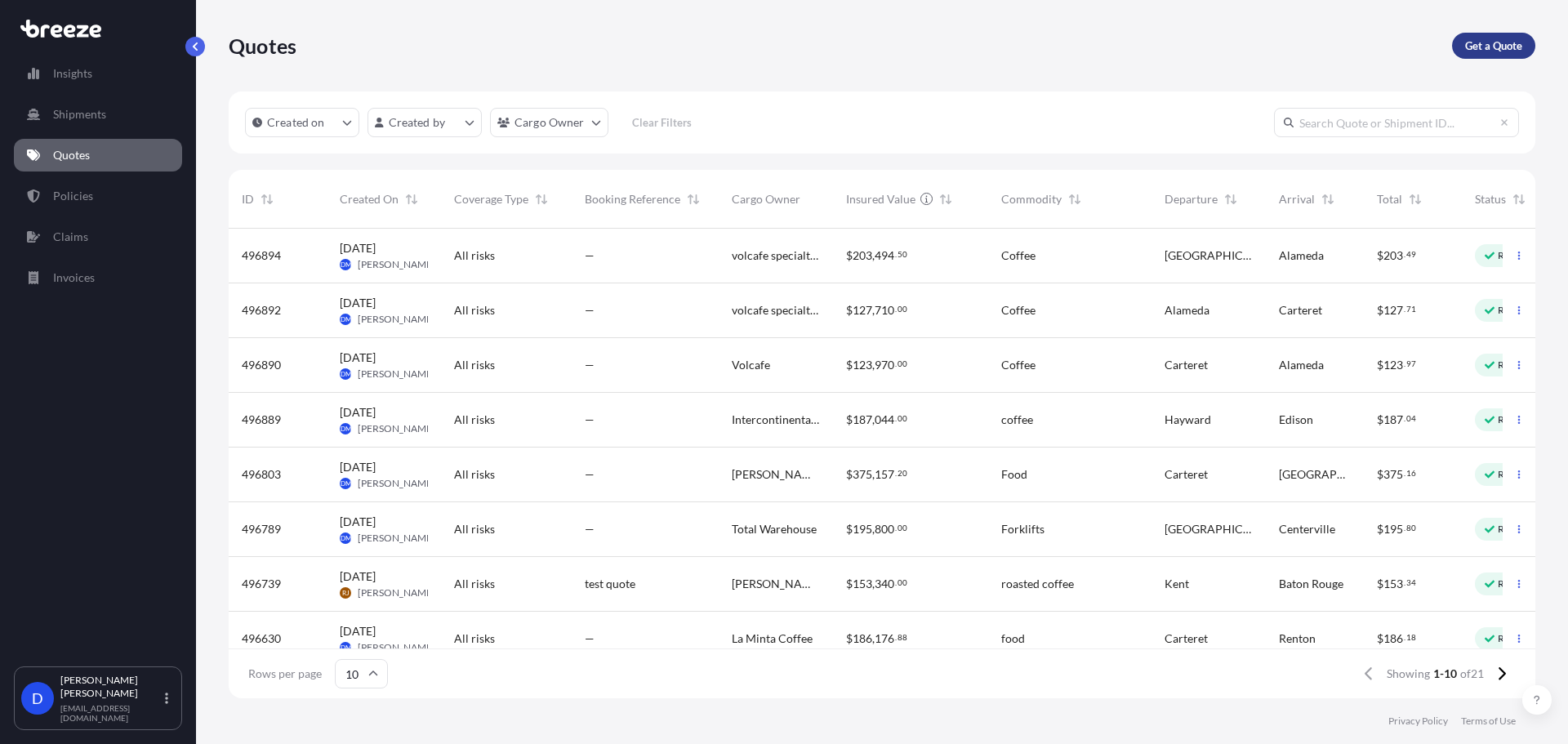
click at [1485, 54] on link "Get a Quote" at bounding box center [1494, 45] width 83 height 26
select select "Sea"
select select "1"
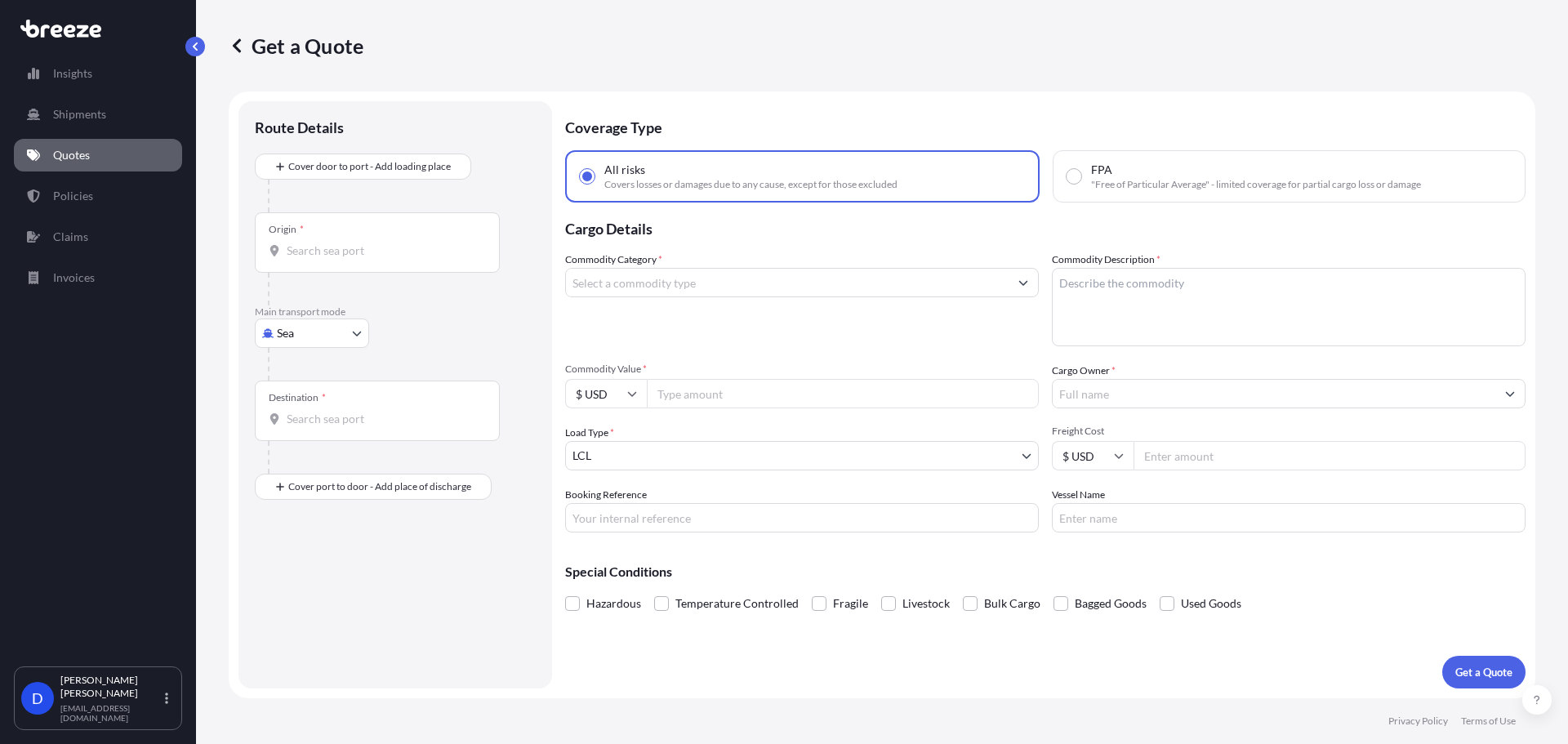
click at [658, 273] on input "Commodity Category *" at bounding box center [787, 282] width 443 height 29
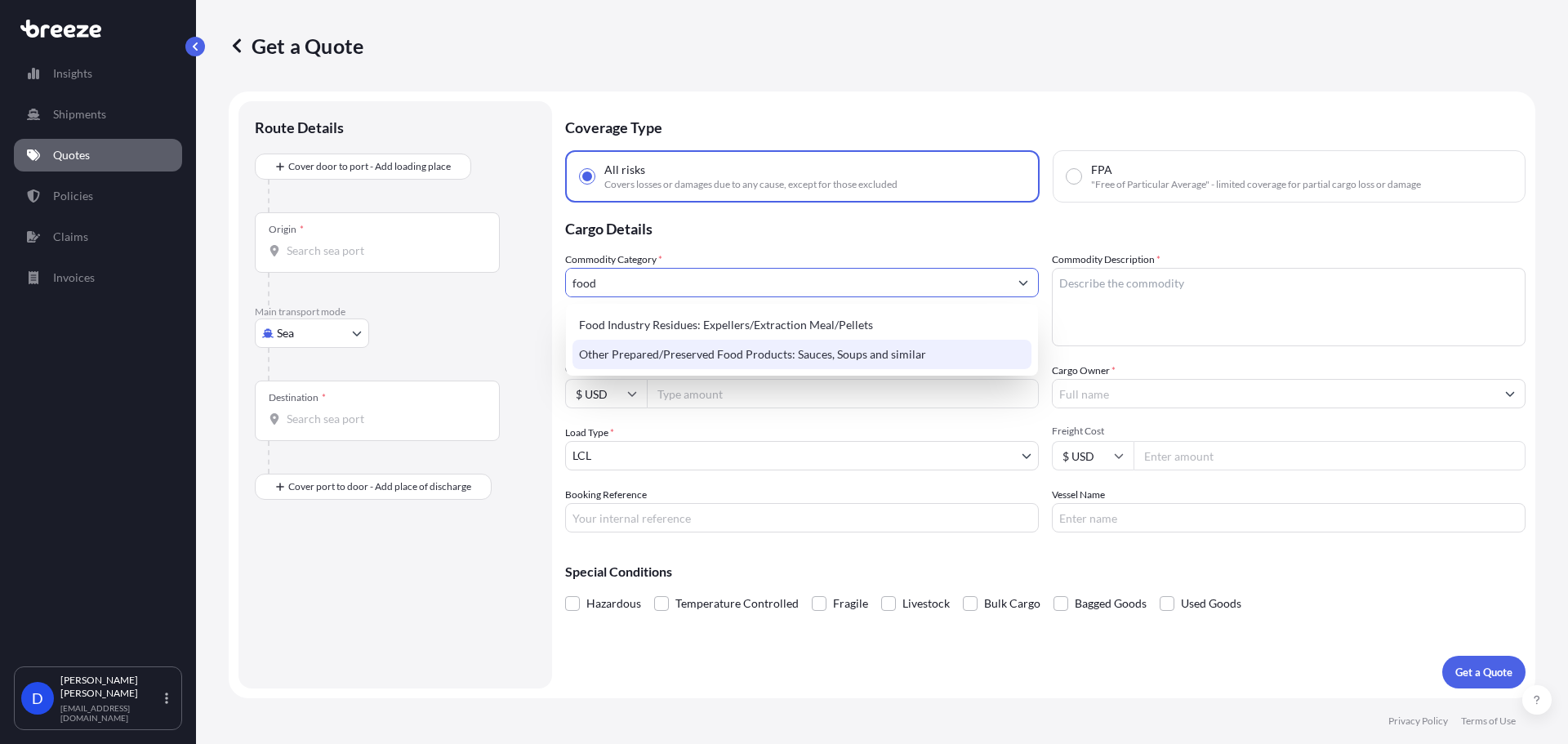
click at [663, 355] on div "Other Prepared/Preserved Food Products: Sauces, Soups and similar" at bounding box center [802, 354] width 459 height 29
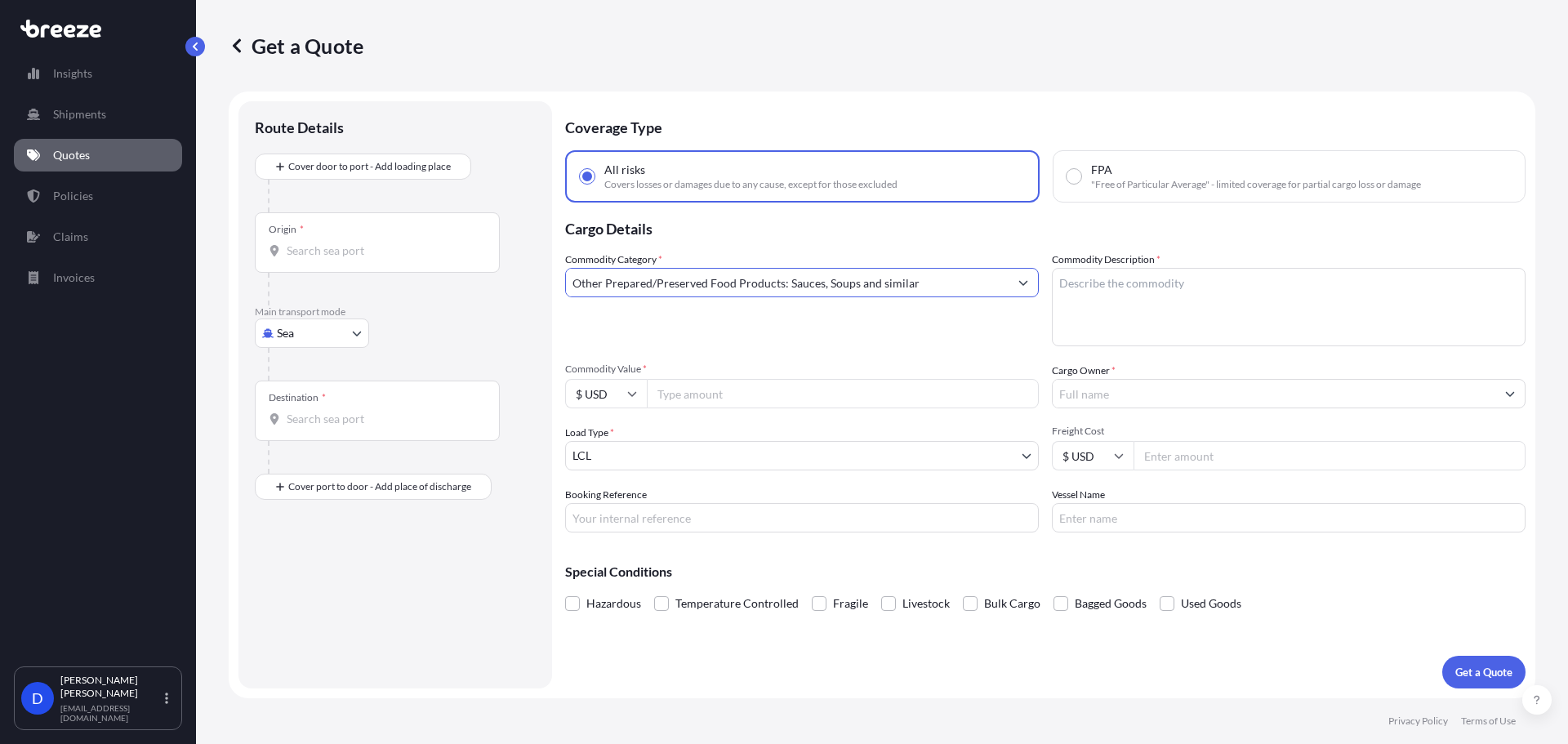
type input "Other Prepared/Preserved Food Products: Sauces, Soups and similar"
click at [1244, 275] on textarea "Commodity Description *" at bounding box center [1289, 307] width 473 height 78
type textarea "Coffee"
click at [353, 344] on body "145 options available. 52 options available. 4 options available. 3 options ava…" at bounding box center [784, 433] width 1568 height 866
click at [310, 466] on div "Rail" at bounding box center [312, 463] width 101 height 29
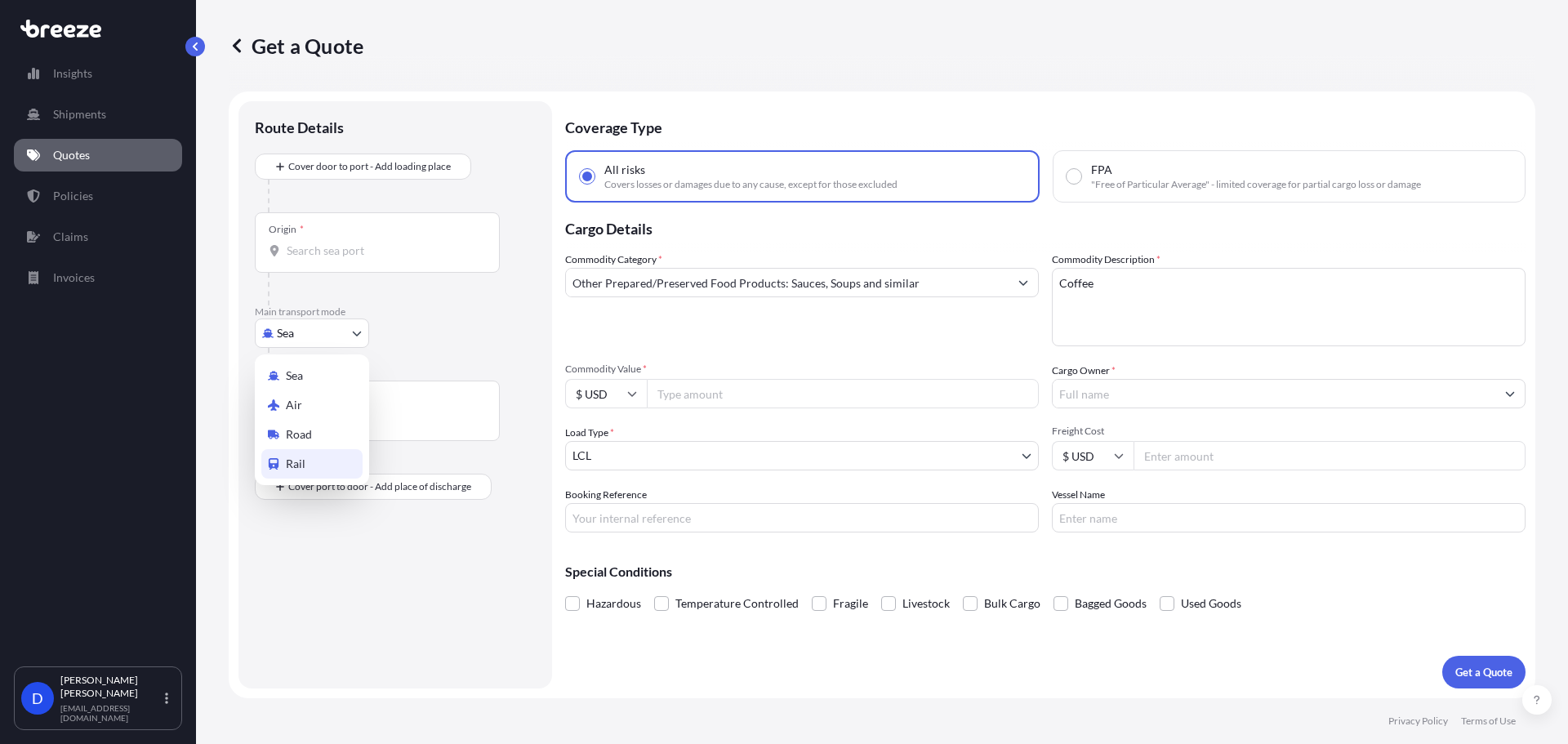
select select "Rail"
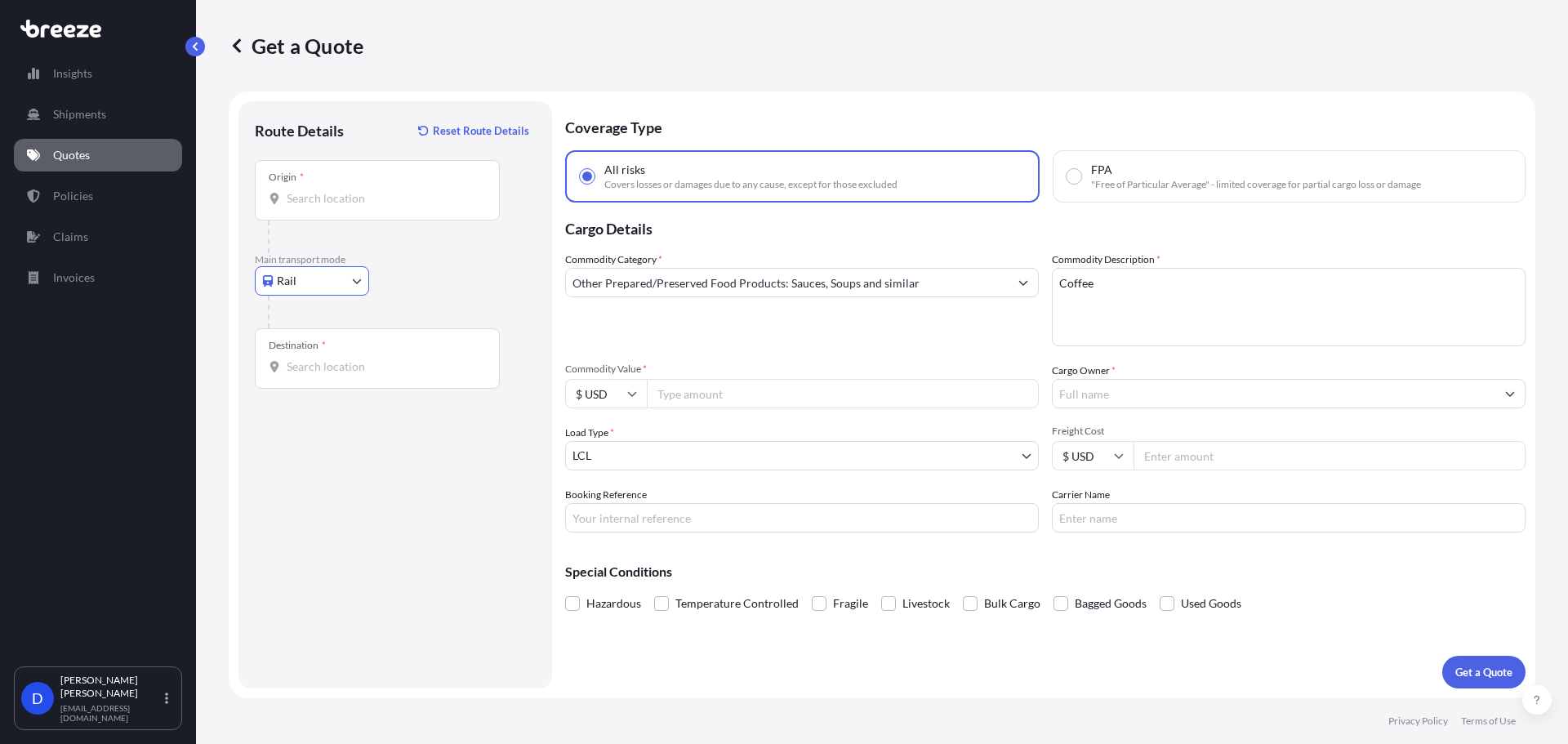
click at [413, 201] on input "Origin *" at bounding box center [383, 198] width 193 height 17
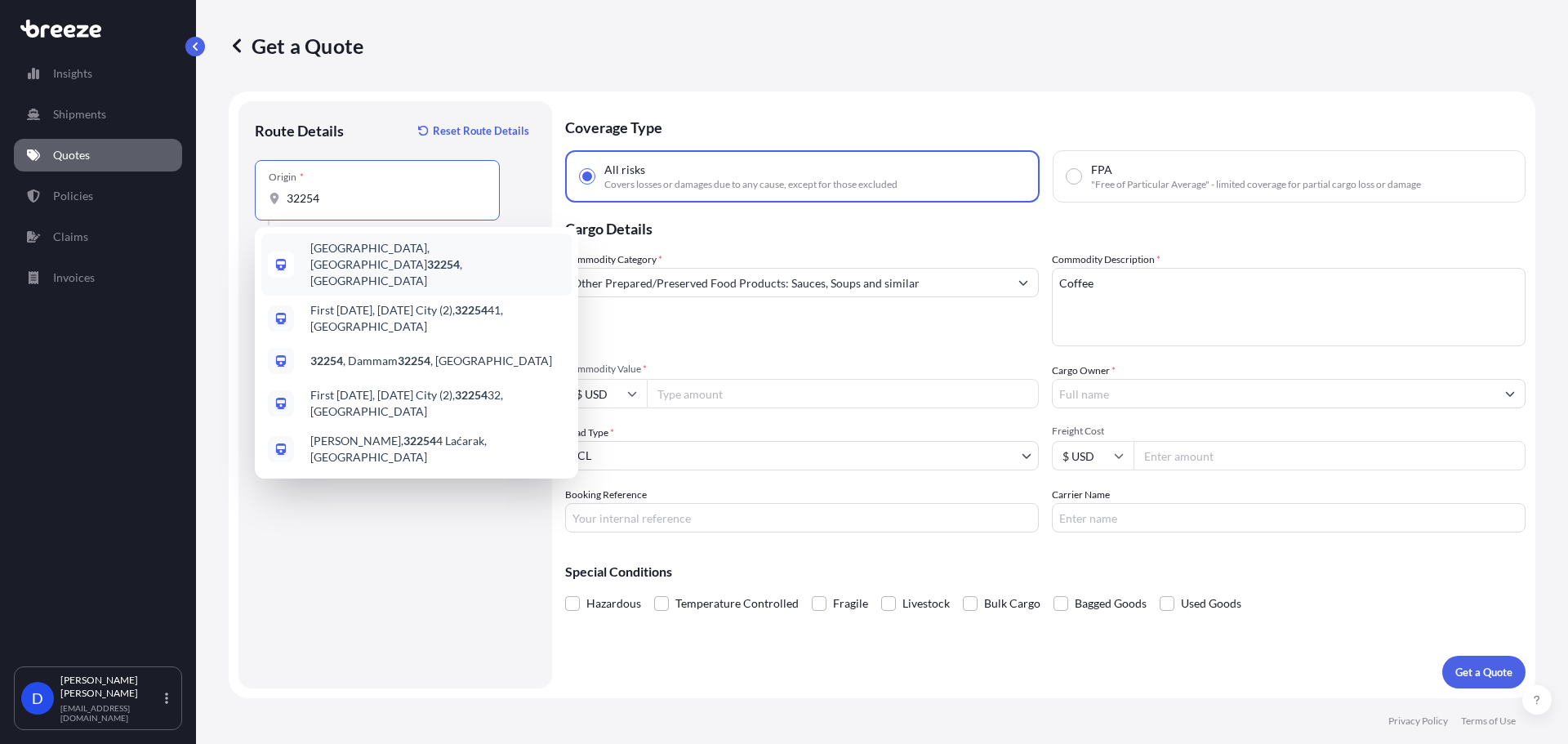
click at [347, 263] on div "[GEOGRAPHIC_DATA] , [GEOGRAPHIC_DATA]" at bounding box center [417, 264] width 310 height 62
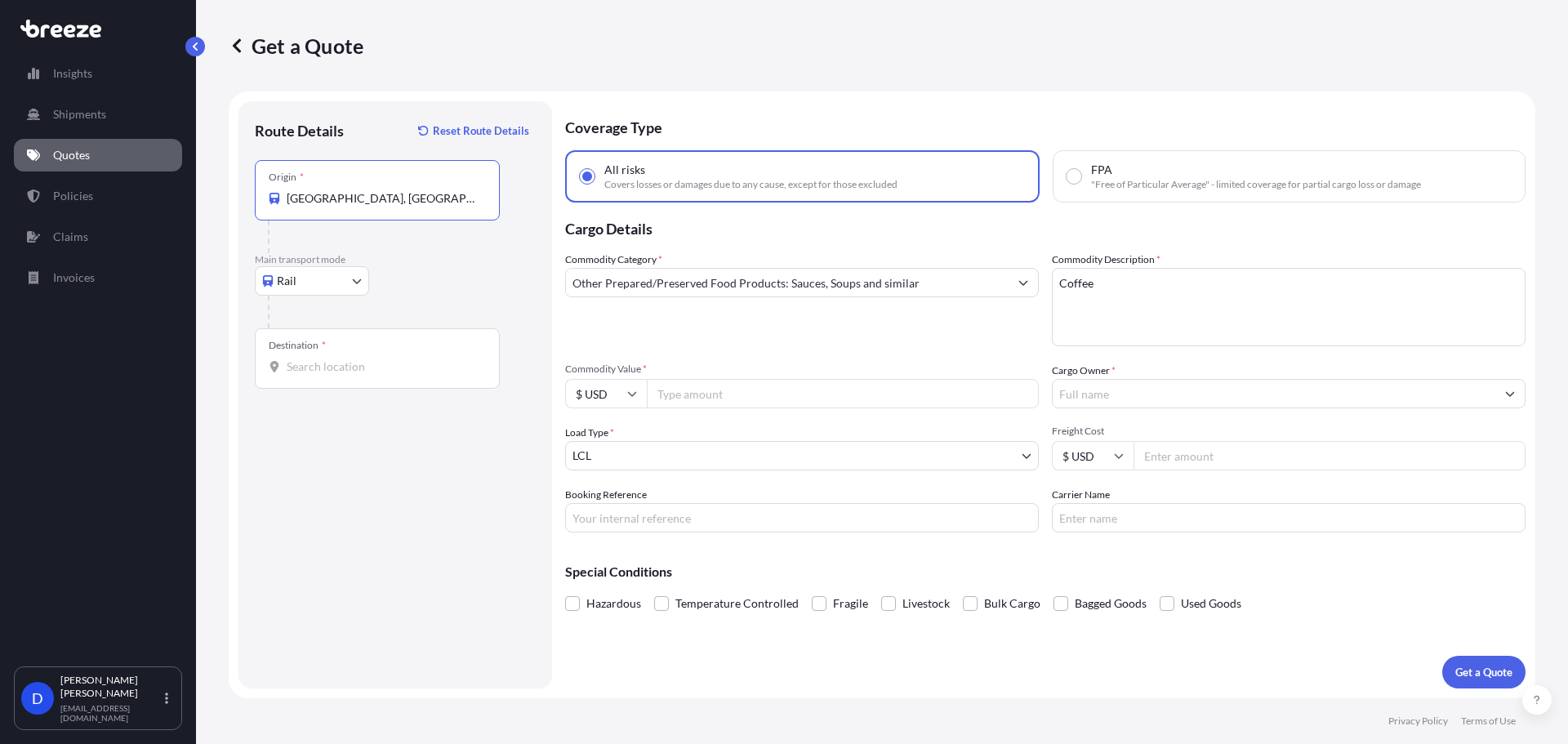
type input "[GEOGRAPHIC_DATA], [GEOGRAPHIC_DATA]"
click at [347, 358] on input "Destination *" at bounding box center [383, 367] width 193 height 17
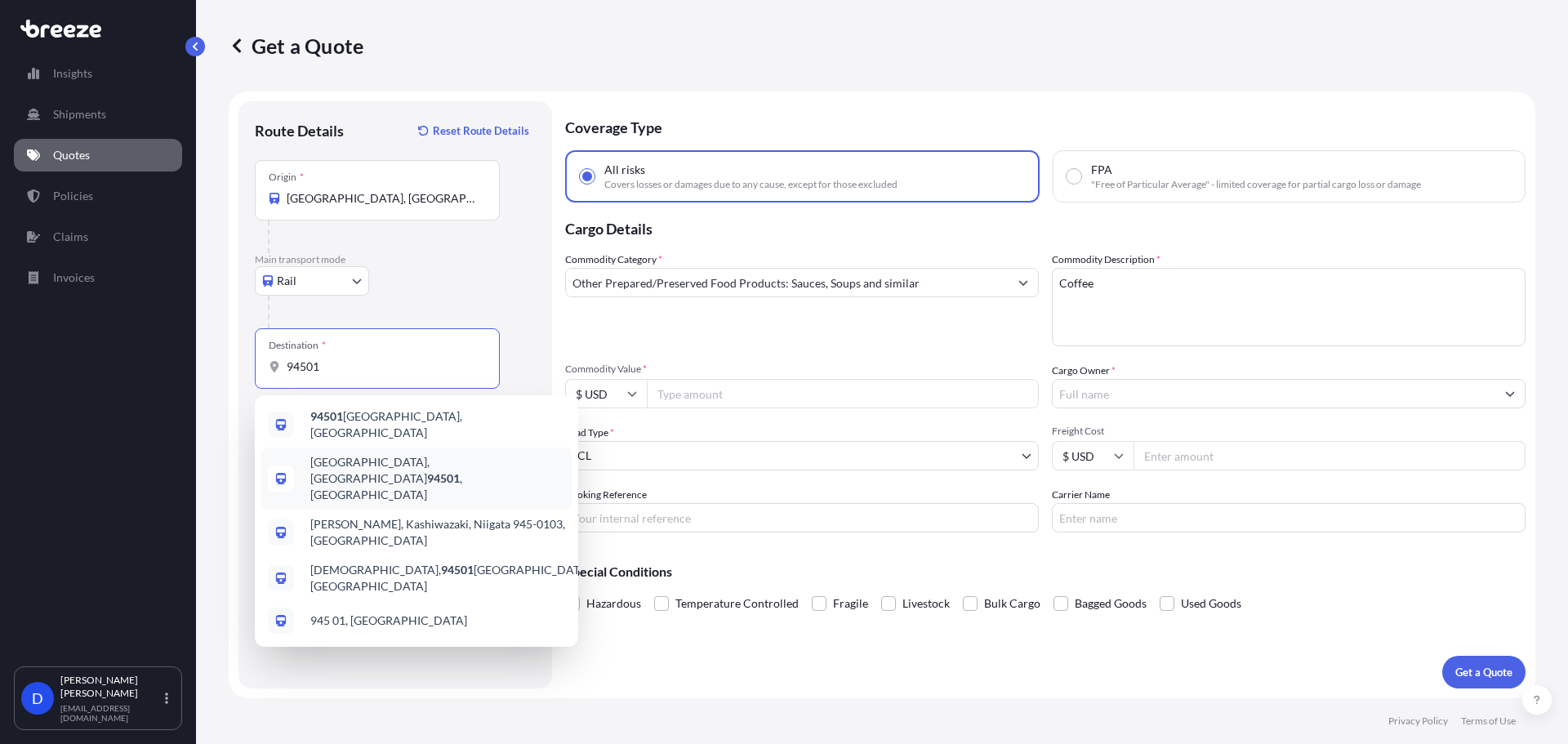
click at [353, 462] on span "[GEOGRAPHIC_DATA]" at bounding box center [438, 478] width 255 height 49
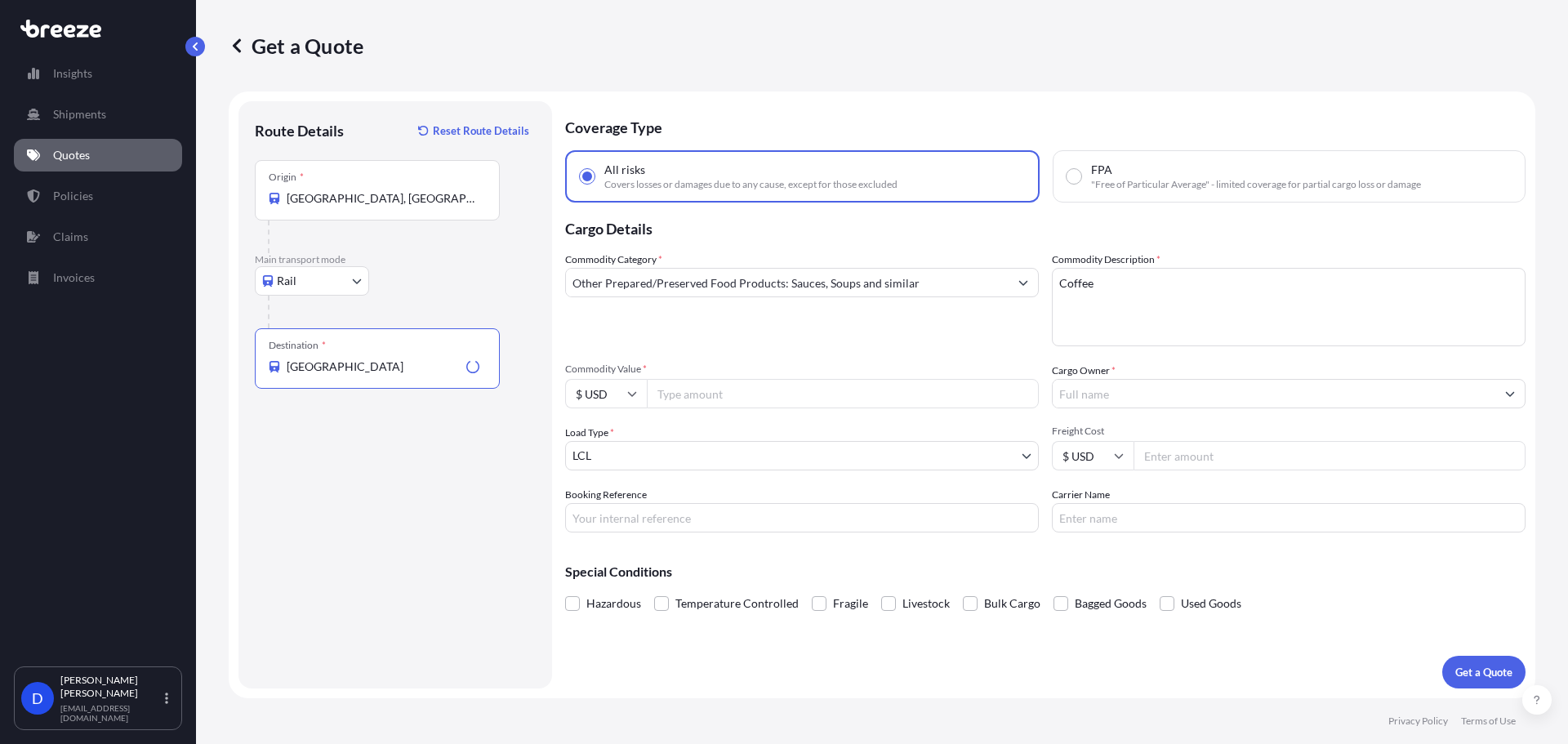
type input "[GEOGRAPHIC_DATA]"
click at [746, 393] on input "Commodity Value *" at bounding box center [843, 393] width 392 height 29
type input "1"
type input "200000"
click at [1130, 395] on input "Cargo Owner *" at bounding box center [1274, 393] width 443 height 29
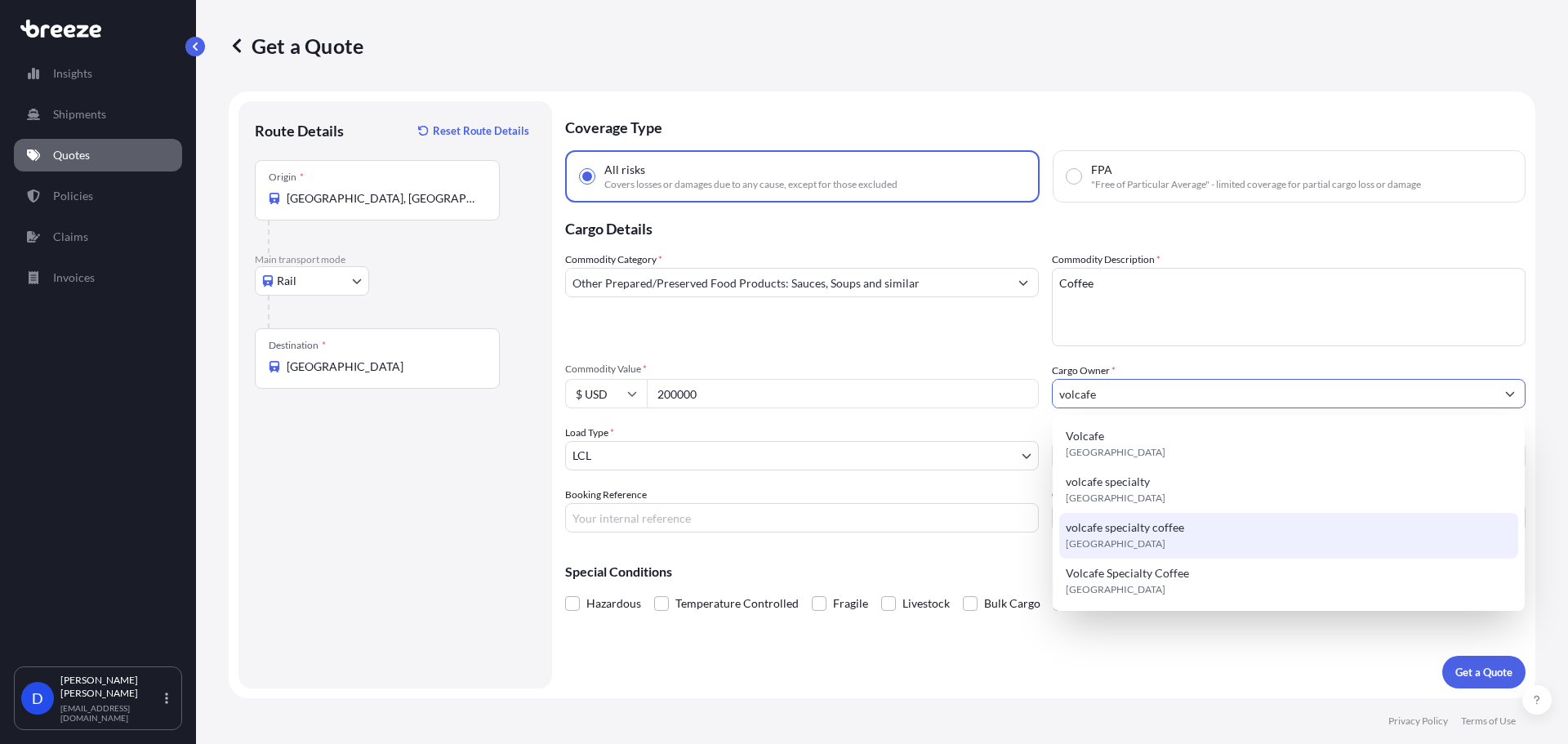
click at [1125, 526] on span "volcafe specialty coffee" at bounding box center [1125, 527] width 118 height 17
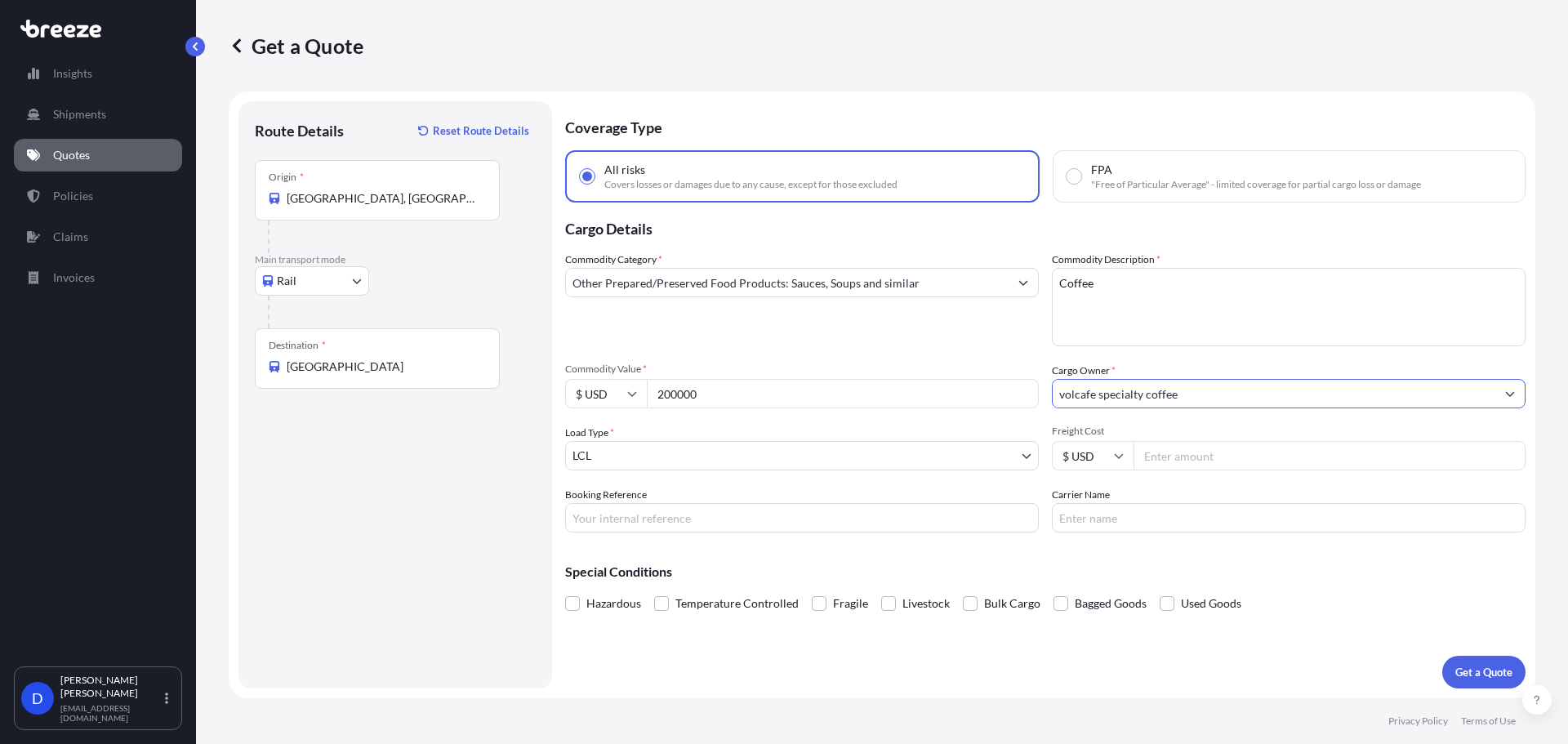
type input "volcafe specialty coffee"
click at [633, 457] on body "0 options available. 4 options available. Insights Shipments Quotes Policies Cl…" at bounding box center [784, 433] width 1568 height 866
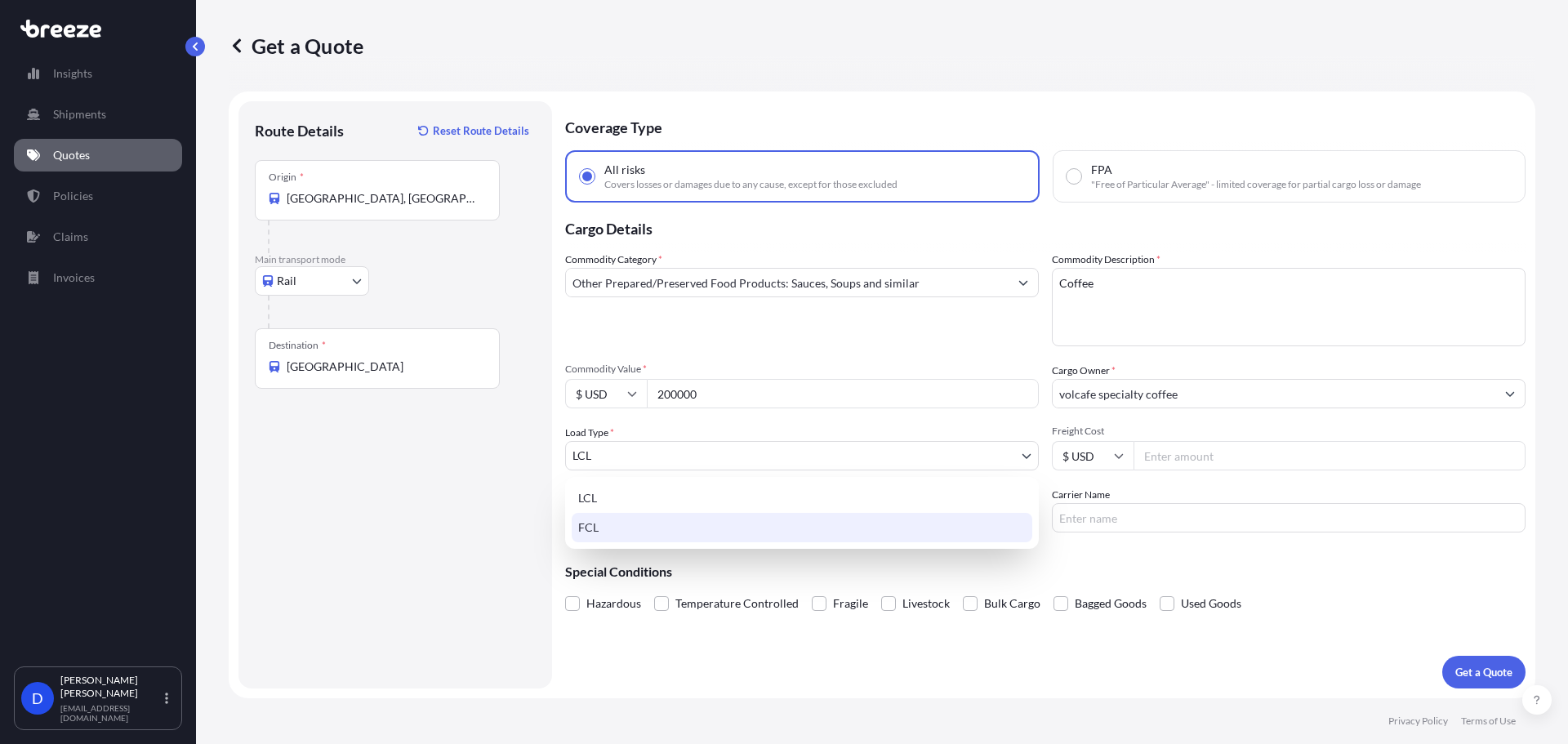
click at [616, 524] on div "FCL" at bounding box center [802, 527] width 461 height 29
select select "2"
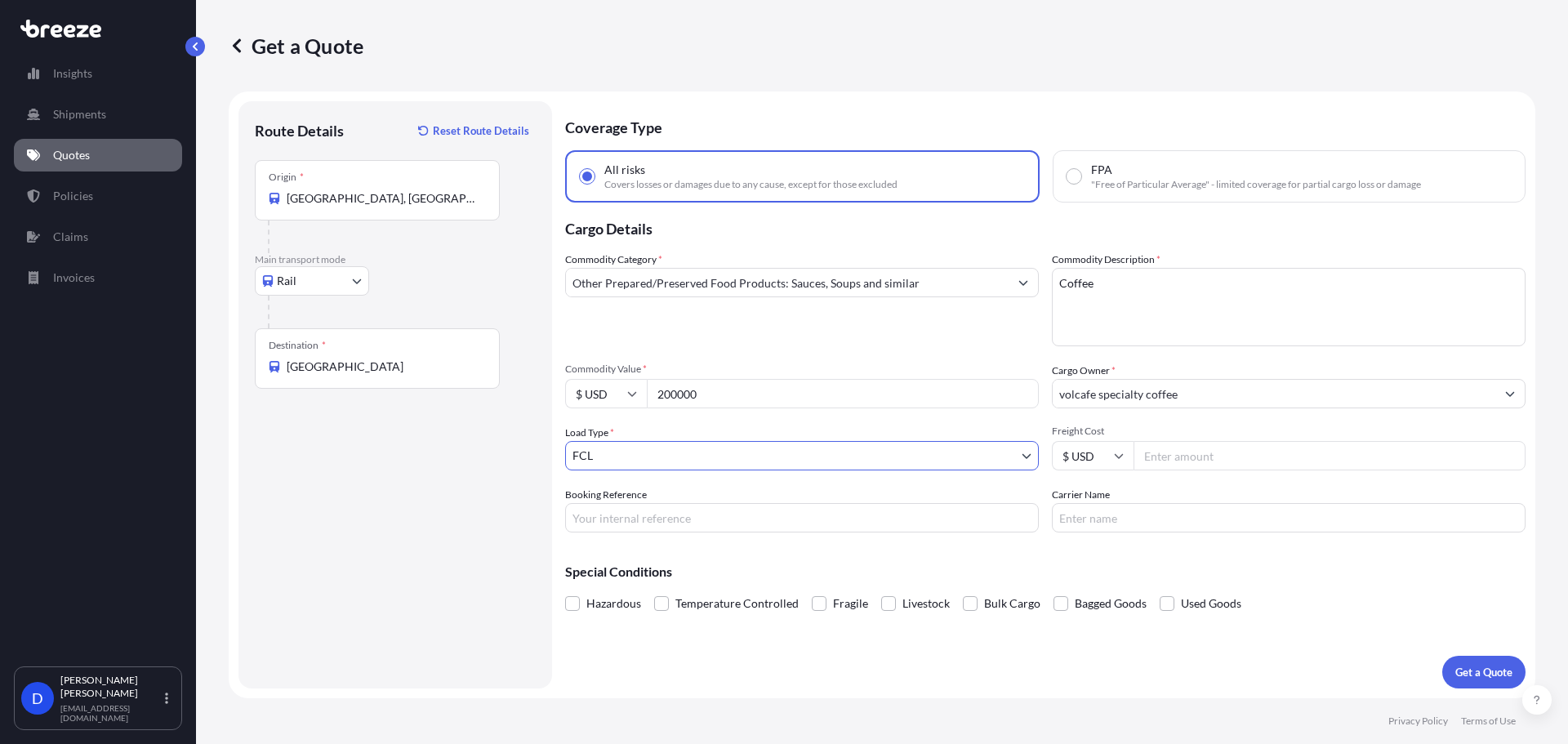
click at [1258, 467] on input "Freight Cost" at bounding box center [1330, 455] width 392 height 29
type input "3140"
click at [429, 599] on div "Route Details Reset Route Details Place of loading Road Road Rail Origin * [GEO…" at bounding box center [395, 394] width 281 height 554
click at [1454, 665] on button "Get a Quote" at bounding box center [1484, 672] width 83 height 32
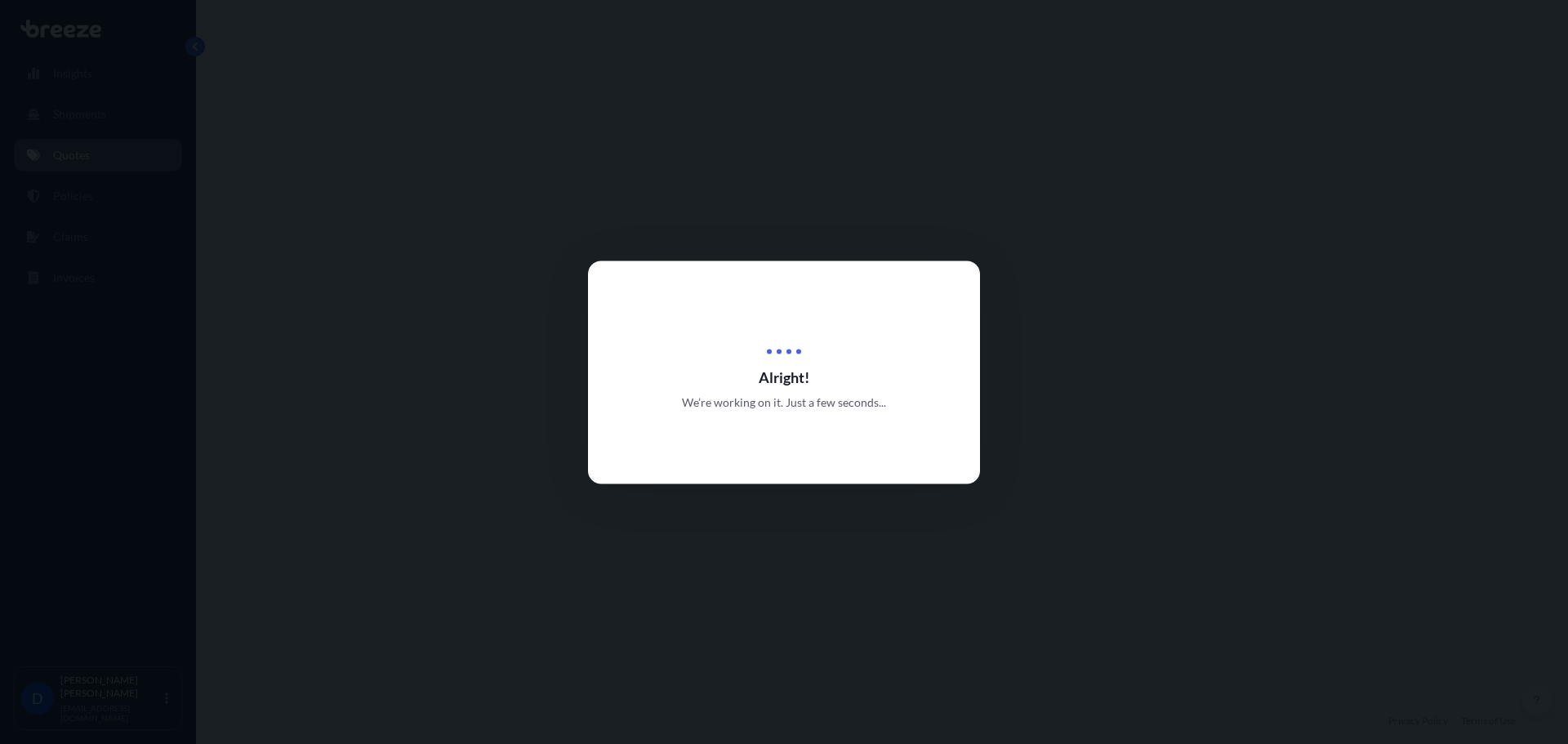
select select "Rail"
select select "2"
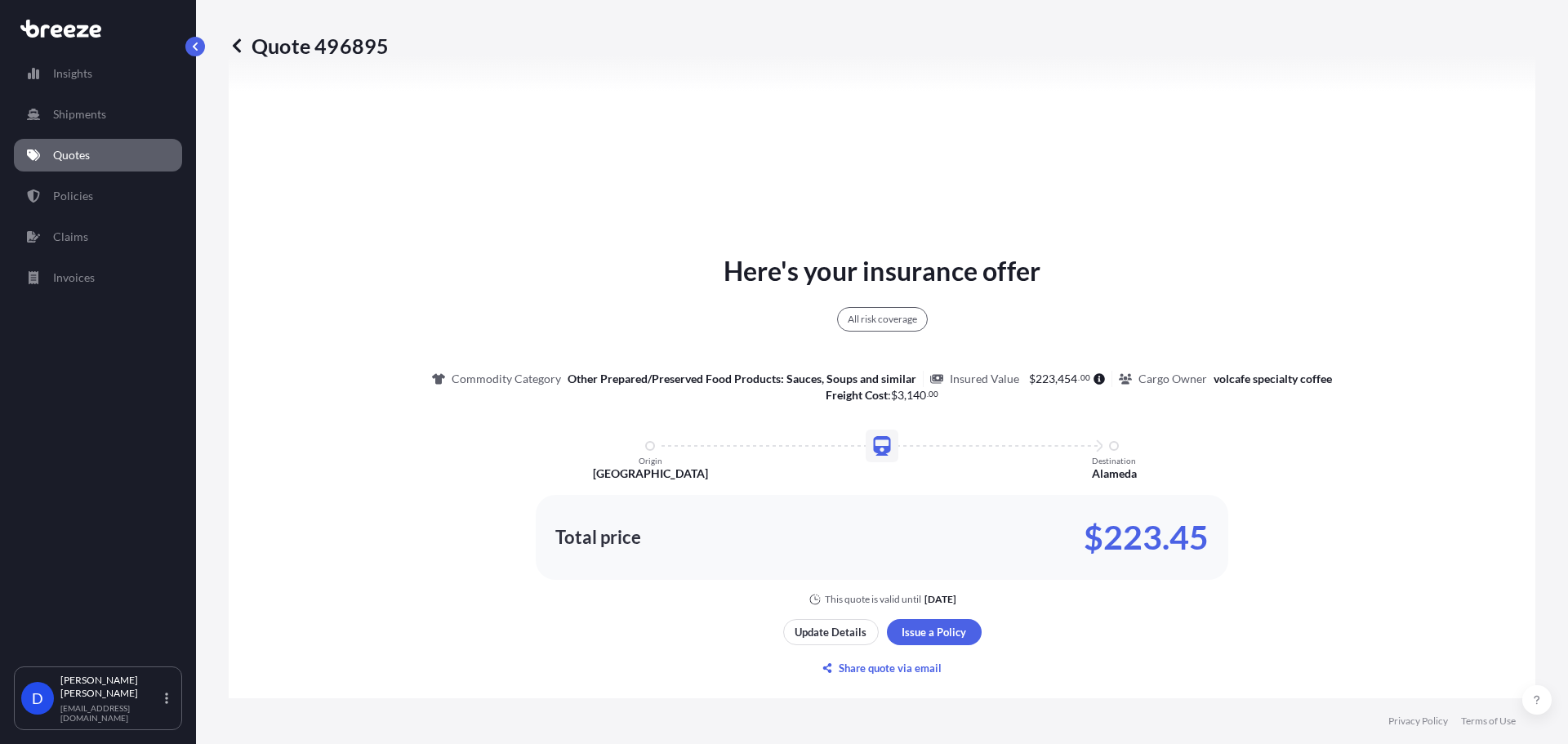
scroll to position [865, 0]
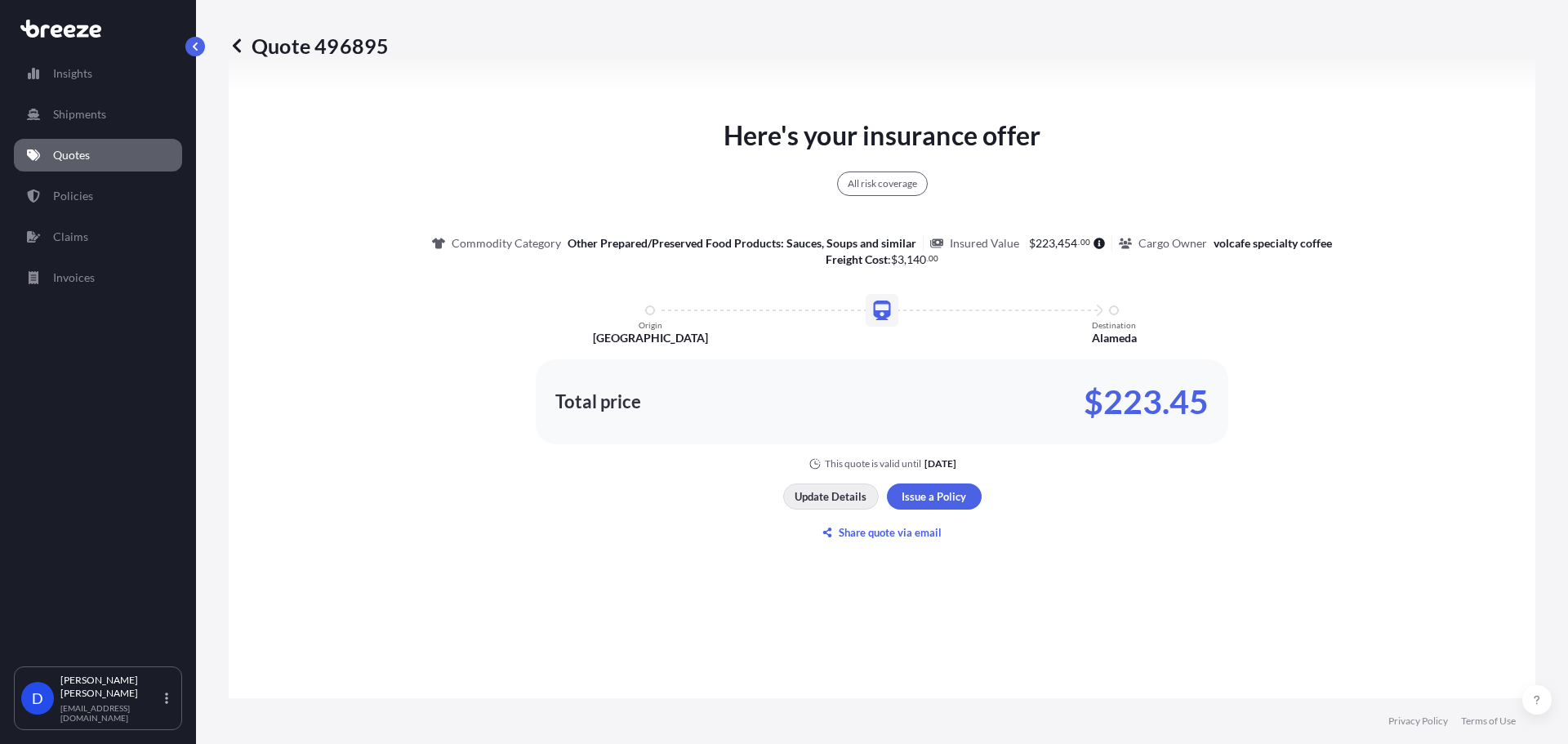
click at [812, 504] on button "Update Details" at bounding box center [831, 496] width 96 height 26
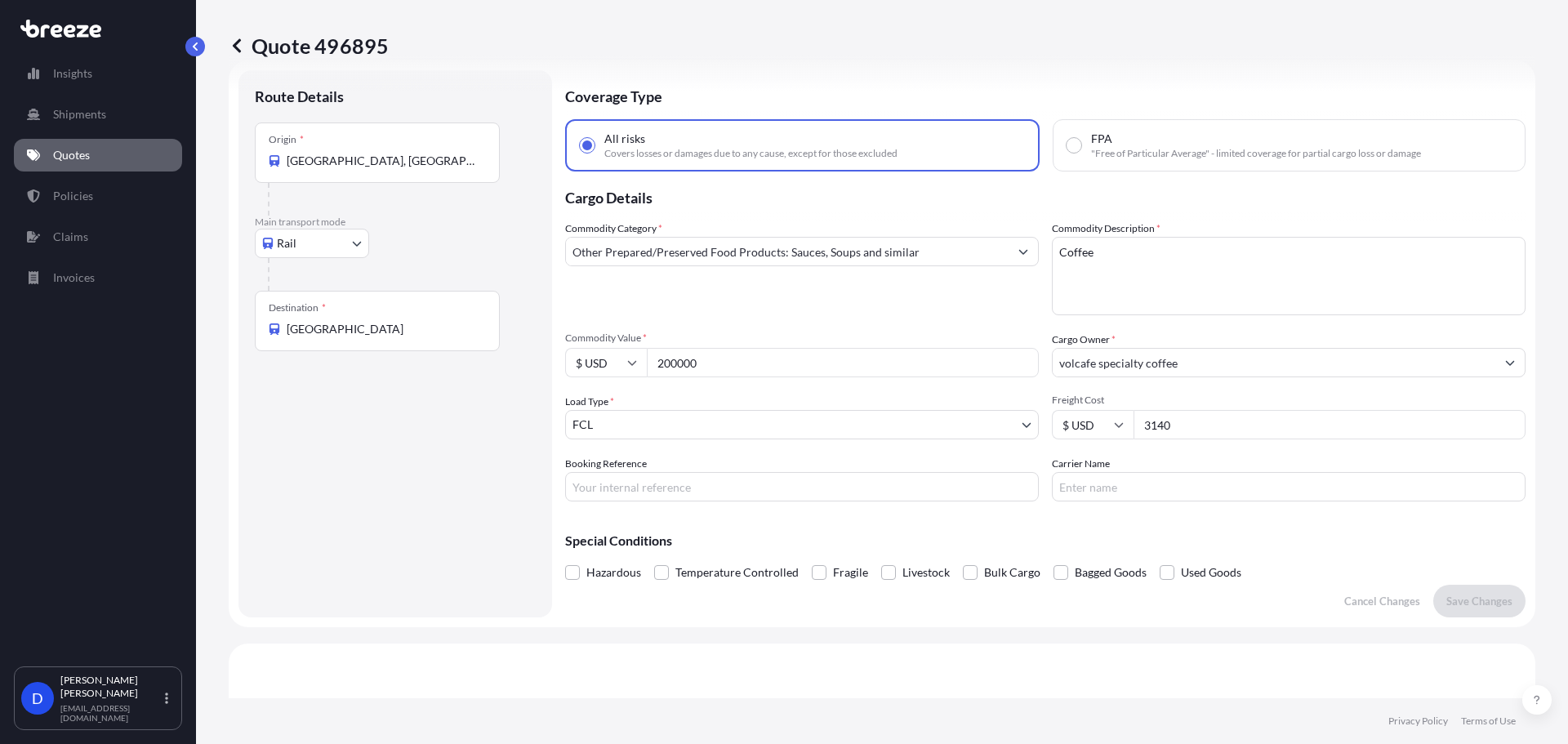
scroll to position [26, 0]
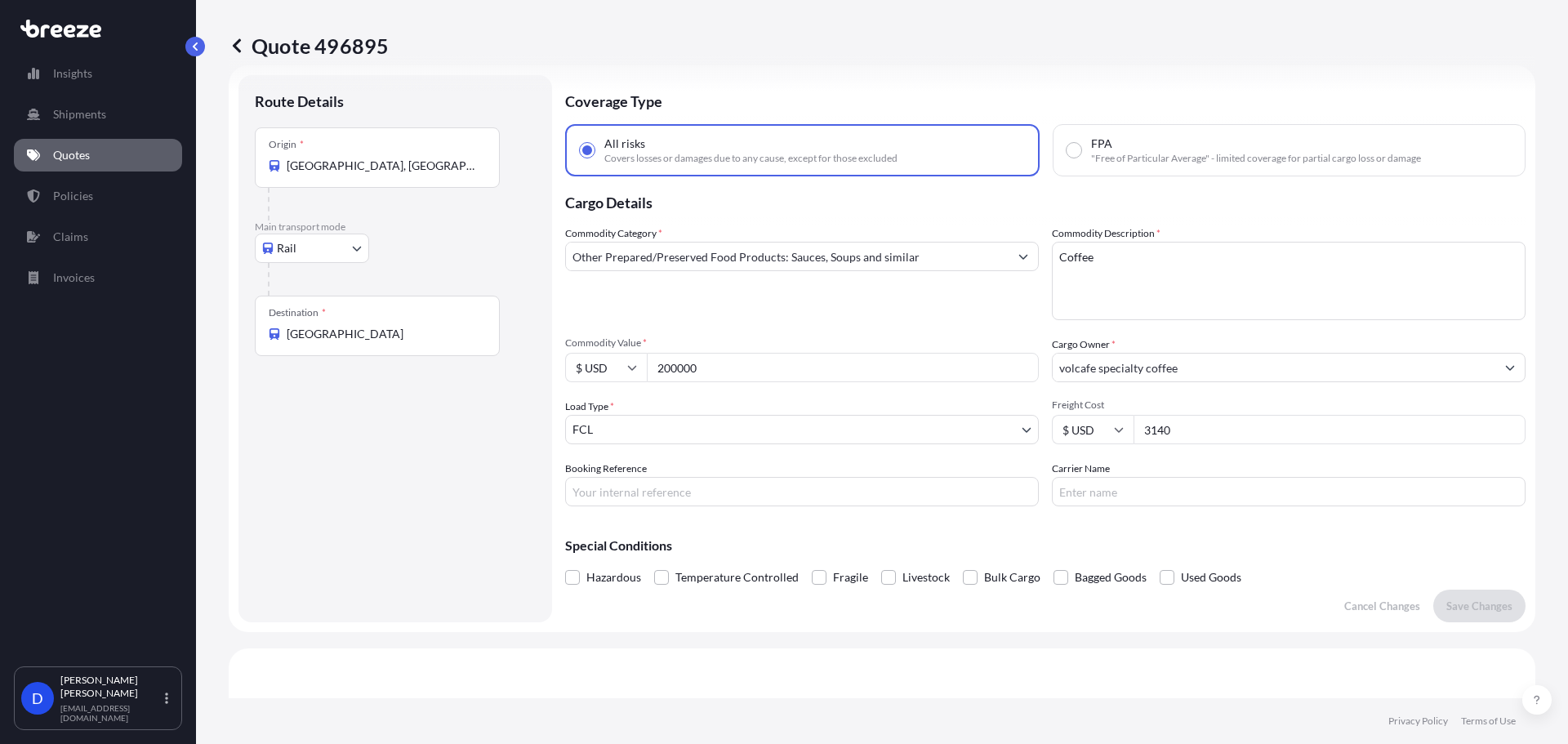
click at [722, 377] on input "200000" at bounding box center [843, 367] width 392 height 29
click at [722, 376] on input "200000" at bounding box center [843, 367] width 392 height 29
type input "180000"
click at [1458, 612] on p "Save Changes" at bounding box center [1479, 606] width 66 height 17
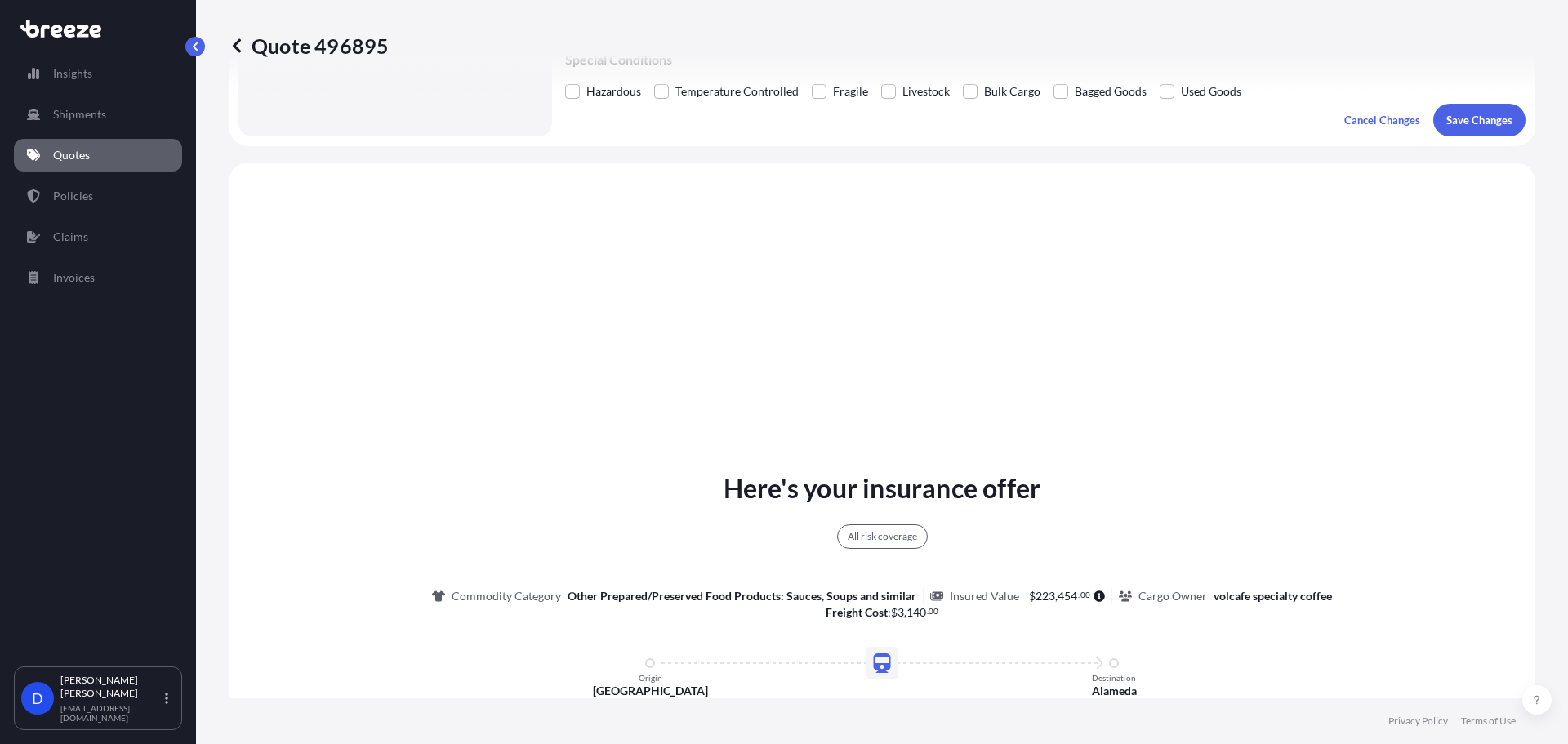
scroll to position [592, 0]
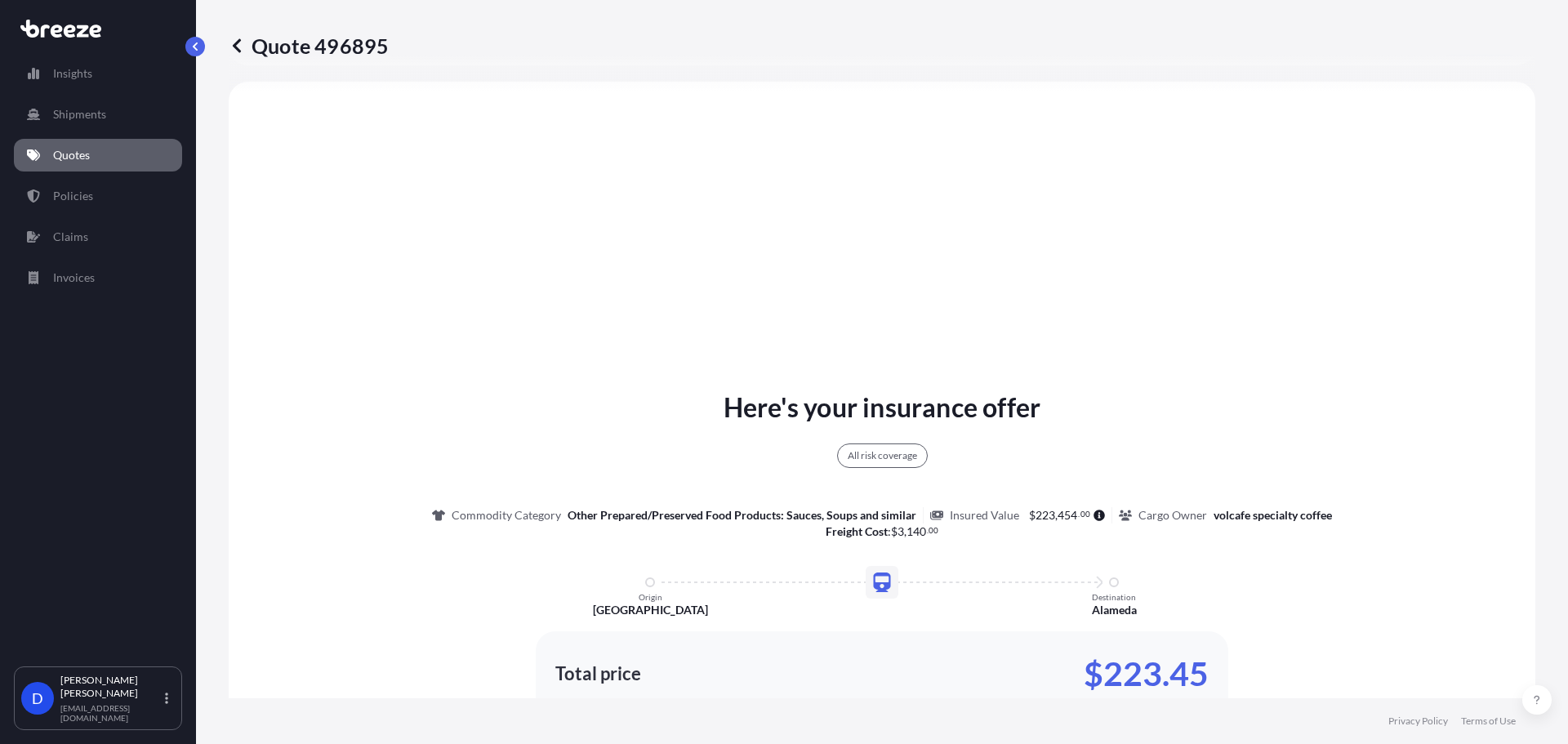
select select "Rail"
select select "2"
